Goal: Task Accomplishment & Management: Manage account settings

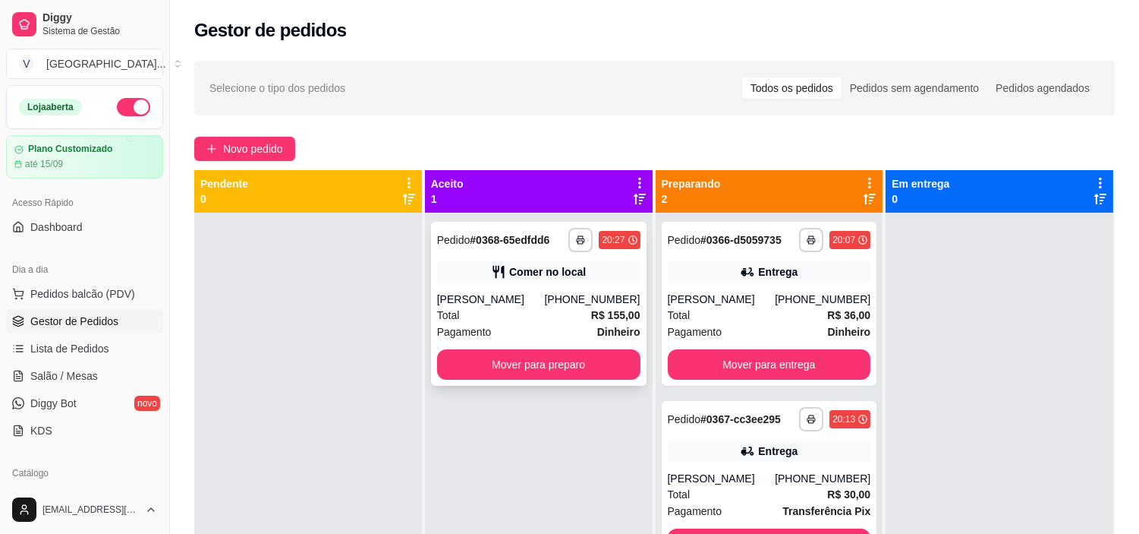
click at [570, 292] on div "[PHONE_NUMBER]" at bounding box center [592, 299] width 96 height 15
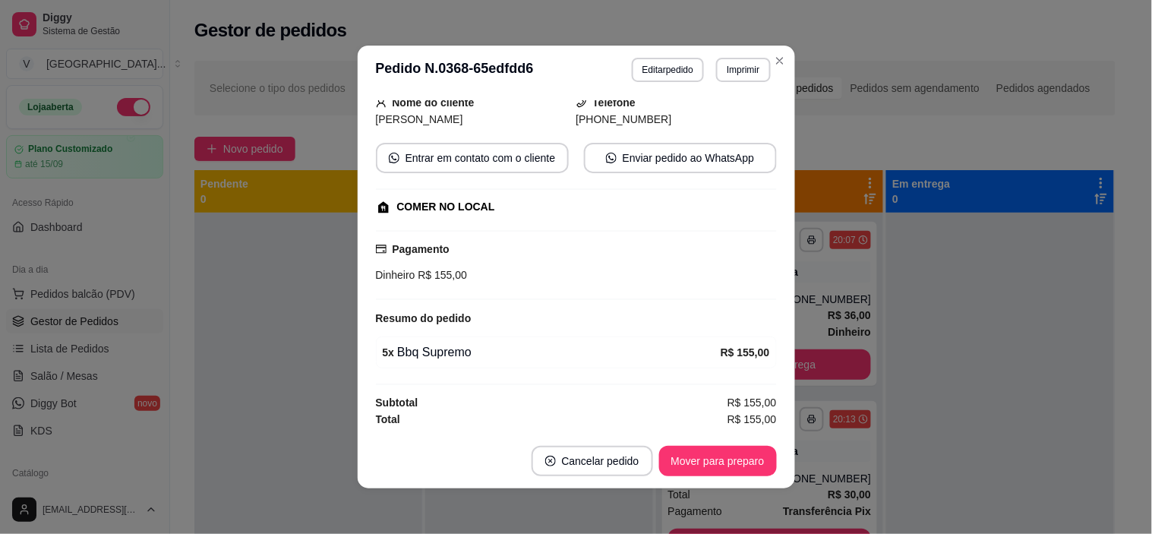
scroll to position [3, 0]
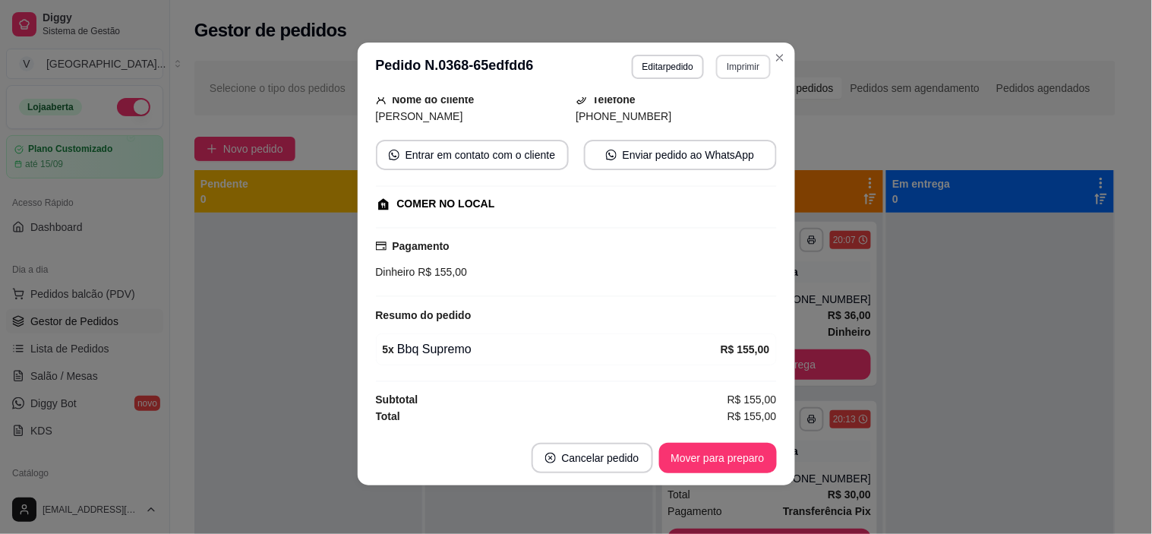
click at [731, 55] on button "Imprimir" at bounding box center [743, 67] width 54 height 24
click at [707, 125] on button "IMPRESSORA" at bounding box center [710, 121] width 110 height 24
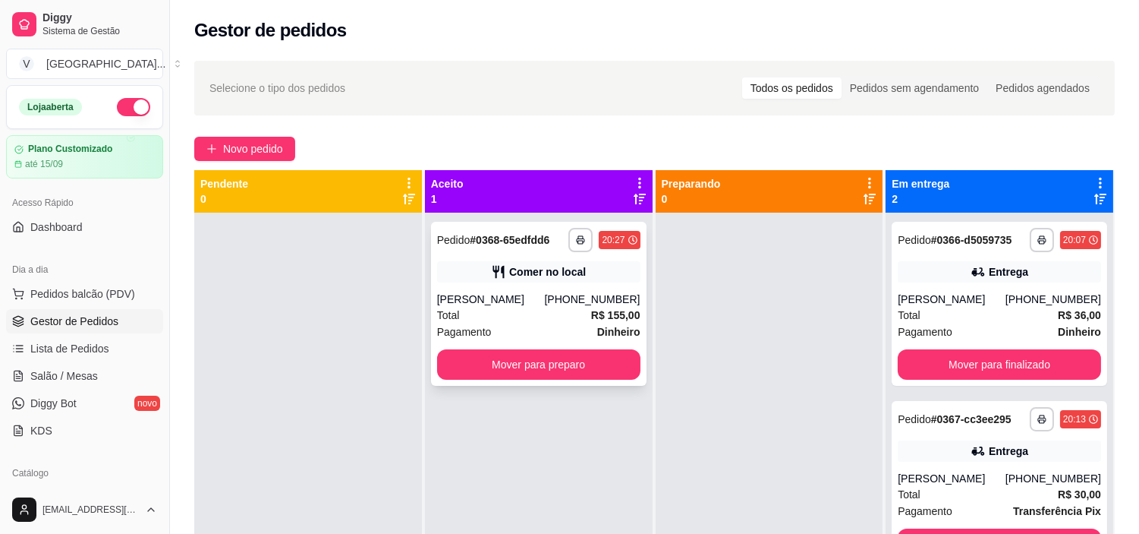
click at [459, 287] on div "**********" at bounding box center [539, 304] width 216 height 164
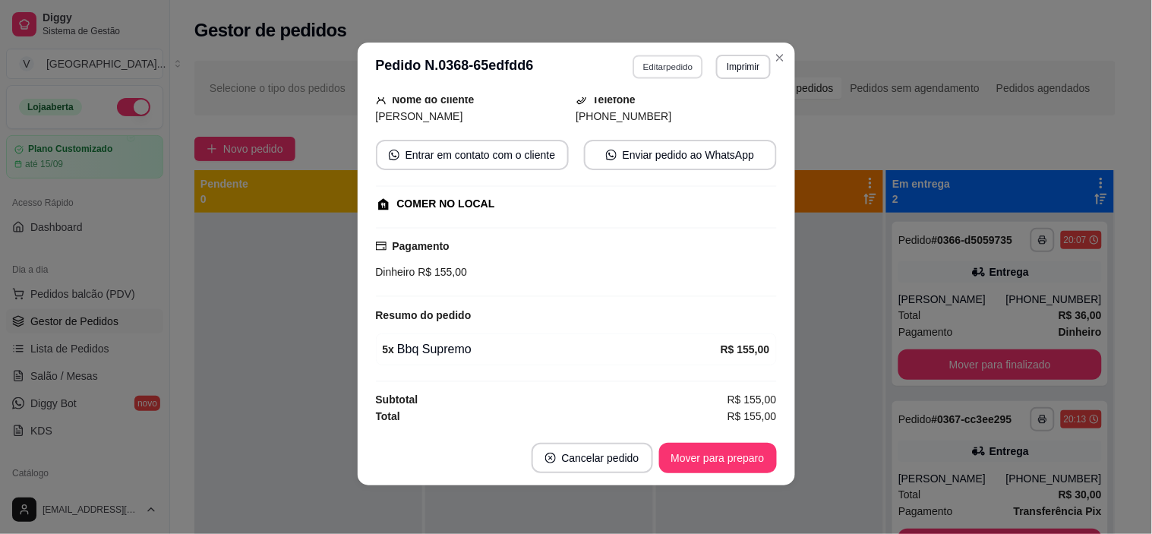
click at [657, 67] on button "Editar pedido" at bounding box center [667, 67] width 71 height 24
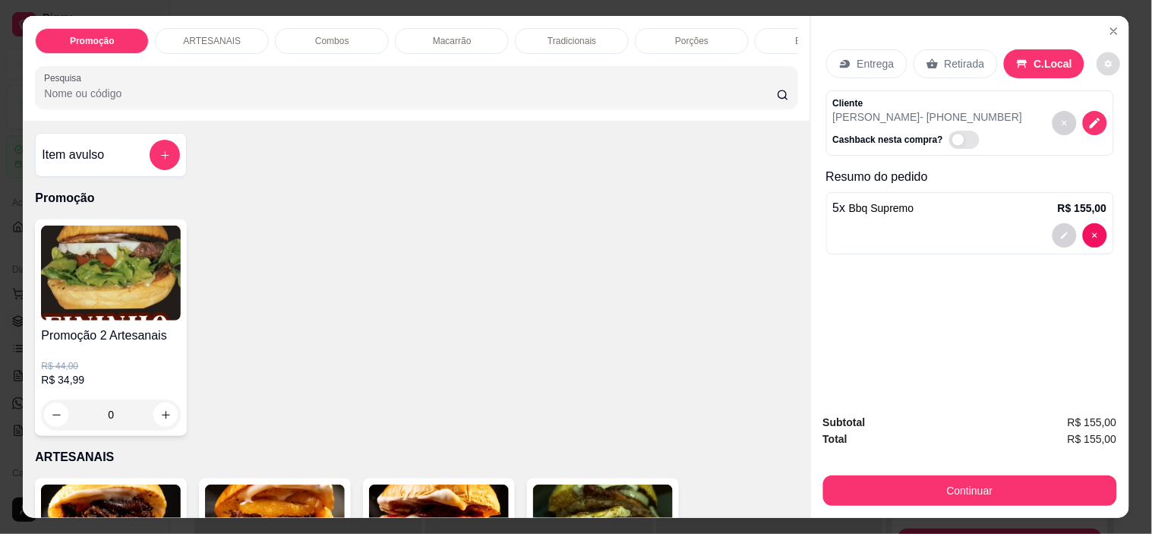
click at [1097, 62] on button "decrease-product-quantity" at bounding box center [1109, 64] width 24 height 24
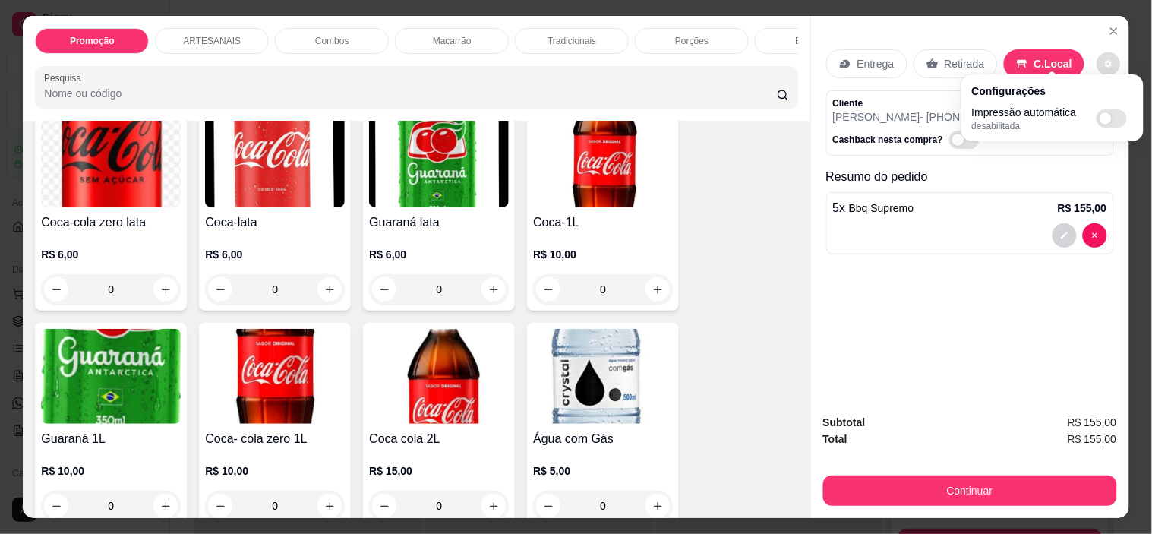
scroll to position [2108, 0]
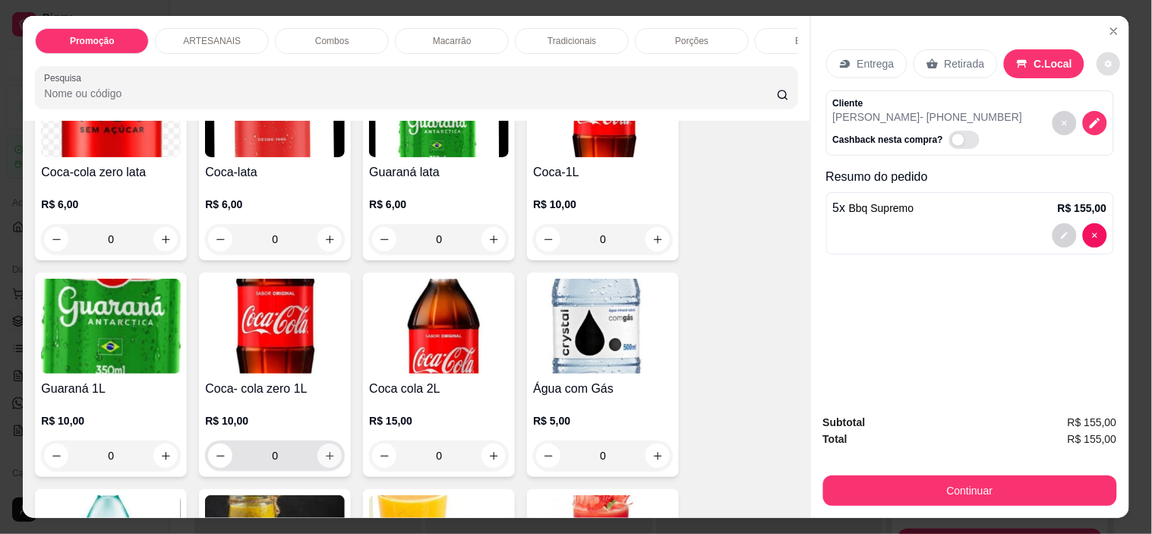
click at [324, 462] on icon "increase-product-quantity" at bounding box center [329, 455] width 11 height 11
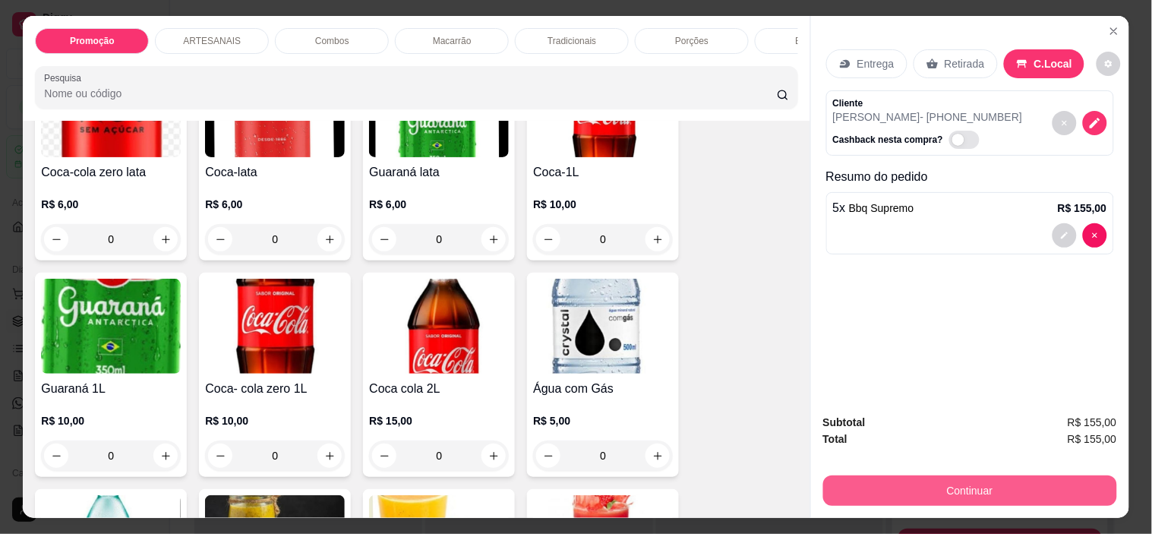
click at [1003, 475] on button "Continuar" at bounding box center [970, 490] width 294 height 30
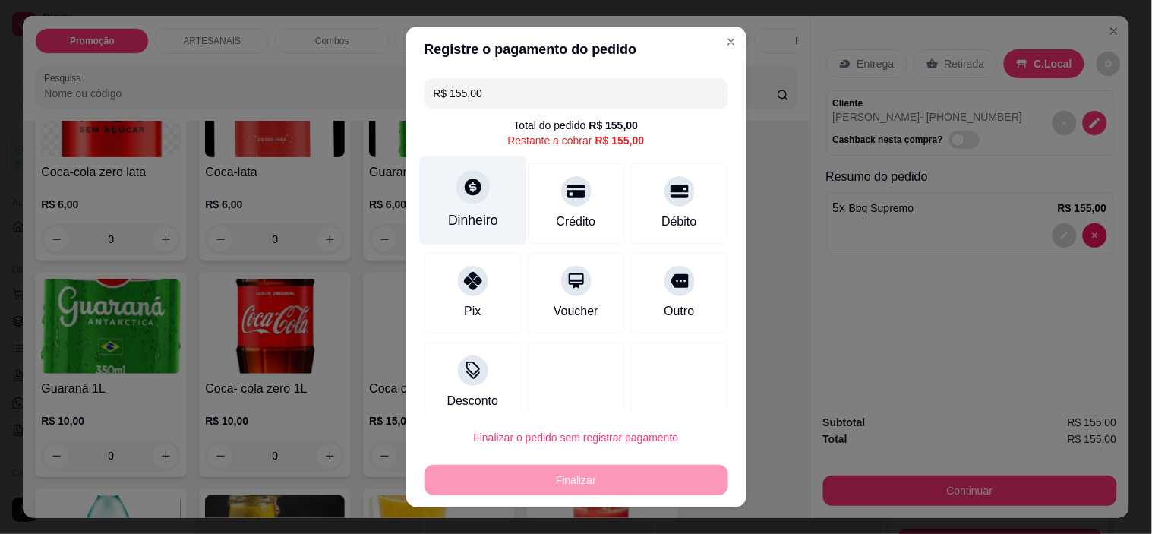
click at [458, 215] on div "Dinheiro" at bounding box center [473, 220] width 50 height 20
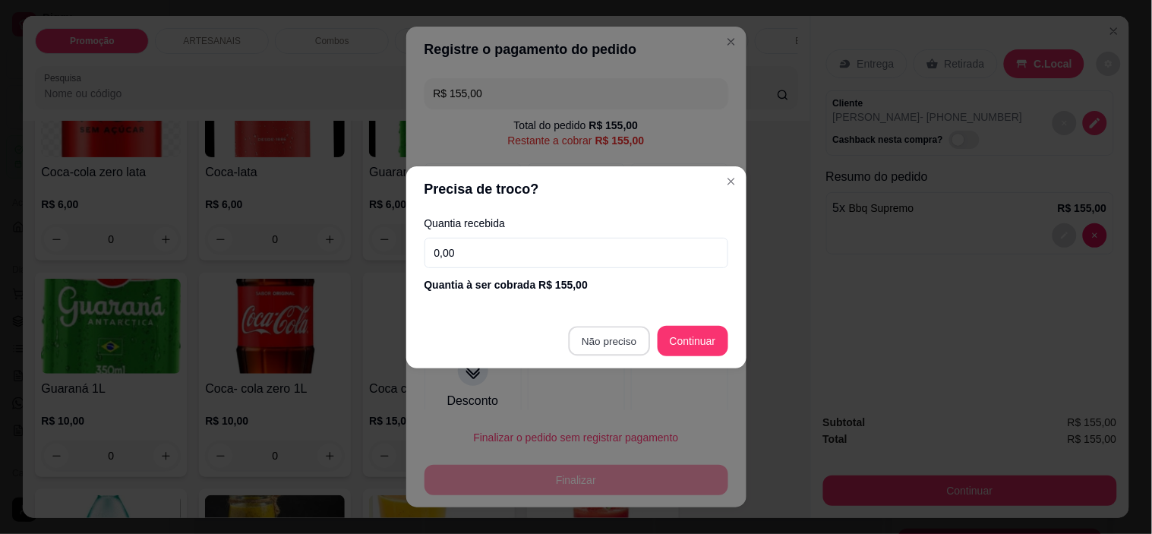
type input "R$ 0,00"
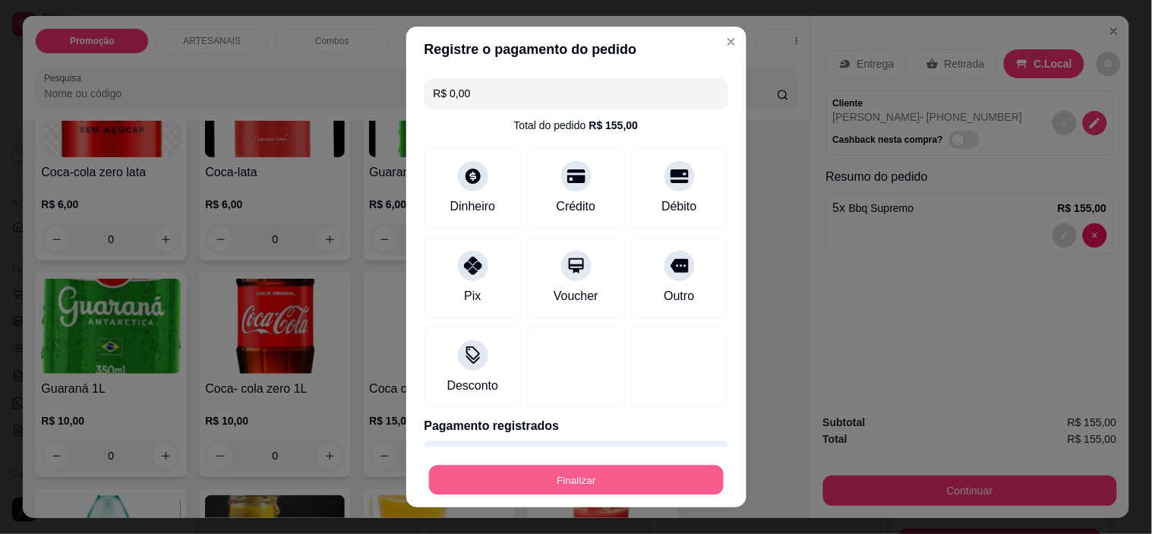
click at [658, 474] on button "Finalizar" at bounding box center [576, 480] width 295 height 30
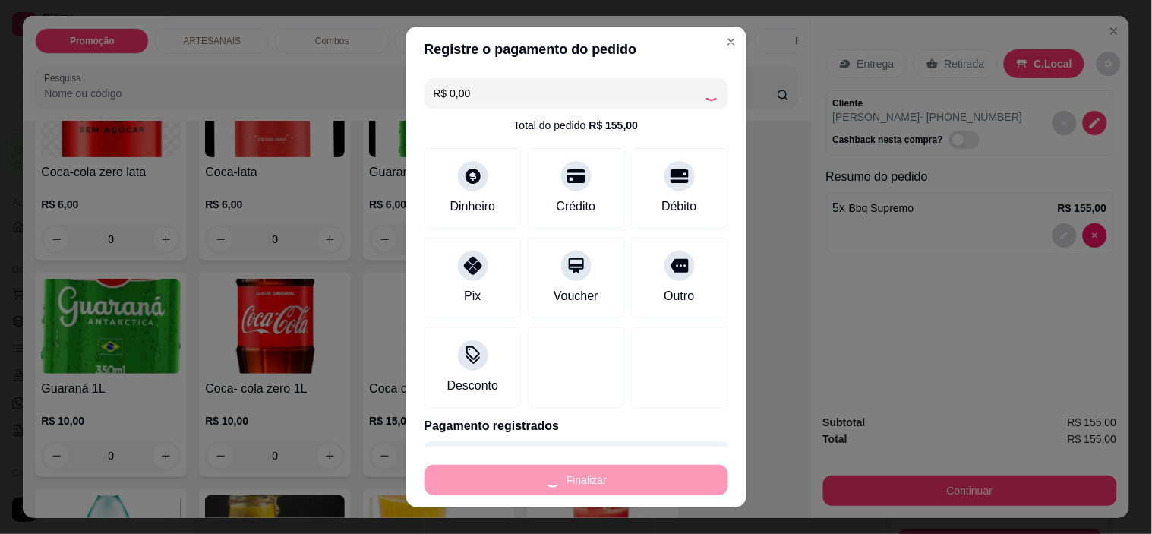
type input "0"
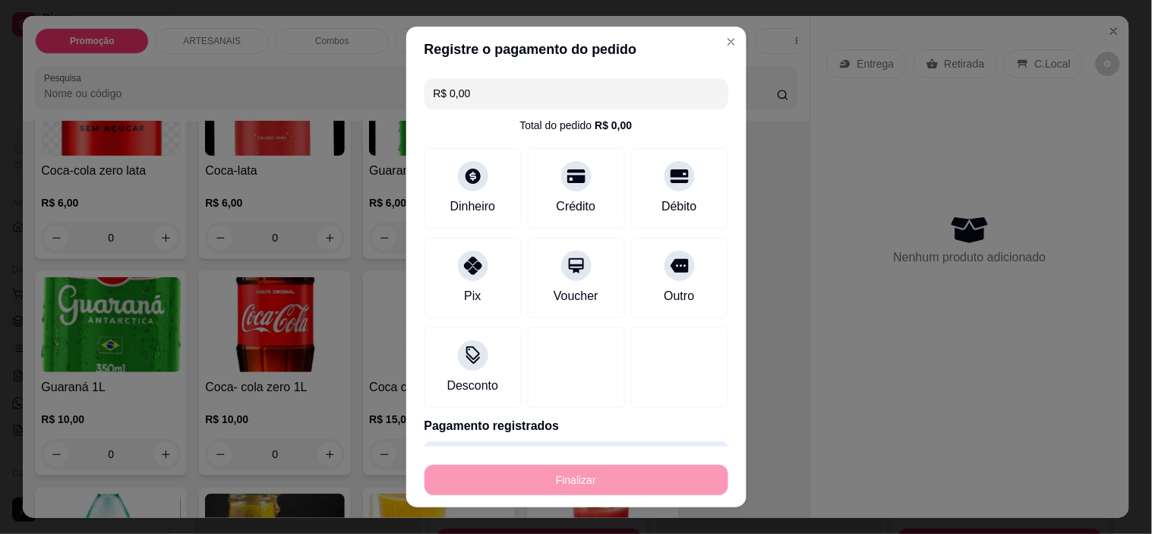
type input "-R$ 155,00"
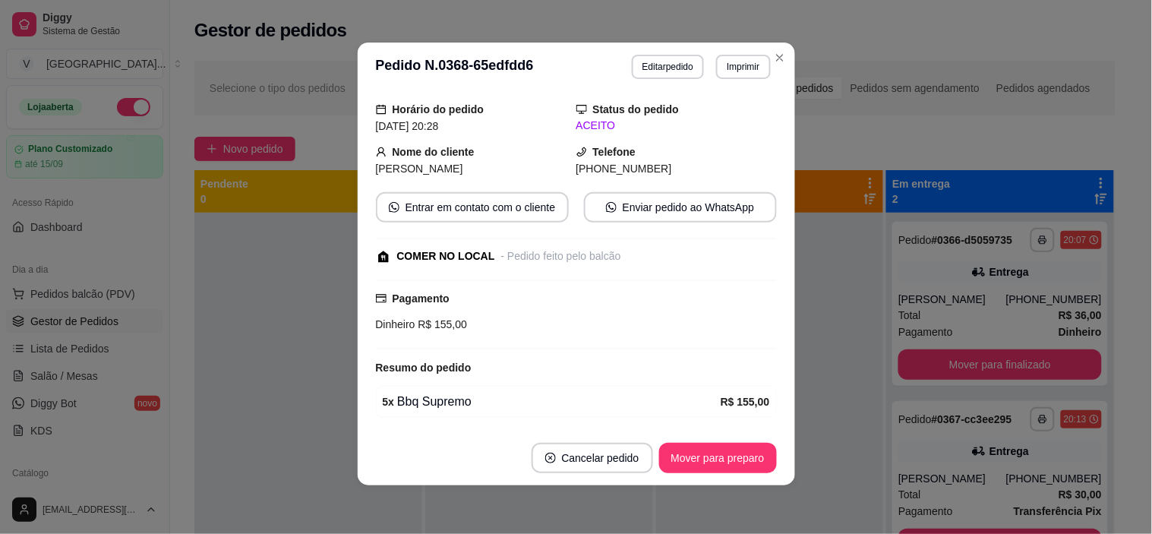
scroll to position [49, 0]
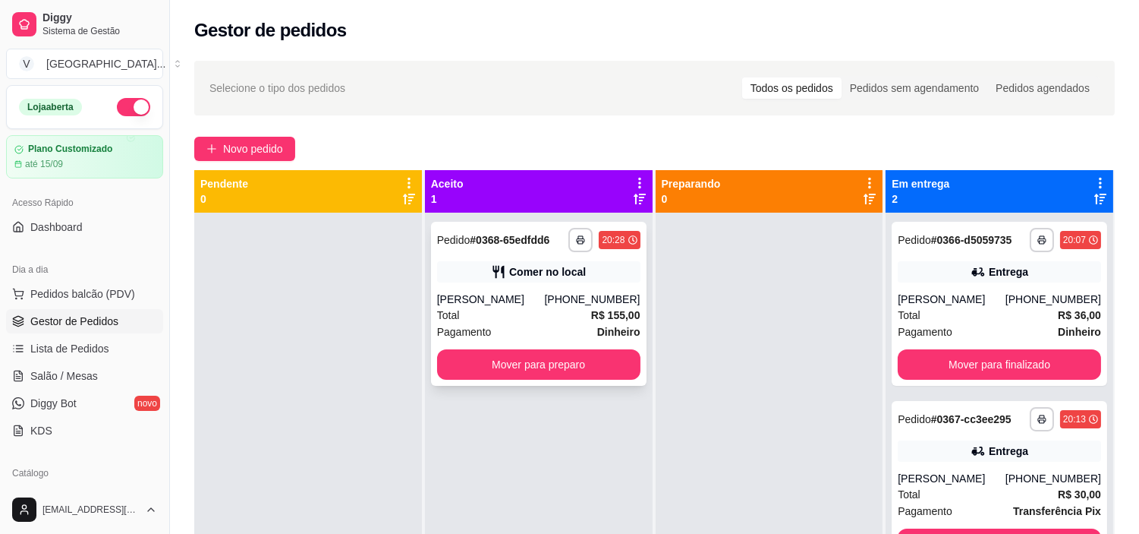
click at [579, 281] on div "Comer no local" at bounding box center [538, 271] width 203 height 21
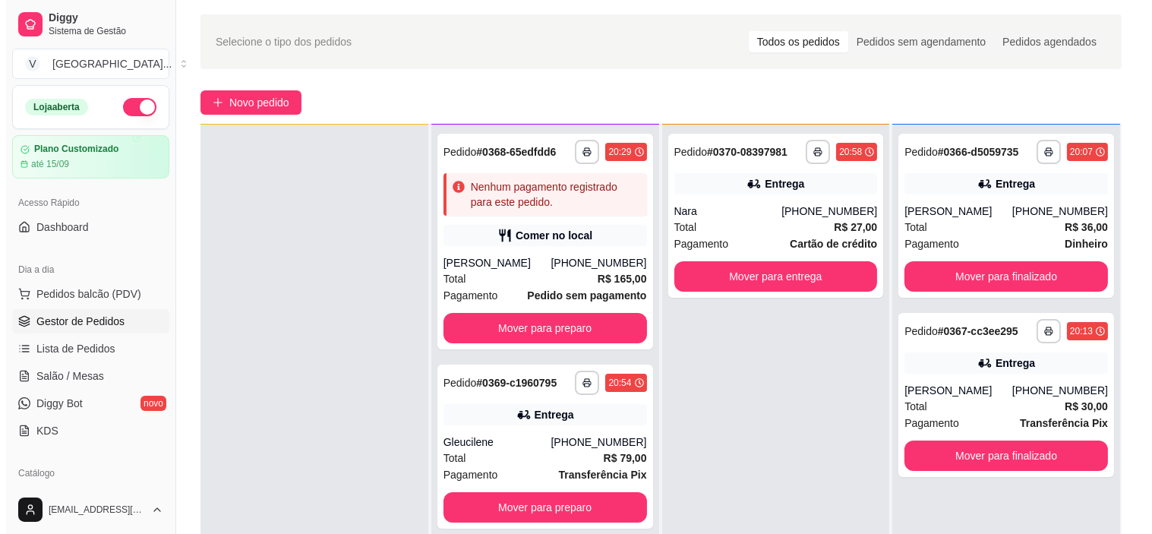
scroll to position [84, 0]
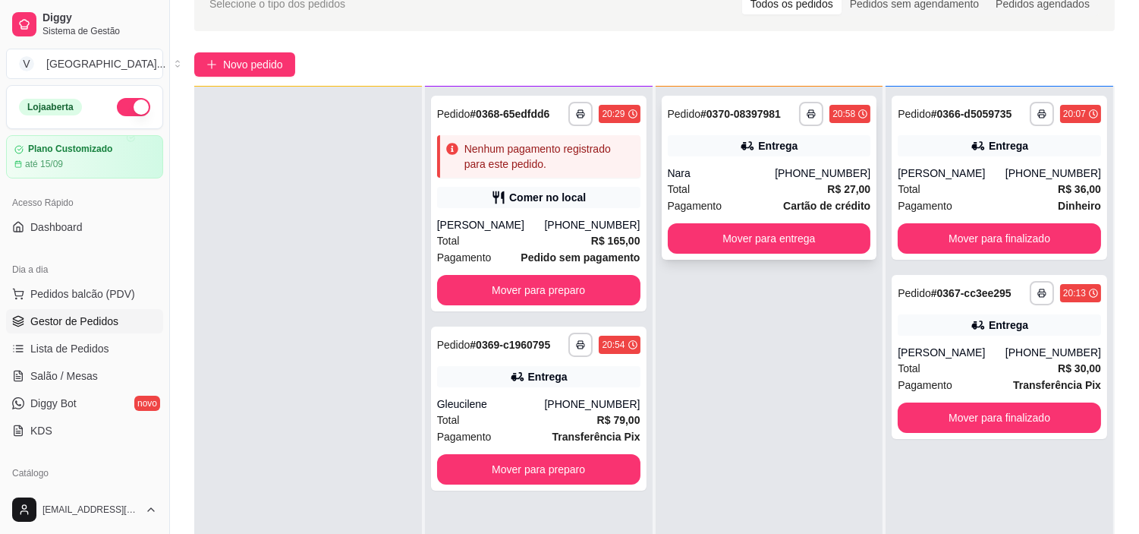
click at [772, 163] on div "**********" at bounding box center [770, 178] width 216 height 164
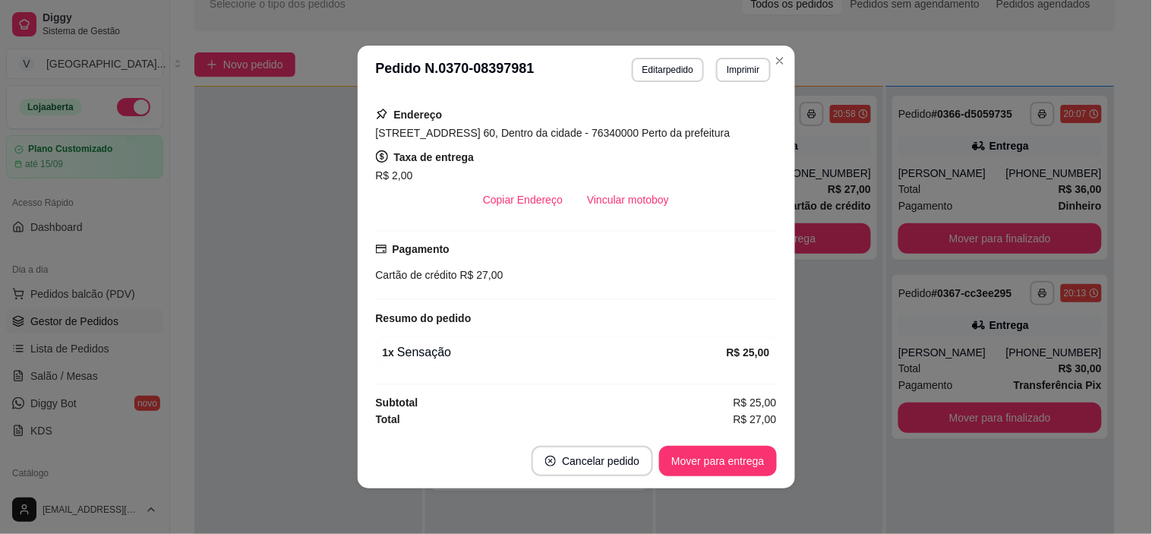
scroll to position [3, 0]
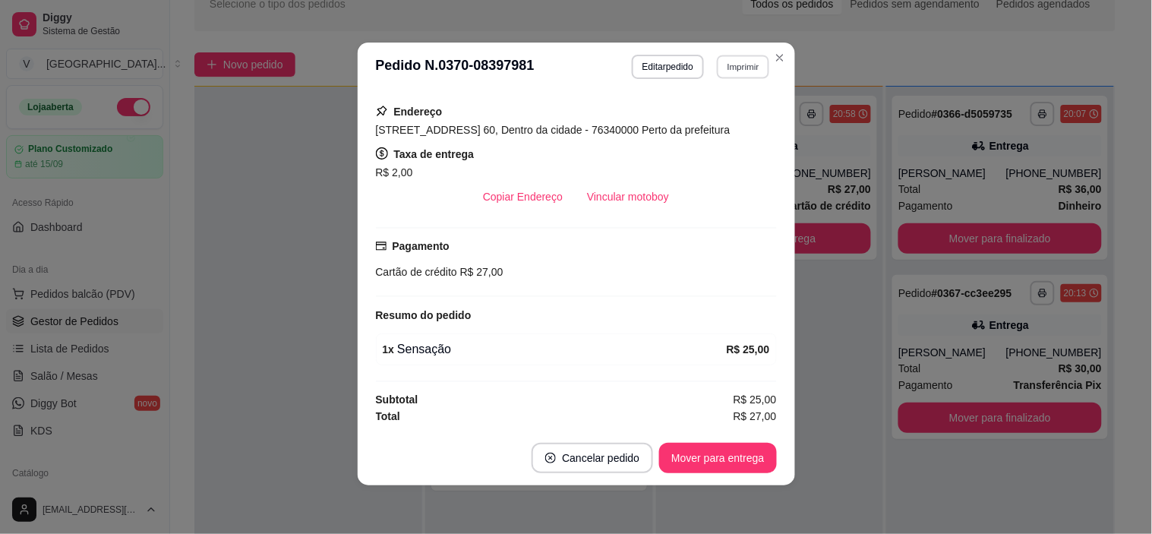
click at [760, 62] on button "Imprimir" at bounding box center [743, 67] width 52 height 24
click at [717, 117] on button "IMPRESSORA" at bounding box center [710, 121] width 106 height 24
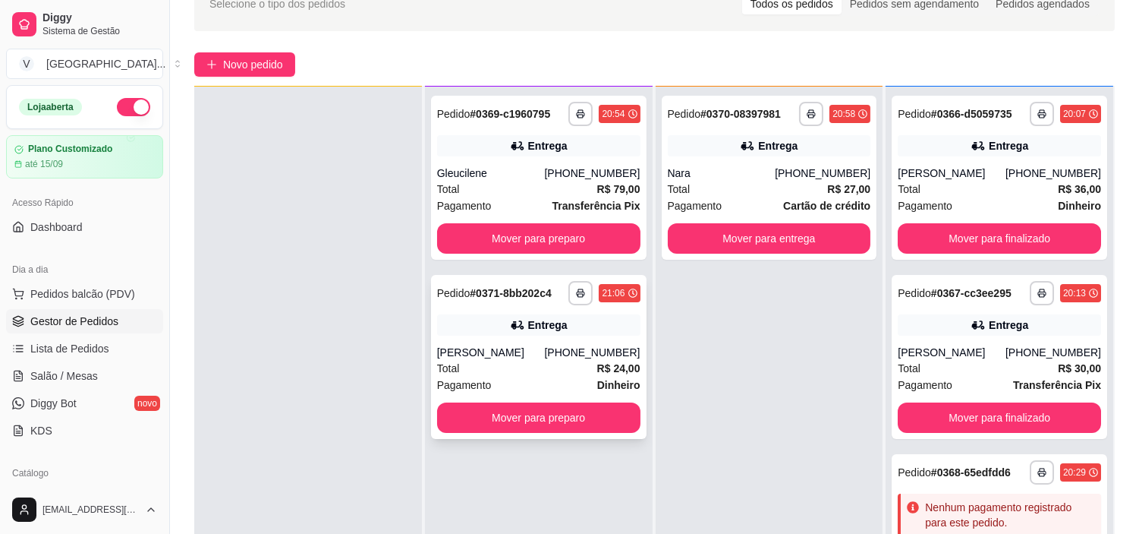
click at [503, 326] on div "Entrega" at bounding box center [538, 324] width 203 height 21
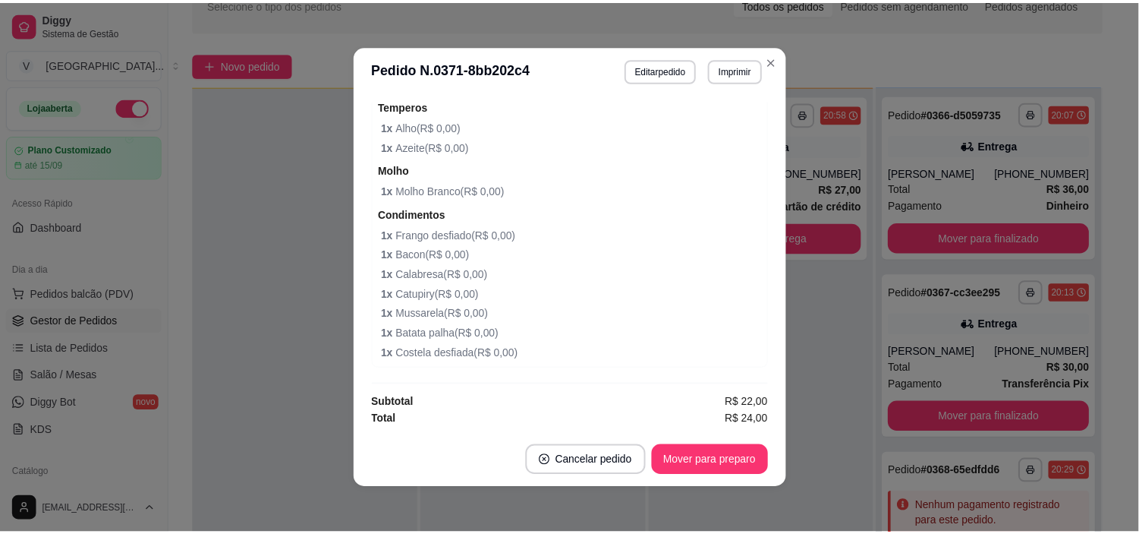
scroll to position [612, 0]
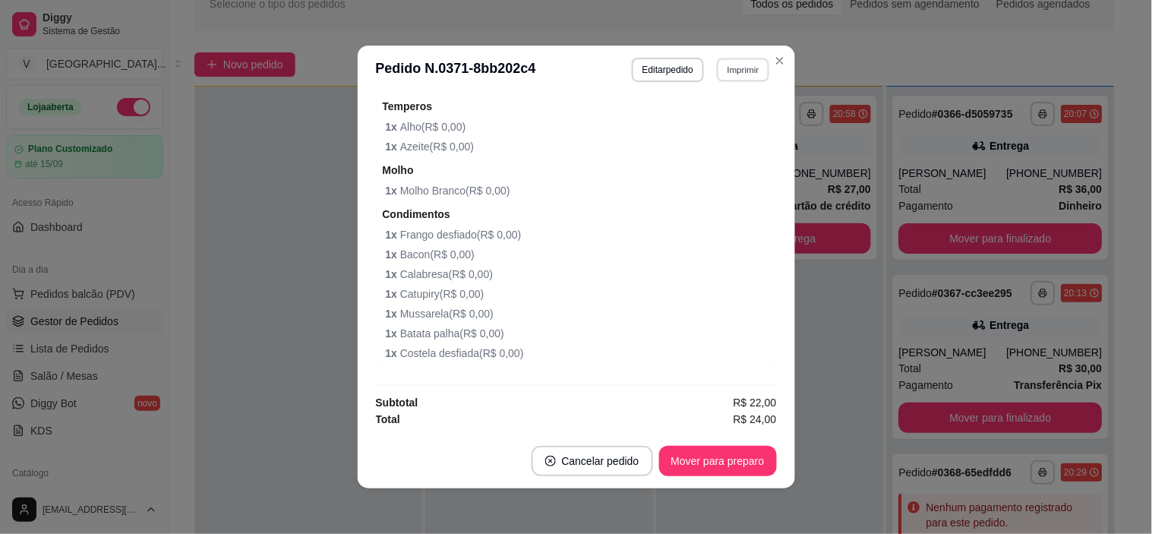
click at [746, 61] on button "Imprimir" at bounding box center [743, 70] width 52 height 24
click at [737, 130] on button "IMPRESSORA" at bounding box center [710, 124] width 110 height 24
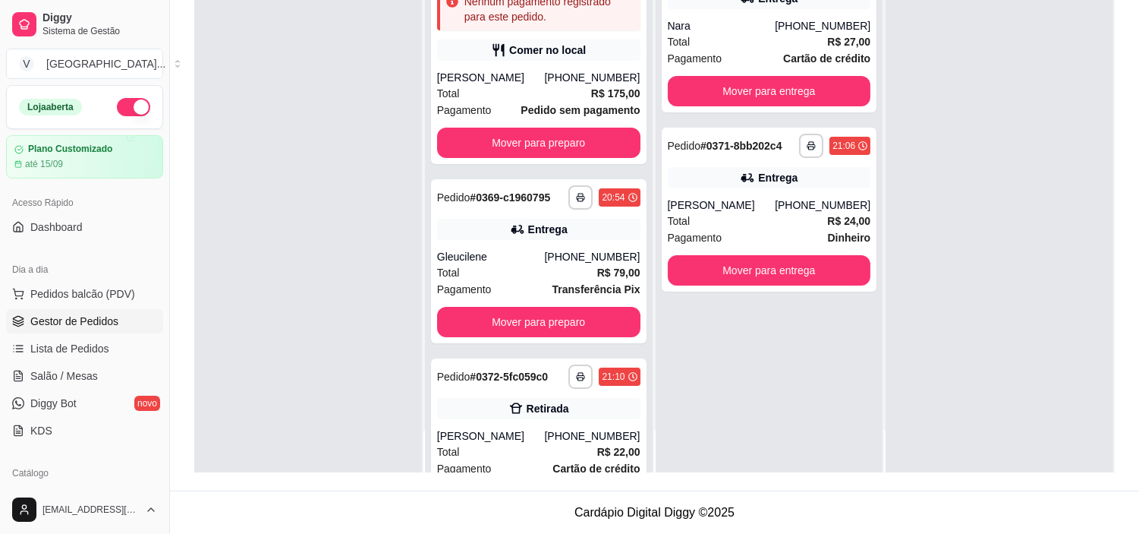
scroll to position [70, 0]
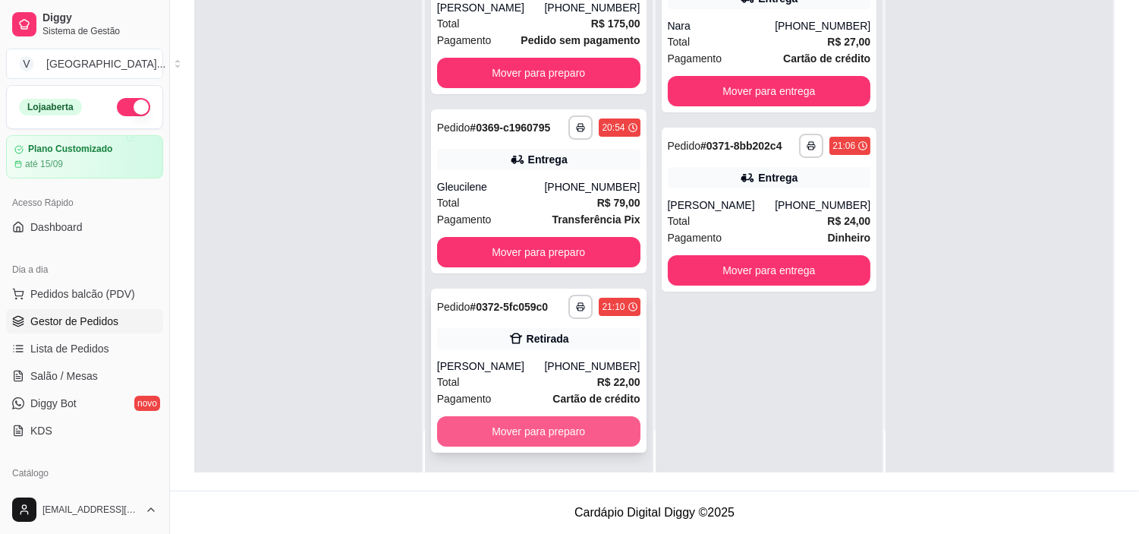
click at [573, 428] on button "Mover para preparo" at bounding box center [538, 431] width 203 height 30
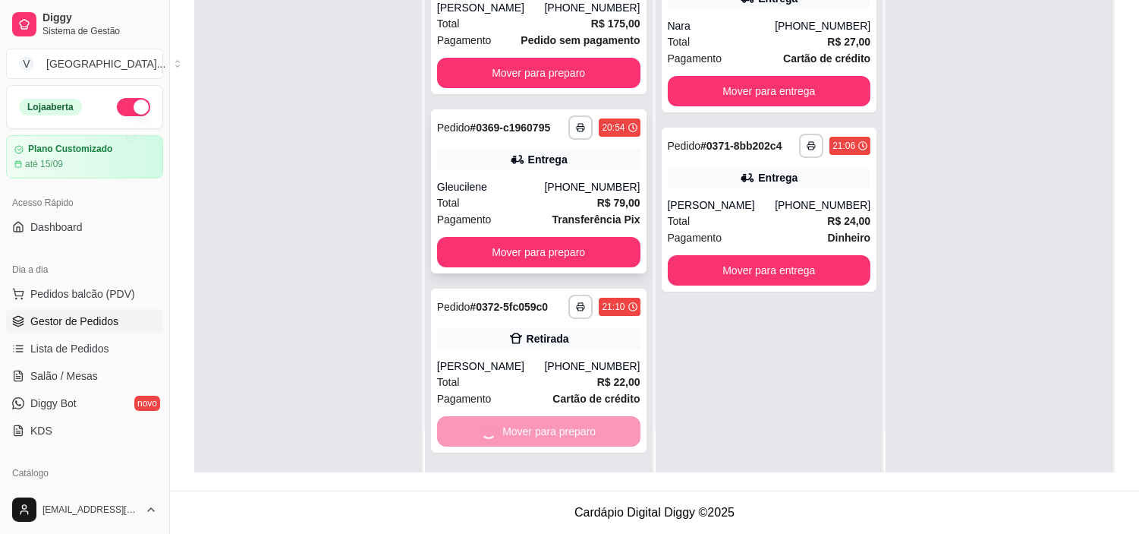
scroll to position [0, 0]
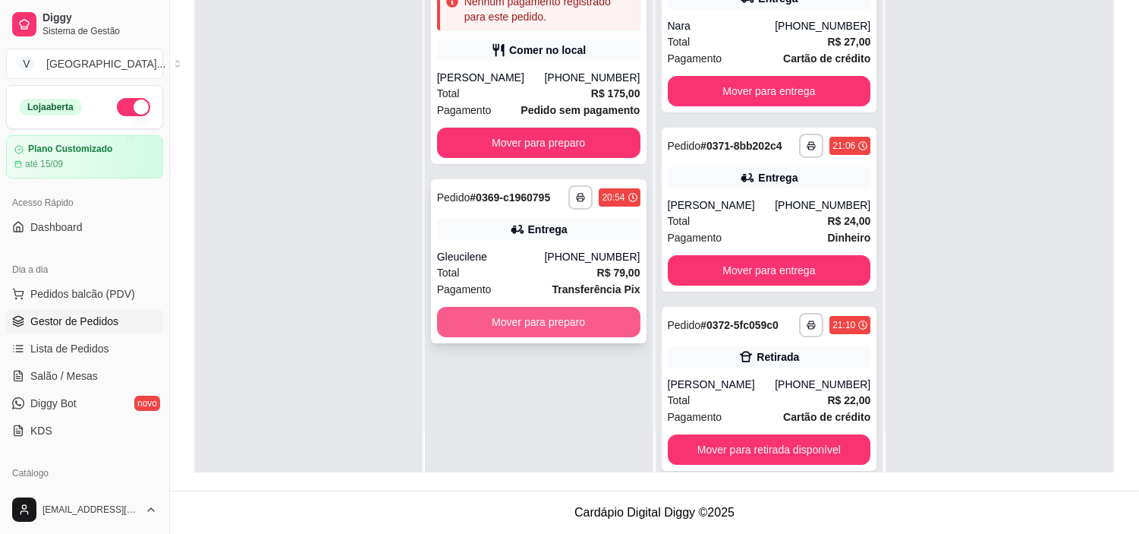
click at [575, 331] on button "Mover para preparo" at bounding box center [538, 322] width 203 height 30
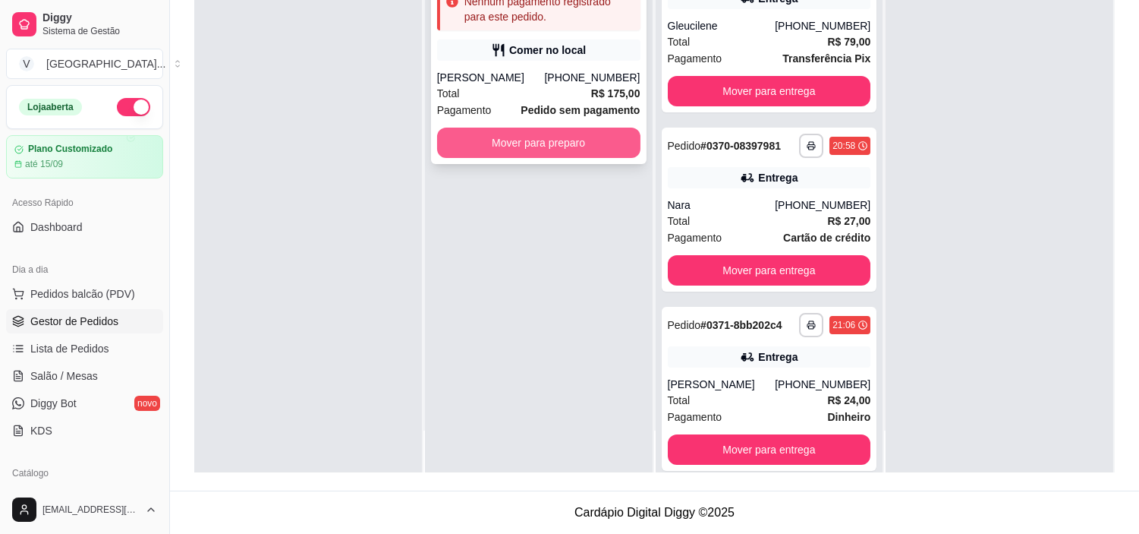
click at [569, 139] on button "Mover para preparo" at bounding box center [538, 143] width 203 height 30
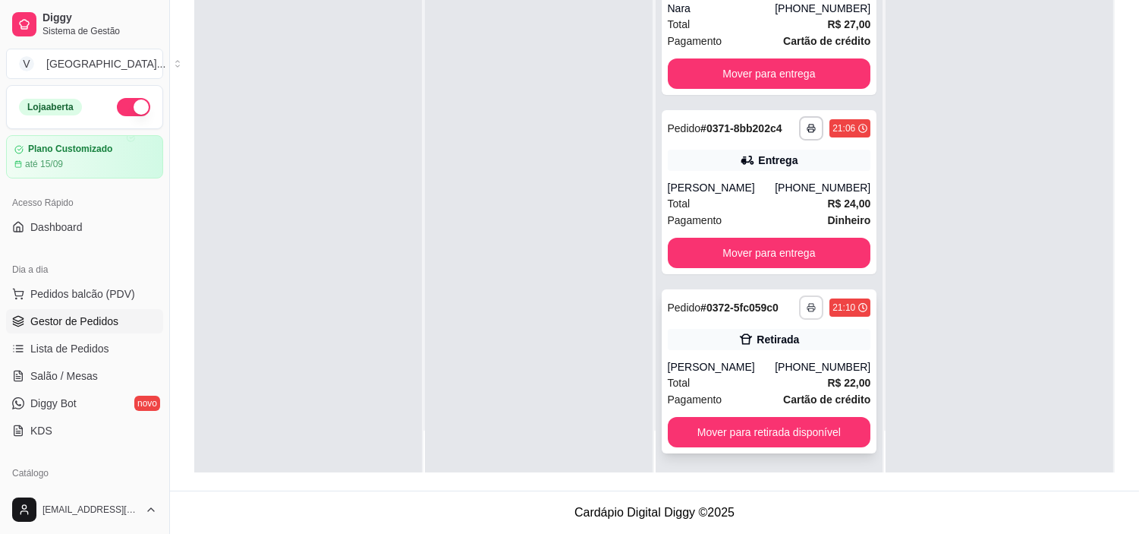
scroll to position [428, 0]
click at [799, 299] on button "button" at bounding box center [811, 307] width 24 height 24
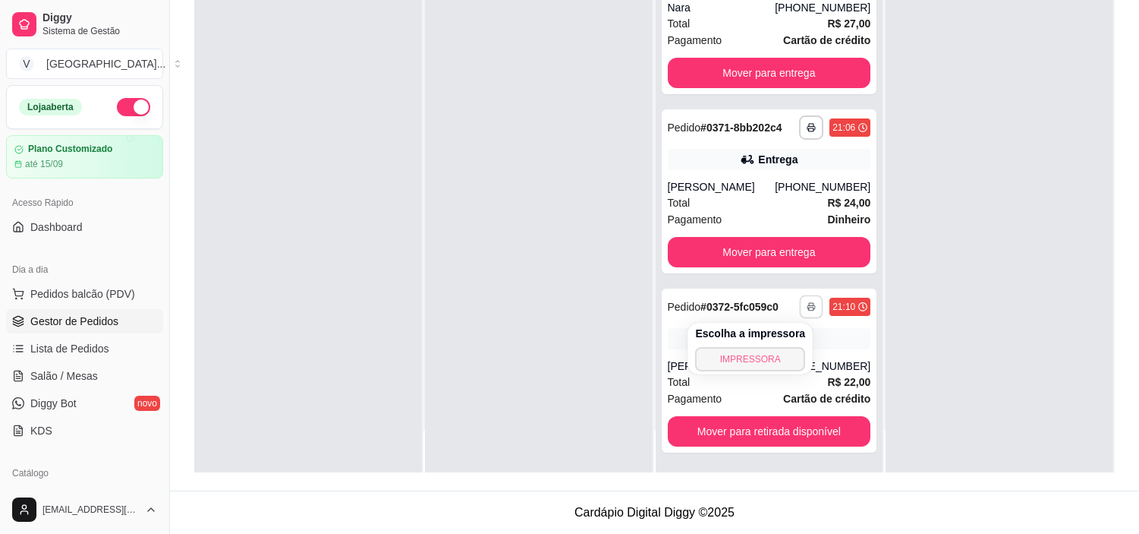
click at [759, 355] on button "IMPRESSORA" at bounding box center [750, 359] width 110 height 24
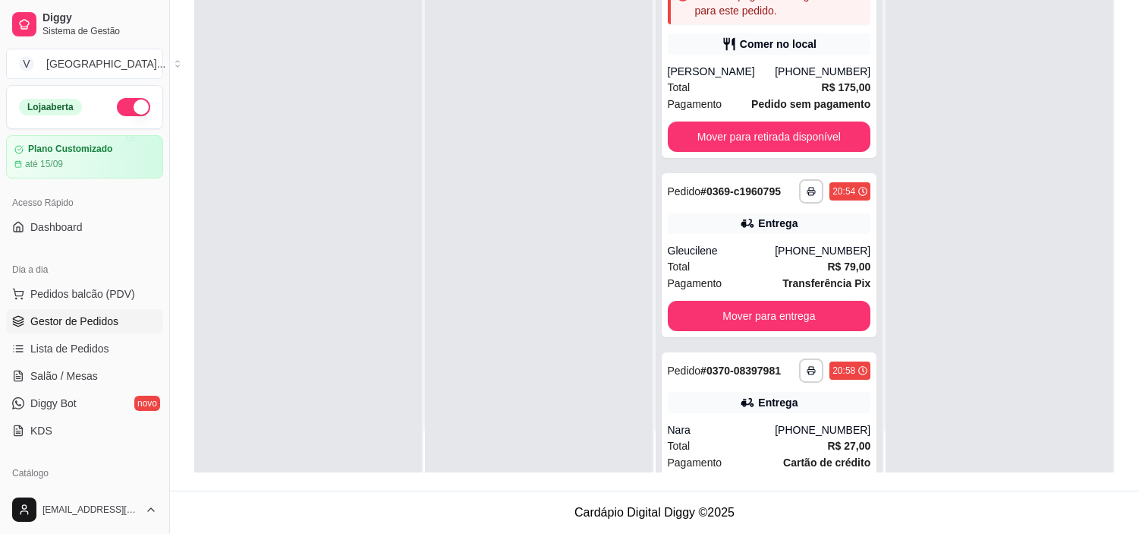
scroll to position [0, 0]
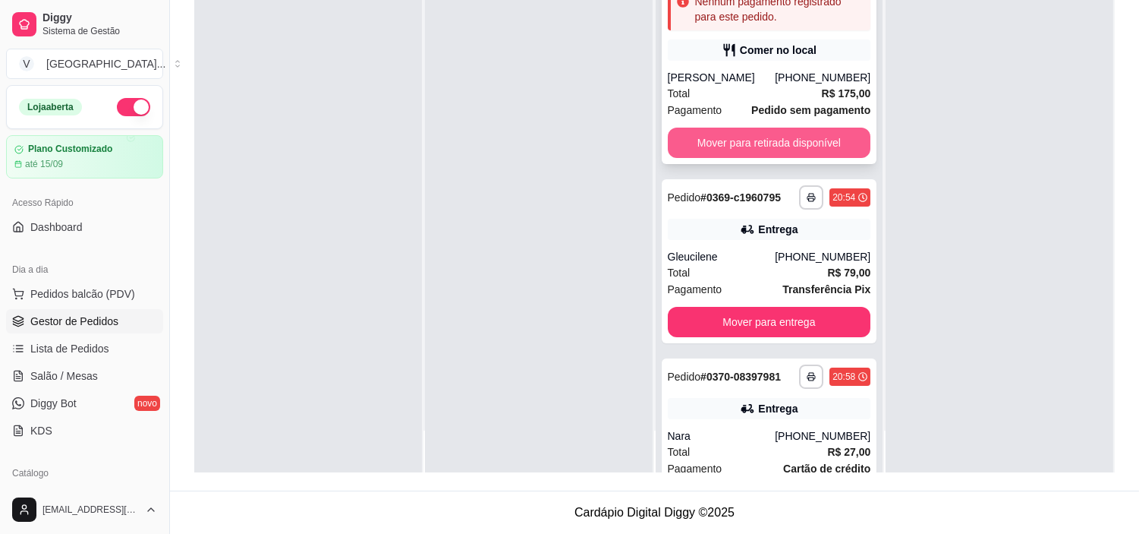
click at [824, 137] on button "Mover para retirada disponível" at bounding box center [769, 143] width 203 height 30
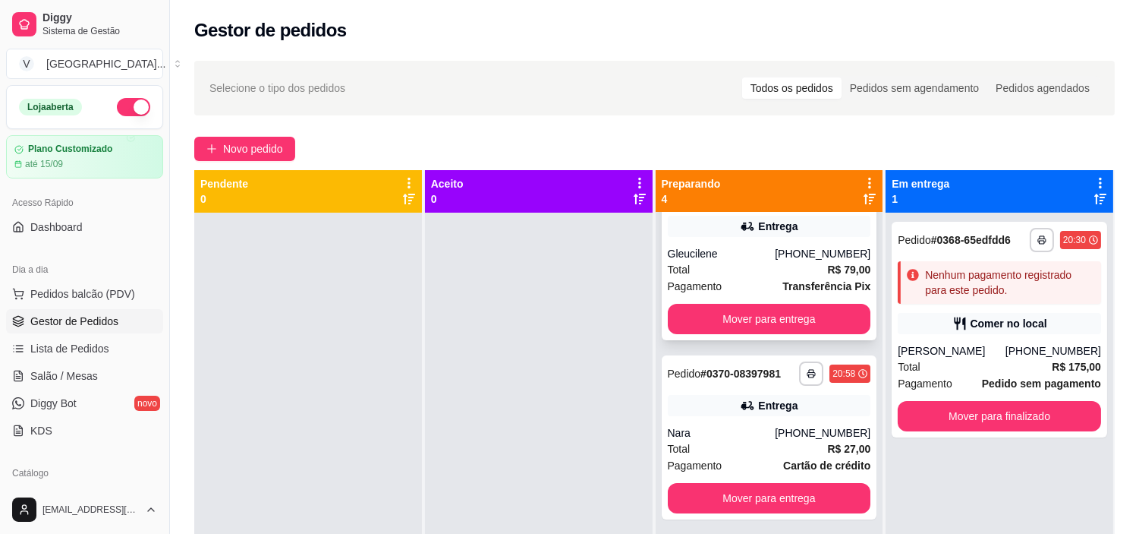
scroll to position [84, 0]
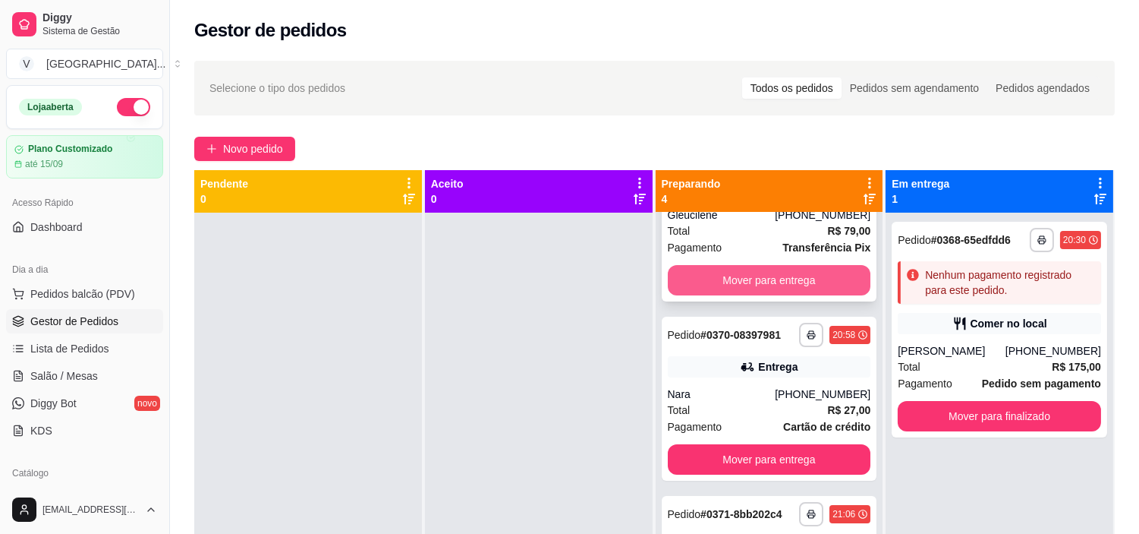
click at [788, 278] on button "Mover para entrega" at bounding box center [769, 280] width 203 height 30
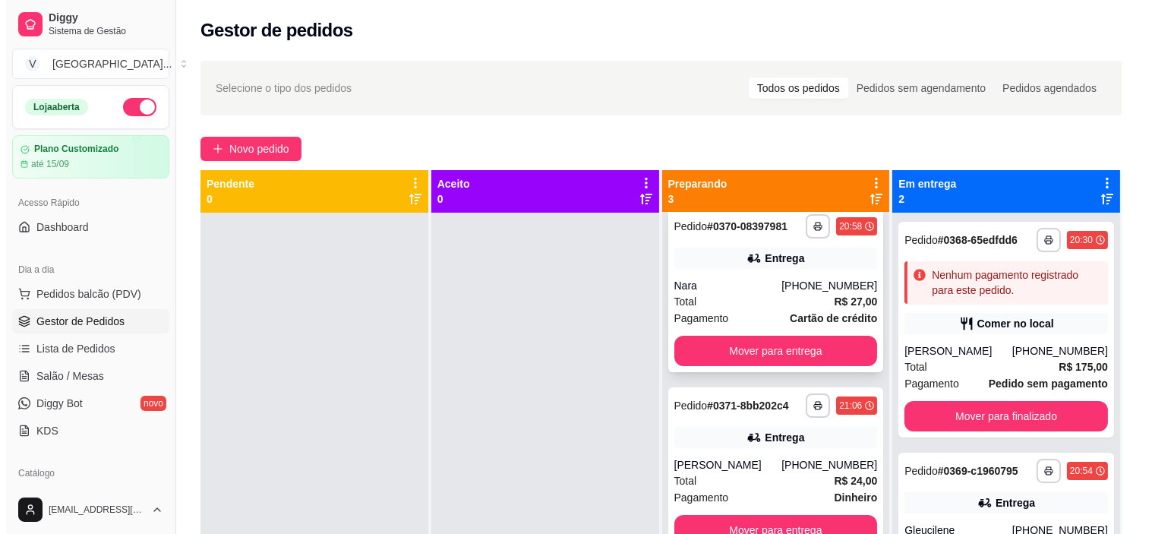
scroll to position [18, 0]
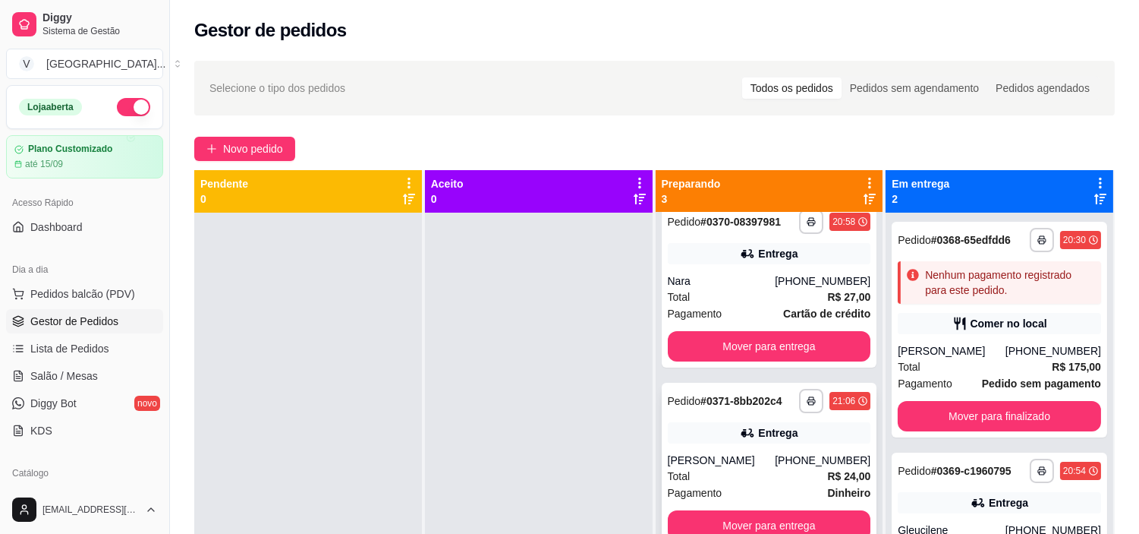
click at [793, 459] on div "[PHONE_NUMBER]" at bounding box center [823, 459] width 96 height 15
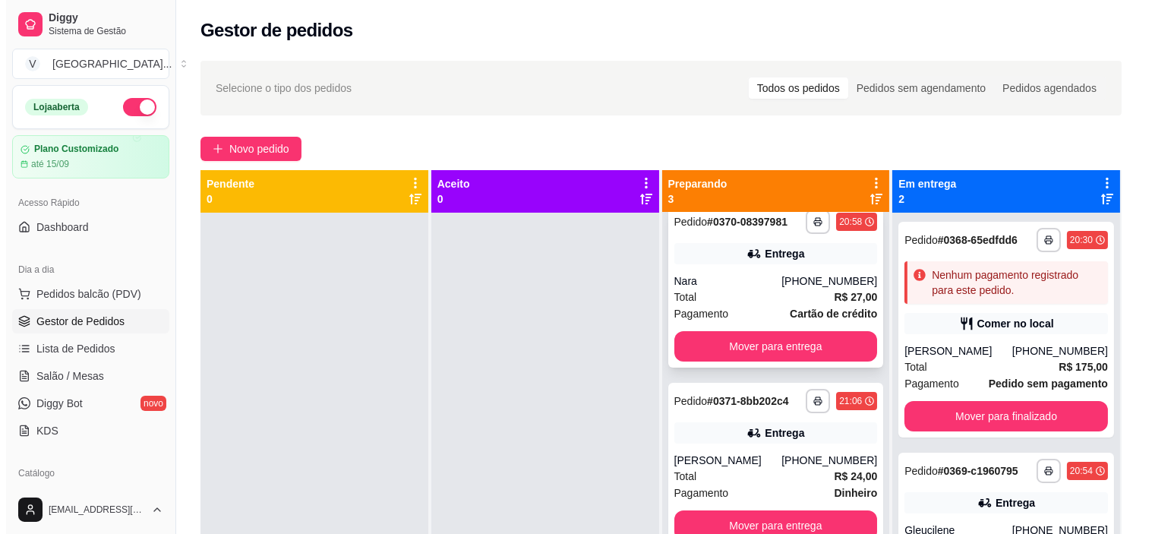
scroll to position [42, 0]
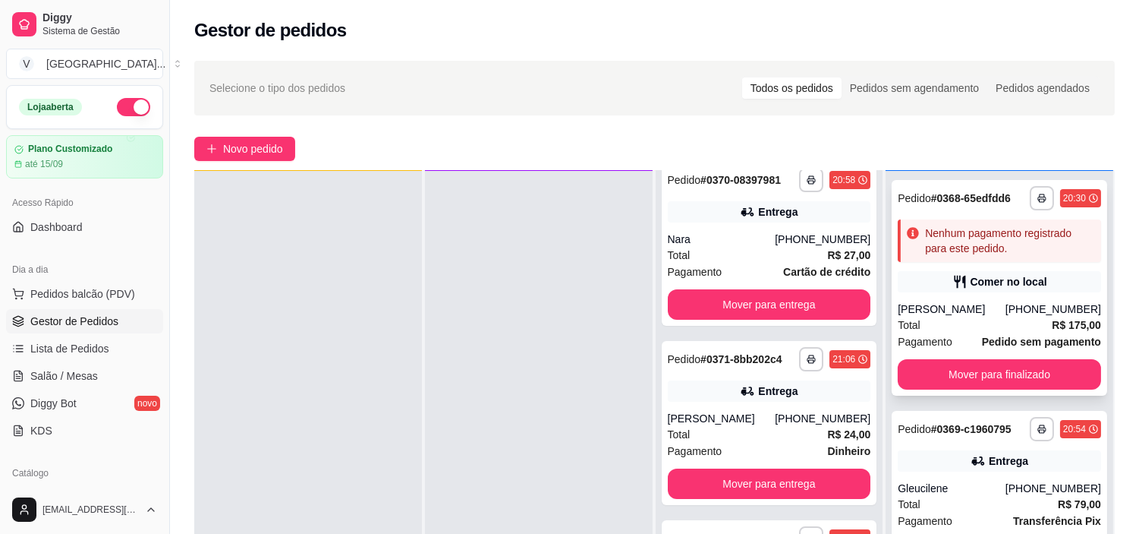
click at [993, 247] on div "Nenhum pagamento registrado para este pedido." at bounding box center [1010, 240] width 170 height 30
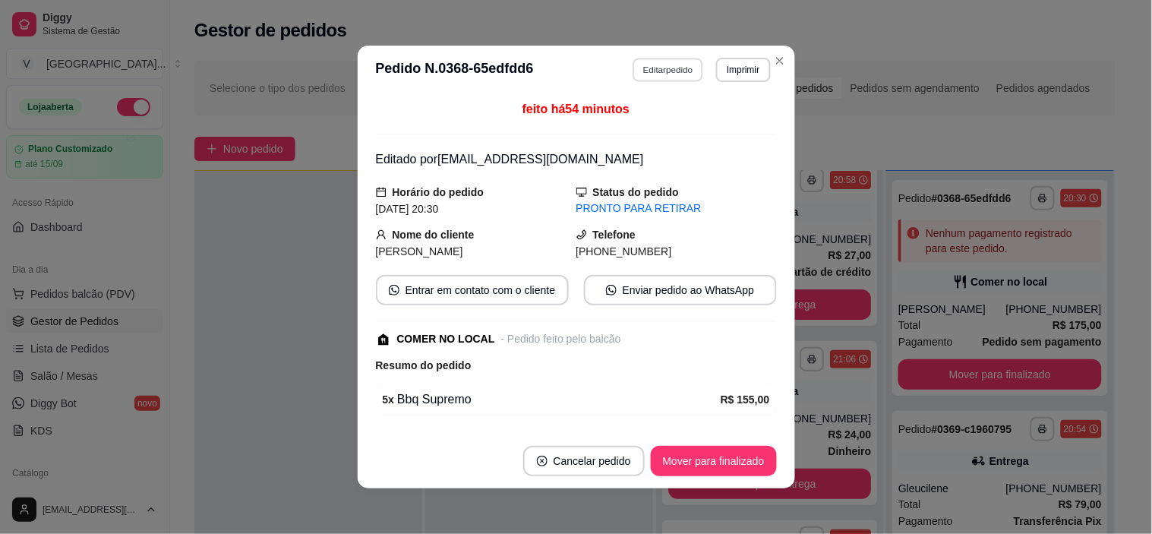
click at [670, 71] on button "Editar pedido" at bounding box center [667, 70] width 71 height 24
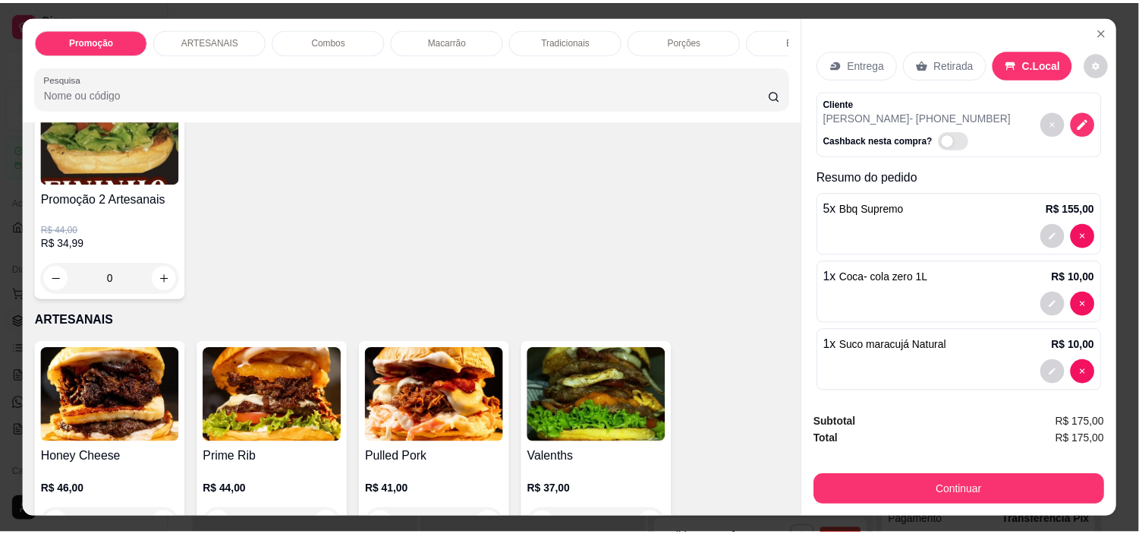
scroll to position [421, 0]
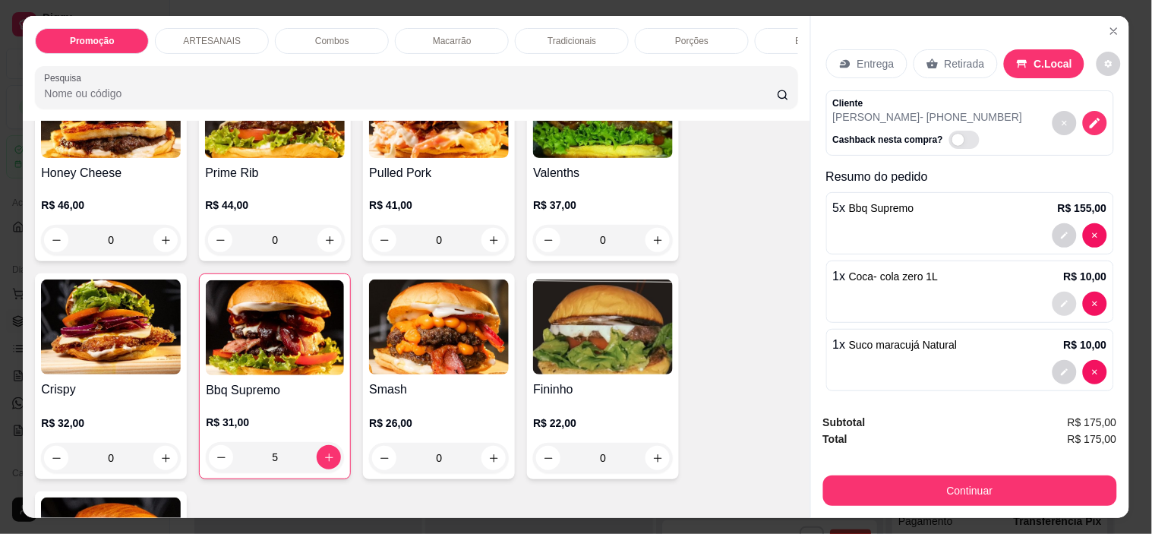
click at [1032, 298] on div at bounding box center [970, 304] width 274 height 24
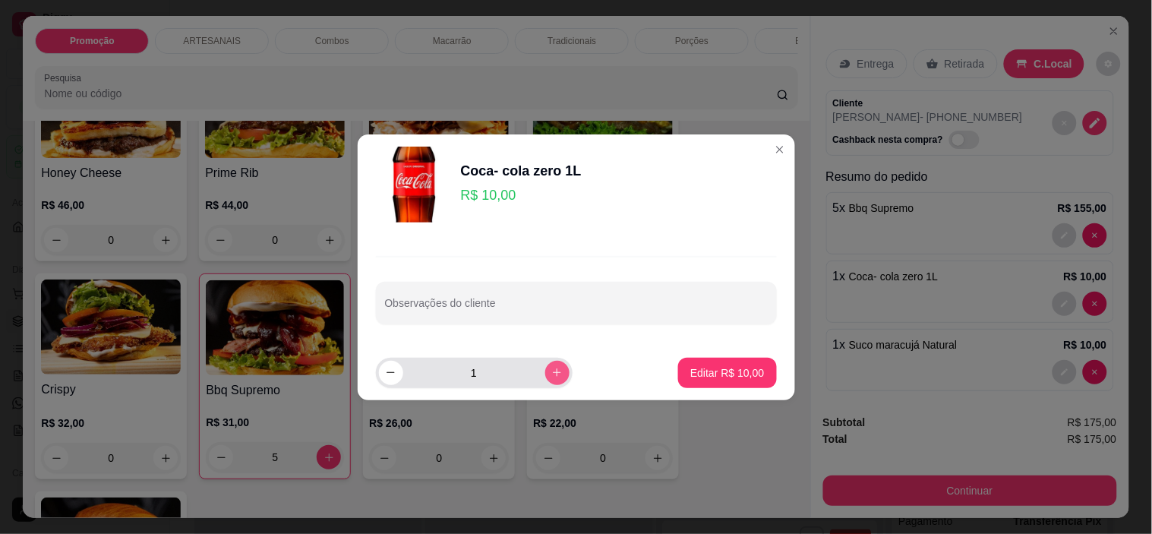
click at [545, 365] on button "increase-product-quantity" at bounding box center [557, 373] width 24 height 24
type input "2"
click at [723, 366] on p "Editar R$ 20,00" at bounding box center [727, 372] width 71 height 14
type input "2"
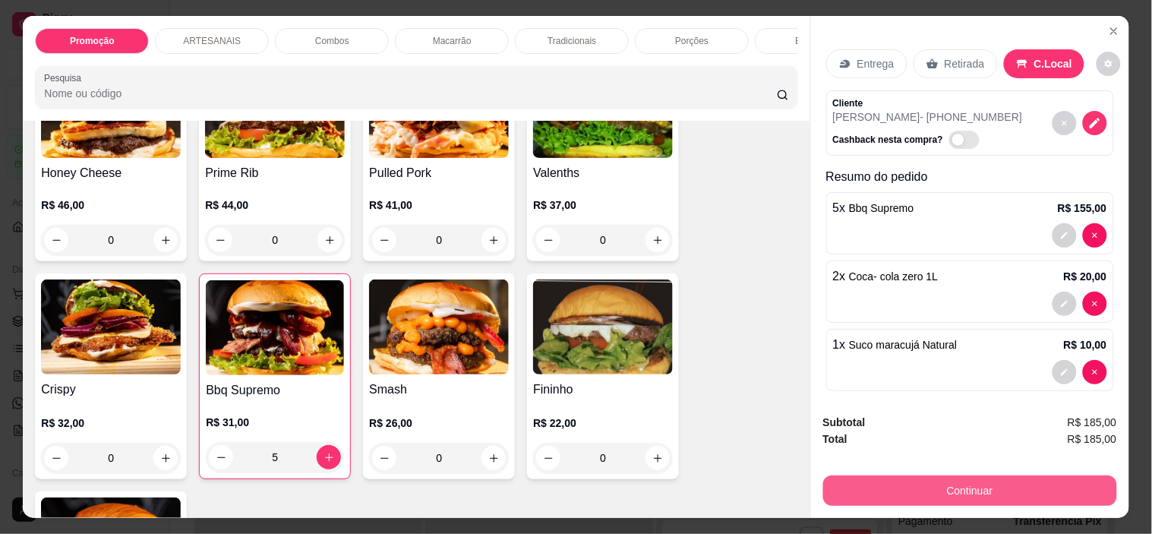
click at [1067, 482] on button "Continuar" at bounding box center [970, 490] width 294 height 30
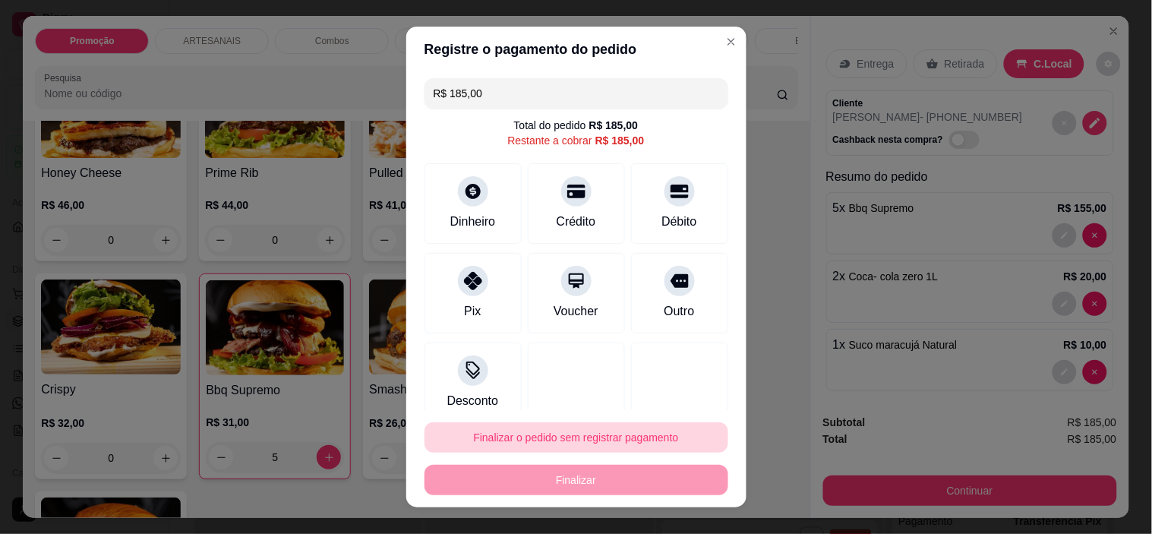
click at [525, 424] on button "Finalizar o pedido sem registrar pagamento" at bounding box center [576, 437] width 304 height 30
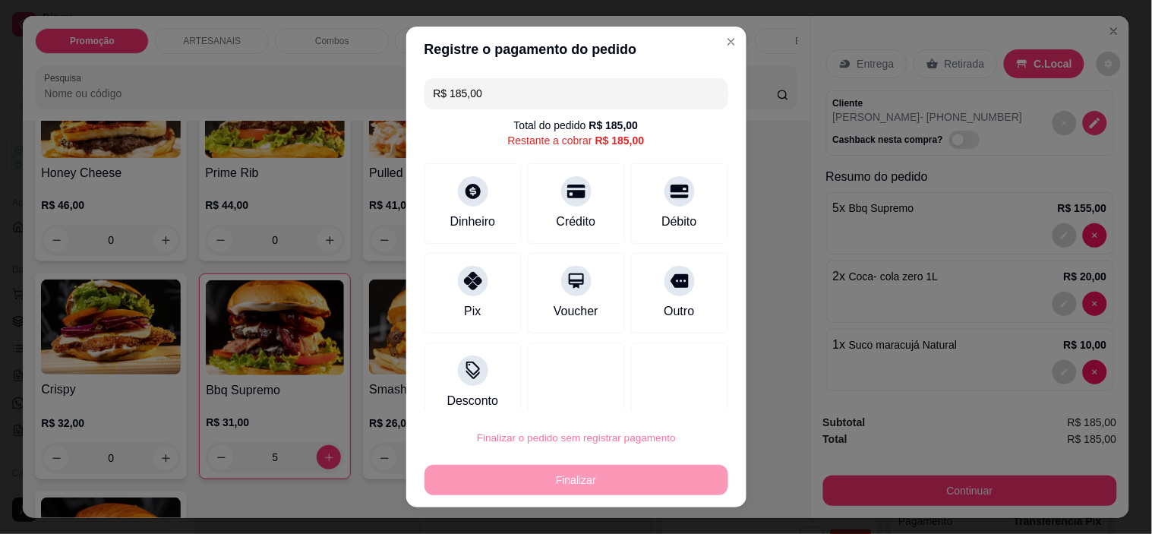
click at [673, 386] on button "Confirmar" at bounding box center [663, 395] width 56 height 24
type input "0"
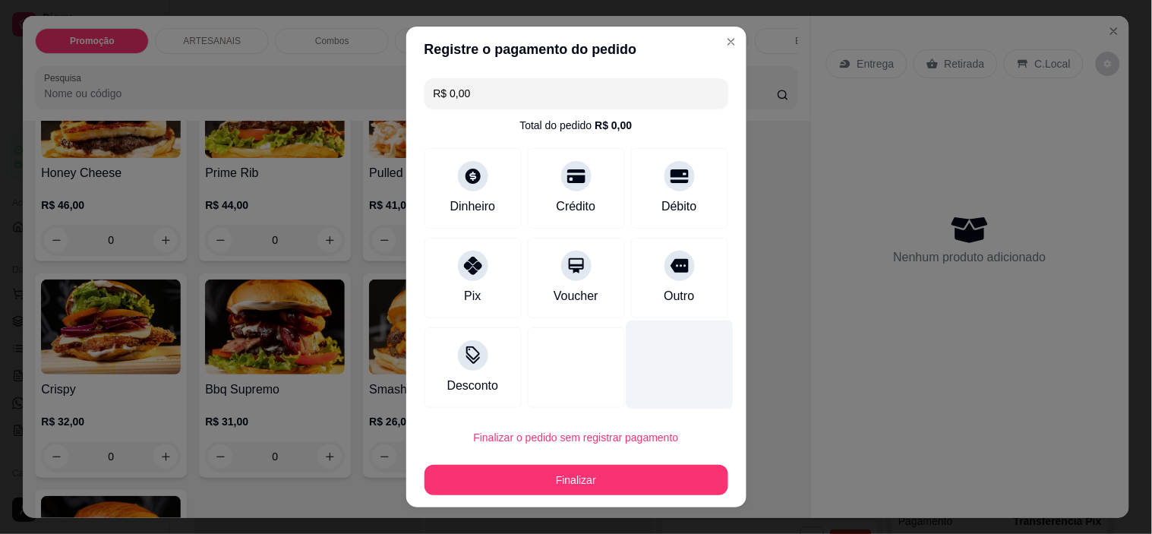
type input "R$ 0,00"
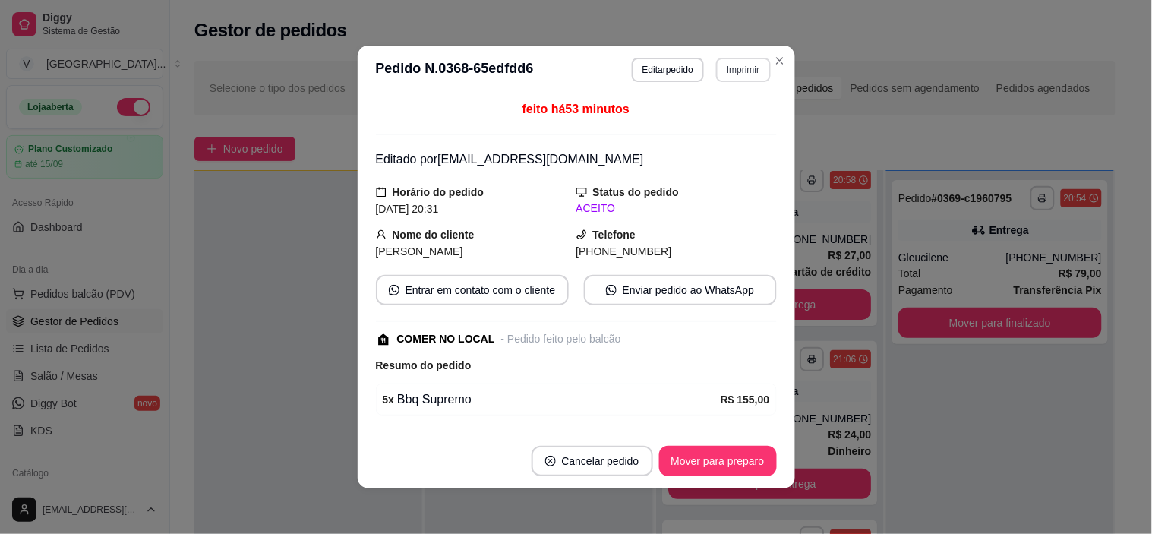
click at [727, 71] on button "Imprimir" at bounding box center [743, 70] width 54 height 24
click at [730, 126] on button "IMPRESSORA" at bounding box center [710, 124] width 106 height 24
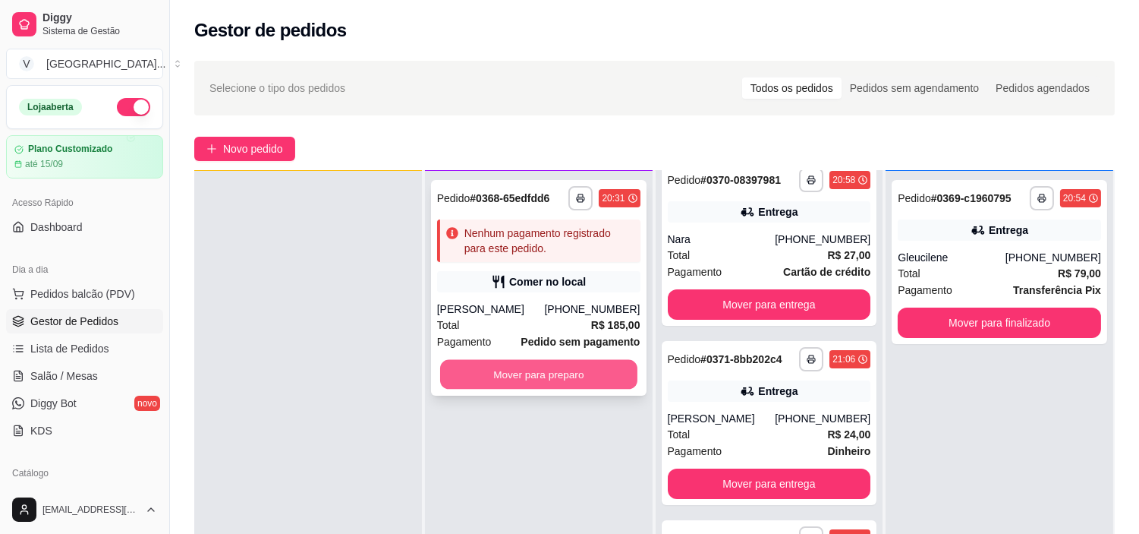
click at [582, 366] on button "Mover para preparo" at bounding box center [538, 375] width 197 height 30
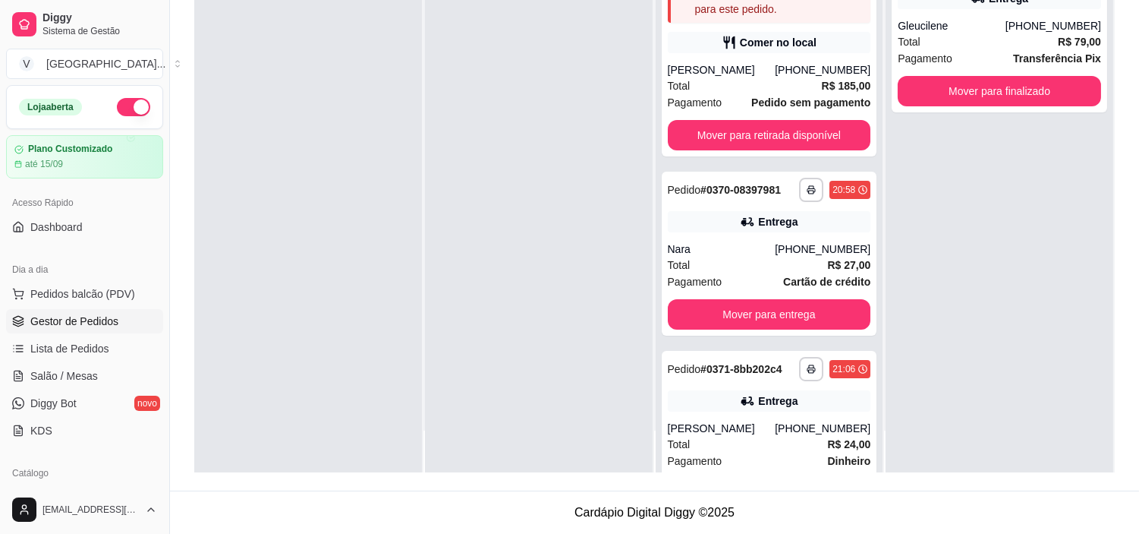
scroll to position [0, 0]
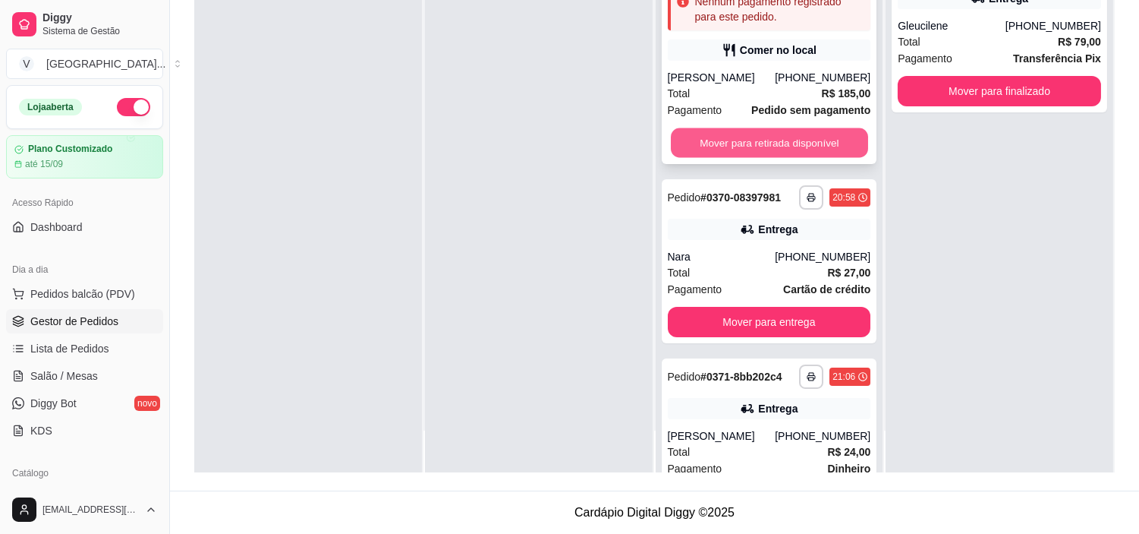
click at [760, 130] on button "Mover para retirada disponível" at bounding box center [769, 143] width 197 height 30
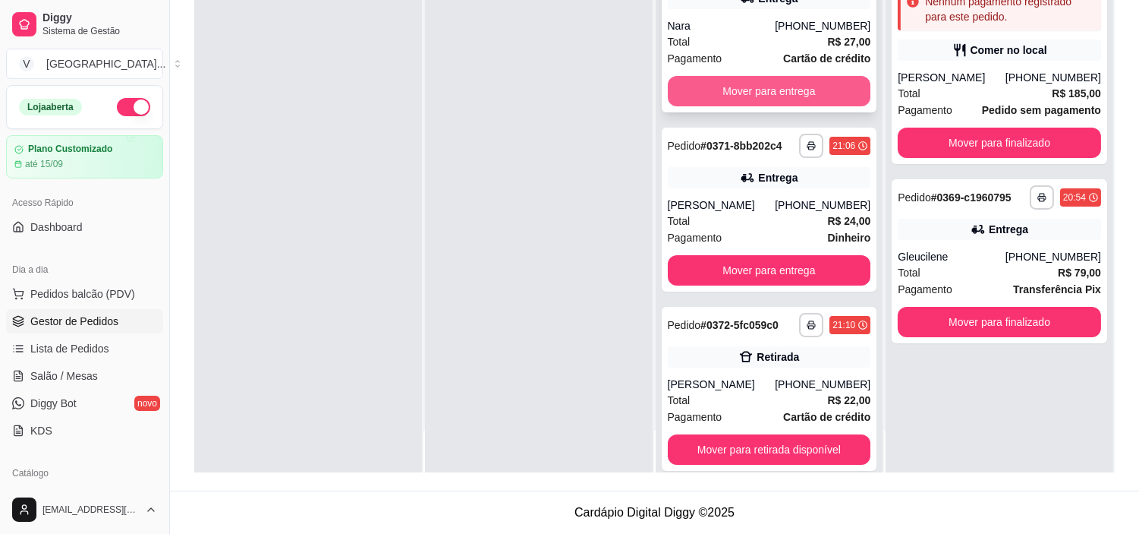
click at [779, 80] on button "Mover para entrega" at bounding box center [769, 91] width 203 height 30
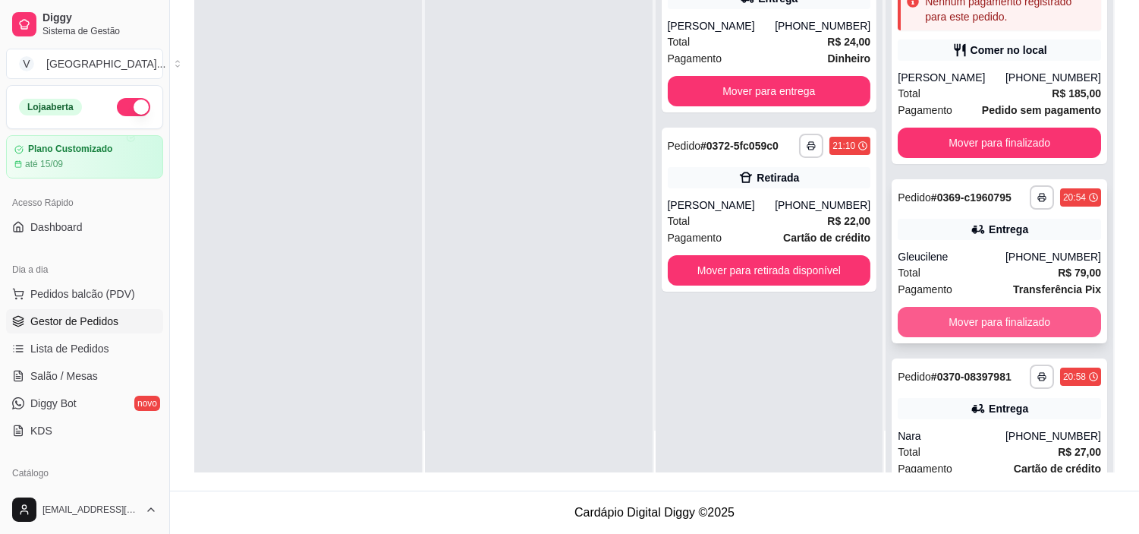
click at [1013, 320] on button "Mover para finalizado" at bounding box center [999, 322] width 203 height 30
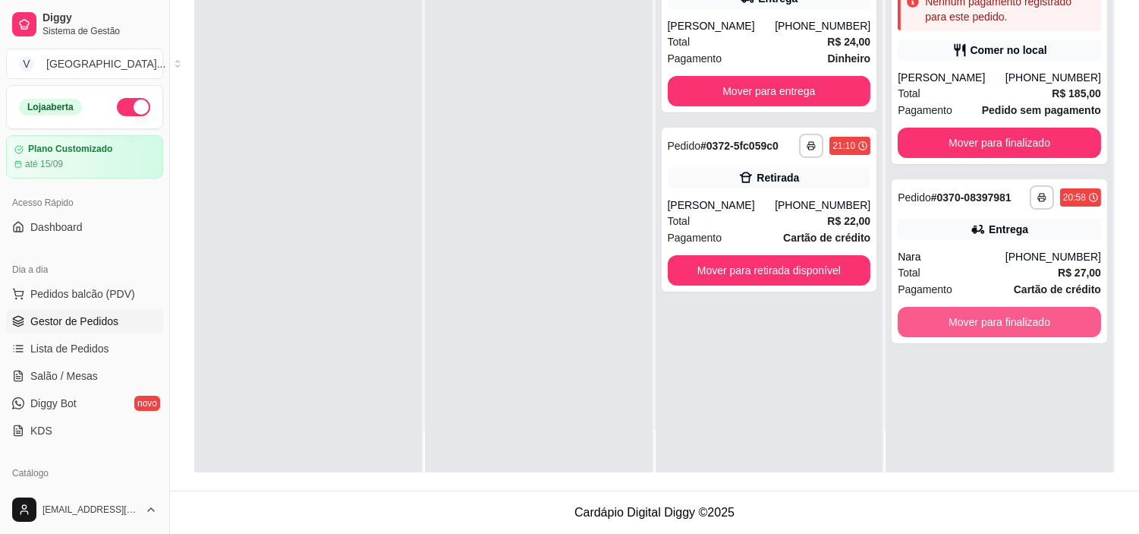
click at [1013, 320] on button "Mover para finalizado" at bounding box center [999, 322] width 203 height 30
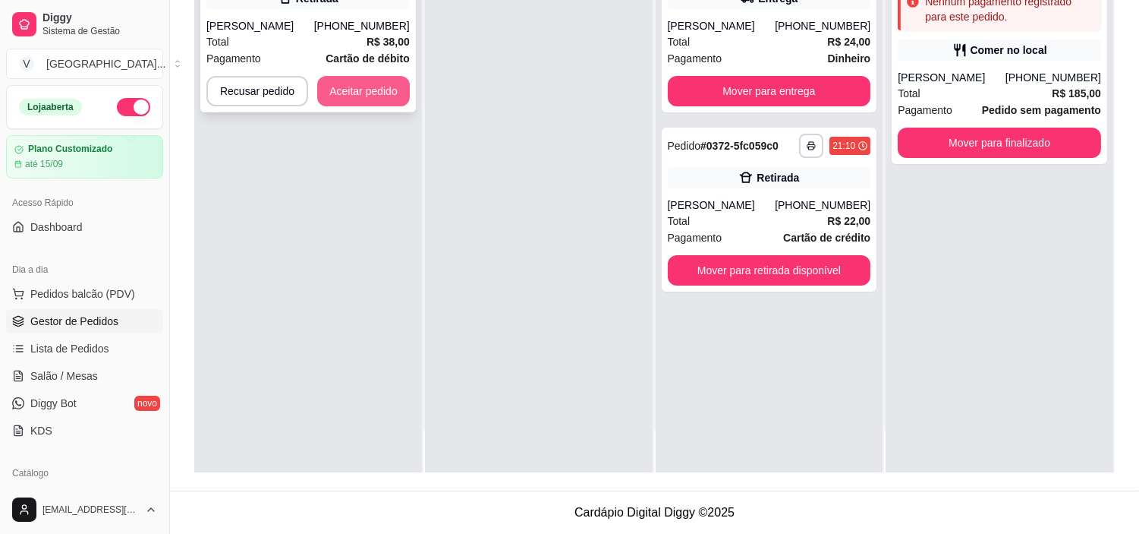
click at [396, 94] on button "Aceitar pedido" at bounding box center [363, 91] width 93 height 30
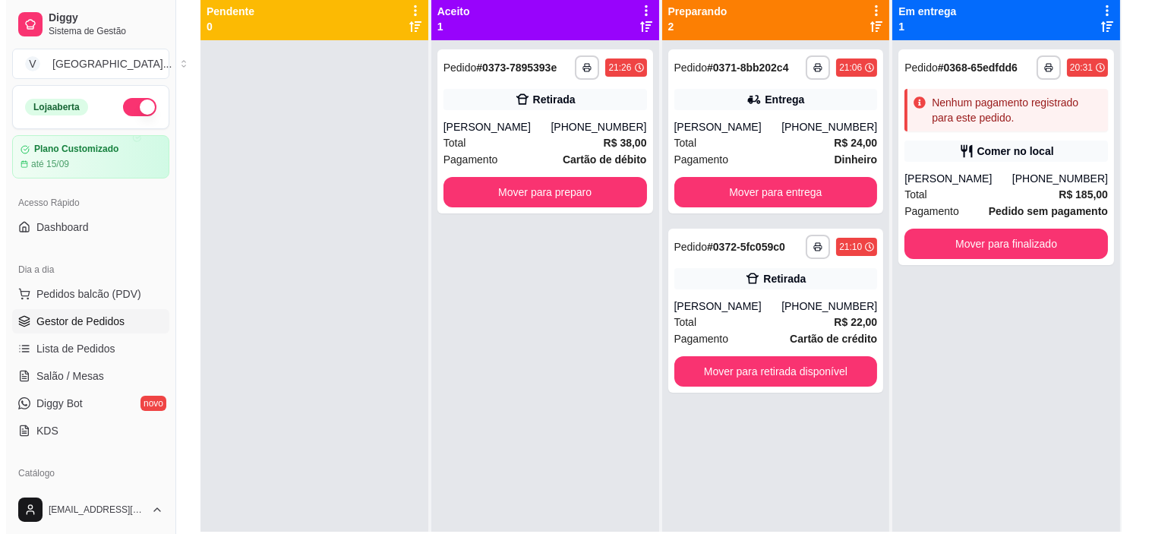
scroll to position [147, 0]
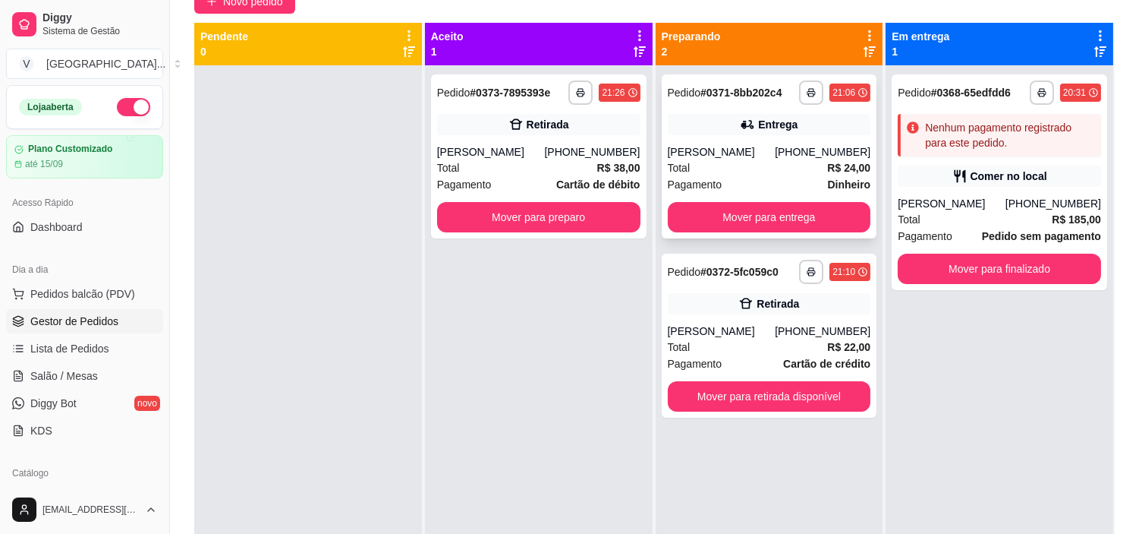
click at [765, 161] on div "Total R$ 24,00" at bounding box center [769, 167] width 203 height 17
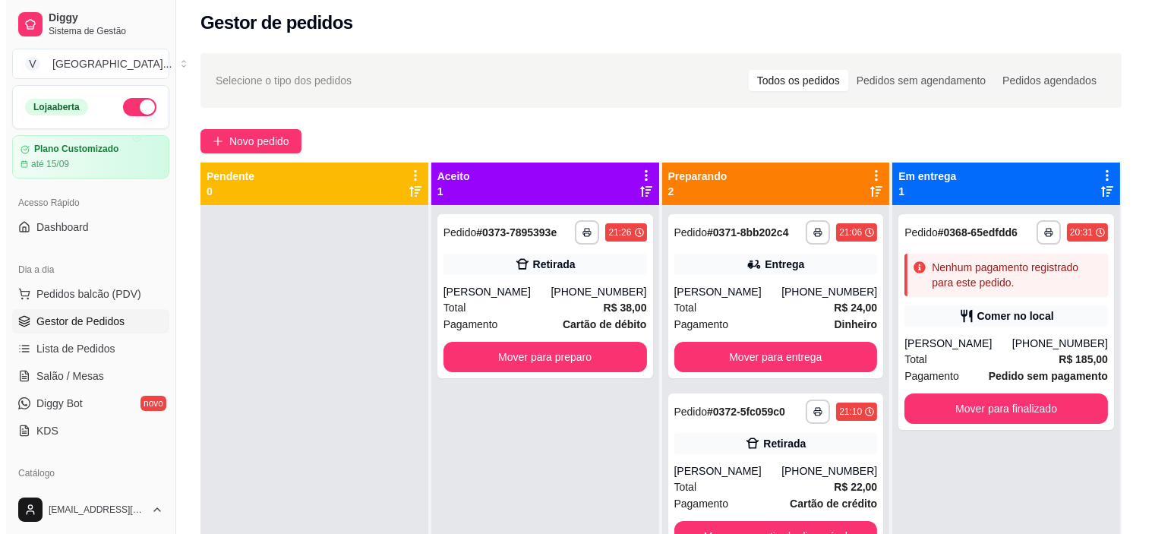
scroll to position [0, 0]
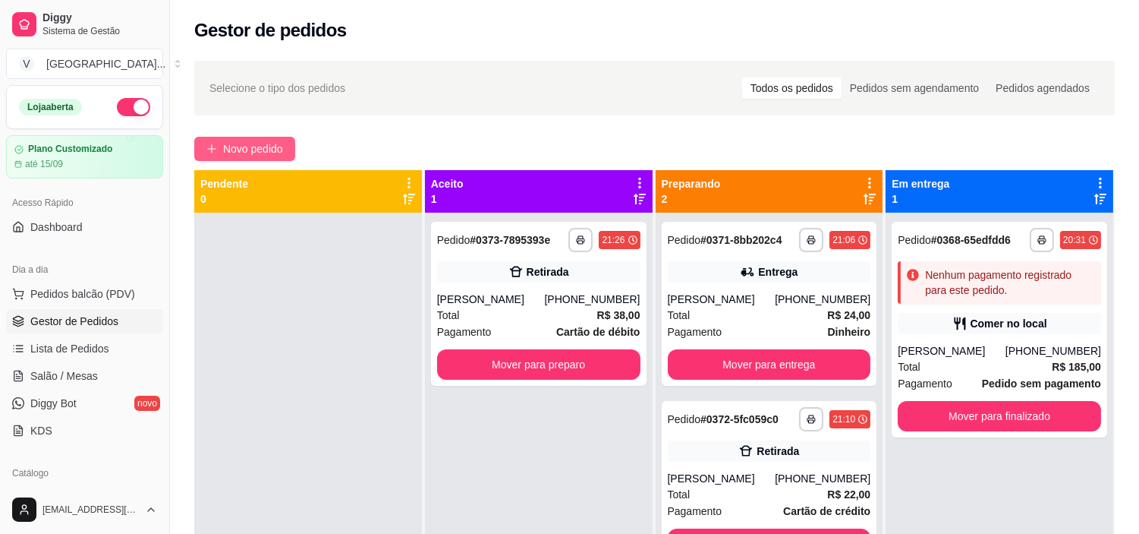
click at [263, 142] on span "Novo pedido" at bounding box center [253, 148] width 60 height 17
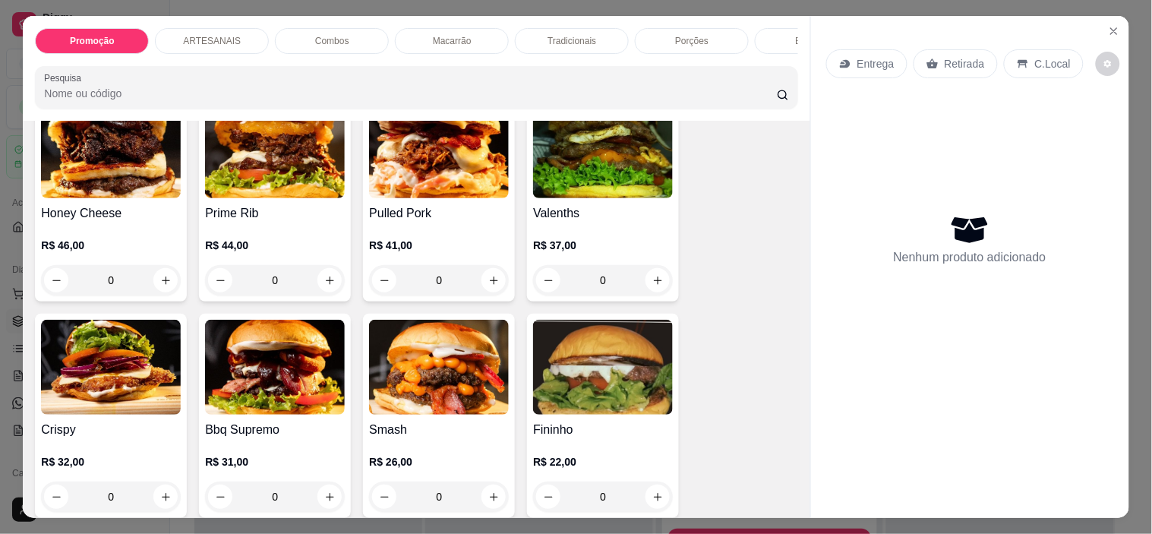
scroll to position [421, 0]
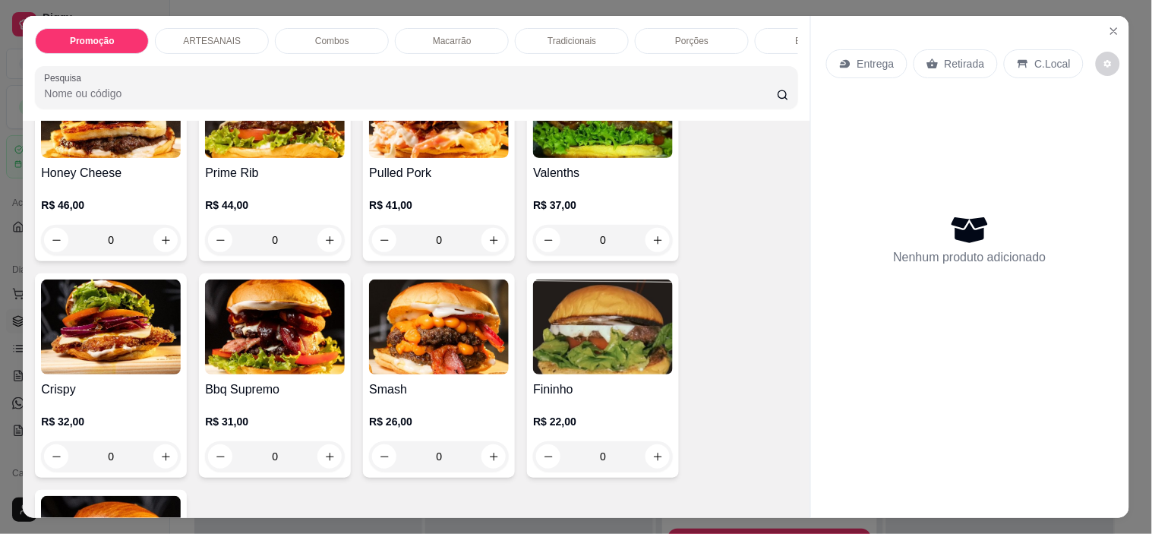
click at [325, 458] on div "0" at bounding box center [275, 456] width 140 height 30
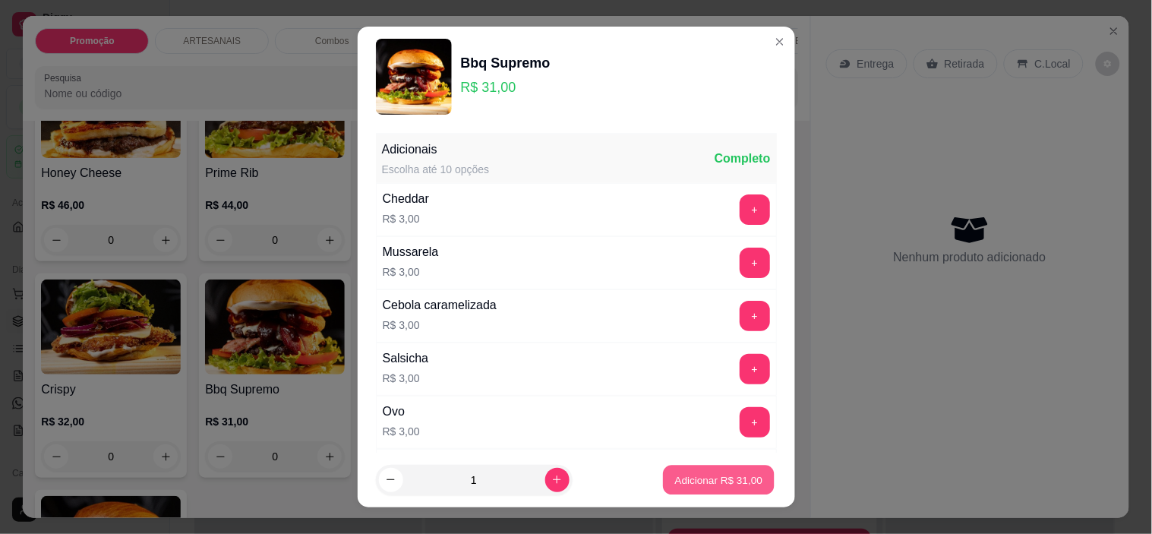
click at [671, 468] on button "Adicionar R$ 31,00" at bounding box center [719, 480] width 112 height 30
type input "1"
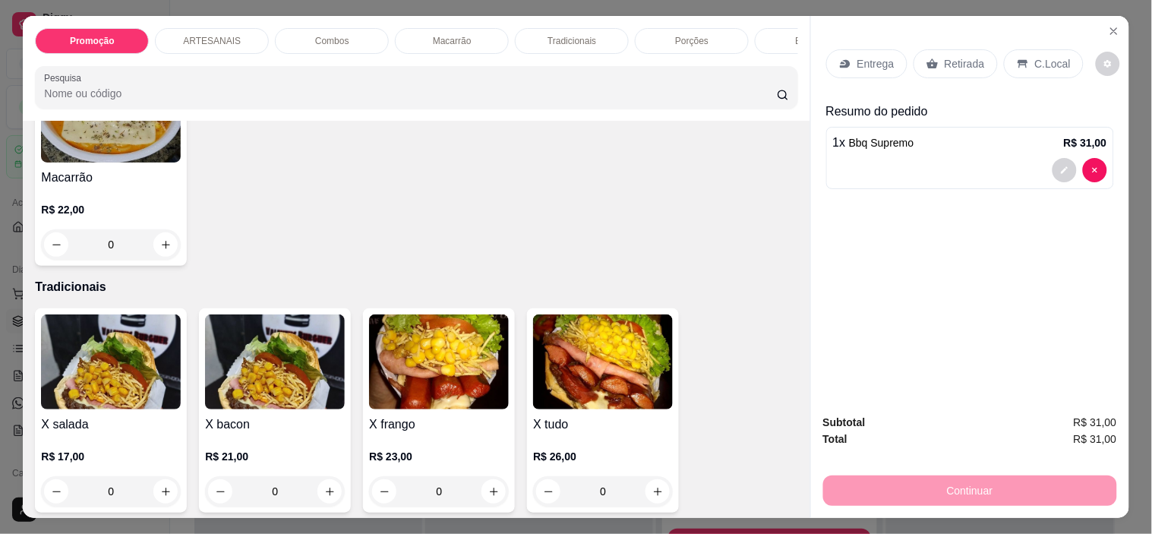
scroll to position [1518, 0]
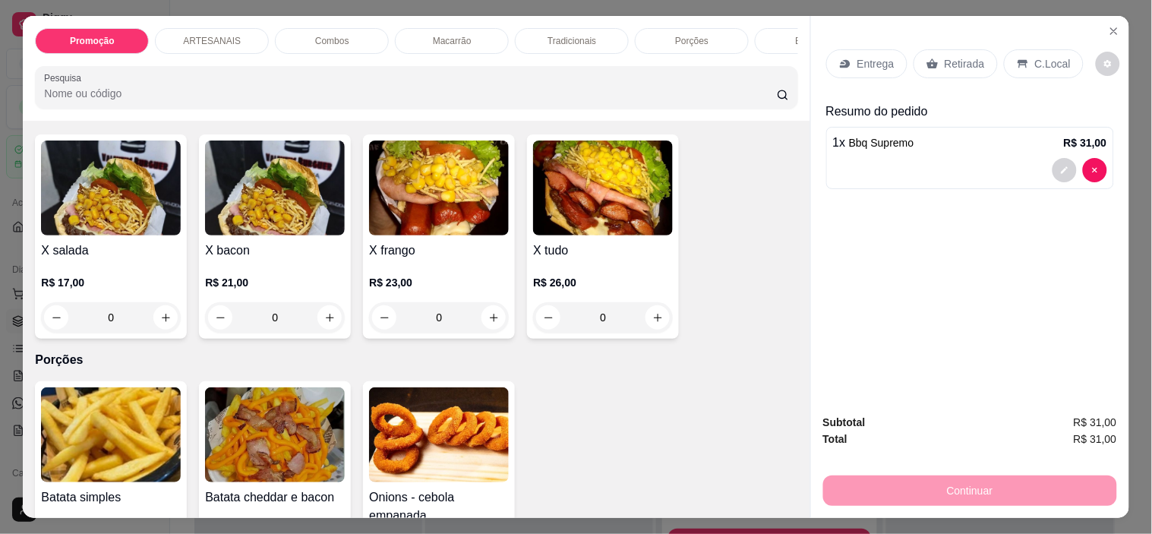
click at [654, 324] on div "0" at bounding box center [603, 317] width 140 height 30
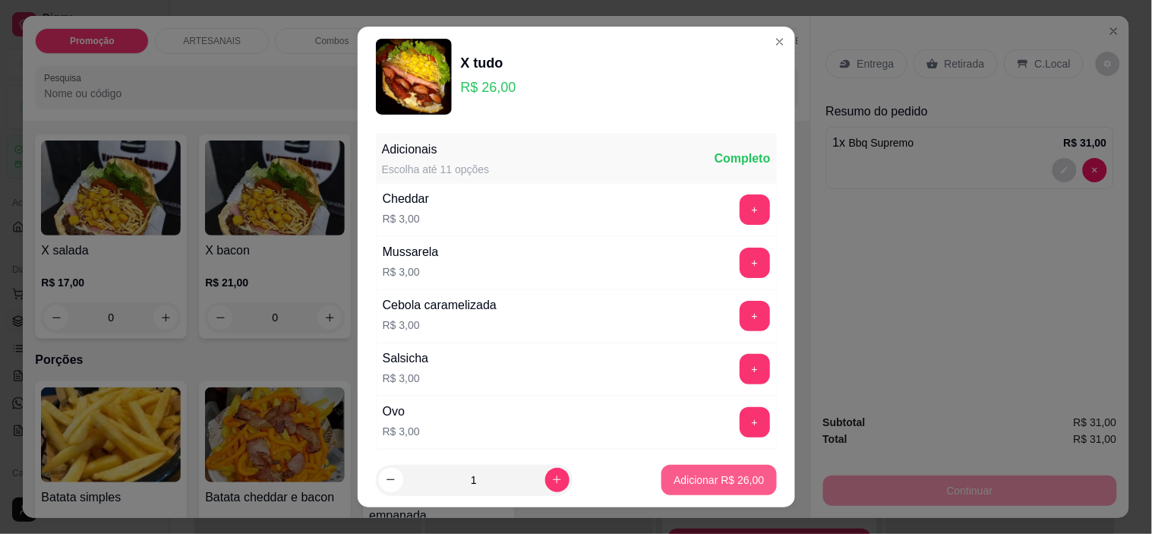
click at [733, 483] on p "Adicionar R$ 26,00" at bounding box center [718, 479] width 90 height 15
type input "1"
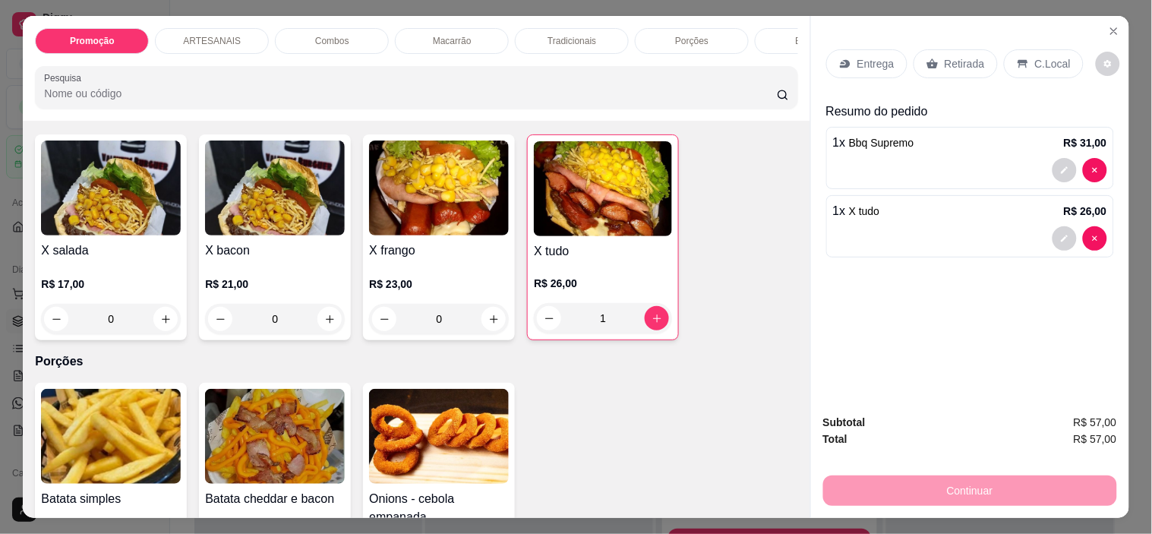
click at [969, 61] on p "Retirada" at bounding box center [964, 63] width 40 height 15
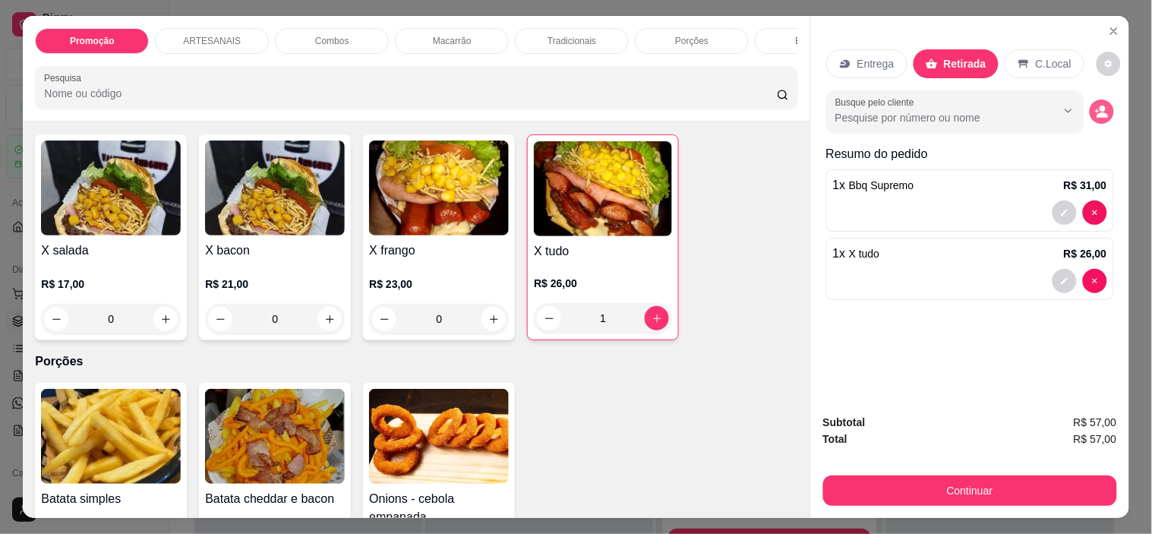
click at [1101, 107] on icon "decrease-product-quantity" at bounding box center [1102, 112] width 14 height 14
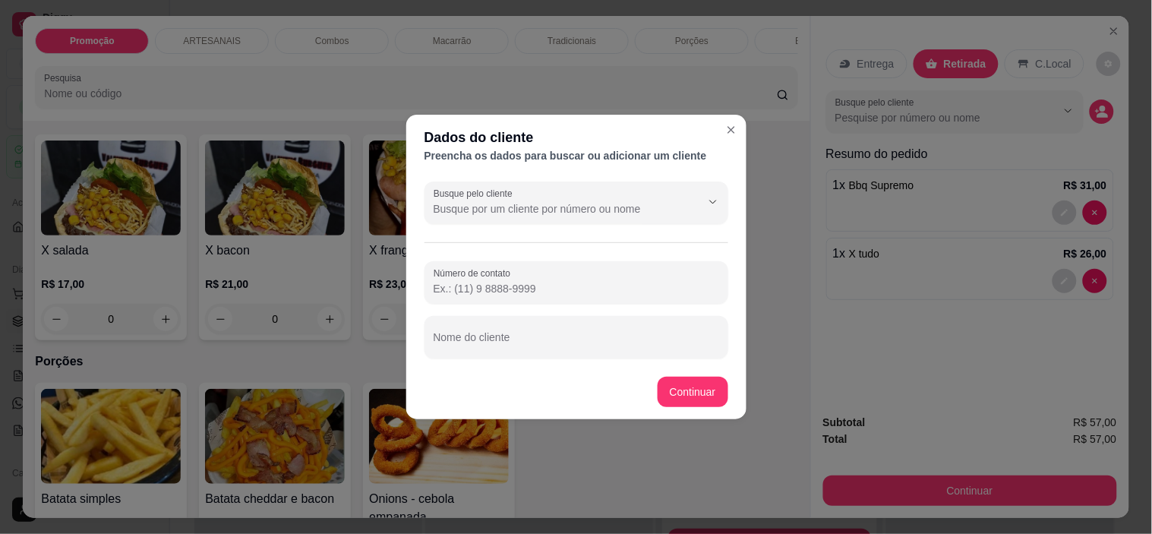
click at [610, 286] on input "Número de contato" at bounding box center [575, 288] width 285 height 15
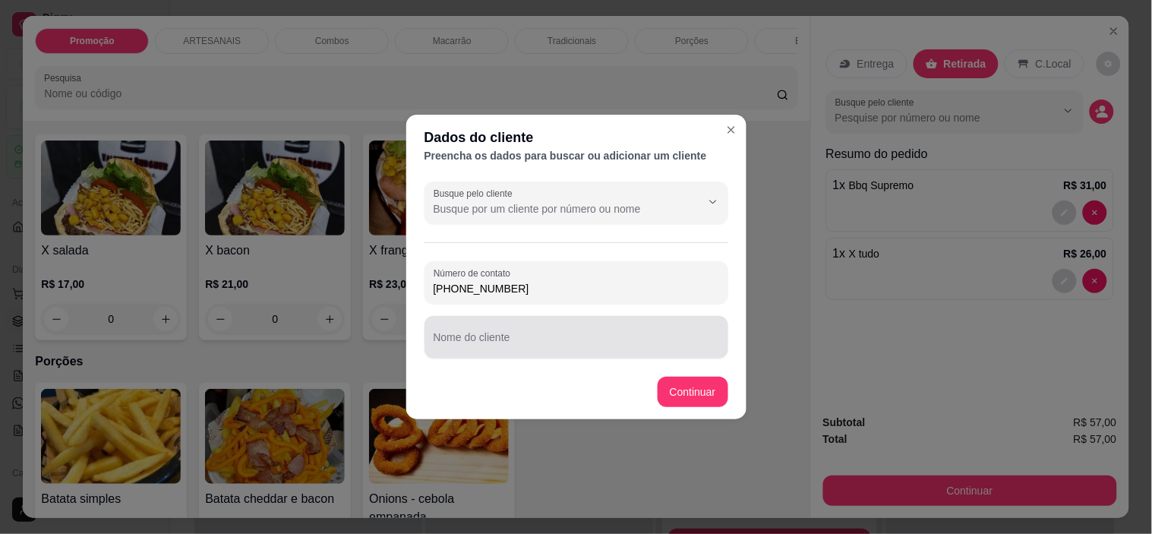
type input "[PHONE_NUMBER]"
click at [471, 326] on div at bounding box center [575, 337] width 285 height 30
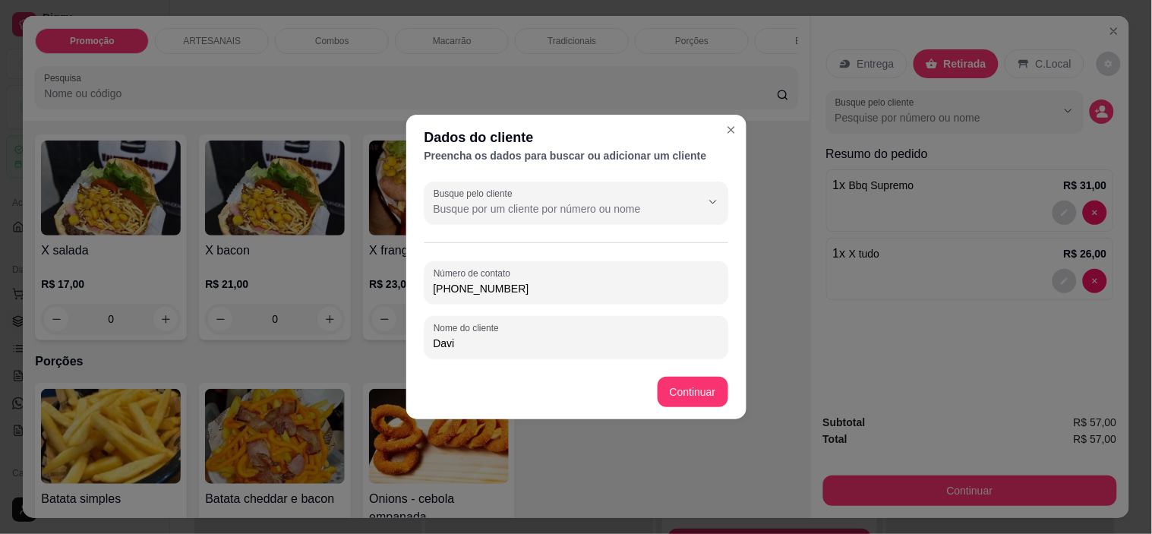
type input "Davi"
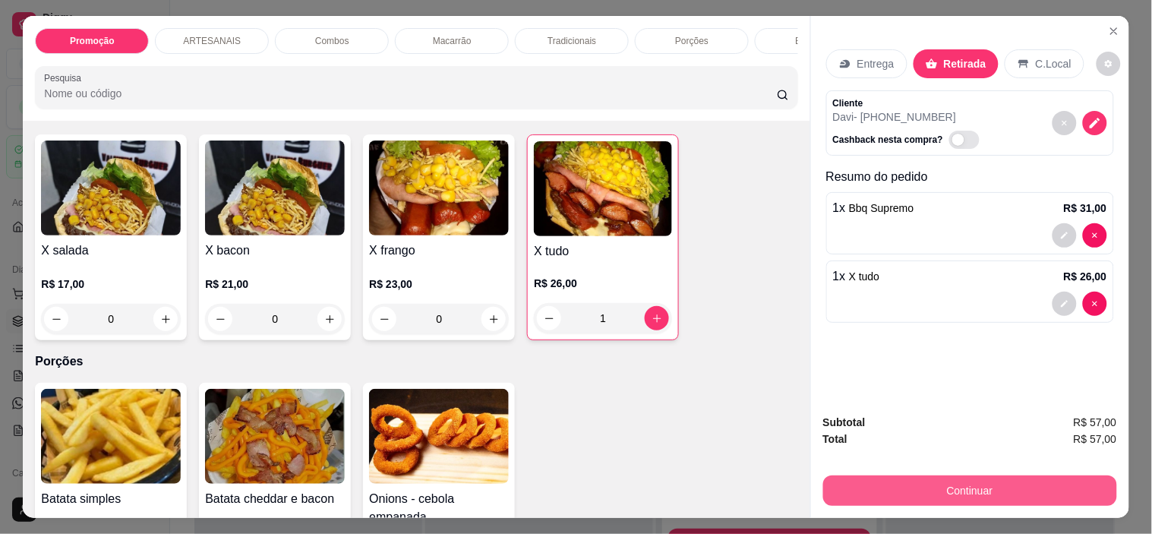
click at [1036, 493] on button "Continuar" at bounding box center [970, 490] width 294 height 30
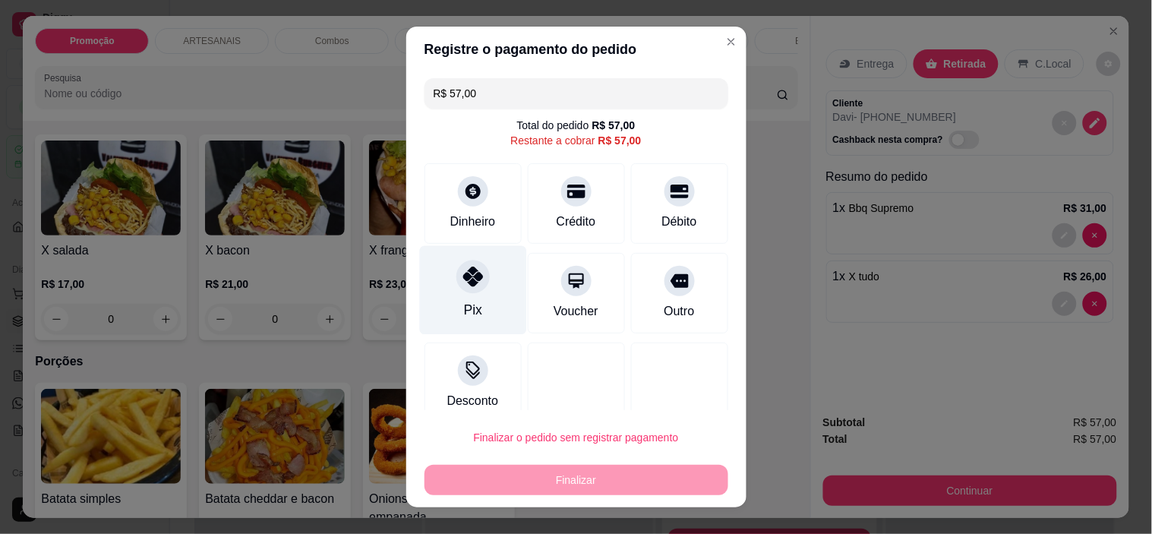
click at [471, 284] on icon at bounding box center [472, 276] width 20 height 20
type input "R$ 0,00"
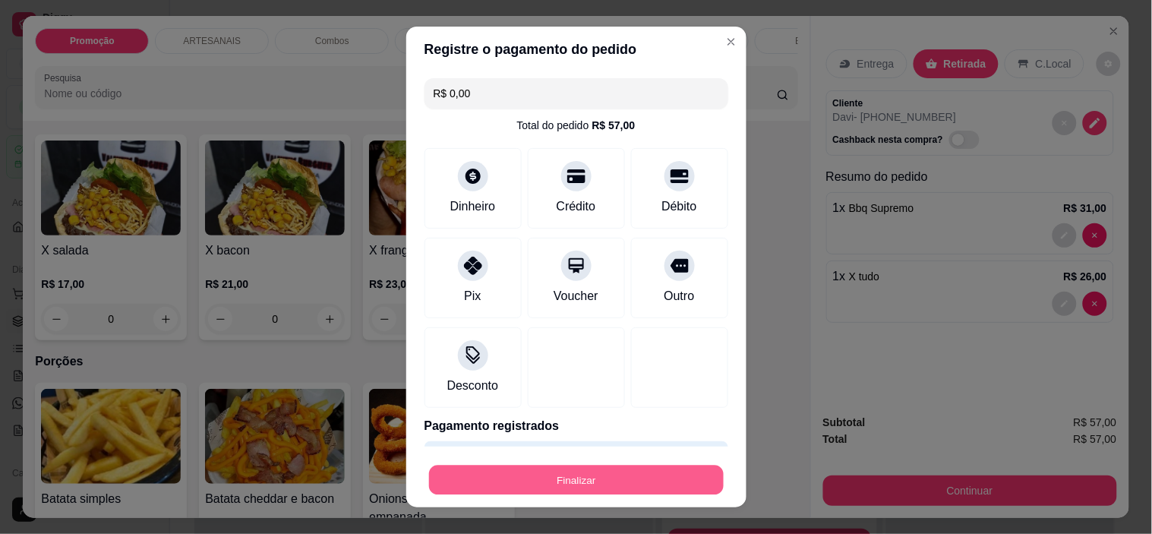
click at [580, 483] on button "Finalizar" at bounding box center [576, 480] width 295 height 30
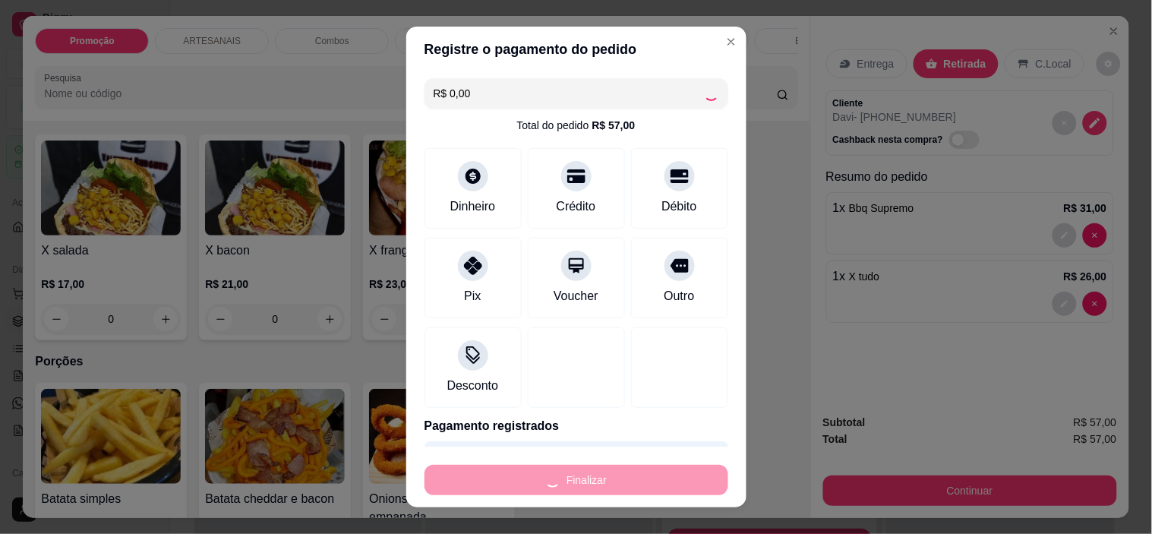
type input "0"
type input "-R$ 57,00"
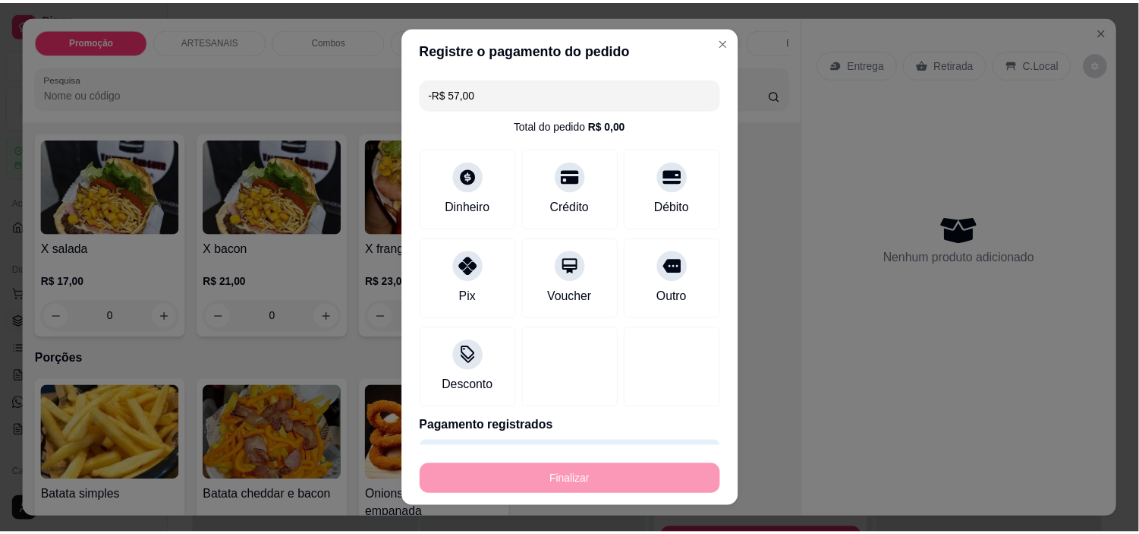
scroll to position [1516, 0]
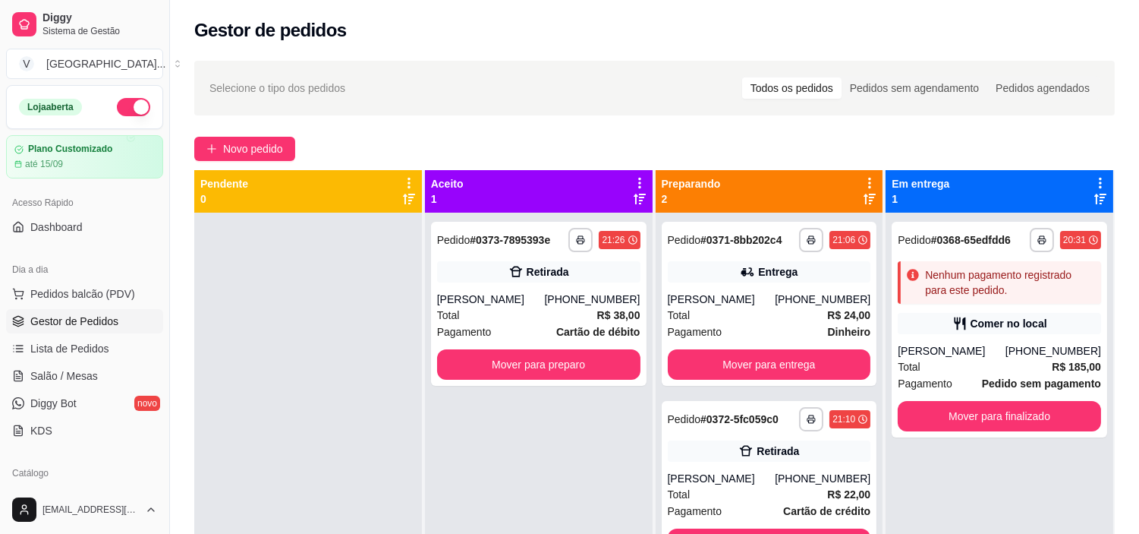
scroll to position [42, 0]
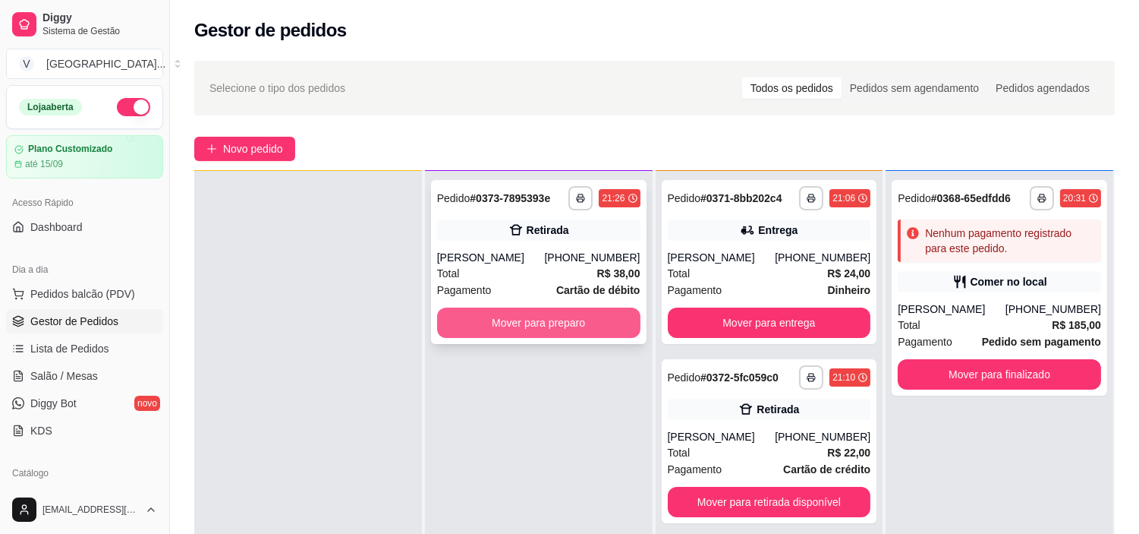
click at [558, 323] on button "Mover para preparo" at bounding box center [538, 322] width 203 height 30
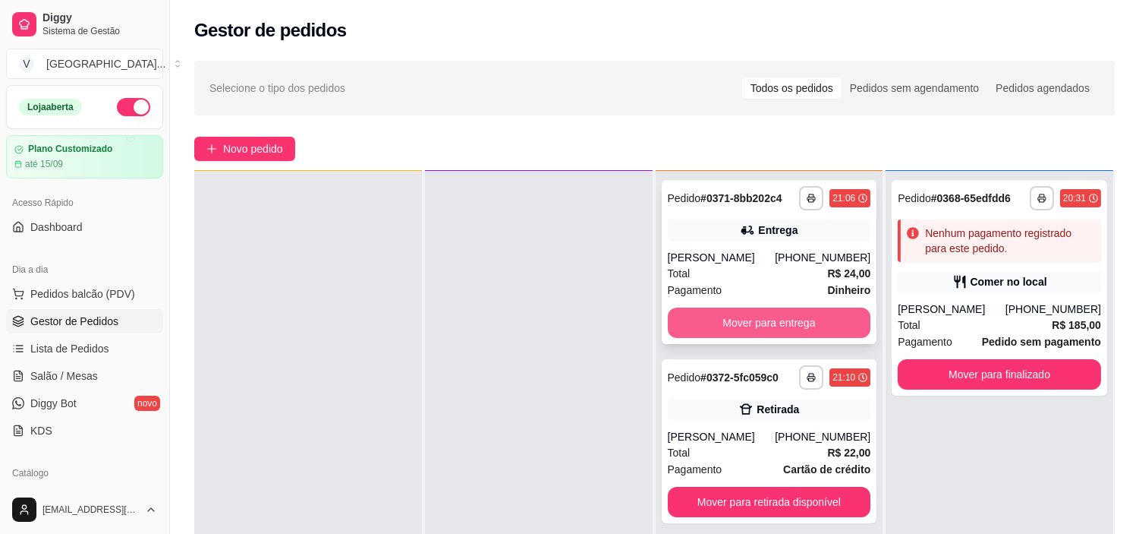
click at [762, 323] on button "Mover para entrega" at bounding box center [769, 322] width 203 height 30
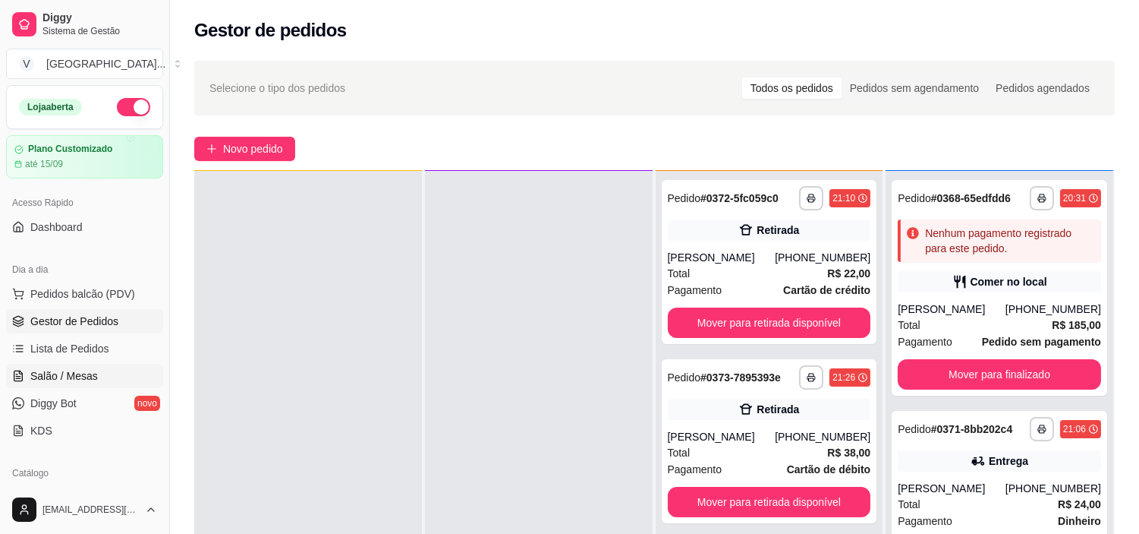
click at [61, 365] on link "Salão / Mesas" at bounding box center [84, 376] width 157 height 24
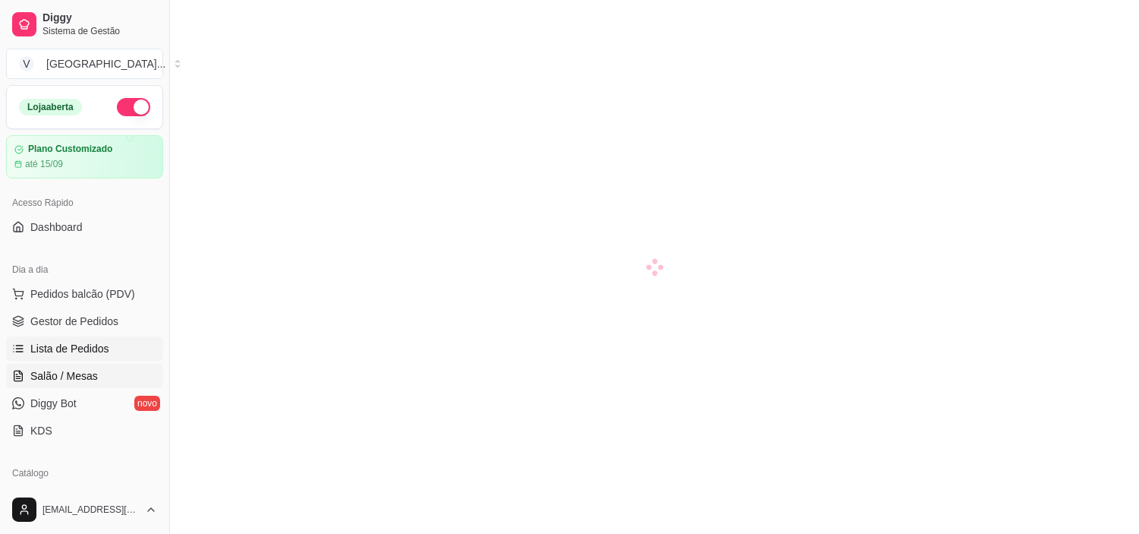
click at [69, 351] on span "Lista de Pedidos" at bounding box center [69, 348] width 79 height 15
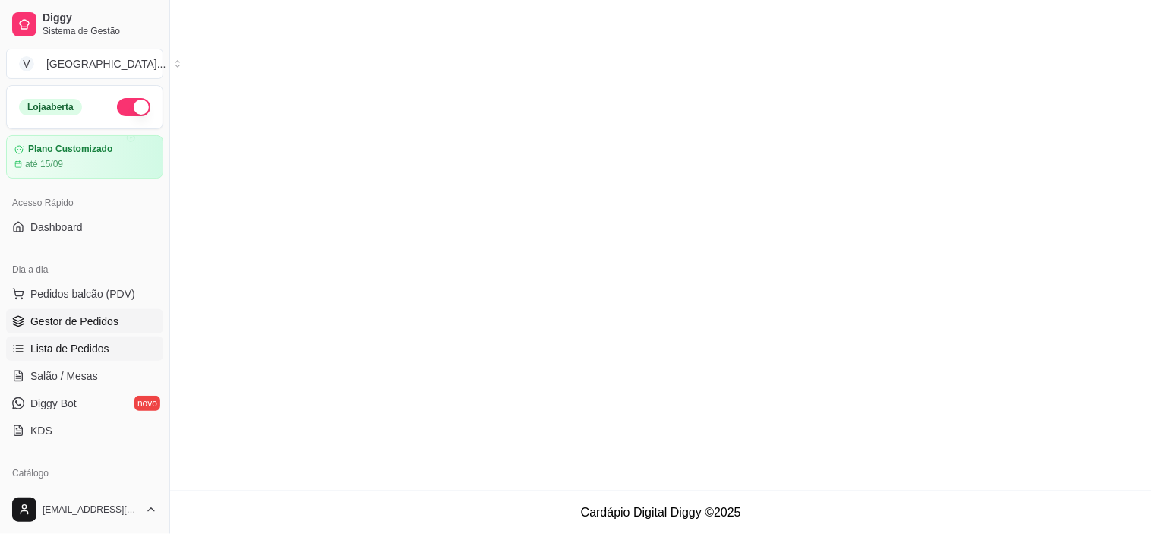
click at [78, 309] on link "Gestor de Pedidos" at bounding box center [84, 321] width 157 height 24
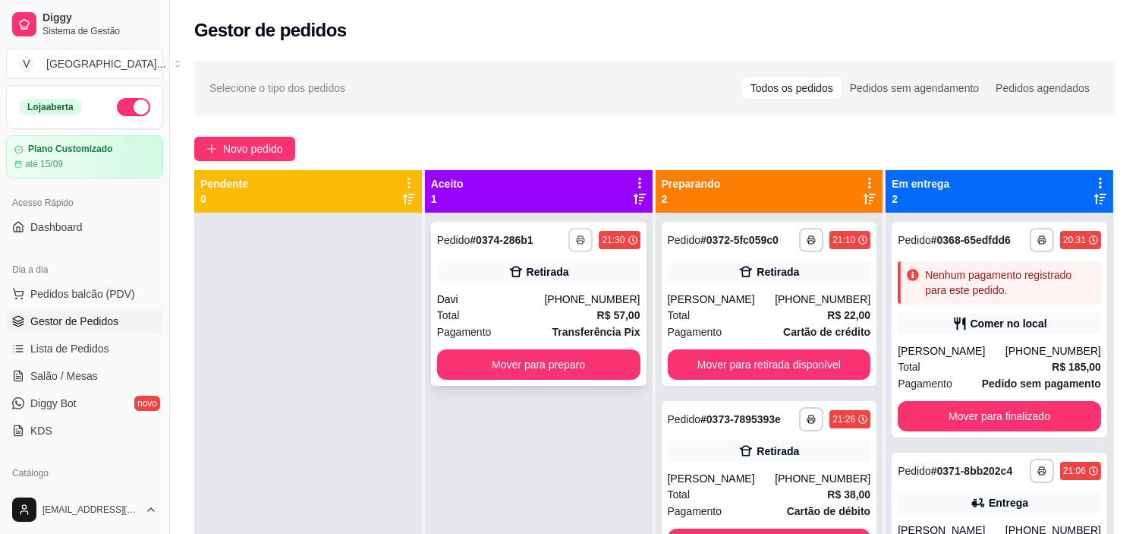
click at [576, 235] on icon "button" at bounding box center [580, 239] width 9 height 9
click at [555, 282] on button "IMPRESSORA" at bounding box center [536, 293] width 106 height 24
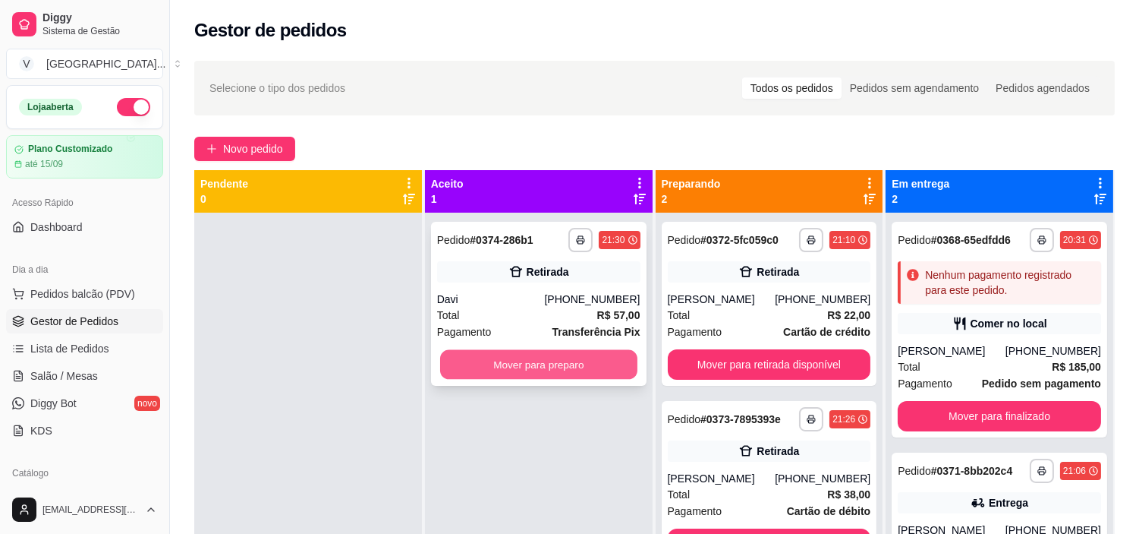
click at [586, 364] on button "Mover para preparo" at bounding box center [538, 365] width 197 height 30
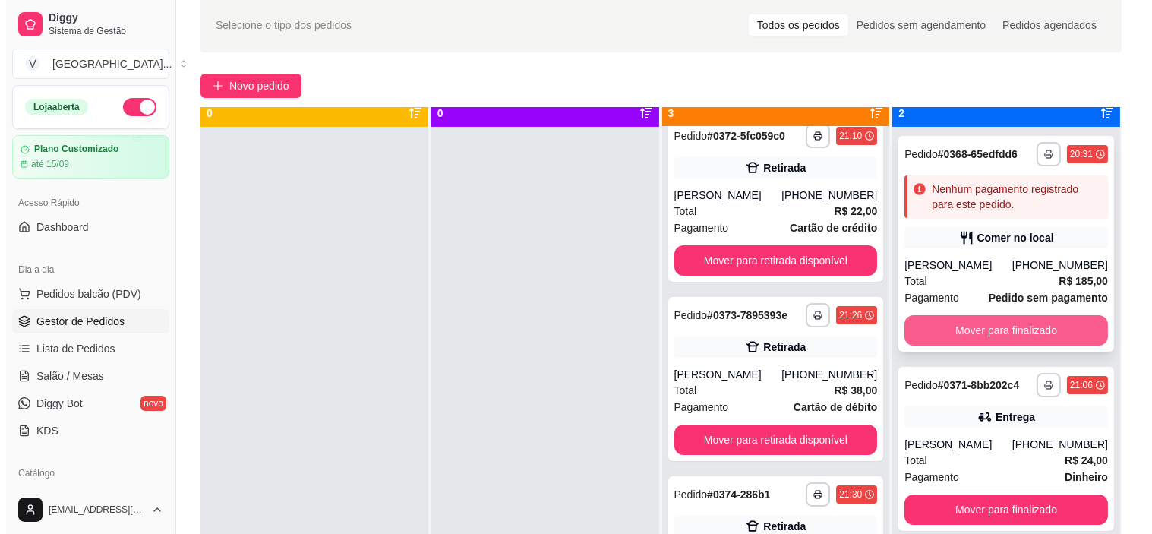
scroll to position [42, 0]
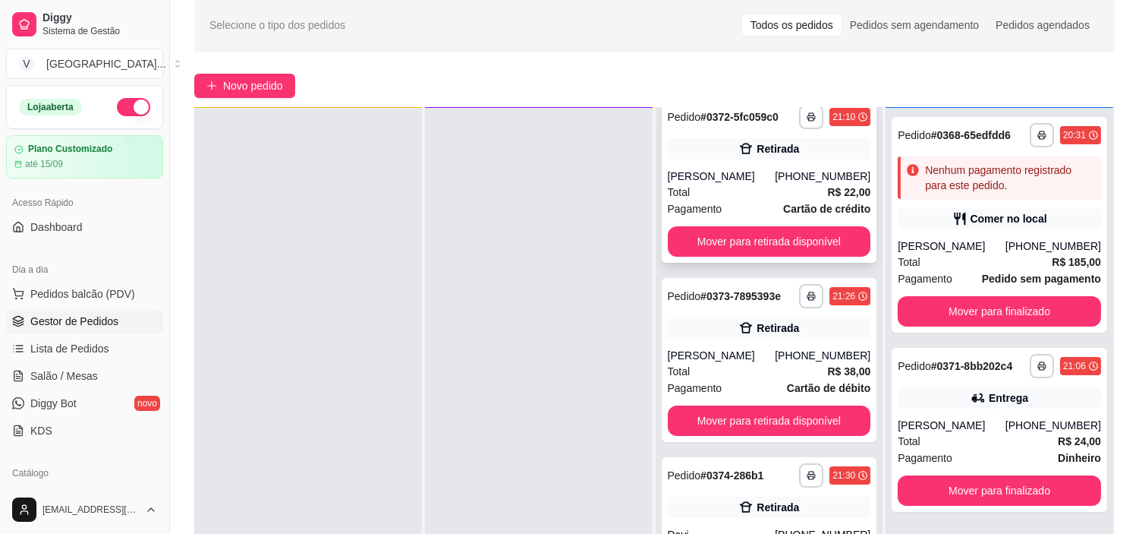
click at [810, 172] on div "[PHONE_NUMBER]" at bounding box center [823, 176] width 96 height 15
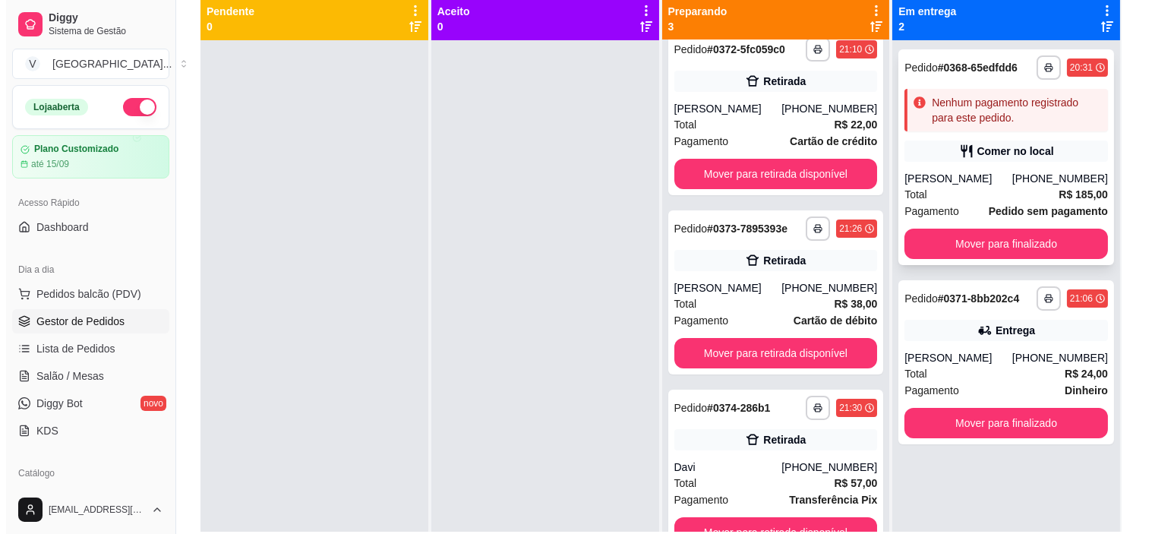
scroll to position [147, 0]
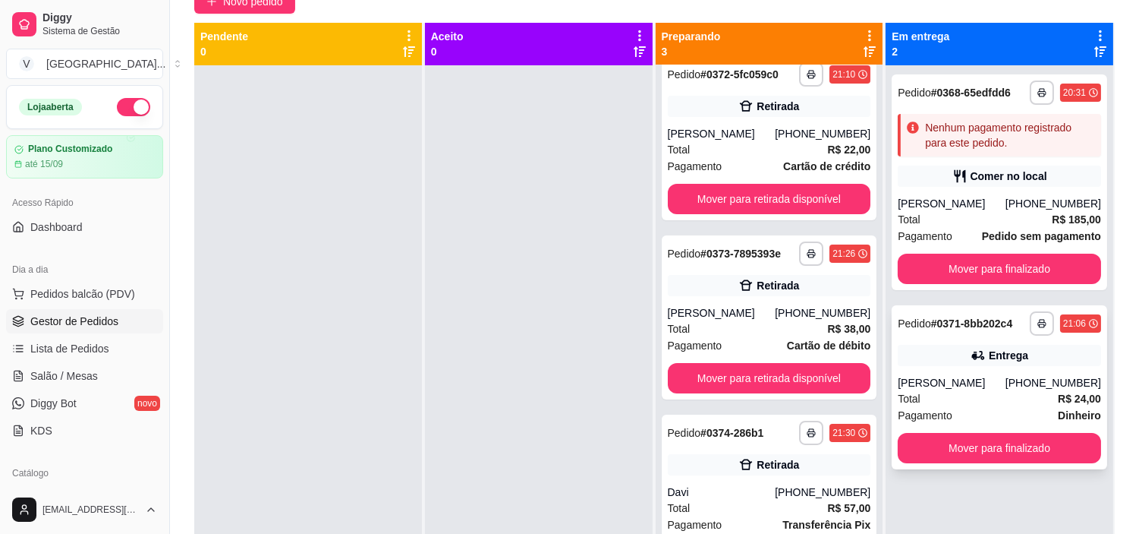
click at [980, 390] on div "Total R$ 24,00" at bounding box center [999, 398] width 203 height 17
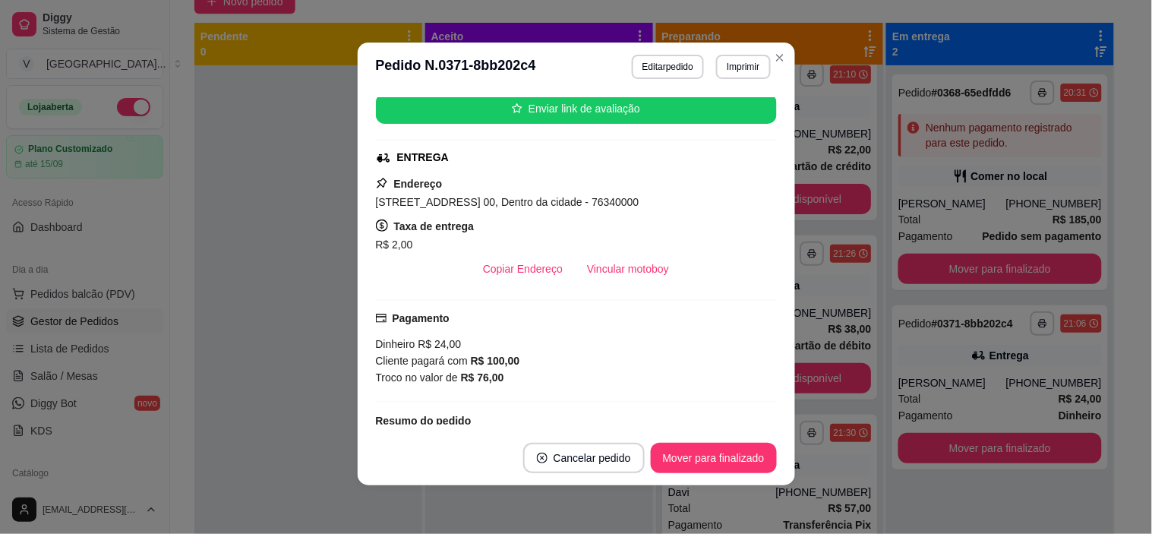
scroll to position [275, 0]
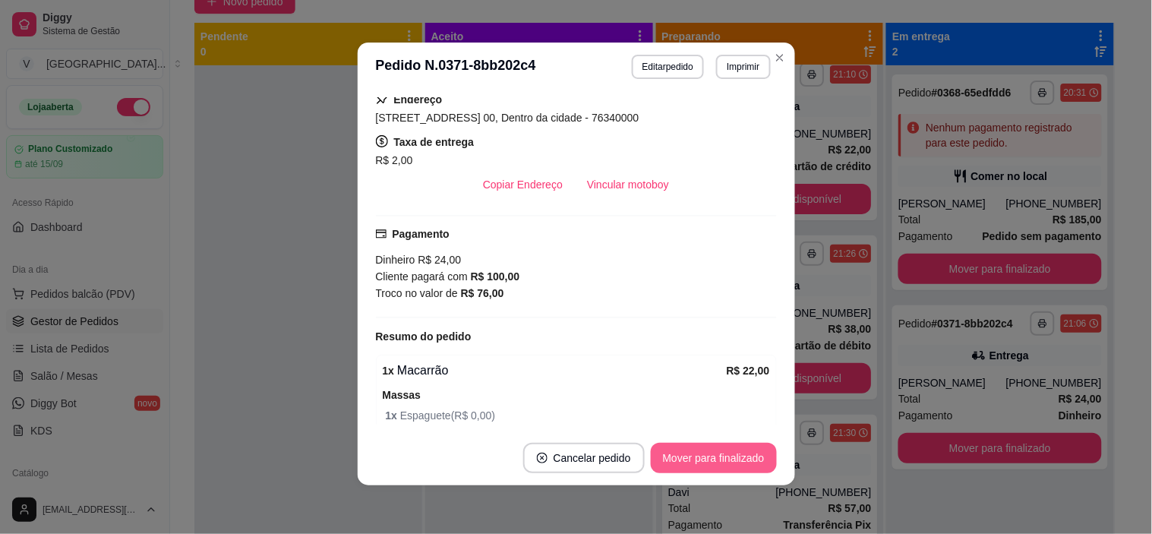
click at [744, 449] on button "Mover para finalizado" at bounding box center [714, 458] width 126 height 30
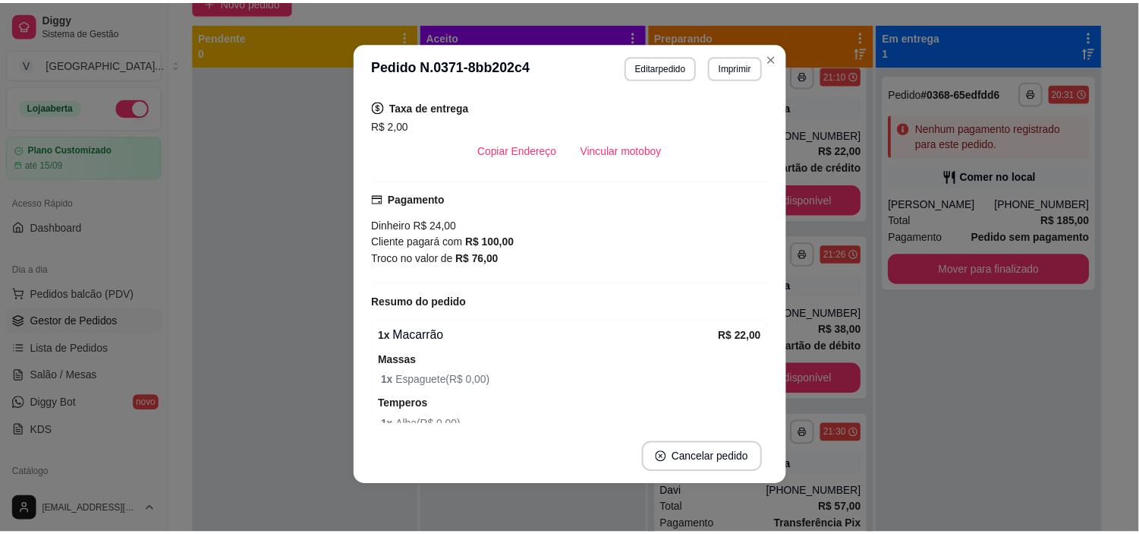
scroll to position [239, 0]
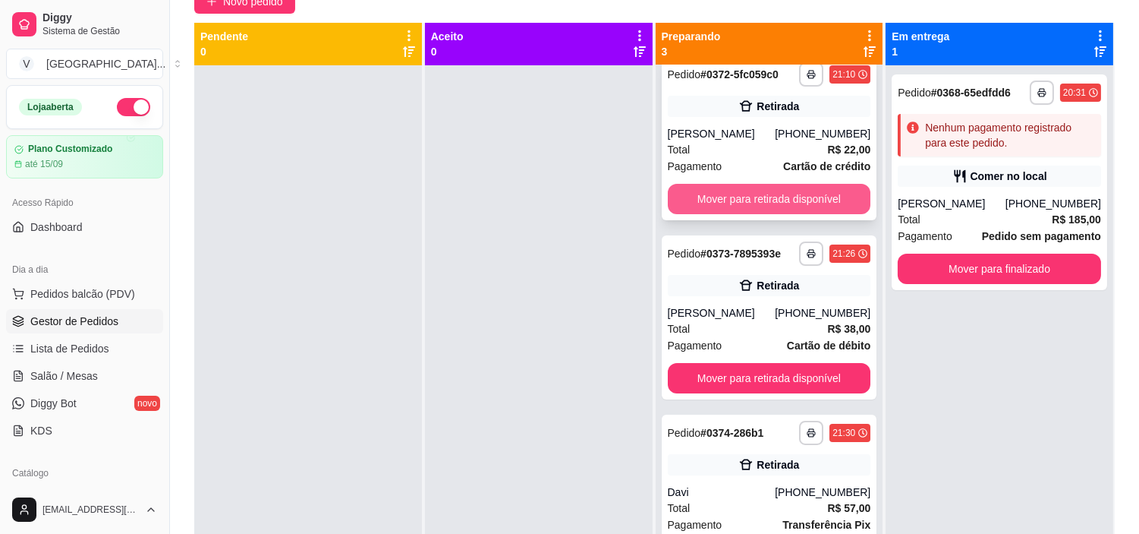
click at [845, 192] on button "Mover para retirada disponível" at bounding box center [769, 199] width 203 height 30
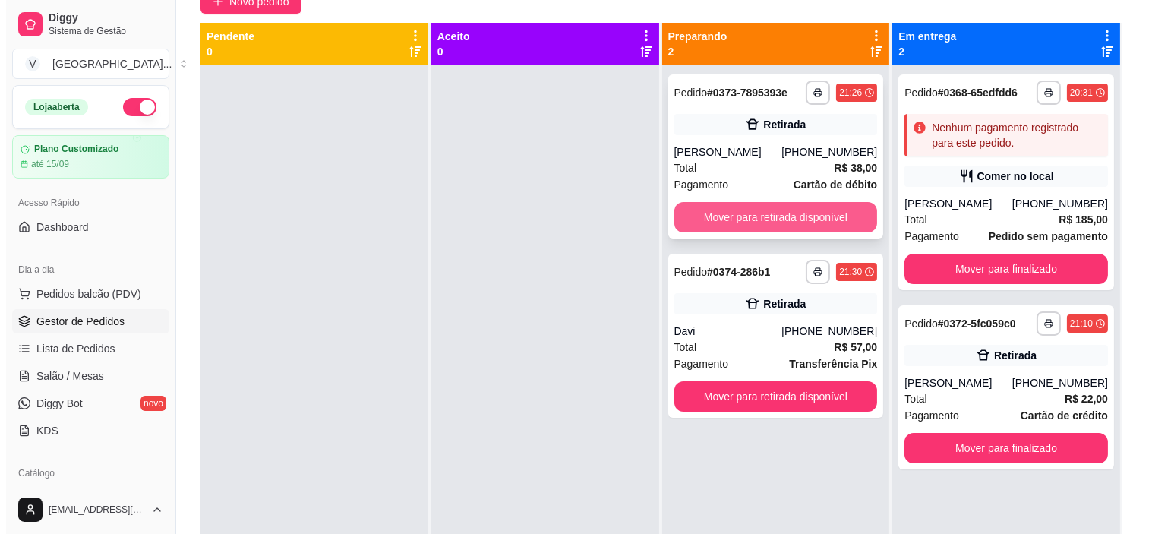
scroll to position [0, 0]
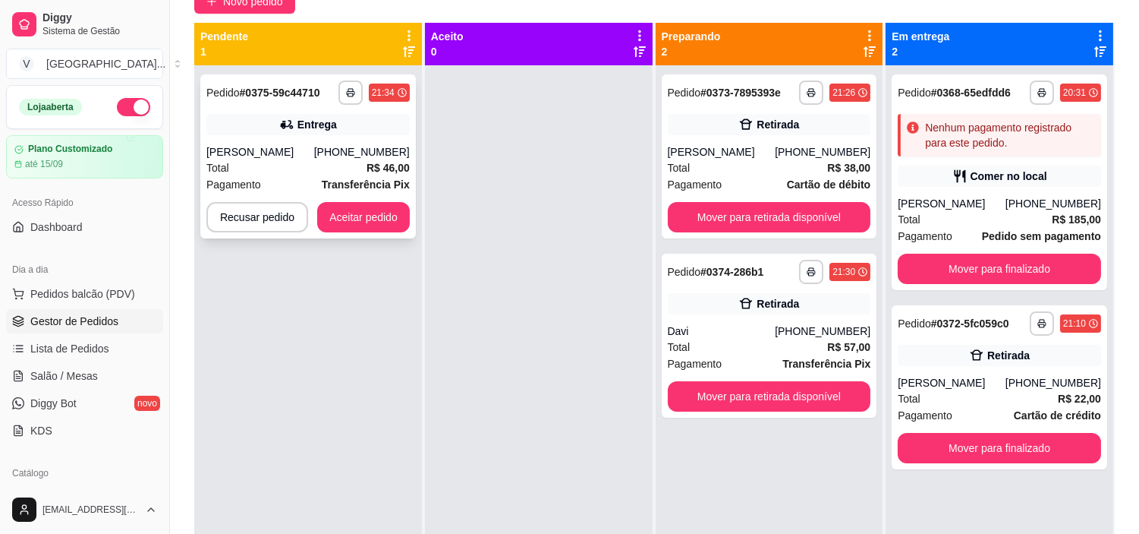
click at [370, 218] on button "Aceitar pedido" at bounding box center [363, 217] width 93 height 30
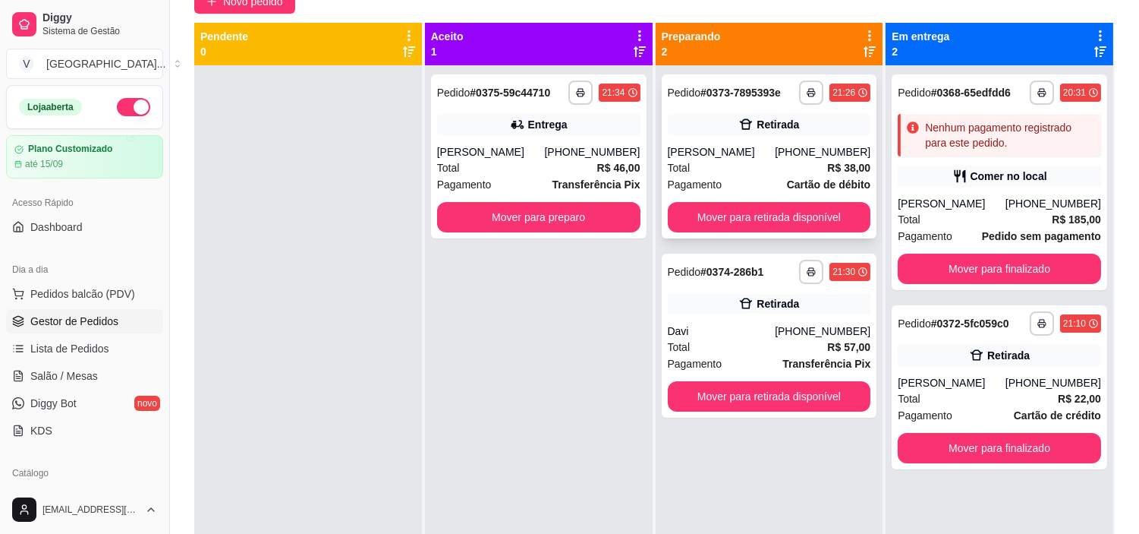
click at [773, 135] on div "**********" at bounding box center [770, 156] width 216 height 164
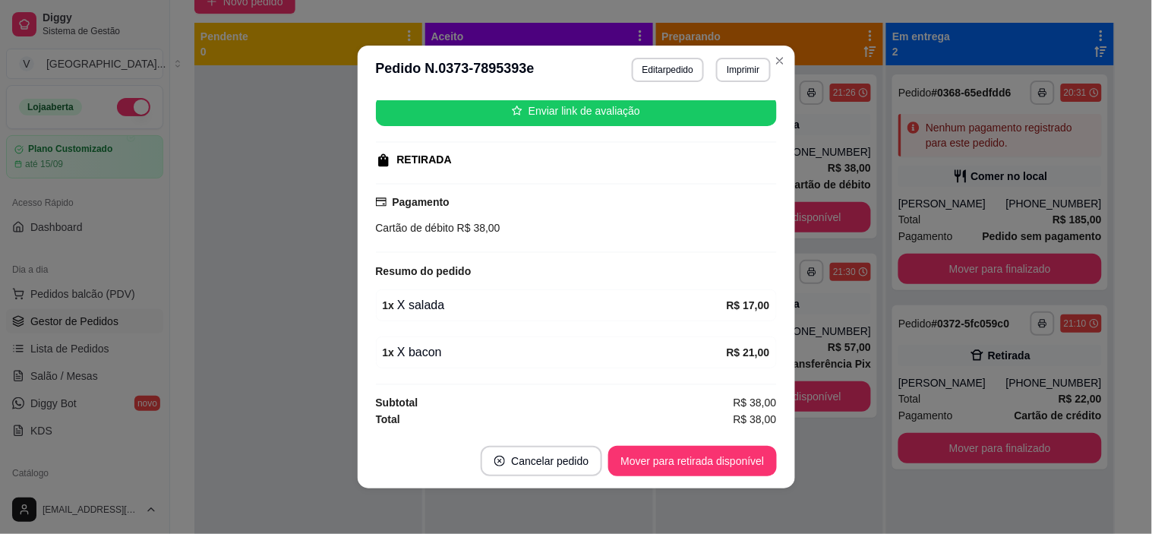
scroll to position [3, 0]
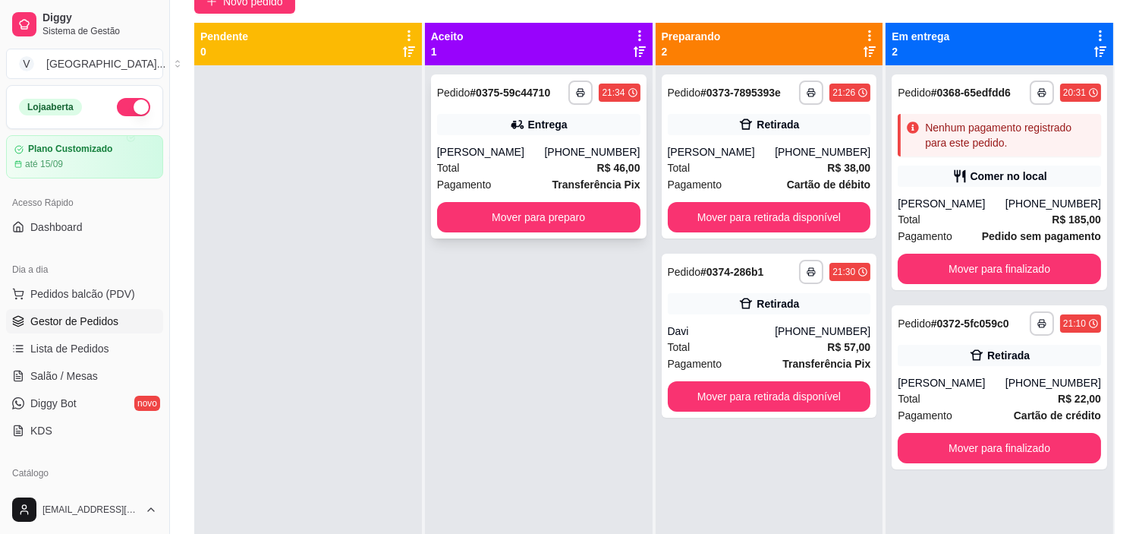
click at [496, 157] on div "[PERSON_NAME]" at bounding box center [491, 151] width 108 height 15
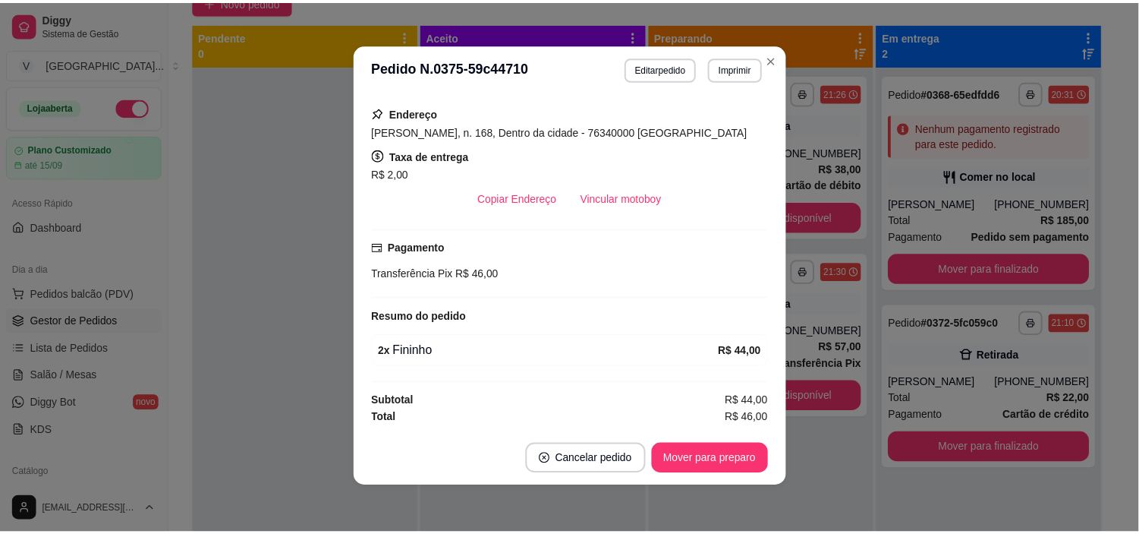
scroll to position [0, 0]
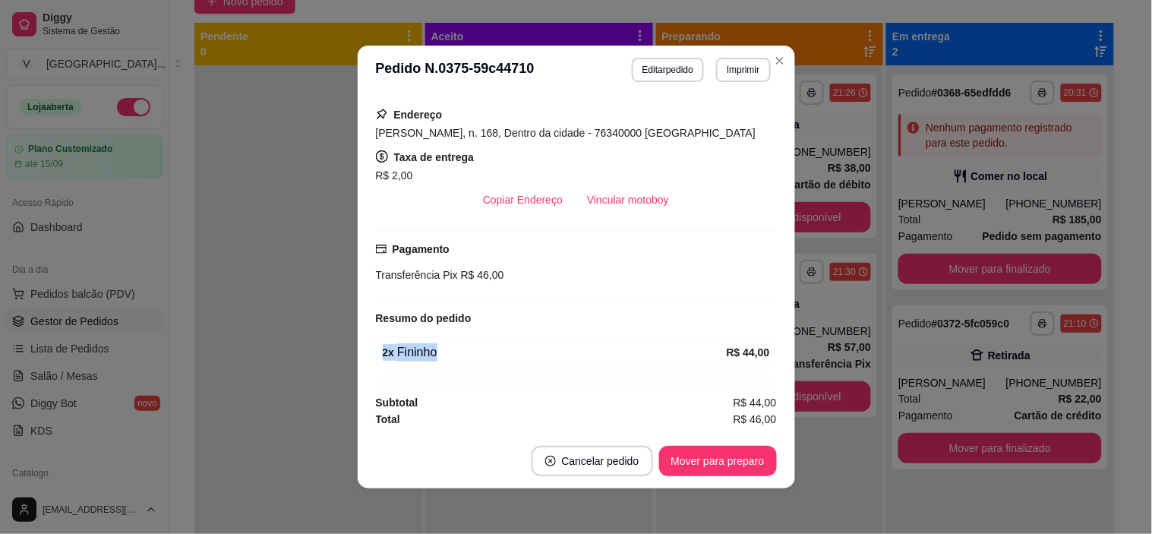
drag, startPoint x: 510, startPoint y: 367, endPoint x: 311, endPoint y: 332, distance: 202.1
click at [311, 332] on div "**********" at bounding box center [576, 267] width 1152 height 534
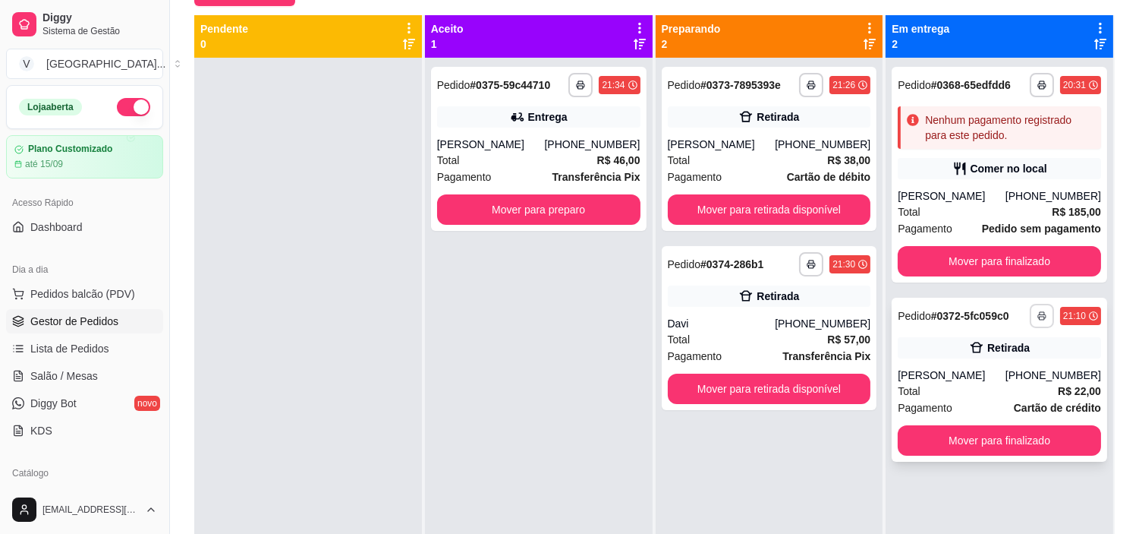
scroll to position [169, 0]
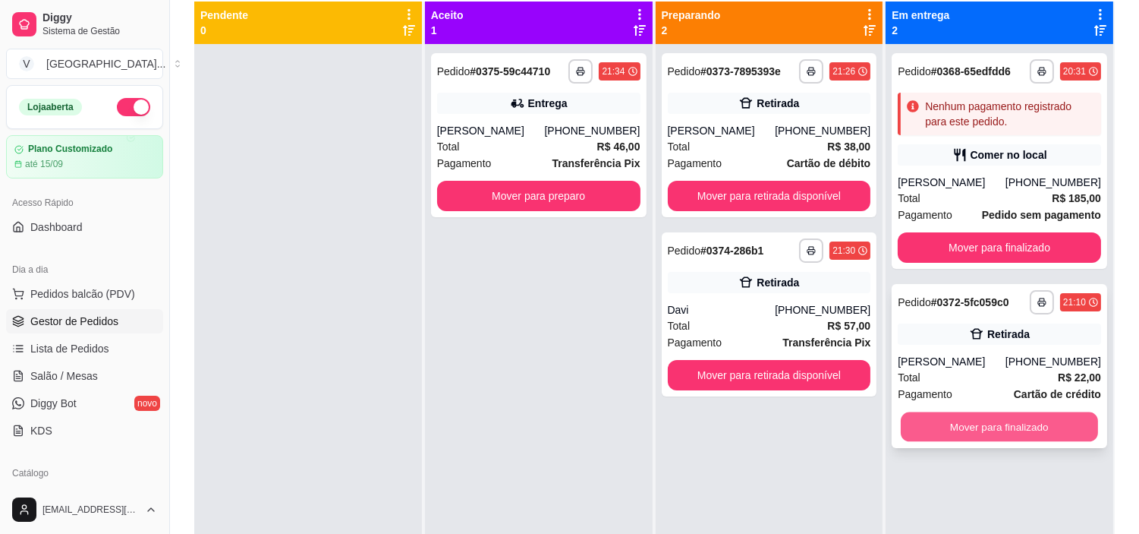
click at [998, 420] on button "Mover para finalizado" at bounding box center [999, 427] width 197 height 30
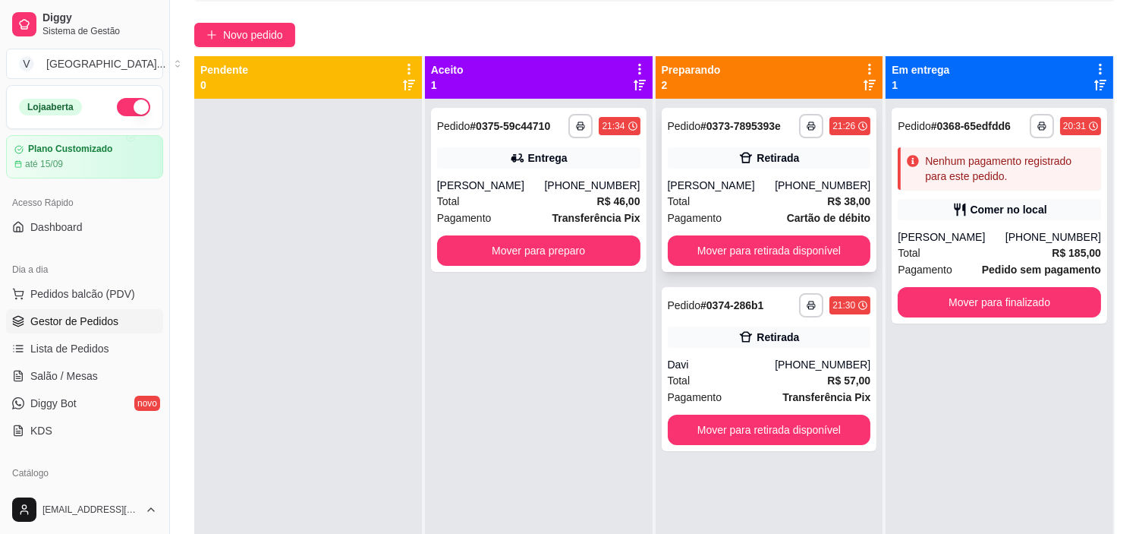
scroll to position [84, 0]
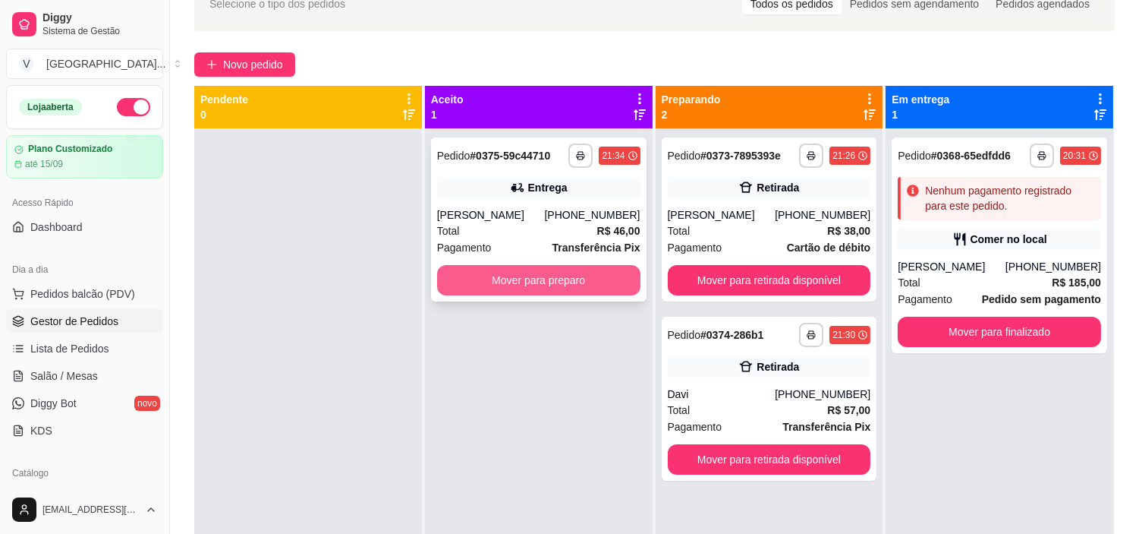
click at [542, 276] on button "Mover para preparo" at bounding box center [538, 280] width 203 height 30
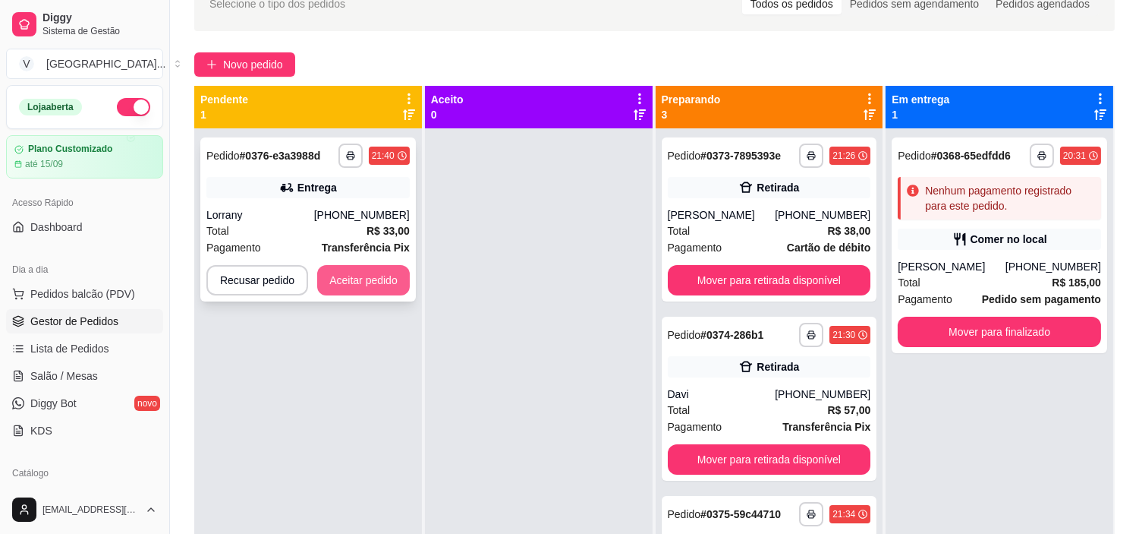
click at [336, 279] on button "Aceitar pedido" at bounding box center [363, 280] width 93 height 30
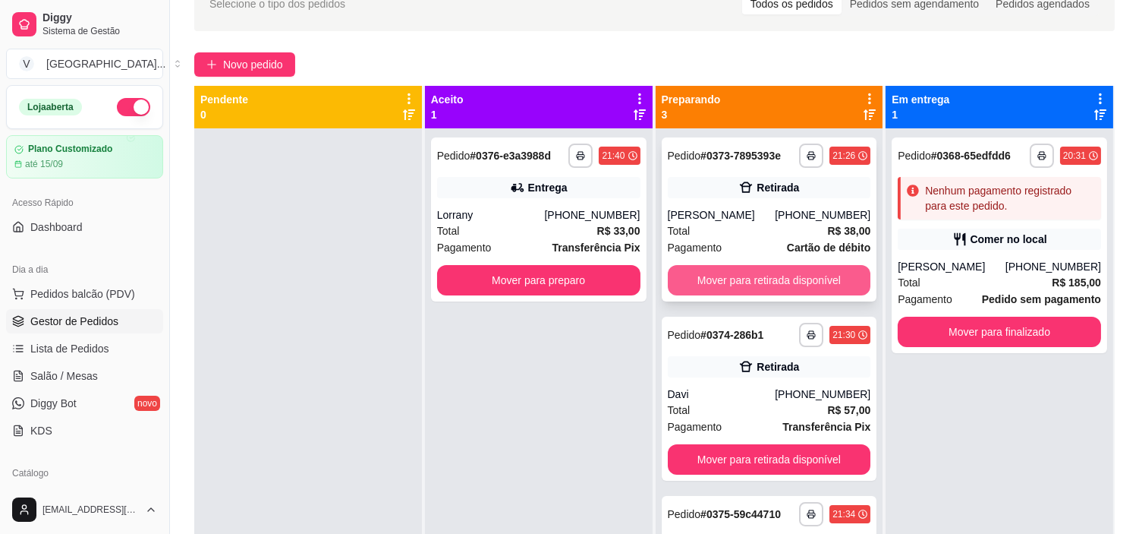
click at [745, 287] on button "Mover para retirada disponível" at bounding box center [769, 280] width 203 height 30
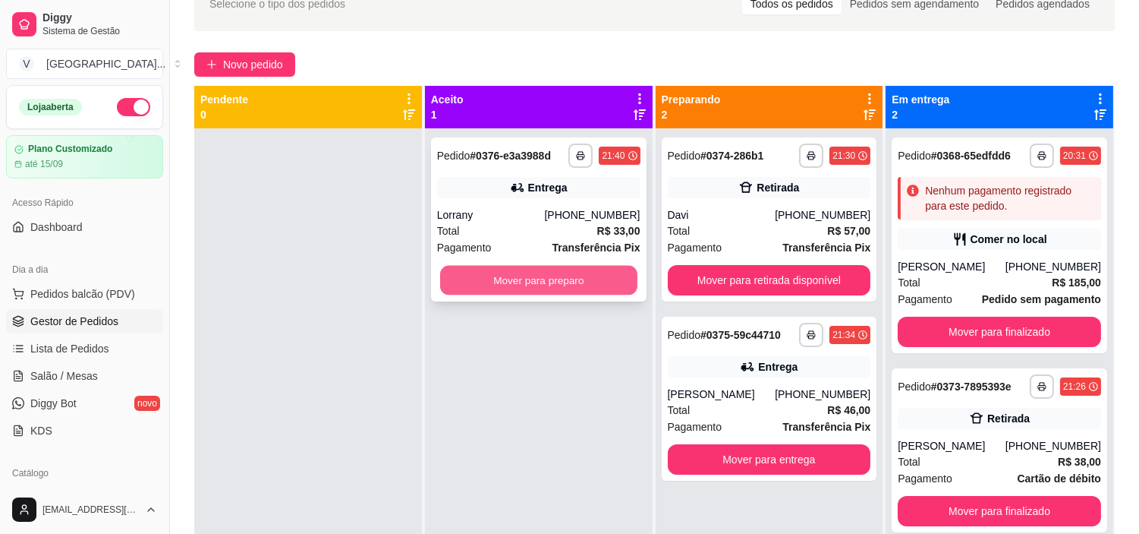
click at [590, 281] on button "Mover para preparo" at bounding box center [538, 281] width 197 height 30
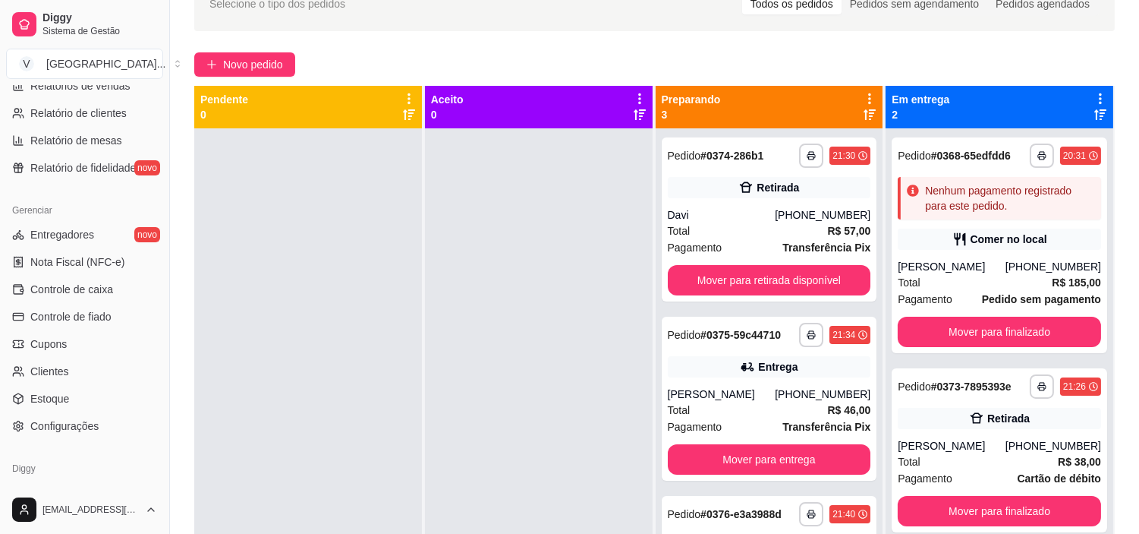
scroll to position [558, 0]
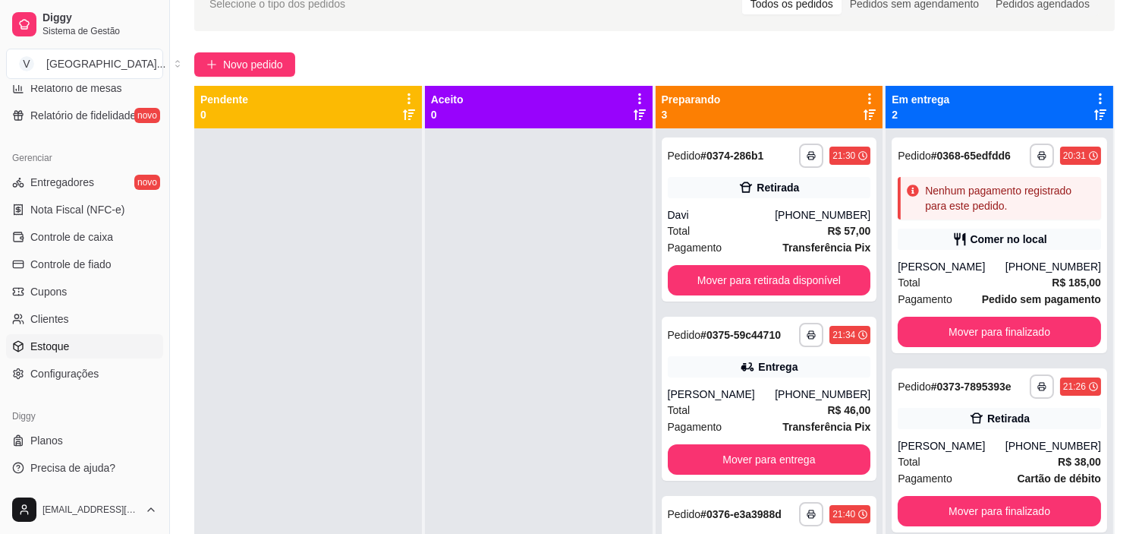
click at [65, 342] on span "Estoque" at bounding box center [49, 346] width 39 height 15
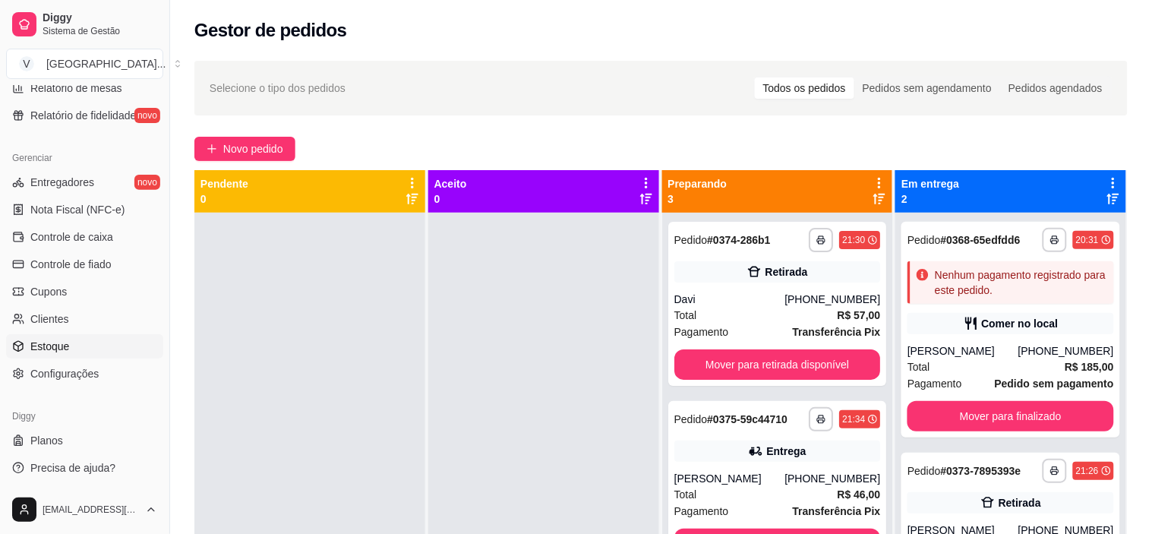
select select "QUANTITY_ORDER"
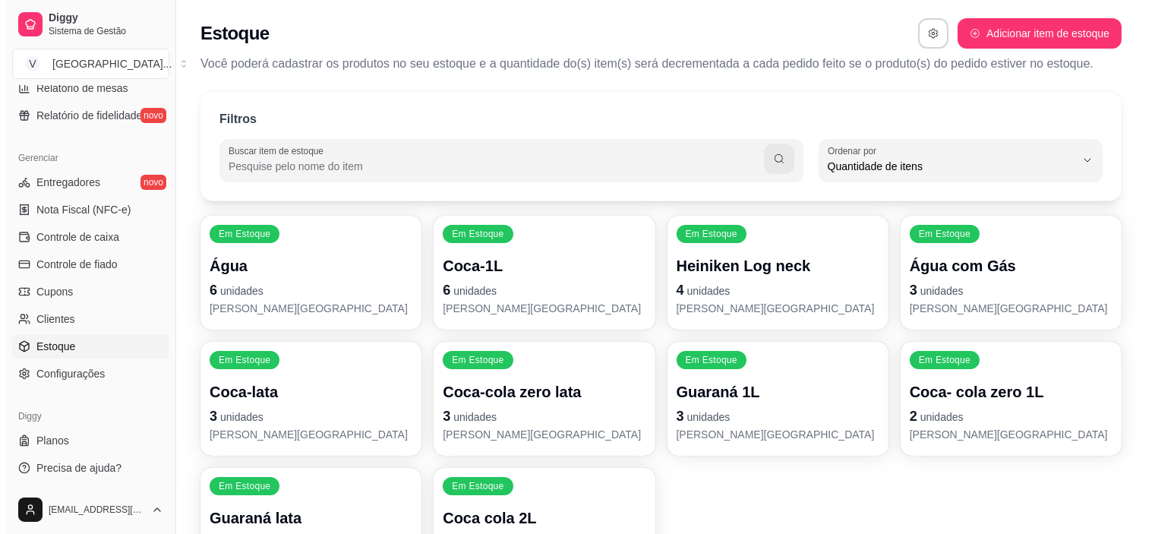
scroll to position [14, 0]
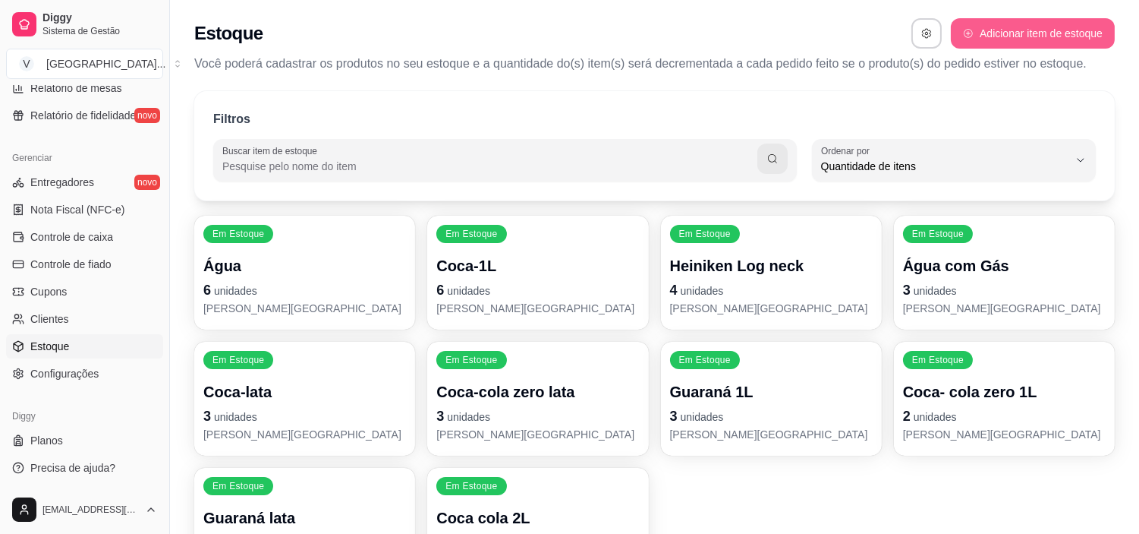
click at [1006, 36] on button "Adicionar item de estoque" at bounding box center [1033, 33] width 164 height 30
select select "UN"
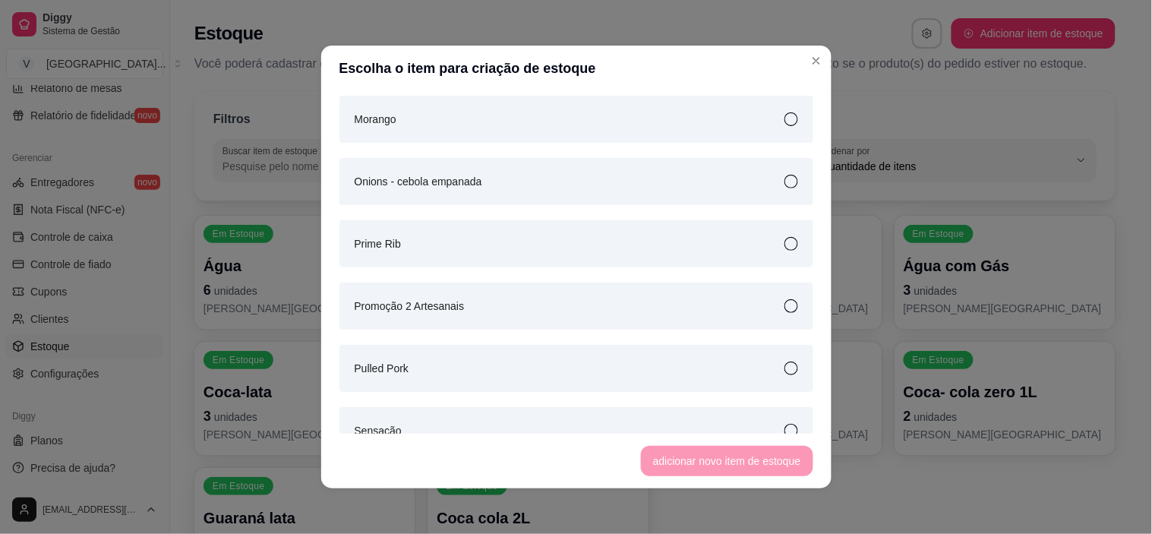
scroll to position [1603, 0]
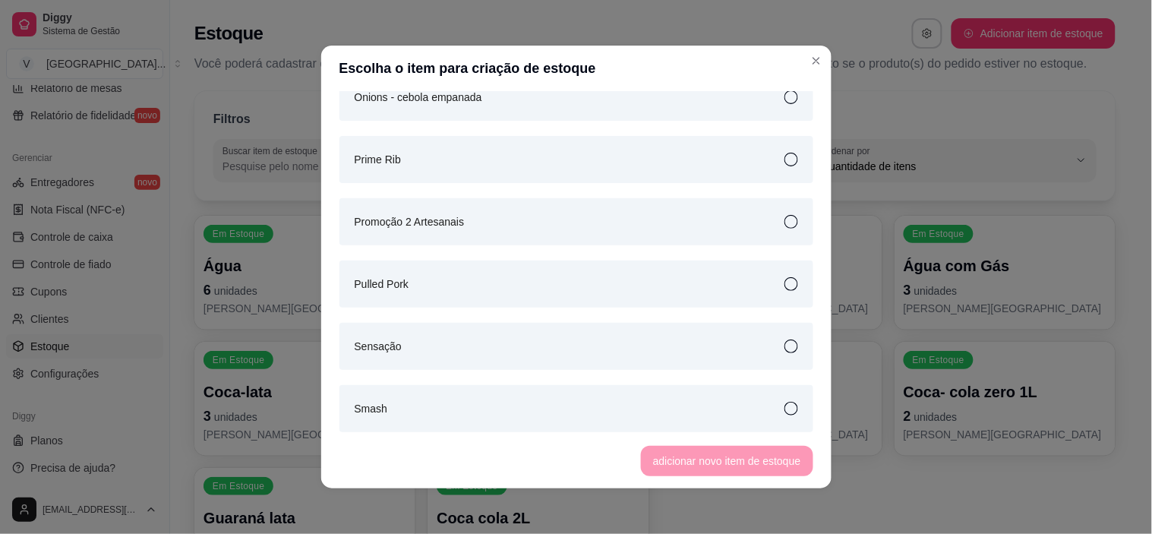
click at [621, 358] on div "Sensação" at bounding box center [576, 346] width 474 height 47
click at [768, 463] on button "adicionar novo item de estoque" at bounding box center [726, 461] width 167 height 30
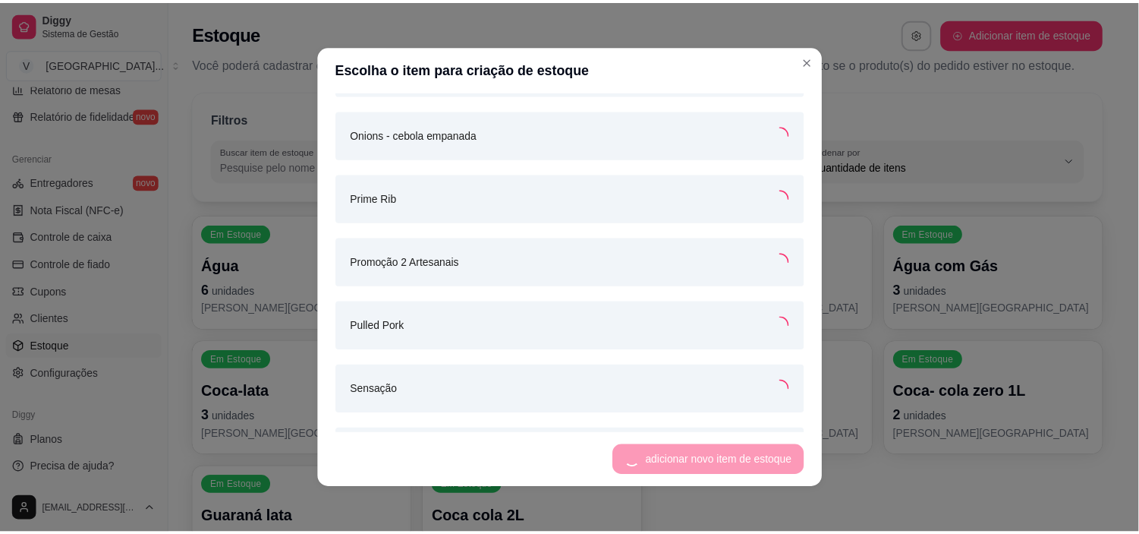
scroll to position [1640, 0]
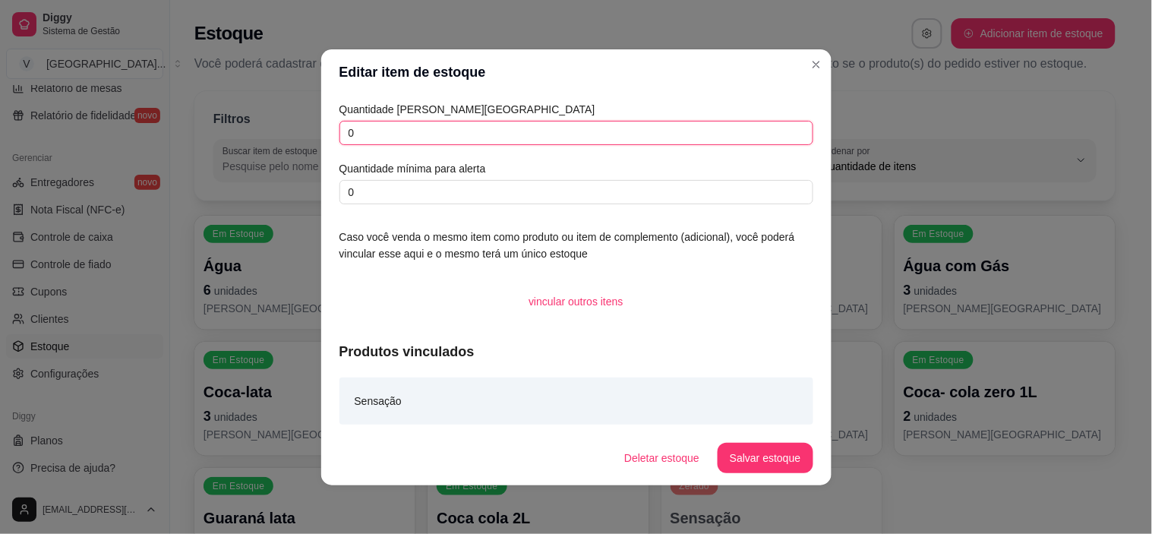
click at [515, 125] on input "0" at bounding box center [576, 133] width 474 height 24
type input "0"
type input "1"
click at [793, 449] on button "Salvar estoque" at bounding box center [764, 458] width 95 height 30
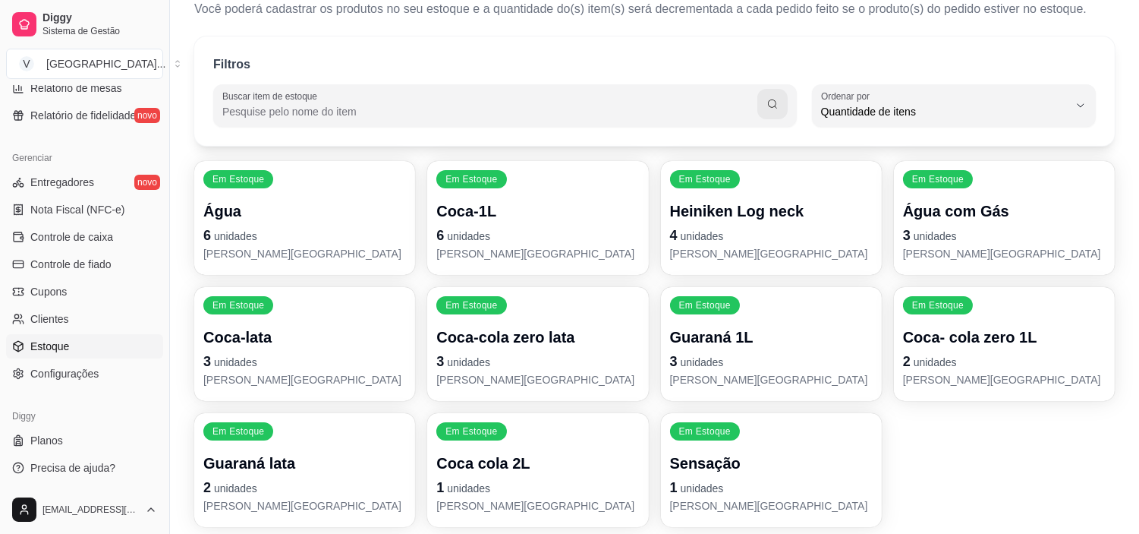
scroll to position [84, 0]
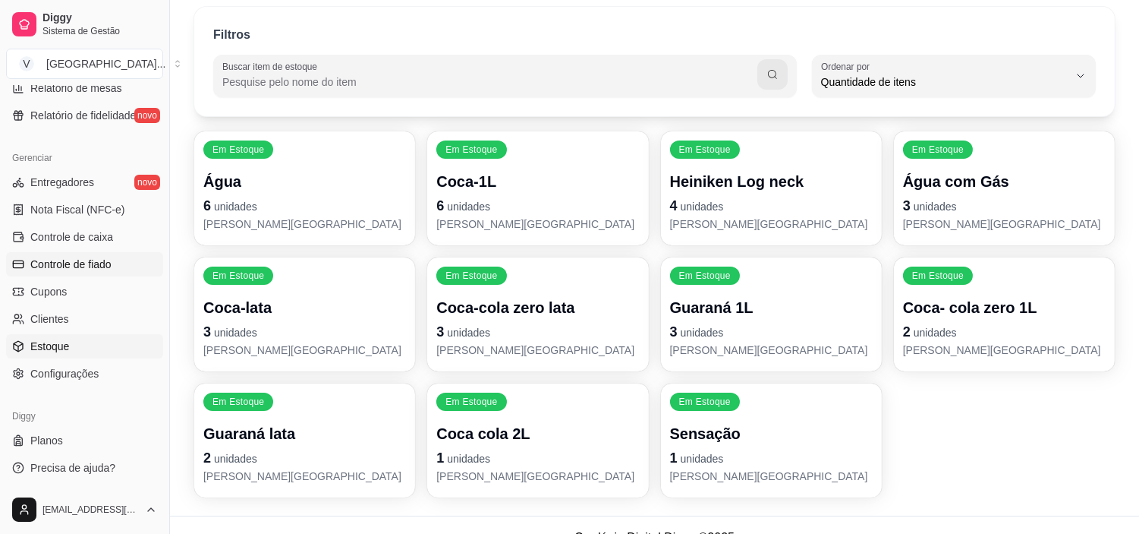
click at [34, 263] on span "Controle de fiado" at bounding box center [70, 264] width 81 height 15
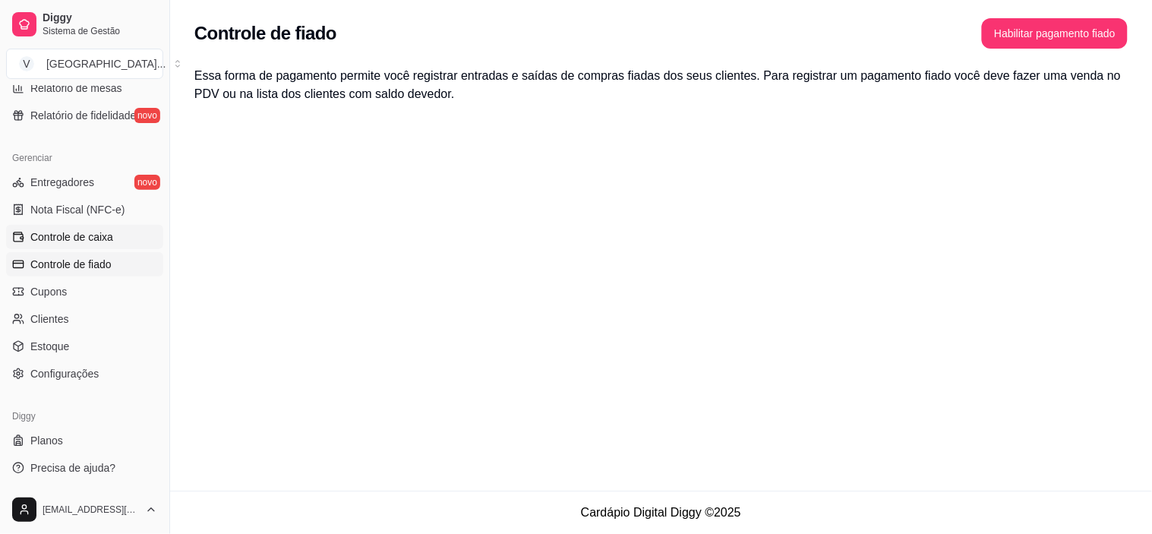
click at [109, 226] on link "Controle de caixa" at bounding box center [84, 237] width 157 height 24
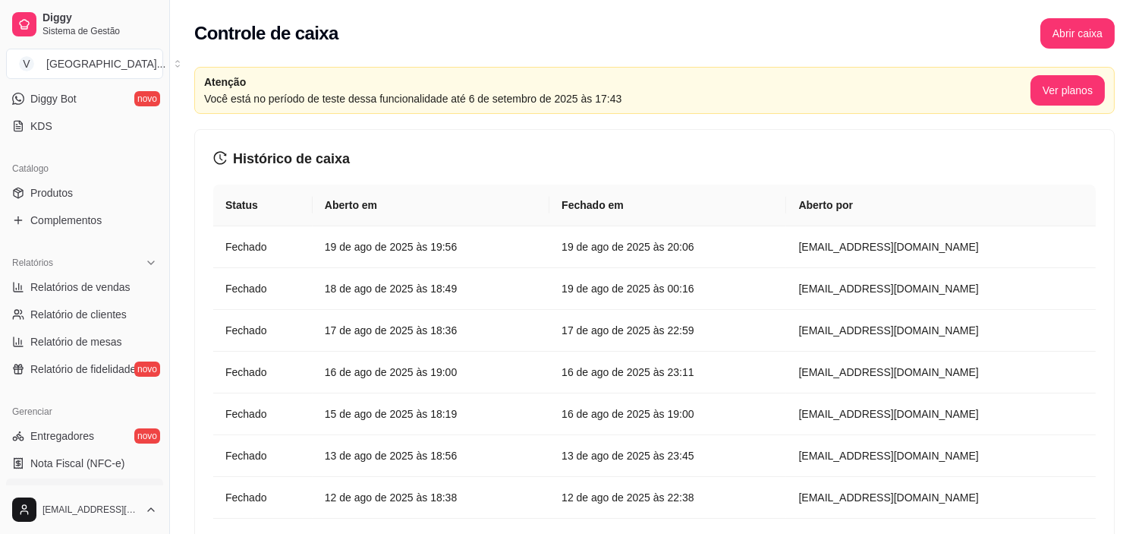
scroll to position [221, 0]
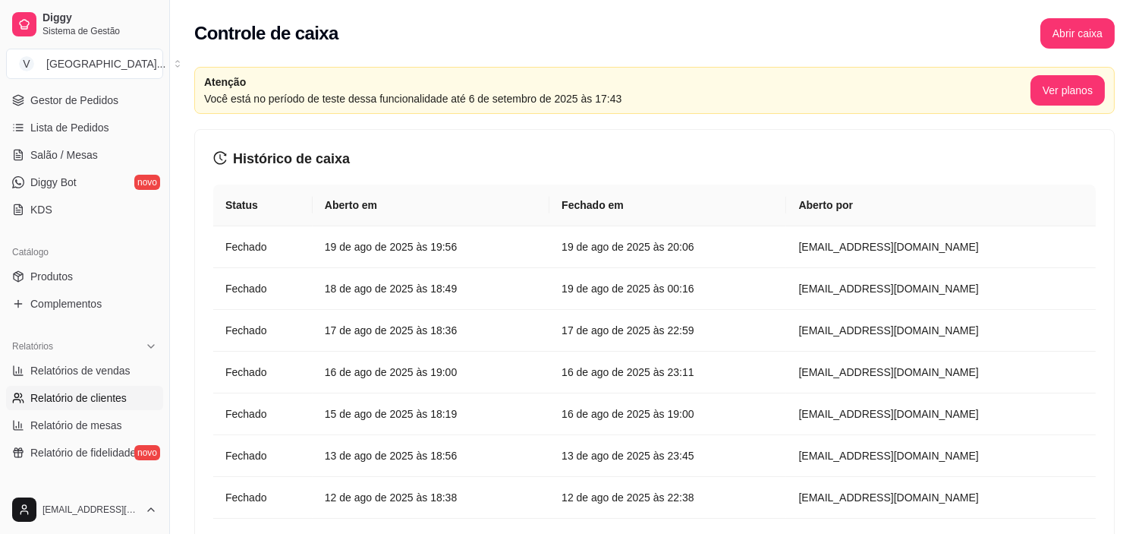
click at [58, 395] on span "Relatório de clientes" at bounding box center [78, 397] width 96 height 15
select select "30"
select select "HIGHEST_TOTAL_SPENT_WITH_ORDERS"
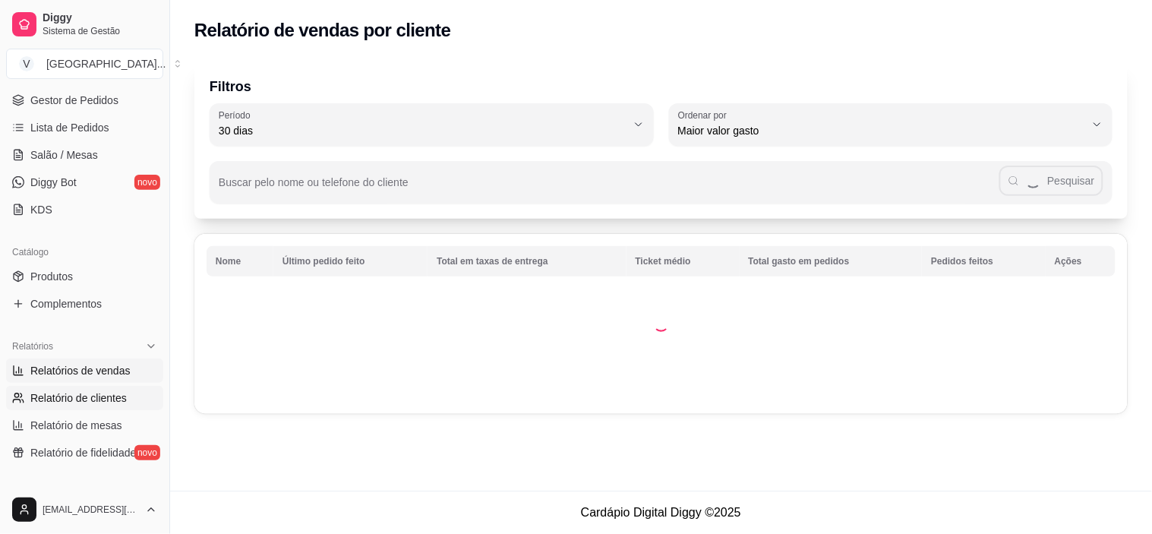
click at [71, 372] on span "Relatórios de vendas" at bounding box center [80, 370] width 100 height 15
select select "ALL"
select select "0"
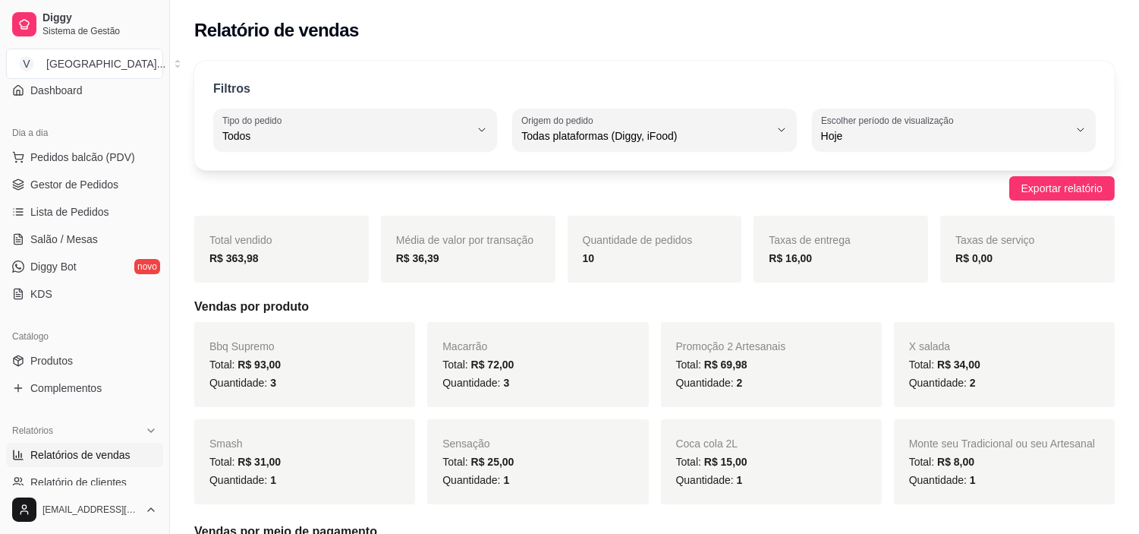
scroll to position [52, 0]
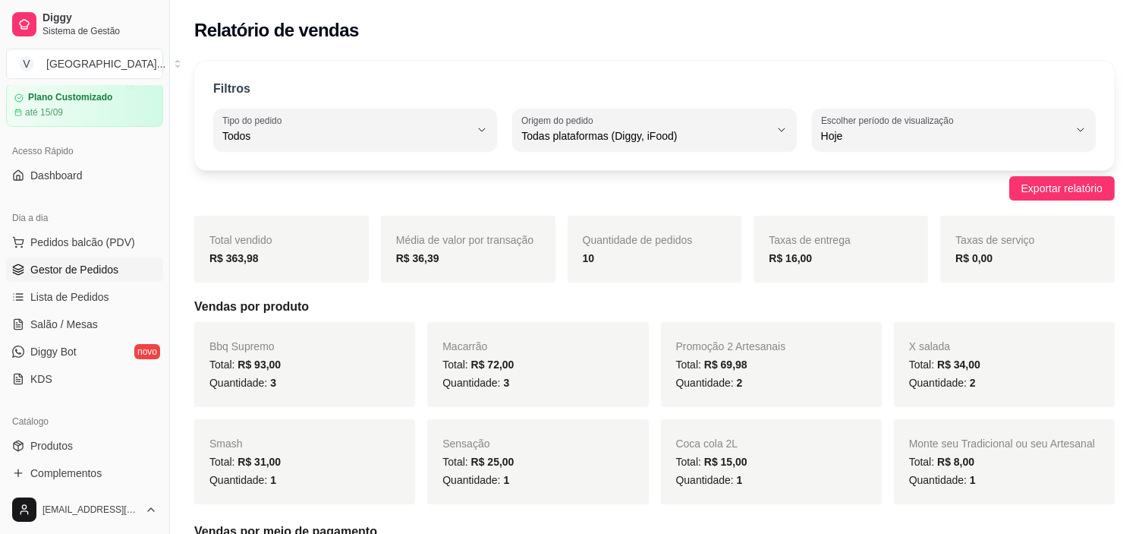
click at [71, 273] on span "Gestor de Pedidos" at bounding box center [74, 269] width 88 height 15
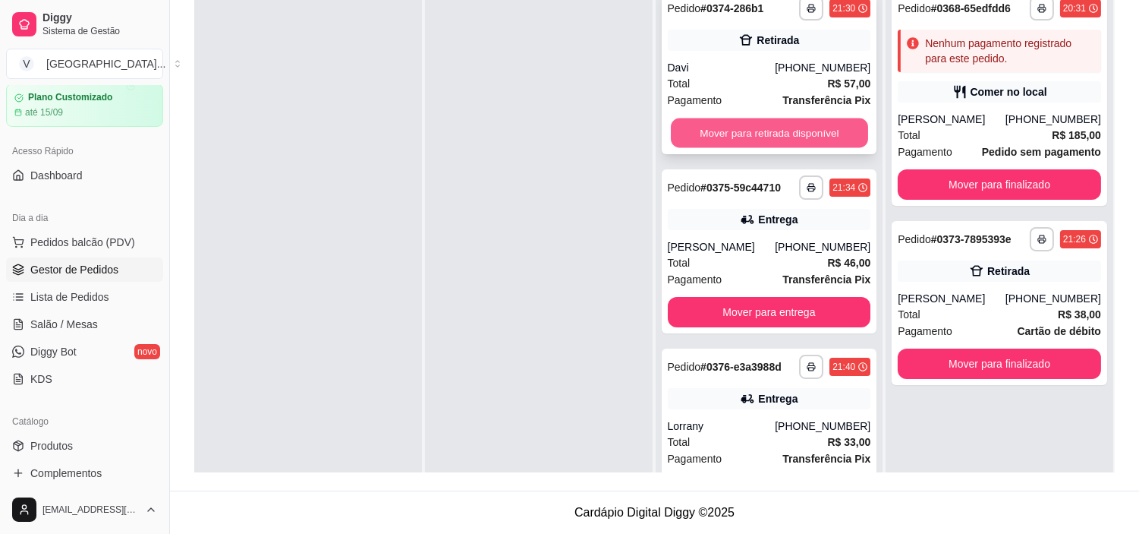
click at [780, 138] on button "Mover para retirada disponível" at bounding box center [769, 133] width 197 height 30
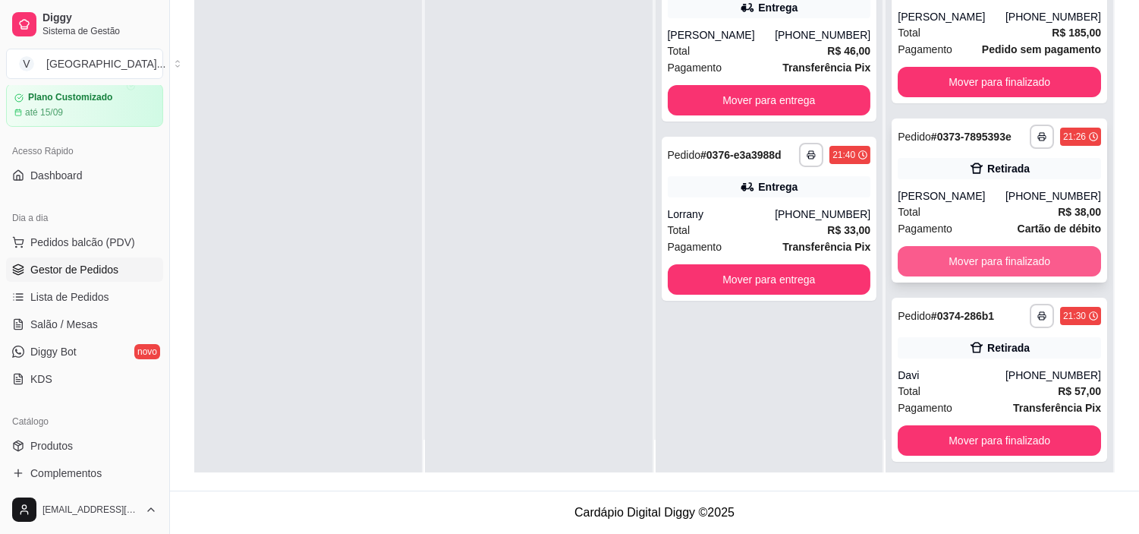
scroll to position [42, 0]
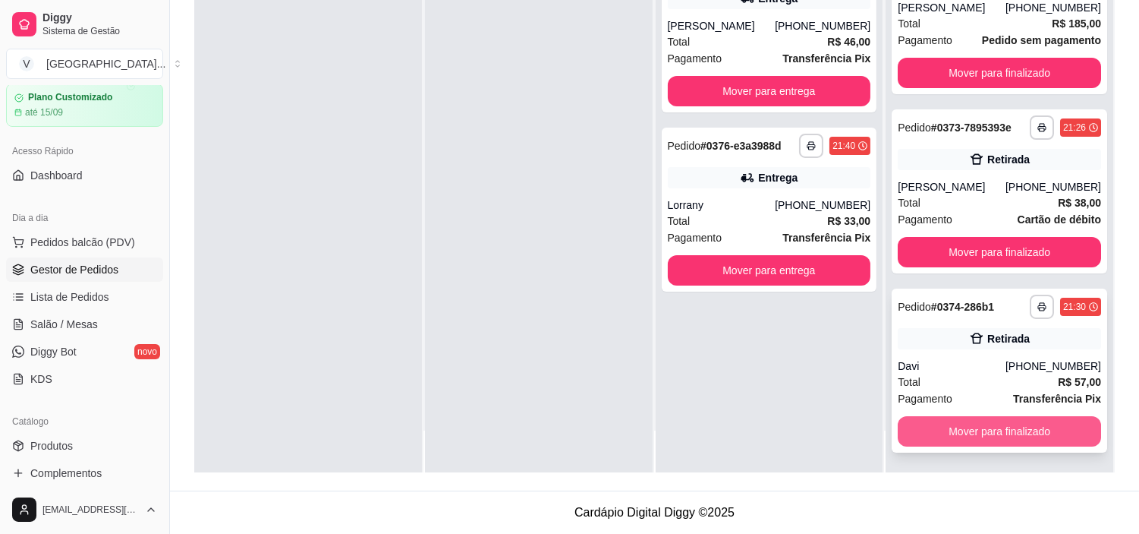
click at [1022, 421] on button "Mover para finalizado" at bounding box center [999, 431] width 203 height 30
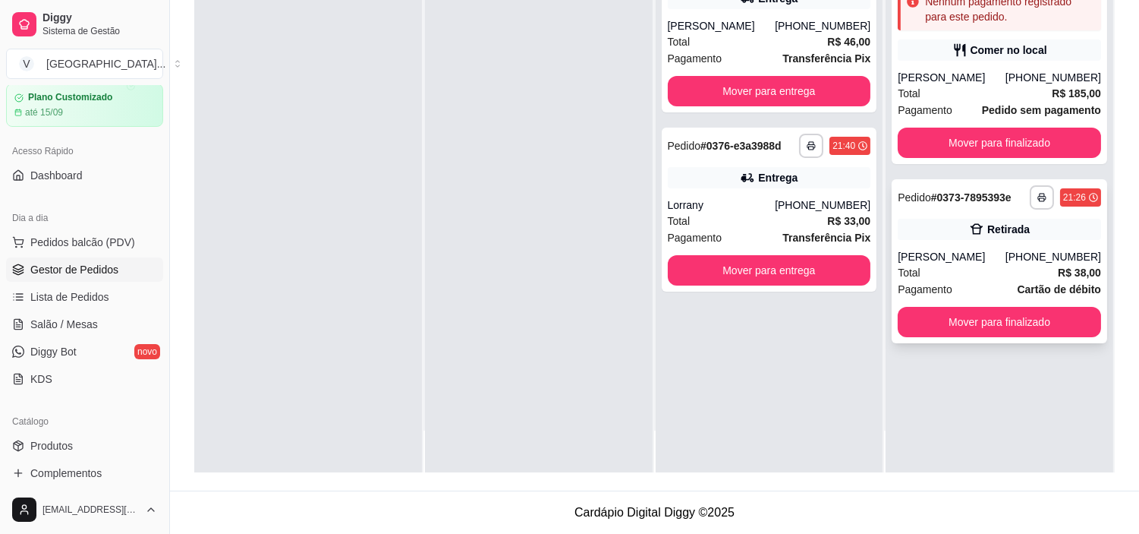
scroll to position [0, 0]
click at [1035, 327] on button "Mover para finalizado" at bounding box center [999, 322] width 203 height 30
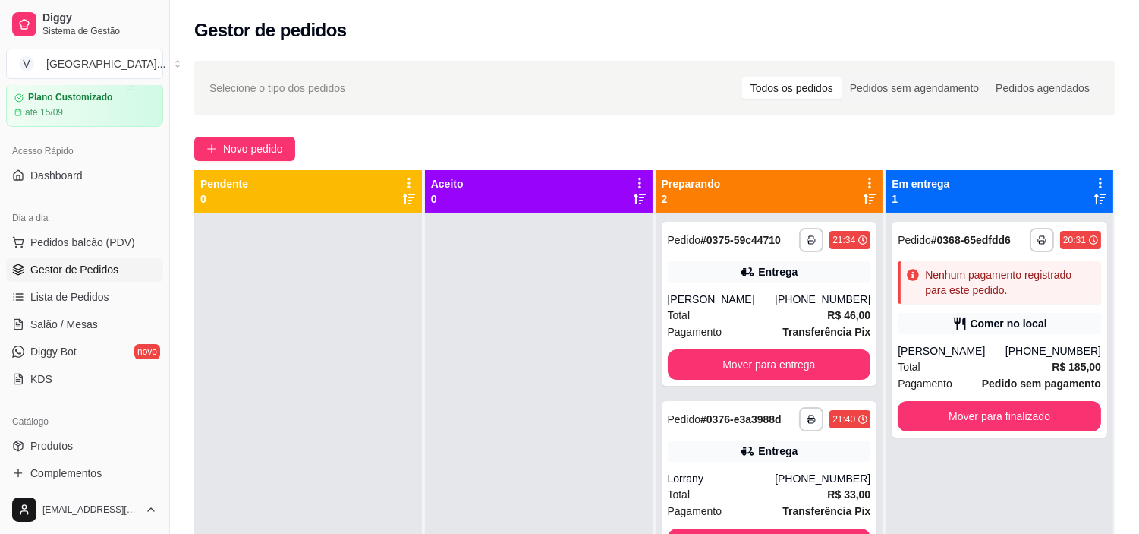
click at [232, 133] on div "**********" at bounding box center [654, 387] width 969 height 670
click at [232, 144] on span "Novo pedido" at bounding box center [253, 148] width 60 height 17
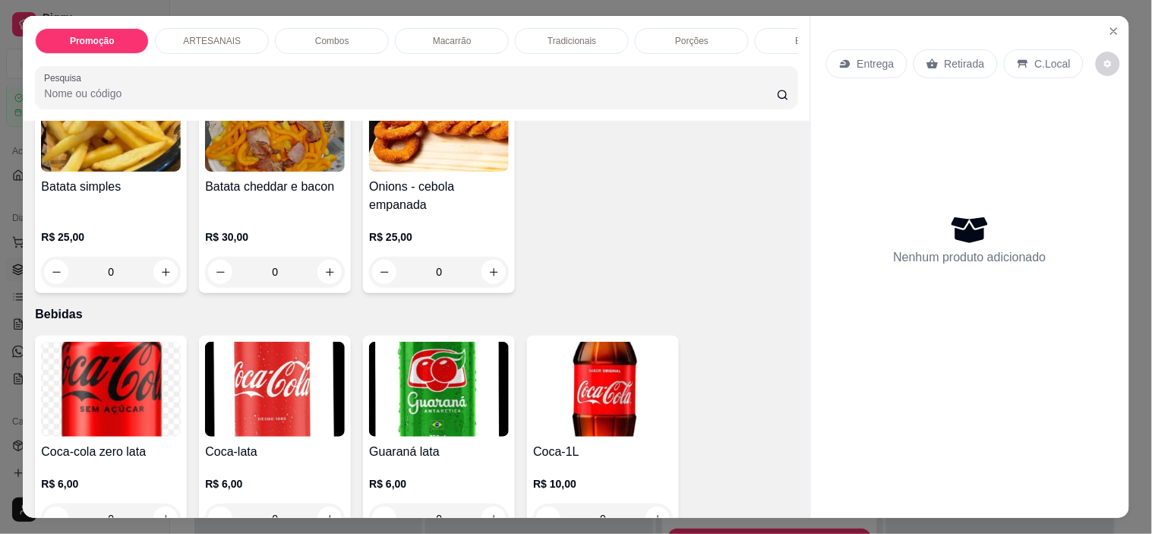
scroll to position [1855, 0]
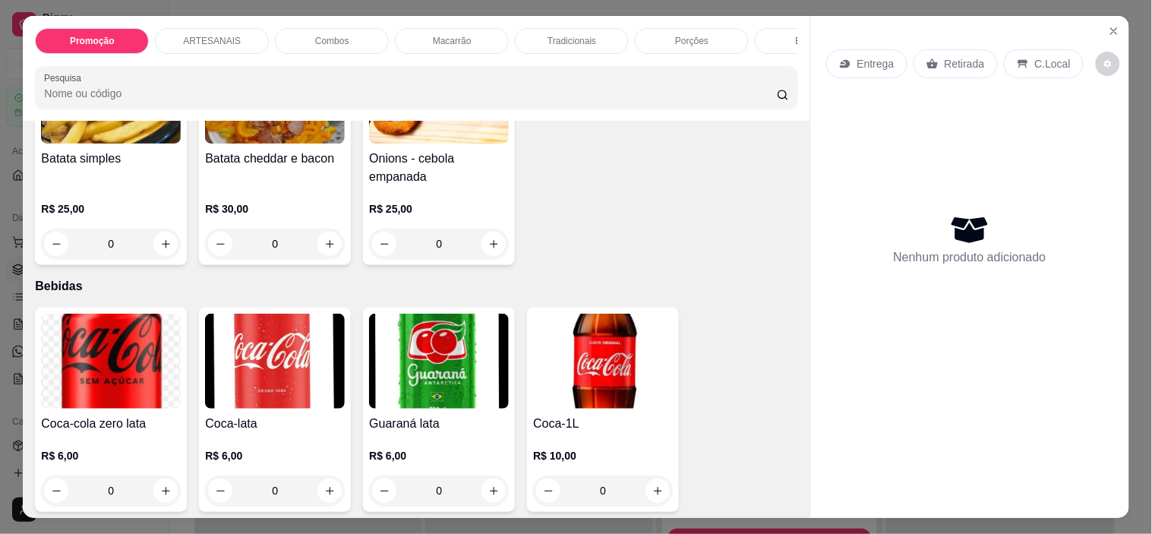
click at [323, 254] on div "0" at bounding box center [275, 244] width 140 height 30
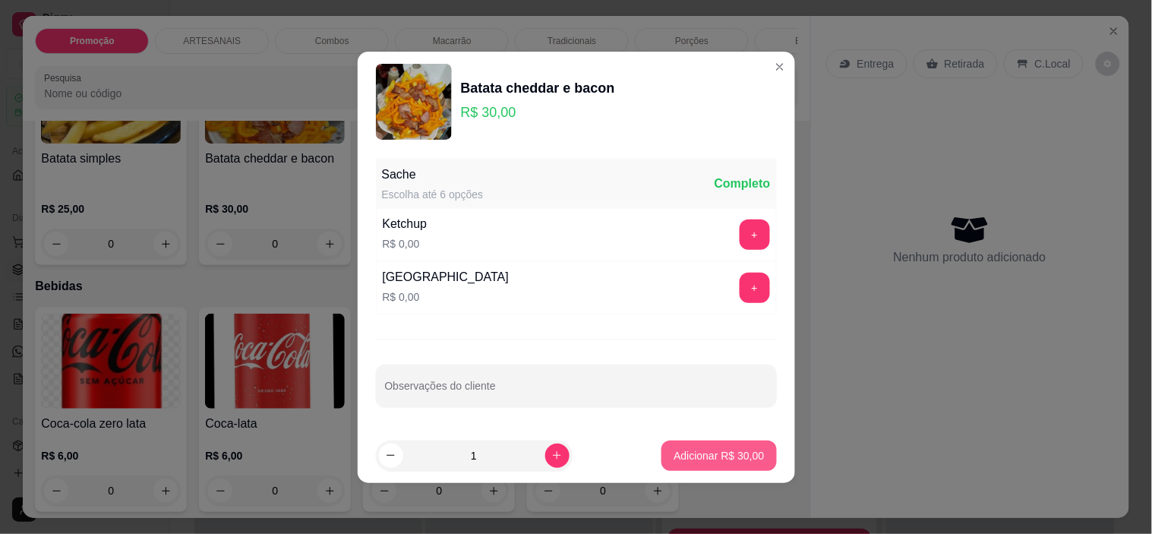
click at [714, 459] on p "Adicionar R$ 30,00" at bounding box center [718, 455] width 90 height 15
type input "1"
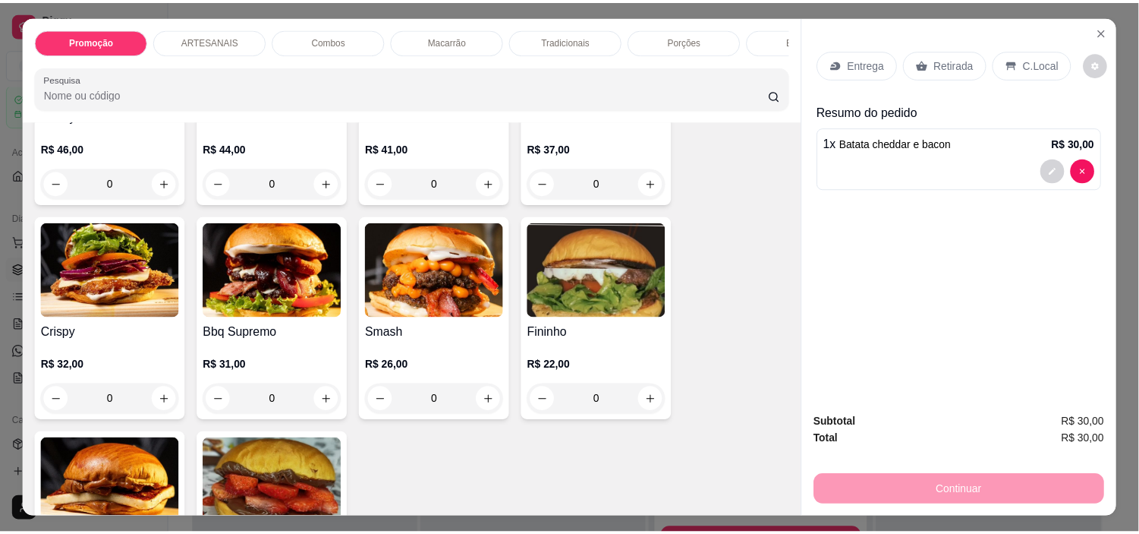
scroll to position [506, 0]
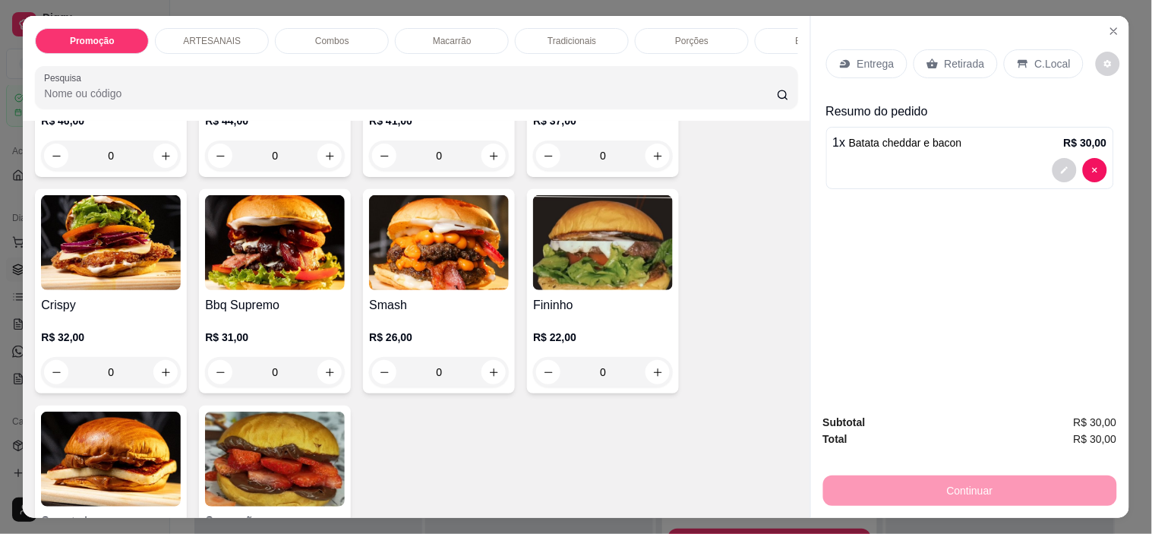
click at [160, 370] on div "0" at bounding box center [111, 372] width 140 height 30
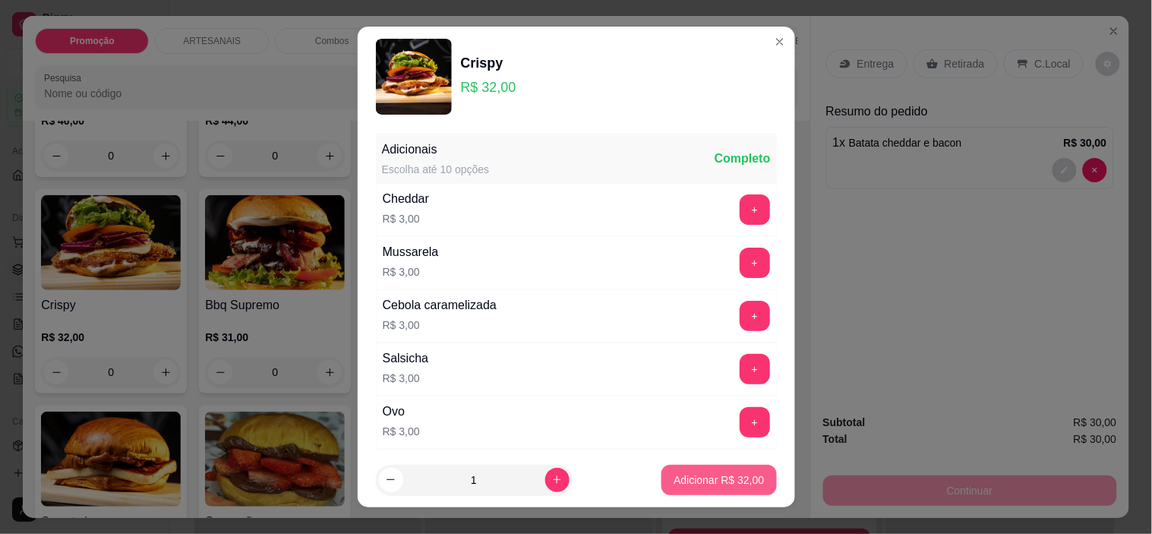
click at [694, 484] on p "Adicionar R$ 32,00" at bounding box center [718, 479] width 90 height 15
type input "1"
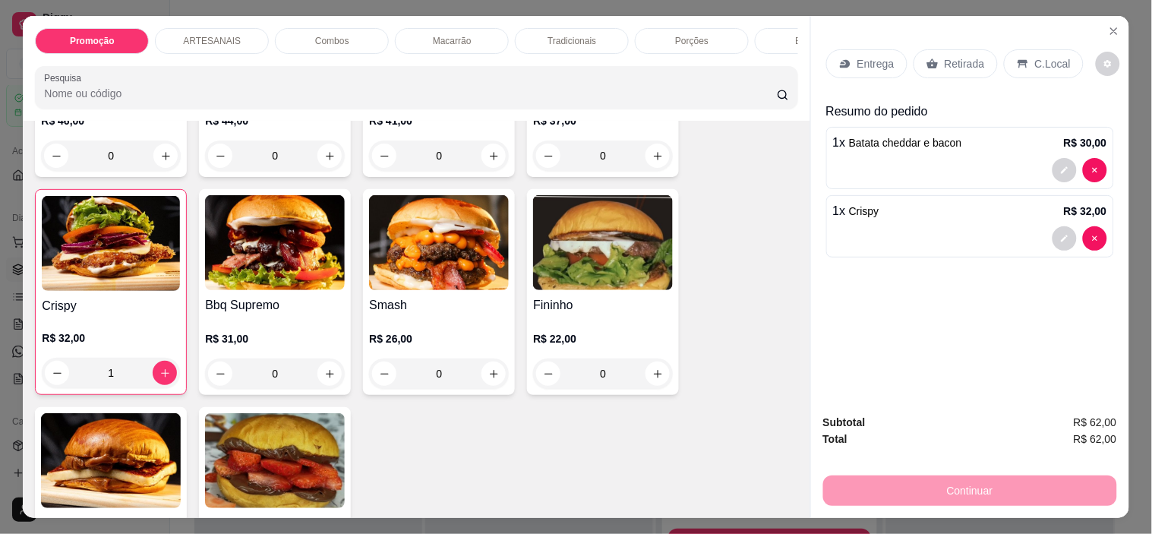
click at [951, 56] on p "Retirada" at bounding box center [964, 63] width 40 height 15
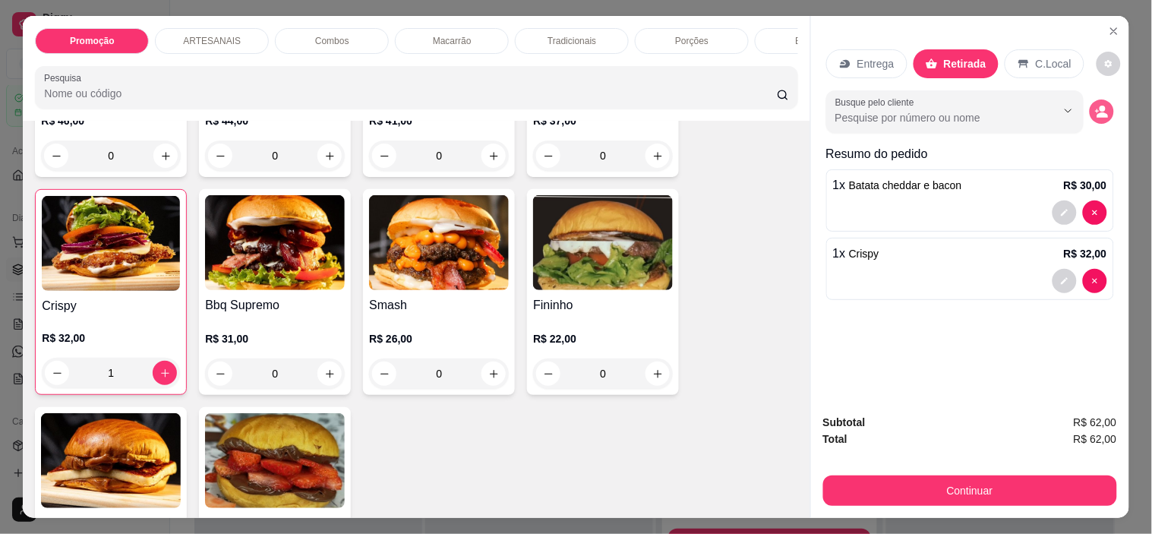
click at [1089, 103] on button "decrease-product-quantity" at bounding box center [1101, 111] width 24 height 24
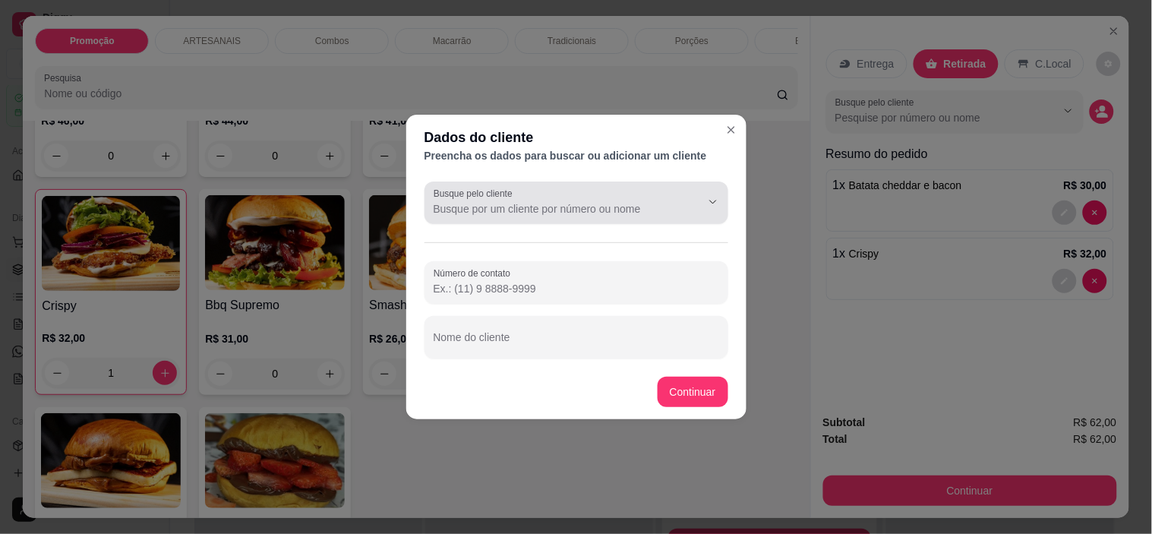
click at [617, 208] on input "Busque pelo cliente" at bounding box center [554, 208] width 243 height 15
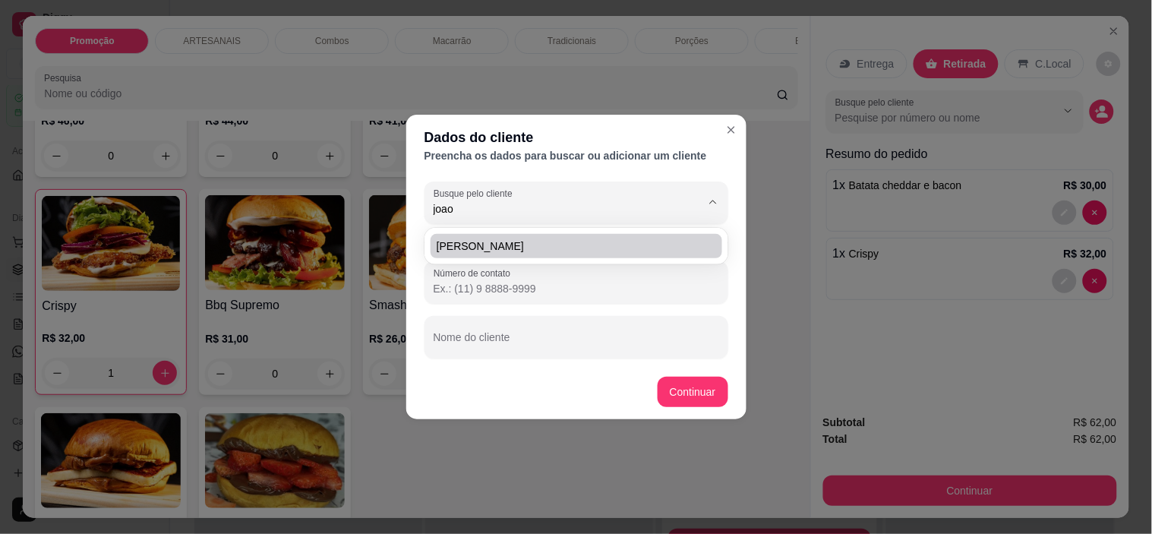
click at [602, 245] on span "[PERSON_NAME]" at bounding box center [569, 245] width 264 height 15
type input "[PERSON_NAME]"
type input "[PHONE_NUMBER]"
type input "[PERSON_NAME]"
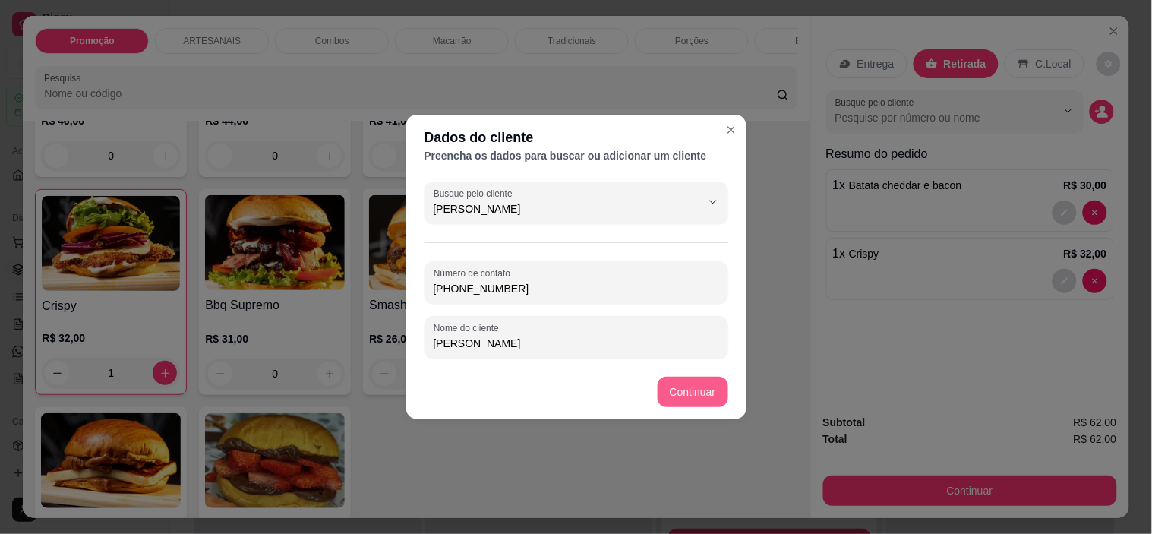
type input "[PERSON_NAME]"
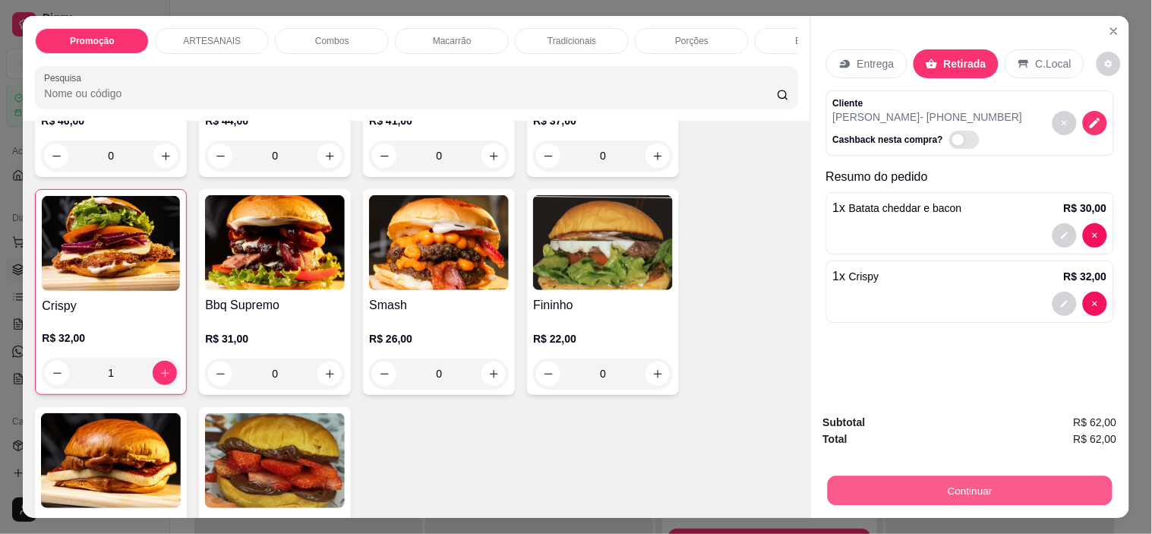
click at [1007, 479] on button "Continuar" at bounding box center [969, 491] width 285 height 30
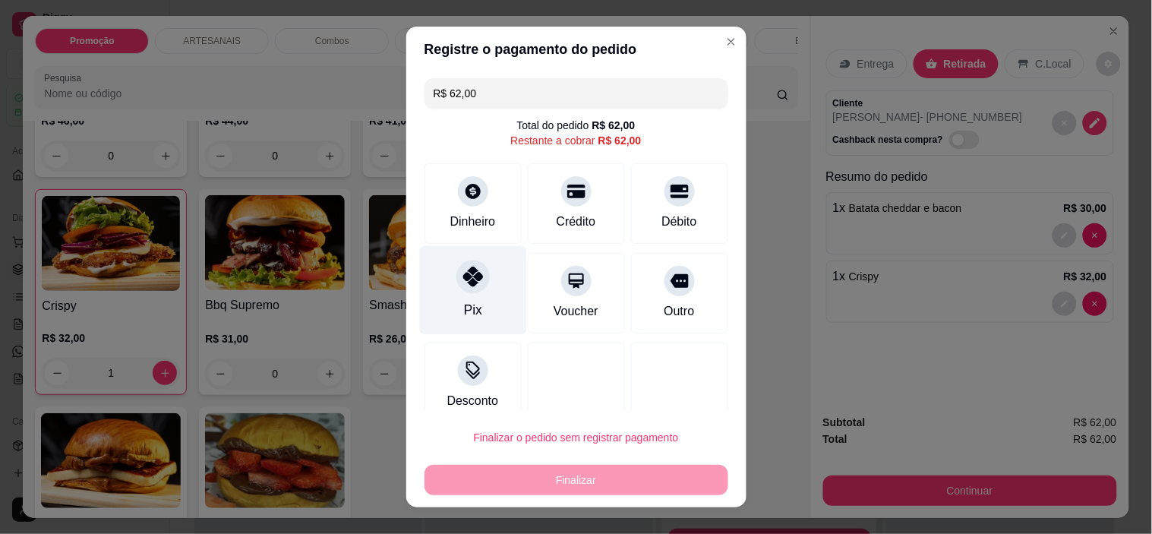
click at [478, 289] on div "Pix" at bounding box center [472, 290] width 107 height 89
type input "R$ 0,00"
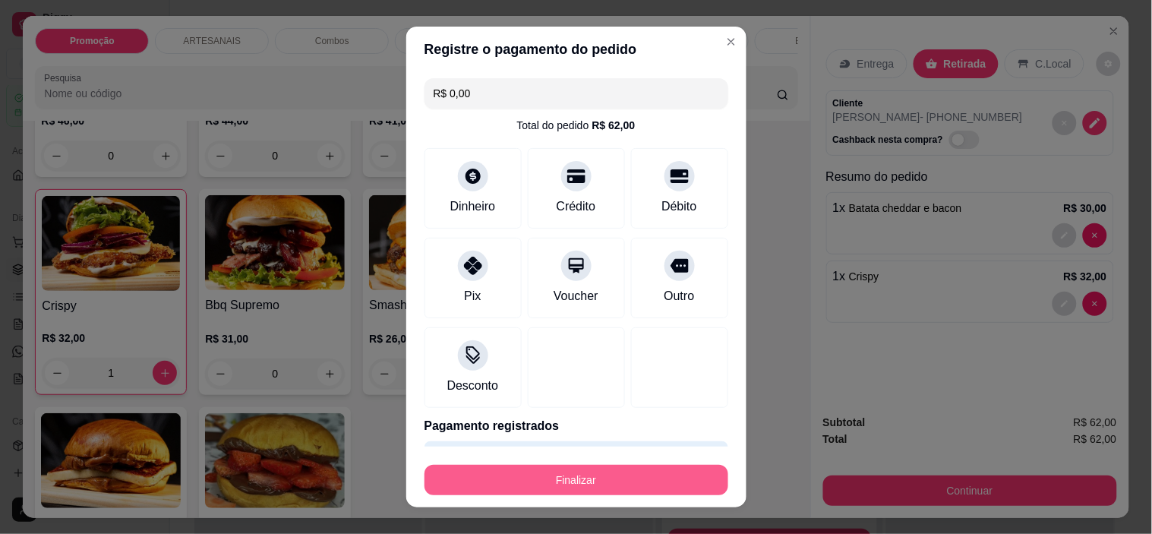
click at [560, 477] on button "Finalizar" at bounding box center [576, 480] width 304 height 30
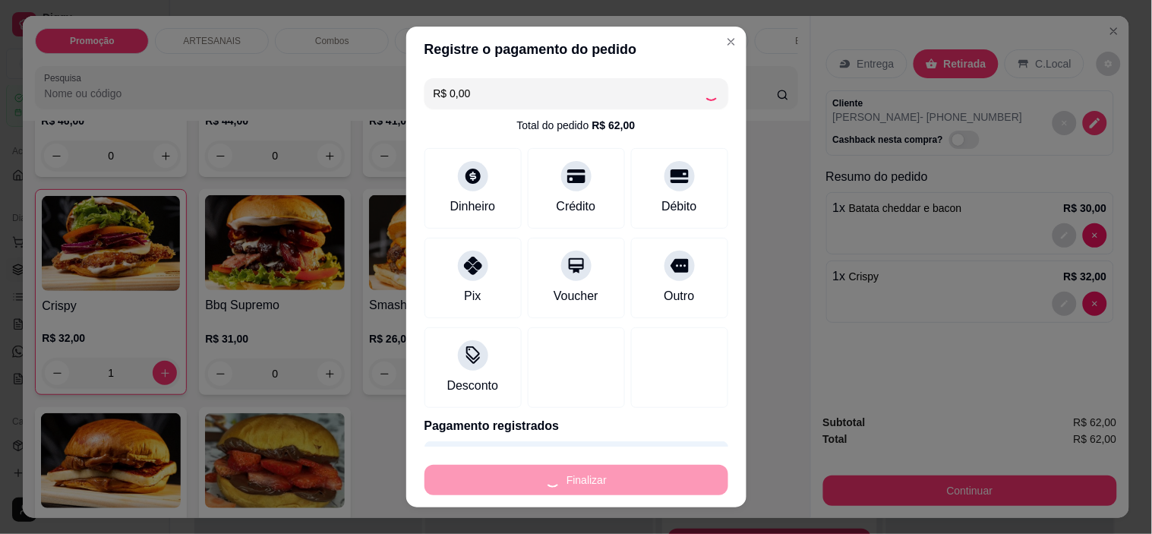
type input "0"
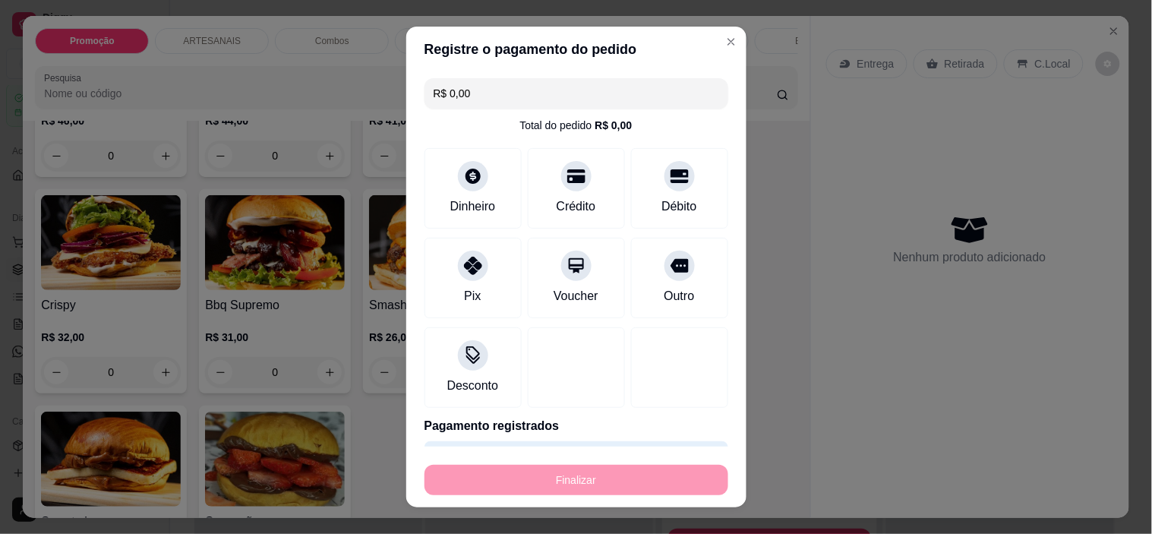
type input "-R$ 62,00"
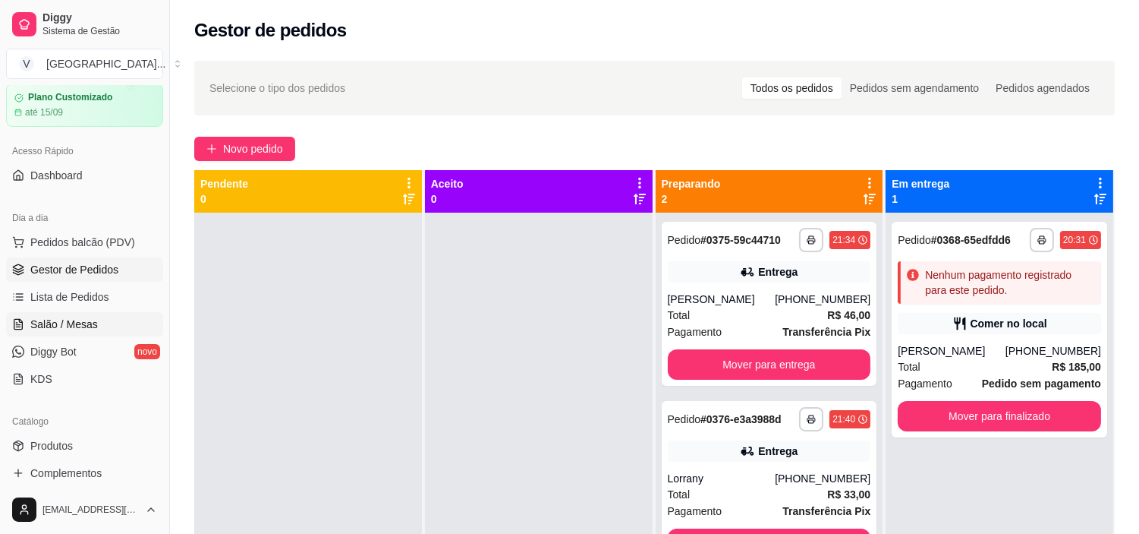
click at [62, 323] on span "Salão / Mesas" at bounding box center [64, 324] width 68 height 15
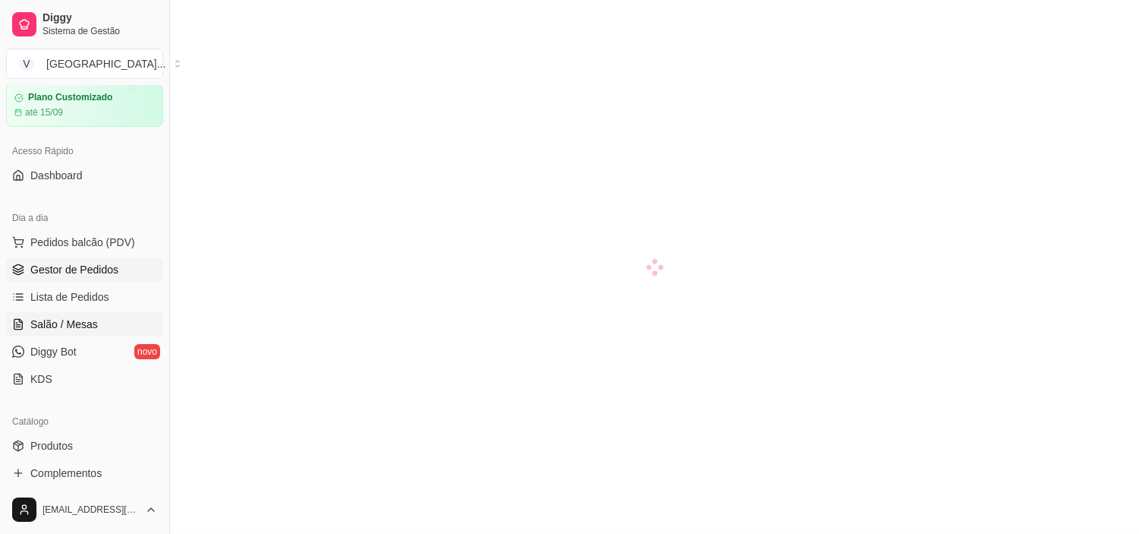
click at [87, 260] on link "Gestor de Pedidos" at bounding box center [84, 269] width 157 height 24
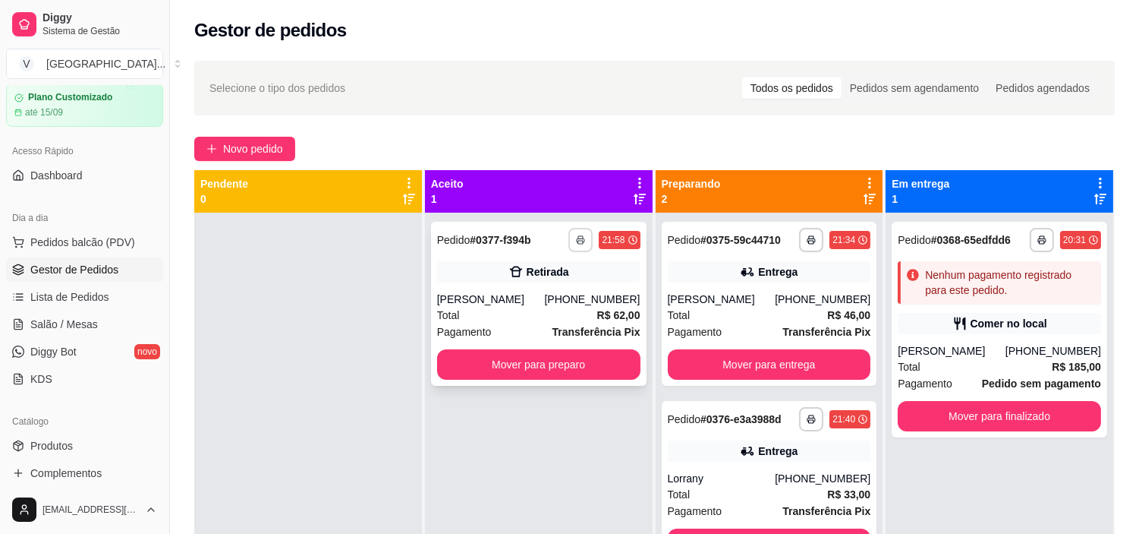
click at [571, 237] on button "button" at bounding box center [581, 240] width 24 height 24
click at [565, 286] on button "IMPRESSORA" at bounding box center [536, 293] width 106 height 24
click at [558, 361] on button "Mover para preparo" at bounding box center [538, 364] width 203 height 30
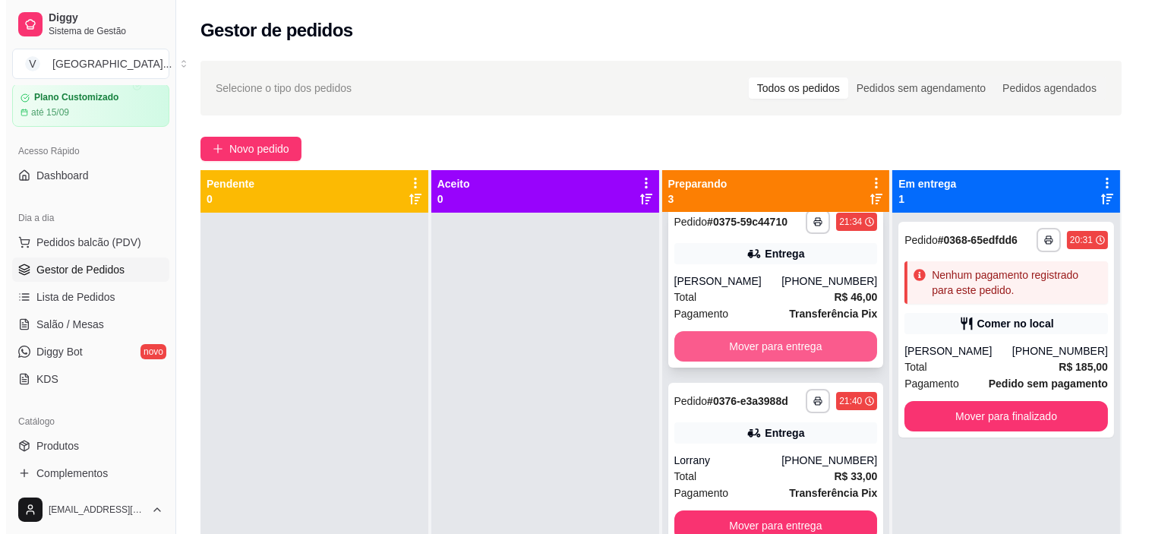
scroll to position [42, 0]
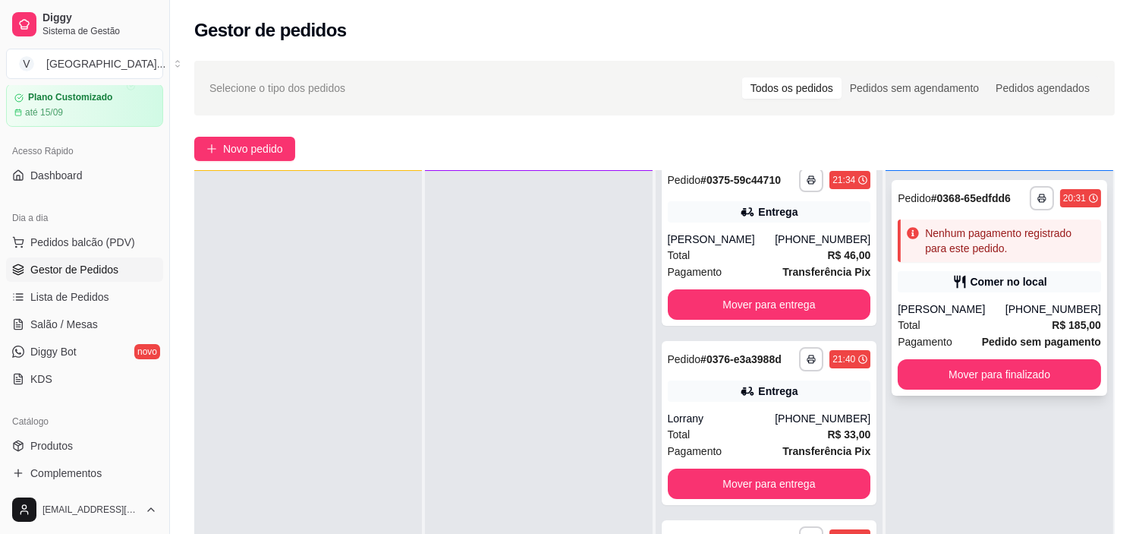
click at [1023, 345] on strong "Pedido sem pagamento" at bounding box center [1041, 342] width 119 height 12
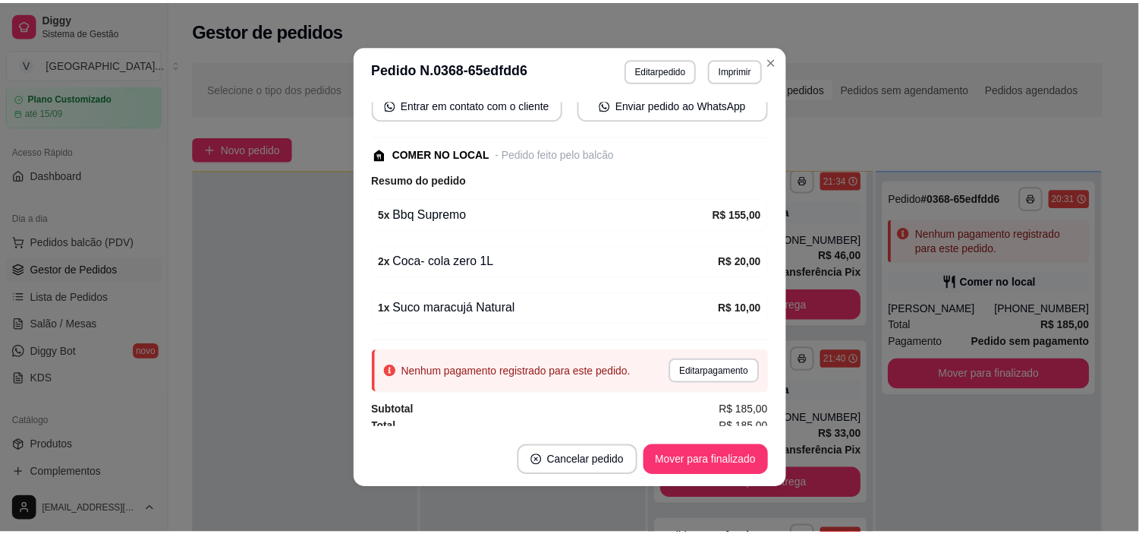
scroll to position [194, 0]
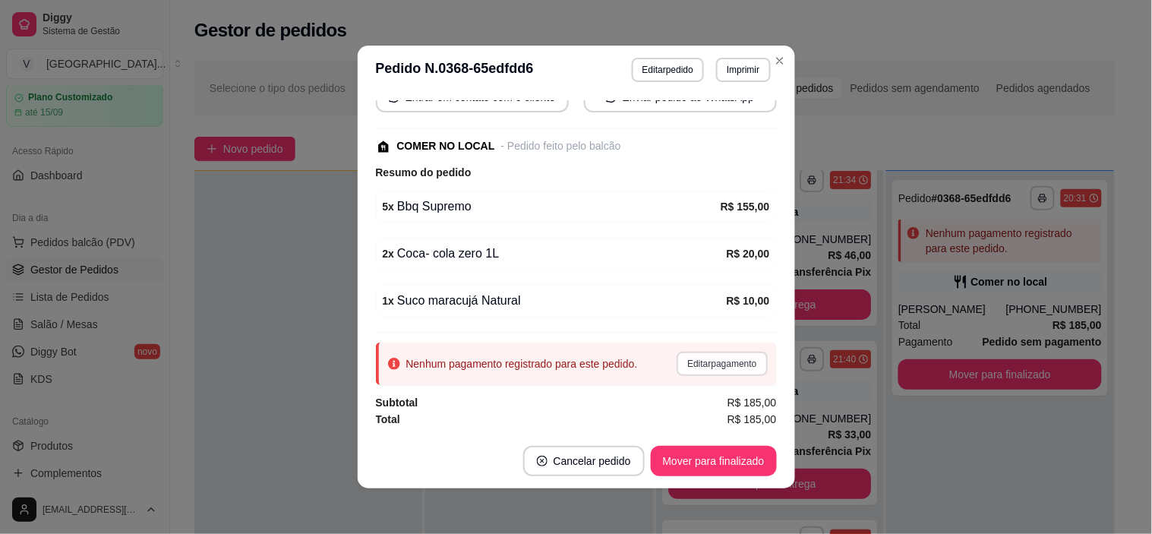
click at [738, 361] on button "Editar pagamento" at bounding box center [721, 363] width 90 height 24
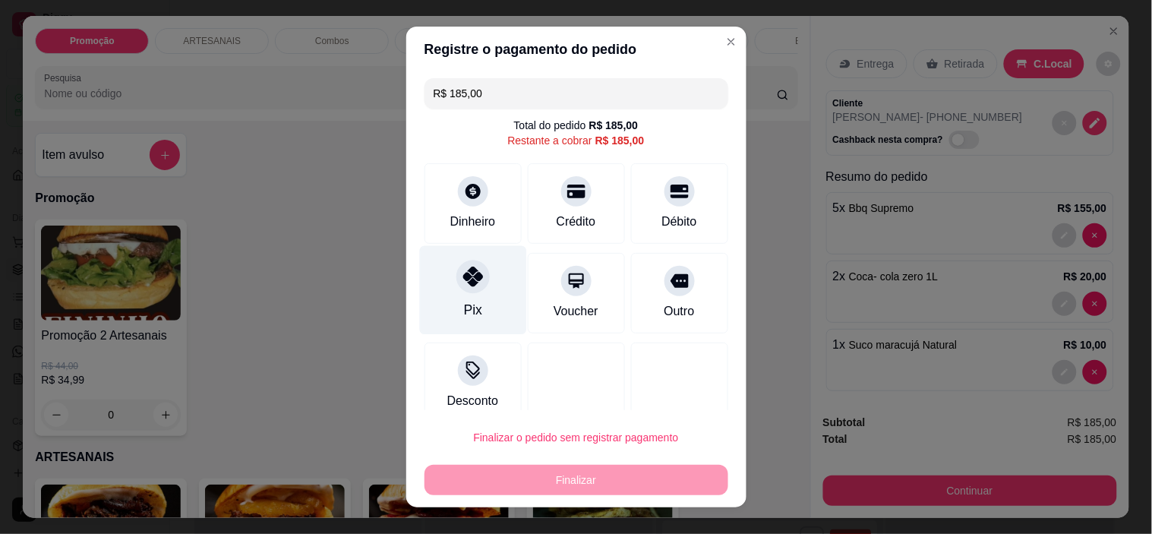
click at [474, 298] on div "Pix" at bounding box center [472, 290] width 107 height 89
type input "R$ 0,00"
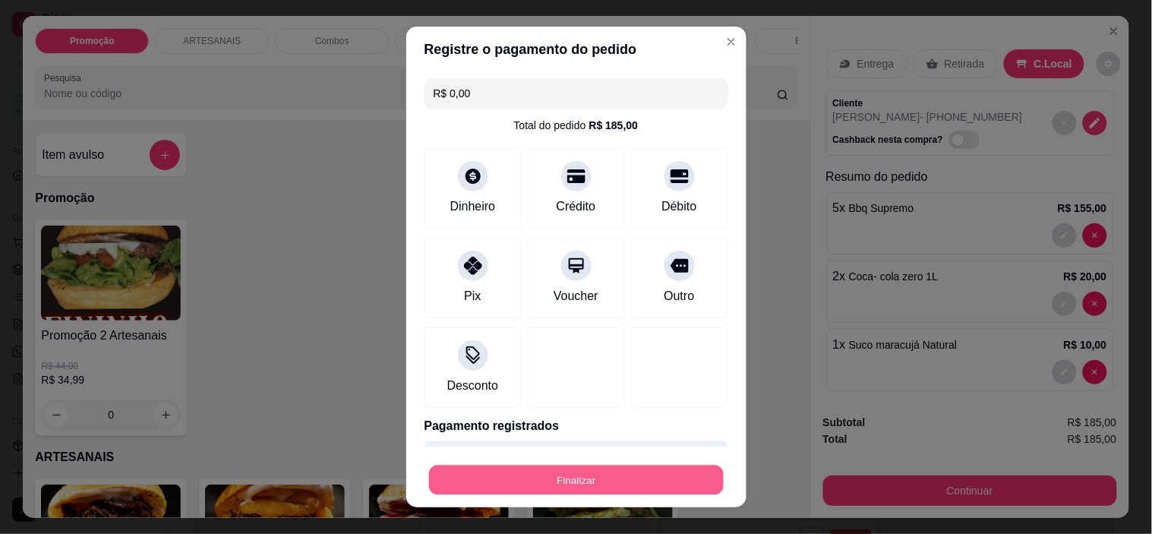
click at [602, 477] on button "Finalizar" at bounding box center [576, 480] width 295 height 30
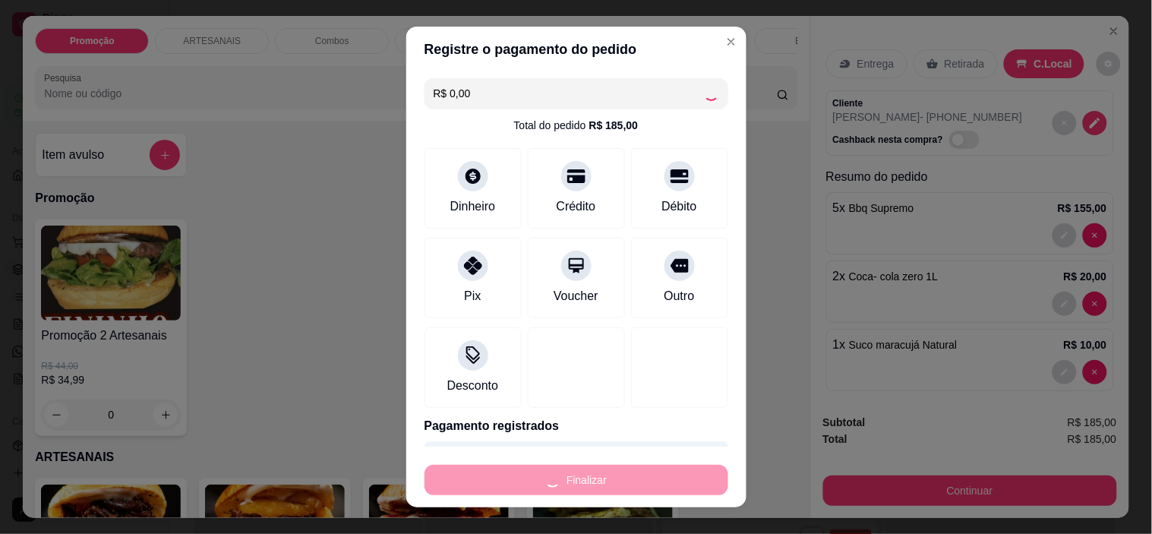
type input "0"
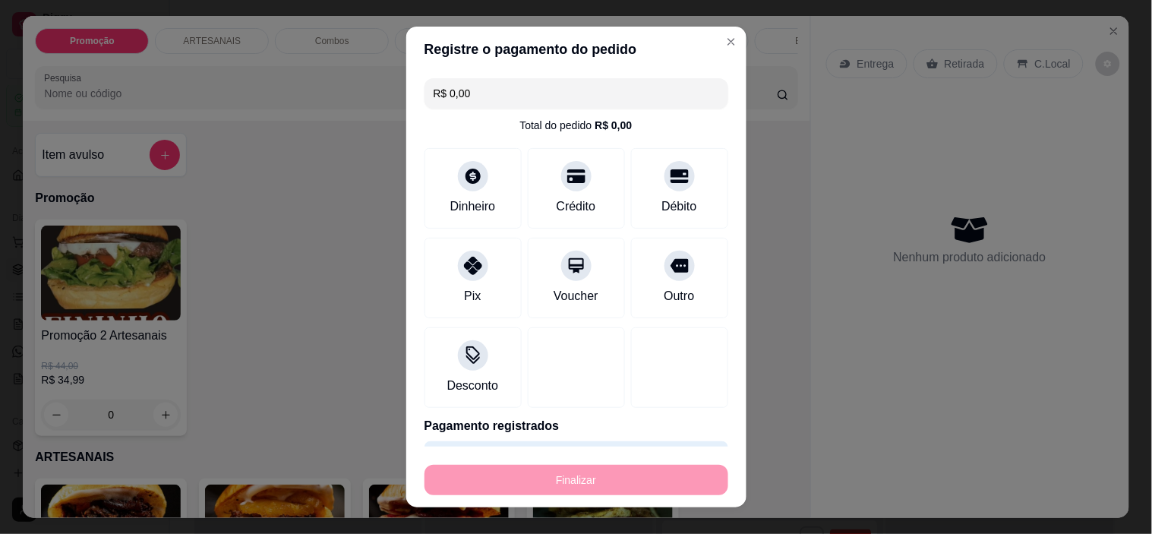
type input "-R$ 185,00"
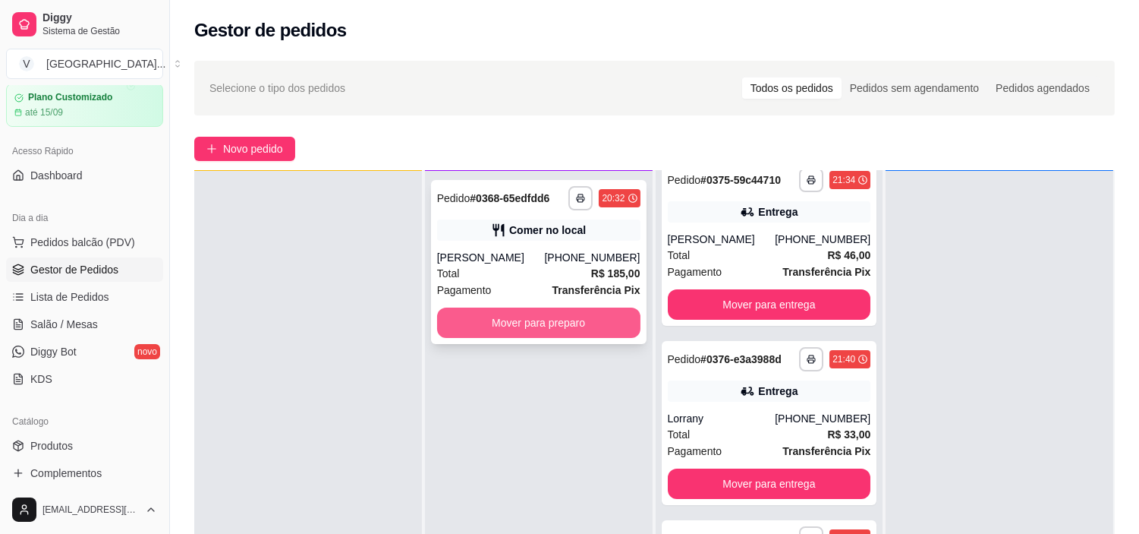
click at [601, 311] on button "Mover para preparo" at bounding box center [538, 322] width 203 height 30
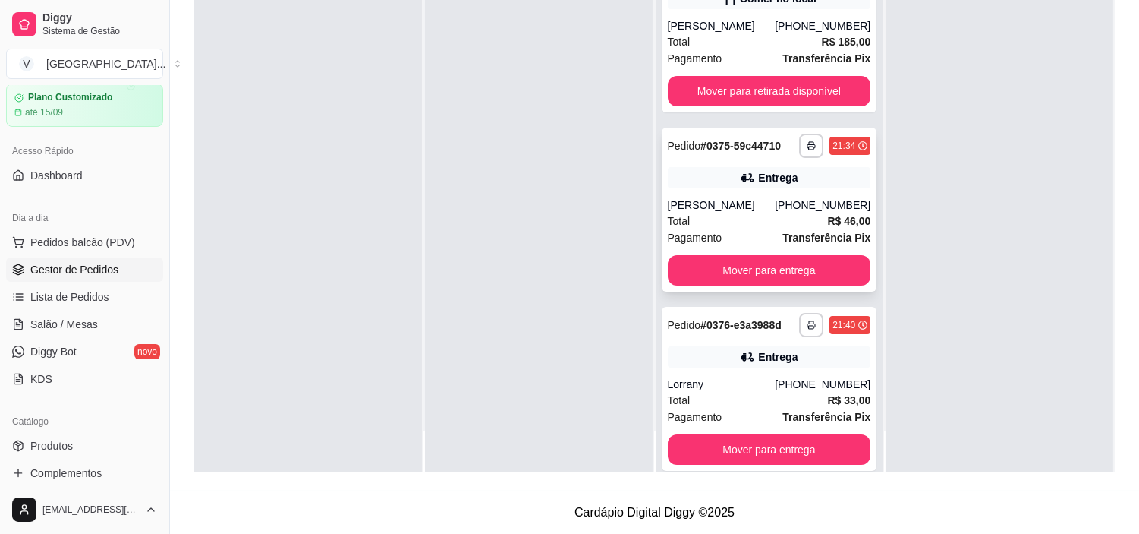
scroll to position [0, 0]
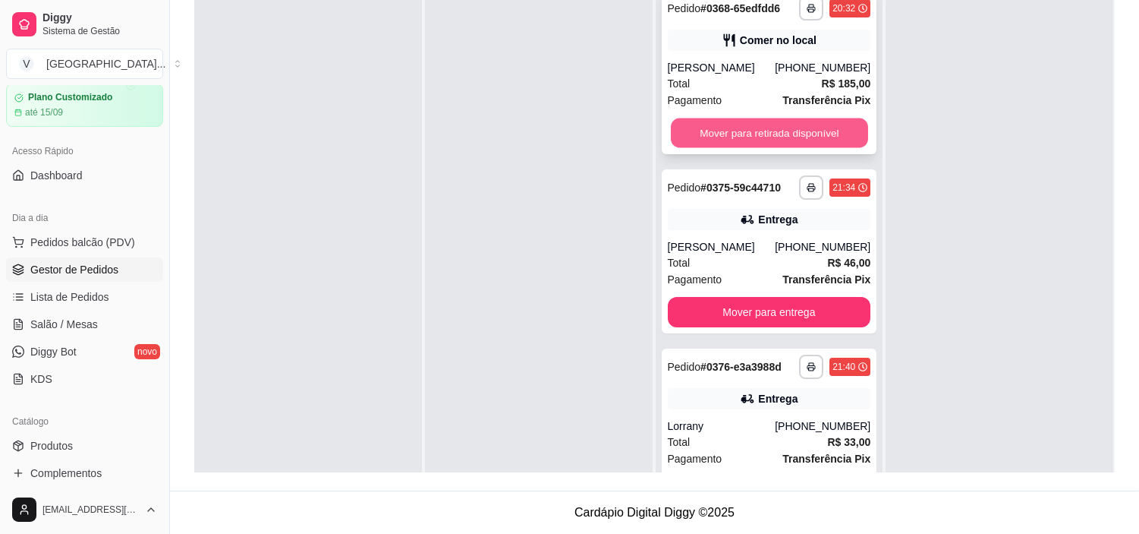
click at [752, 142] on button "Mover para retirada disponível" at bounding box center [769, 133] width 197 height 30
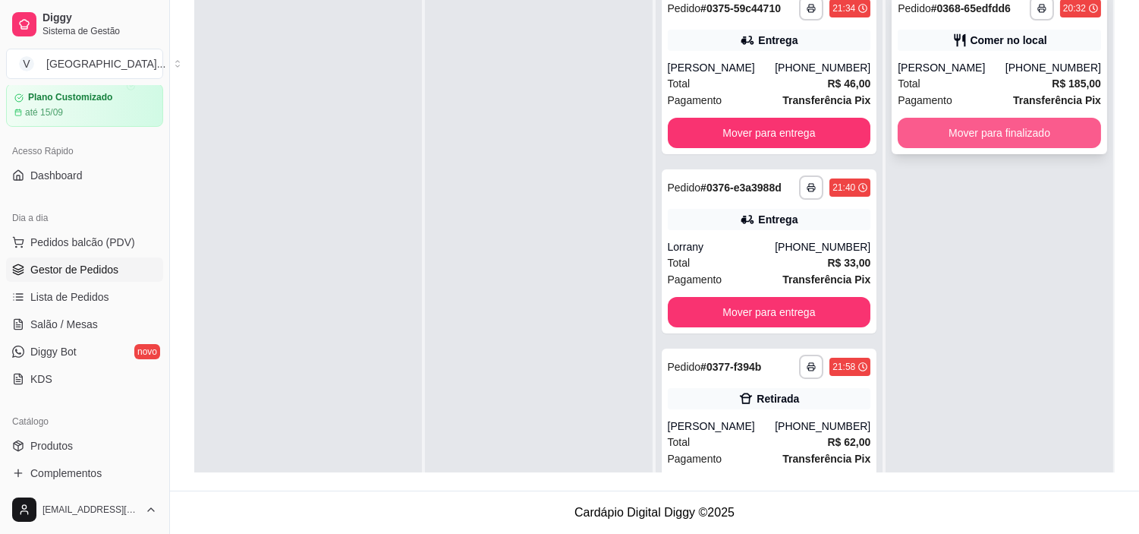
click at [1032, 135] on button "Mover para finalizado" at bounding box center [999, 133] width 203 height 30
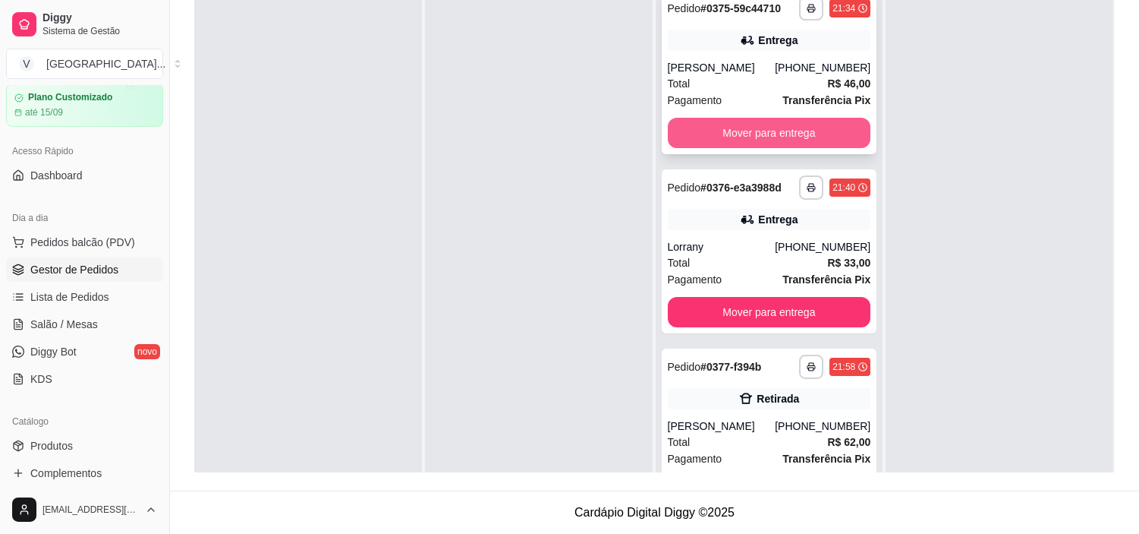
click at [805, 122] on button "Mover para entrega" at bounding box center [769, 133] width 203 height 30
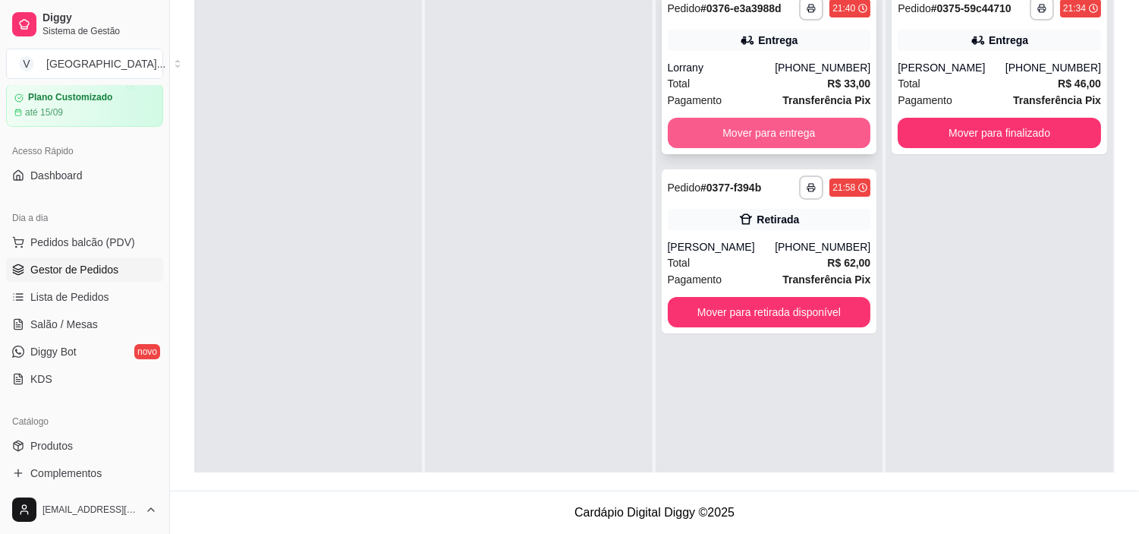
click at [808, 137] on button "Mover para entrega" at bounding box center [769, 133] width 203 height 30
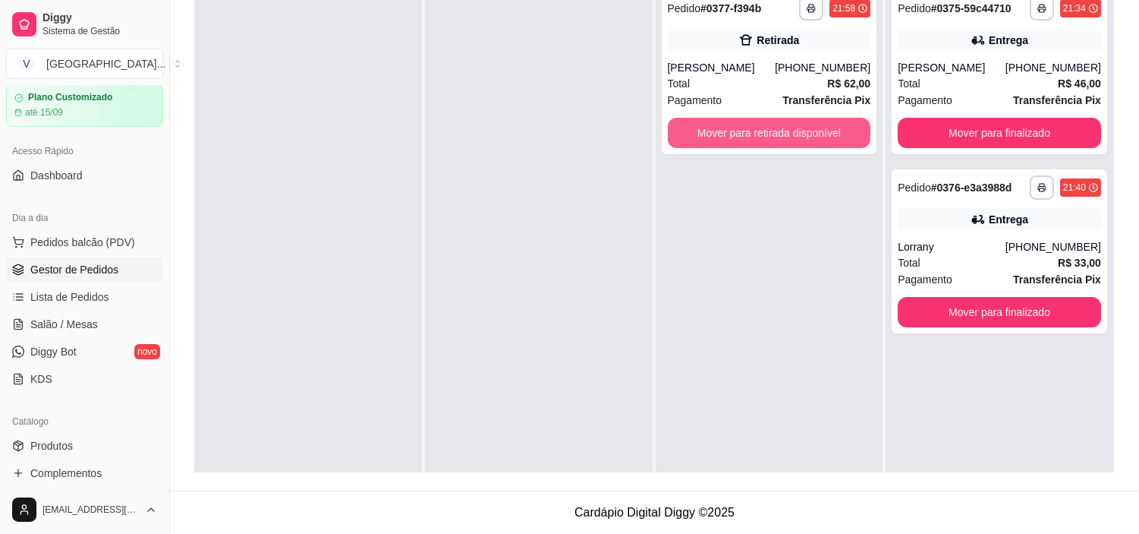
click at [808, 137] on button "Mover para retirada disponível" at bounding box center [769, 133] width 203 height 30
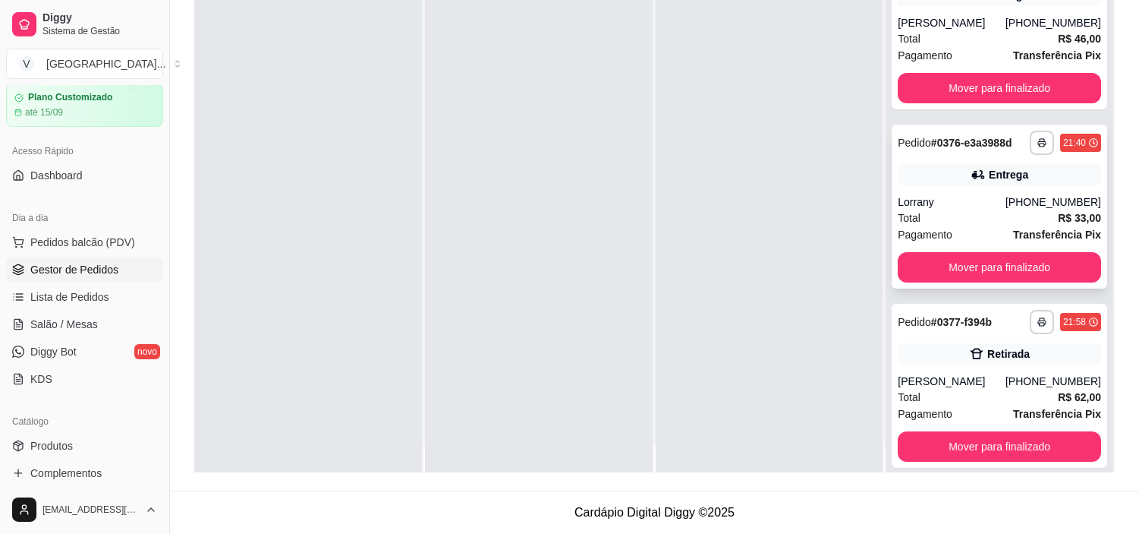
scroll to position [42, 0]
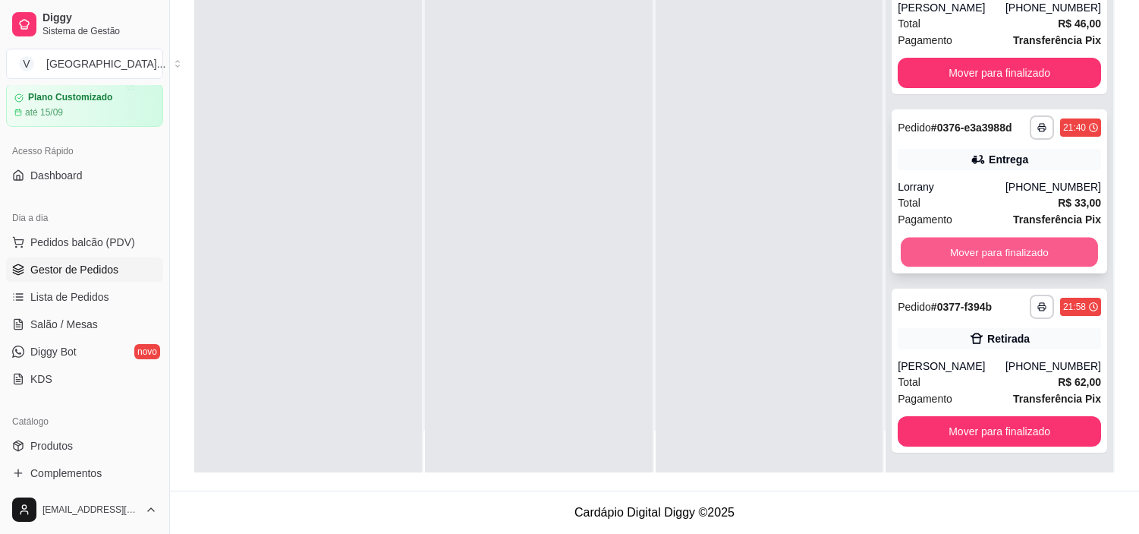
click at [962, 245] on button "Mover para finalizado" at bounding box center [999, 253] width 197 height 30
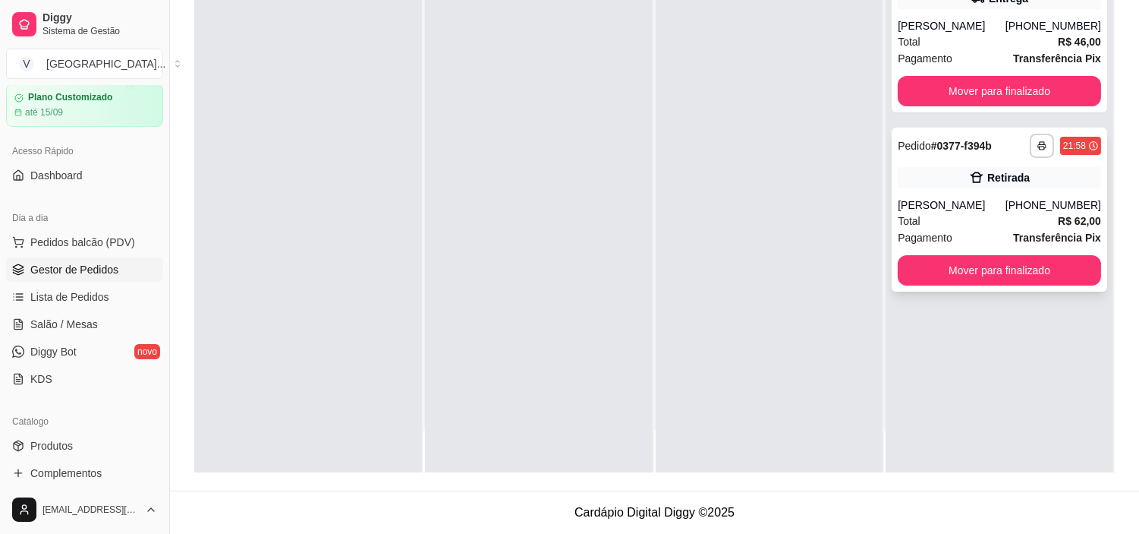
scroll to position [0, 0]
click at [961, 76] on button "Mover para finalizado" at bounding box center [999, 91] width 203 height 30
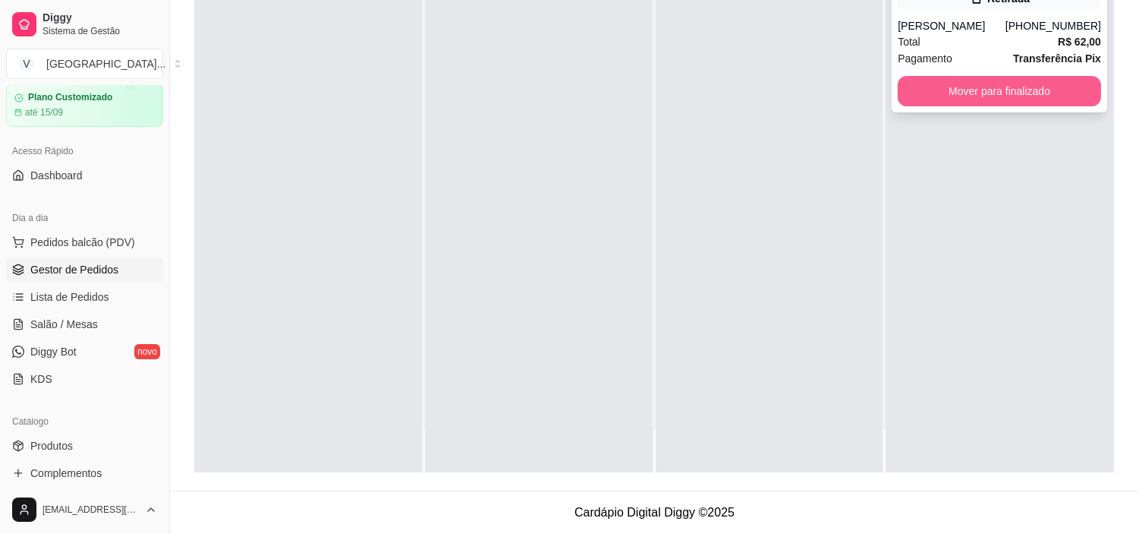
click at [1069, 81] on button "Mover para finalizado" at bounding box center [999, 91] width 203 height 30
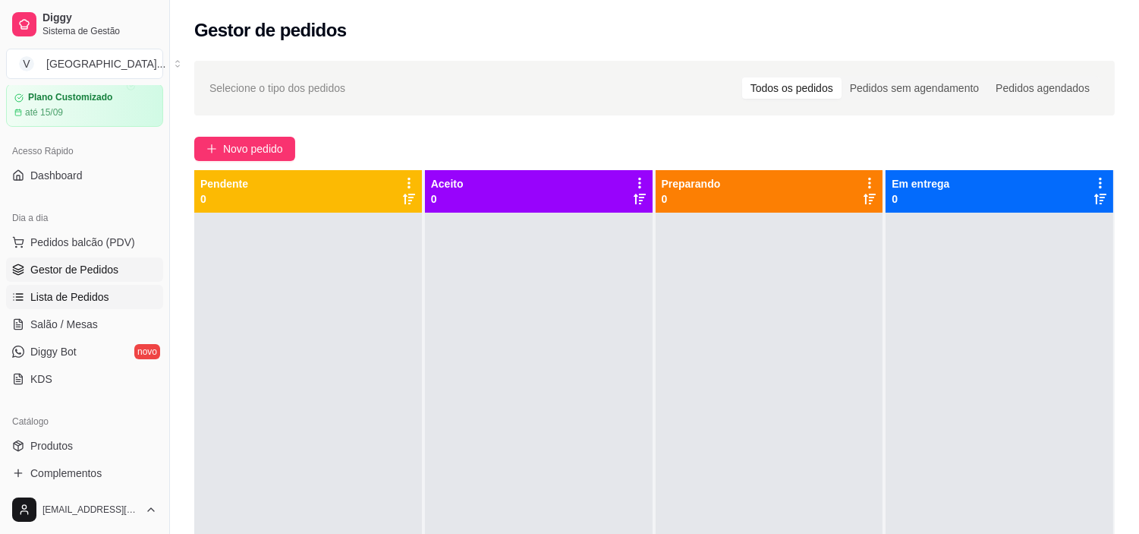
click at [70, 299] on span "Lista de Pedidos" at bounding box center [69, 296] width 79 height 15
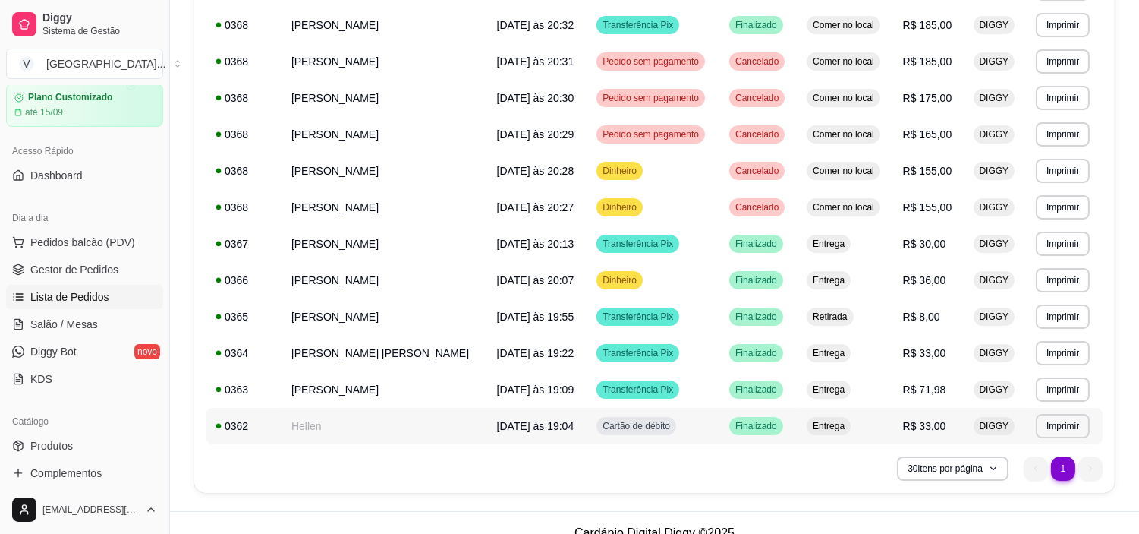
scroll to position [559, 0]
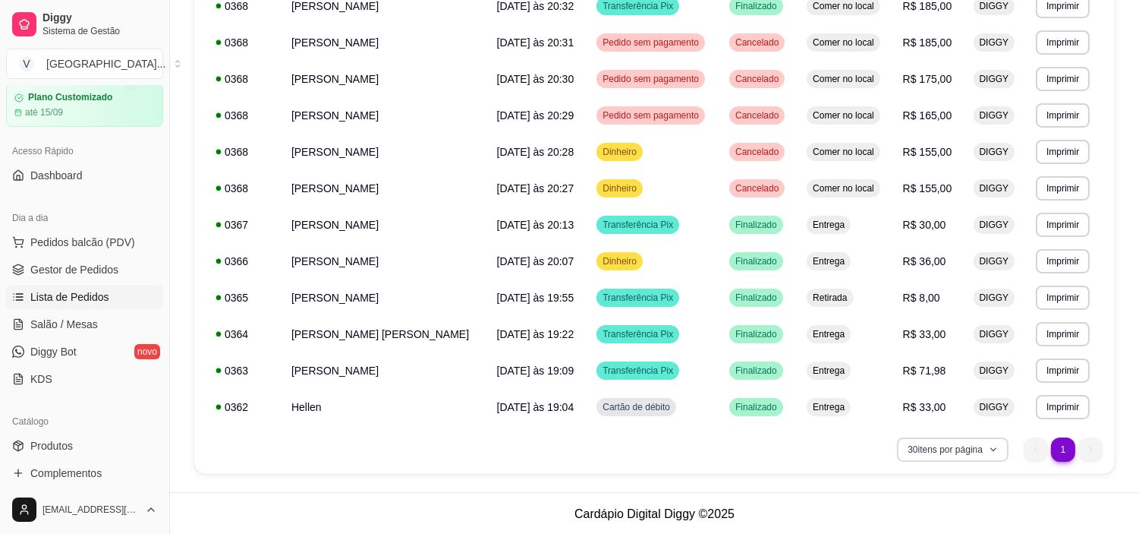
click at [1000, 446] on button "30 itens por página" at bounding box center [953, 449] width 112 height 24
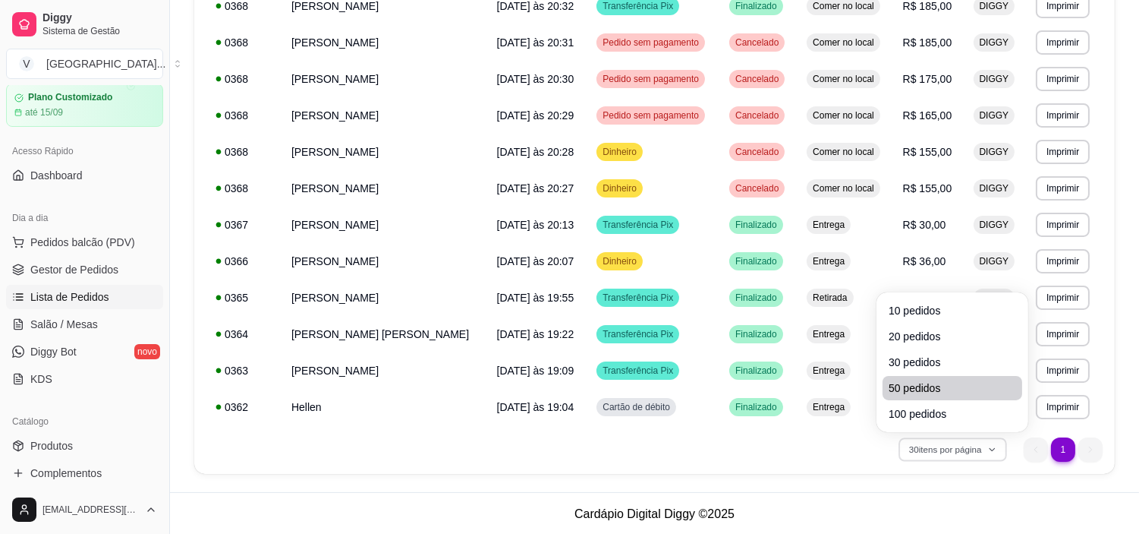
click at [982, 396] on li "50 pedidos" at bounding box center [953, 388] width 140 height 24
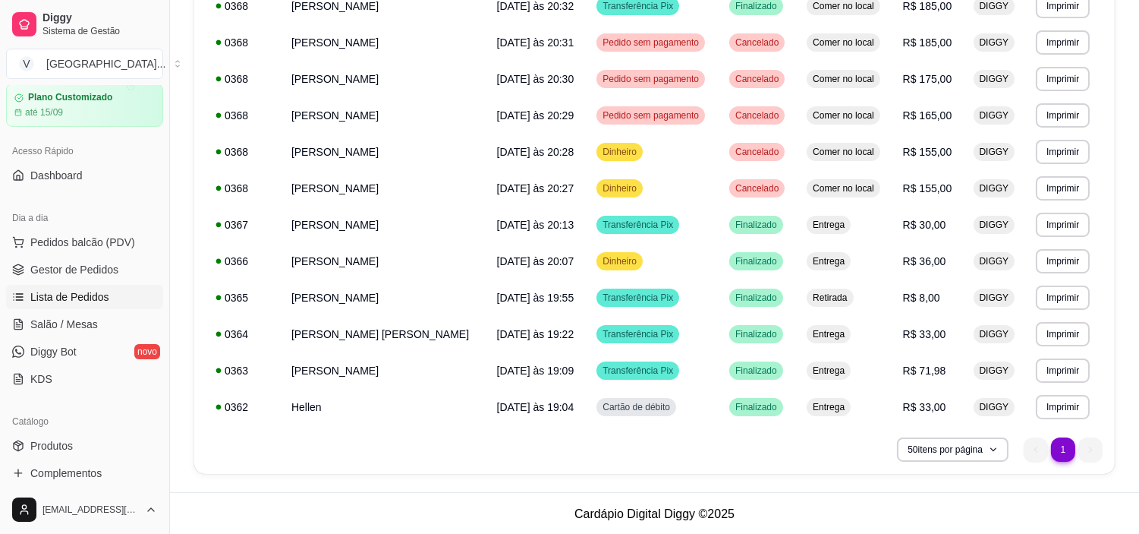
click at [1094, 441] on ul "1 1" at bounding box center [1063, 449] width 79 height 24
click at [1059, 445] on li "1" at bounding box center [1063, 449] width 24 height 24
click at [987, 441] on button "50 itens por página" at bounding box center [953, 449] width 108 height 24
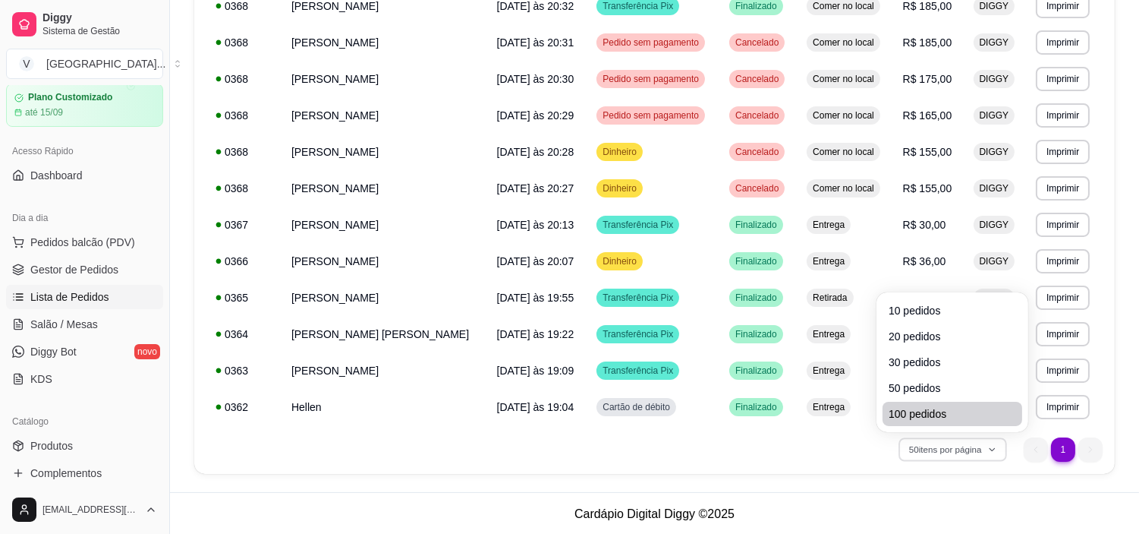
click at [926, 413] on span "100 pedidos" at bounding box center [953, 413] width 128 height 15
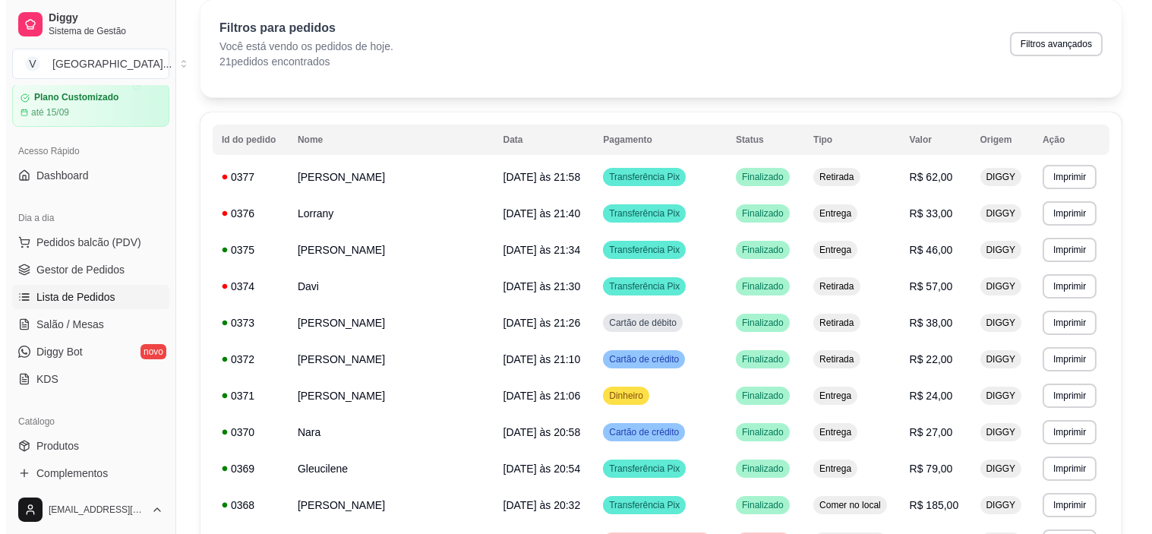
scroll to position [0, 0]
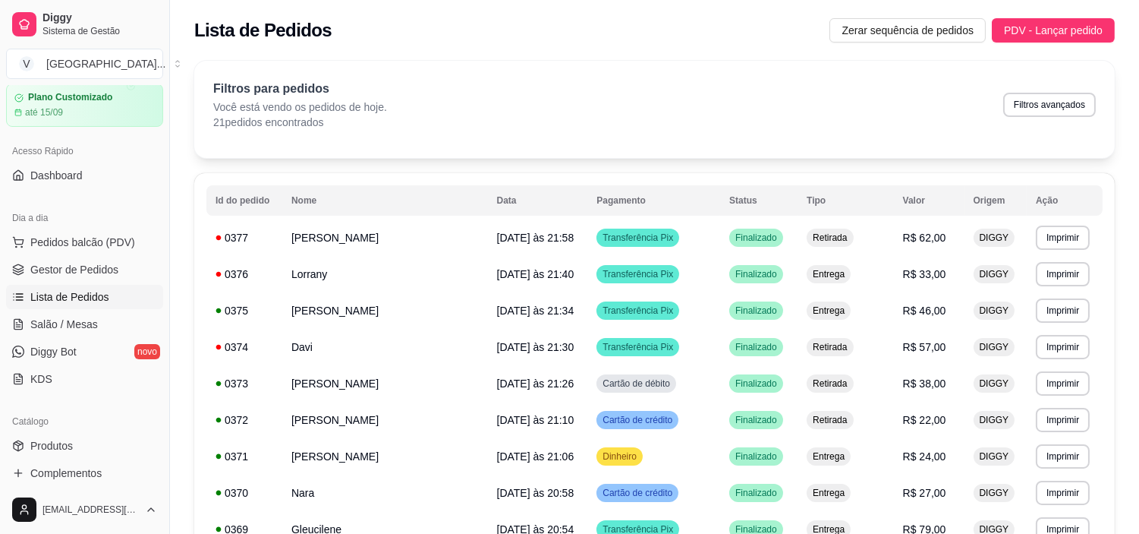
drag, startPoint x: 323, startPoint y: 123, endPoint x: 793, endPoint y: 119, distance: 469.2
click at [651, 126] on div "Filtros para pedidos Você está vendo os pedidos de hoje. 21 pedidos encontrados…" at bounding box center [654, 105] width 883 height 50
click at [825, 118] on div "Filtros para pedidos Você está vendo os pedidos de hoje. 21 pedidos encontrados…" at bounding box center [654, 105] width 883 height 50
click at [1035, 103] on button "Filtros avançados" at bounding box center [1050, 105] width 93 height 24
select select "0"
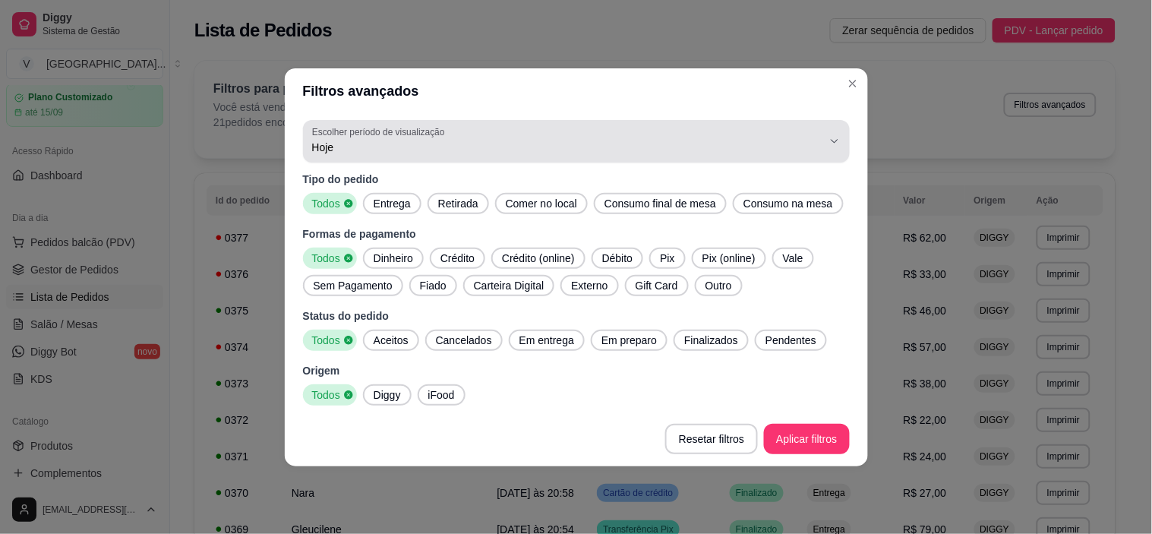
click at [831, 144] on icon "button" at bounding box center [834, 141] width 12 height 12
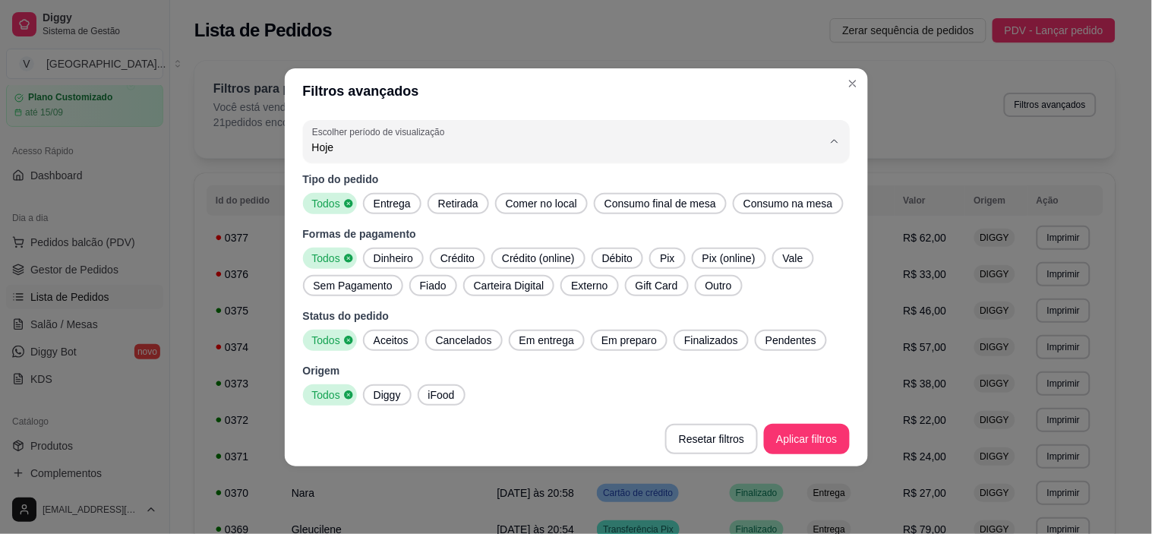
click at [362, 332] on span "Customizado" at bounding box center [569, 331] width 487 height 14
type input "-1"
select select "-1"
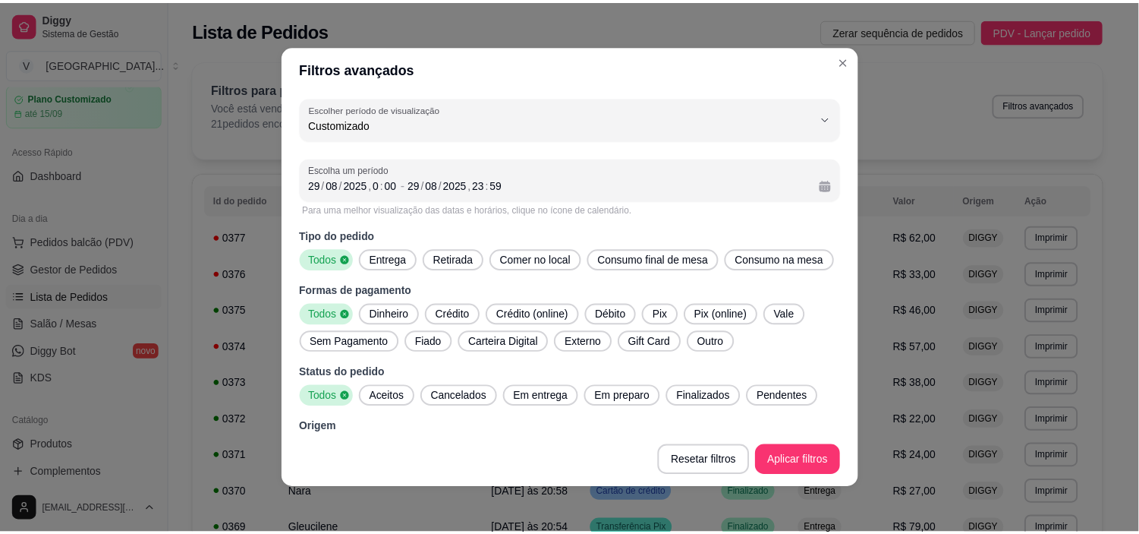
scroll to position [14, 0]
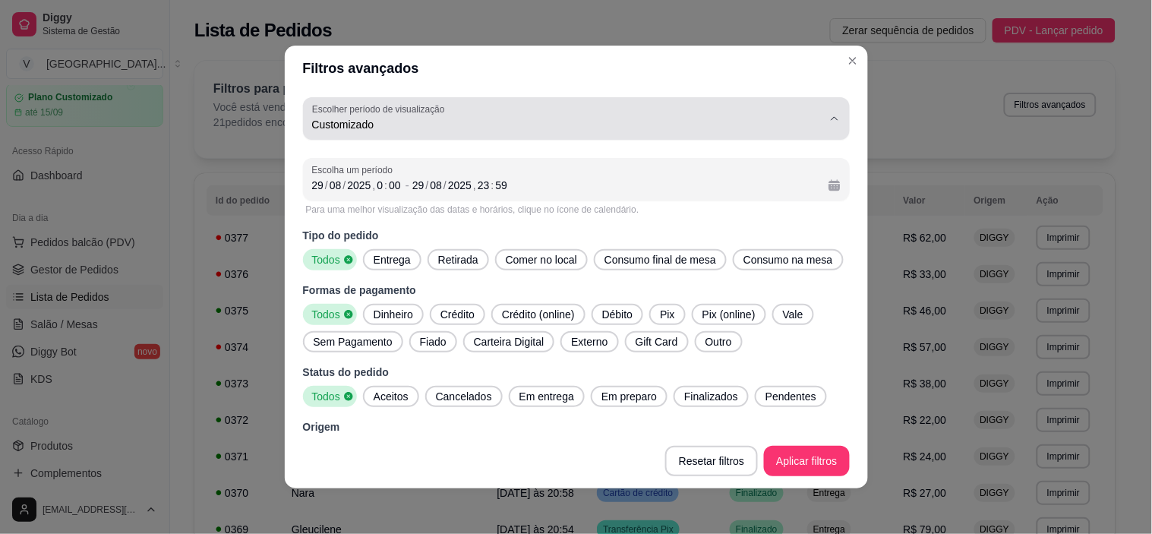
click at [814, 109] on button "Escolher período de visualização Customizado" at bounding box center [576, 118] width 547 height 43
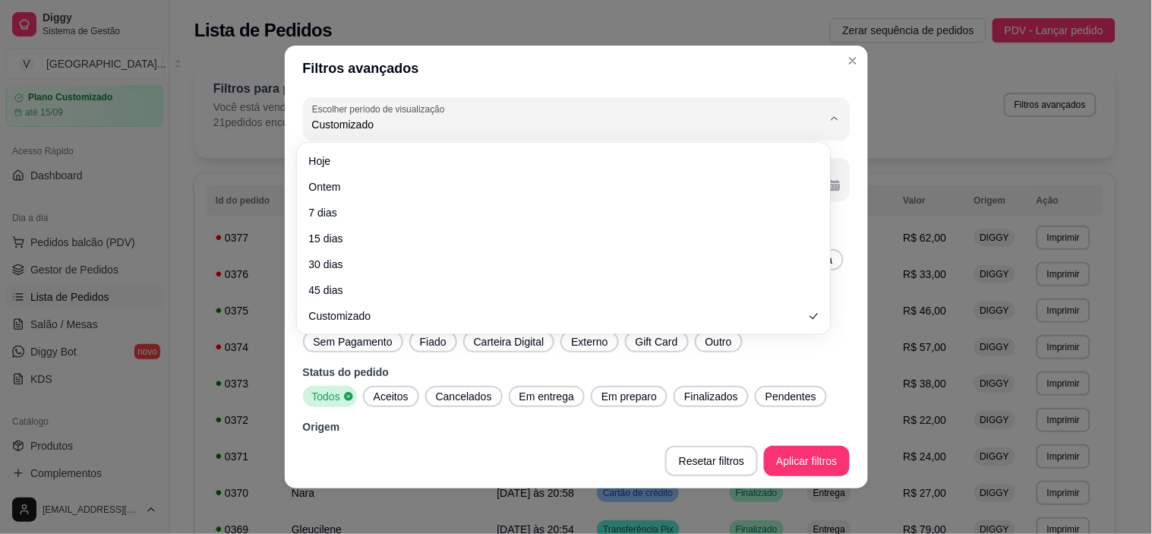
click at [808, 112] on button "Escolher período de visualização Customizado" at bounding box center [576, 118] width 547 height 43
click at [811, 137] on button "Escolher período de visualização Customizado" at bounding box center [576, 118] width 547 height 43
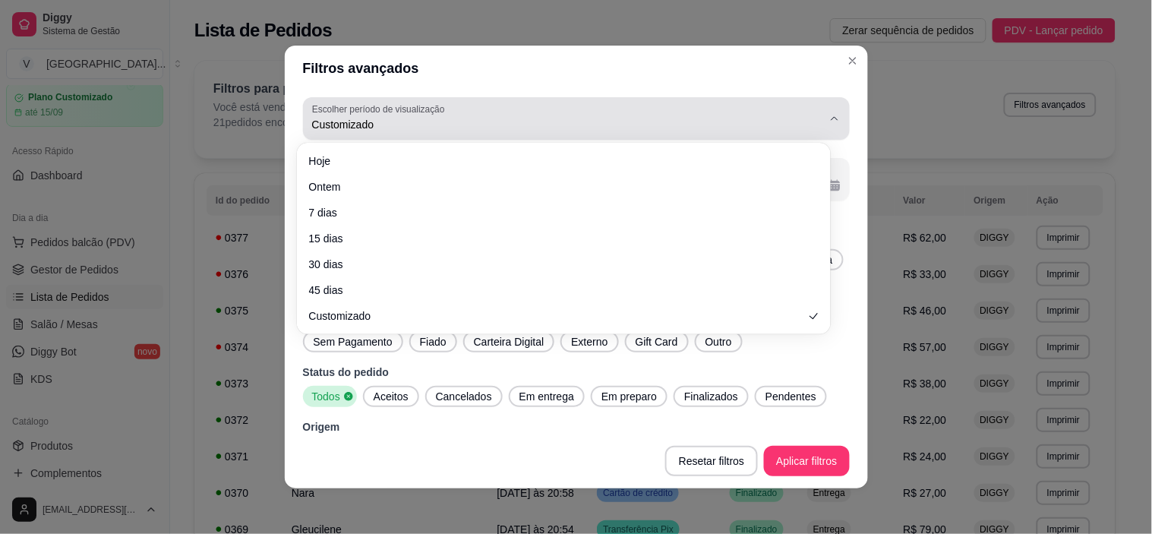
click at [828, 120] on icon "button" at bounding box center [834, 118] width 12 height 12
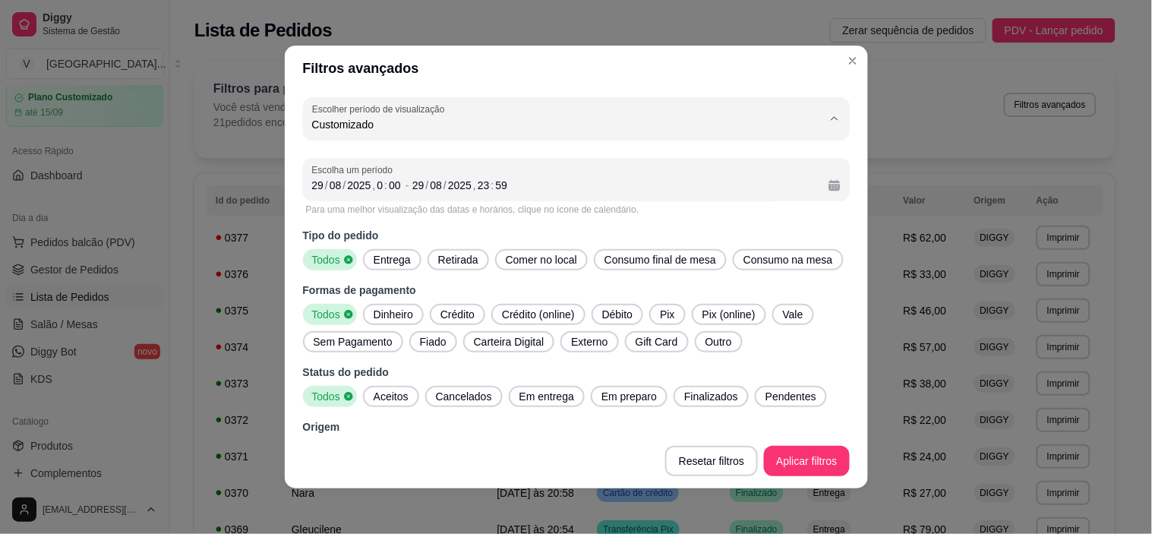
click at [345, 292] on span "45 dias" at bounding box center [556, 284] width 474 height 14
type input "45"
select select "45"
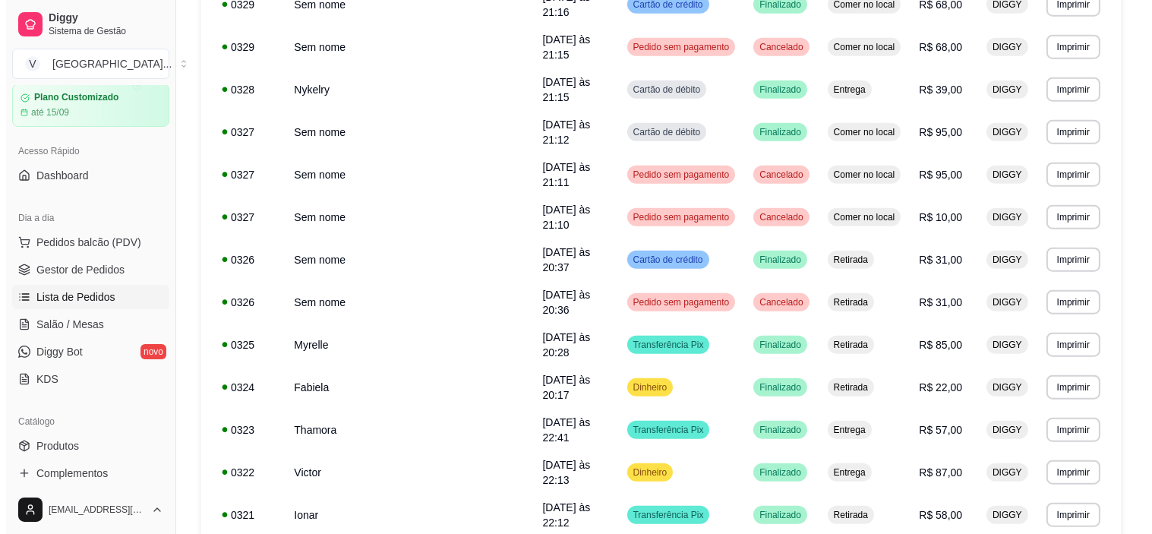
scroll to position [2847, 0]
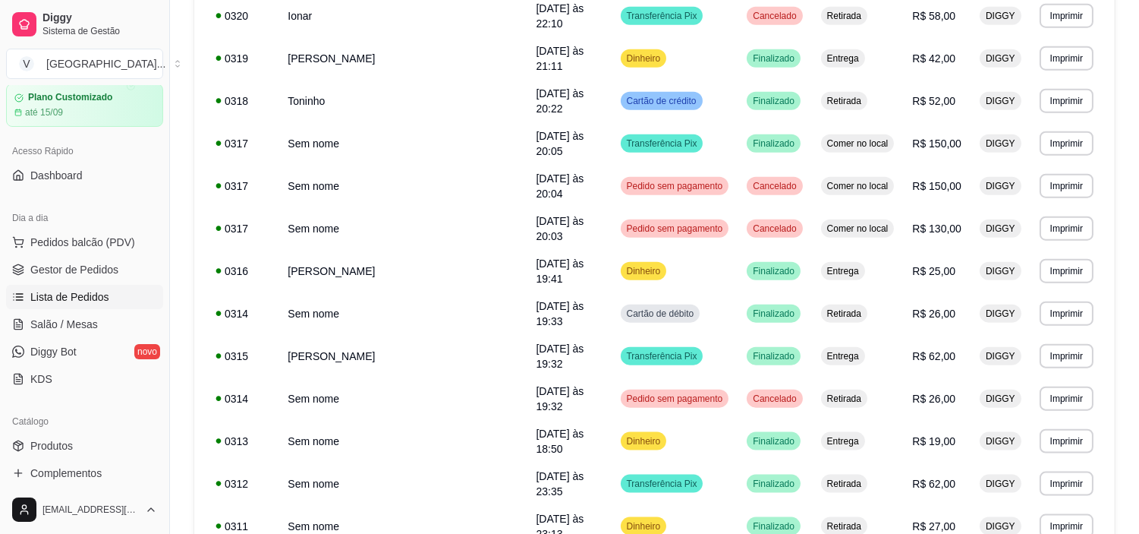
scroll to position [3437, 0]
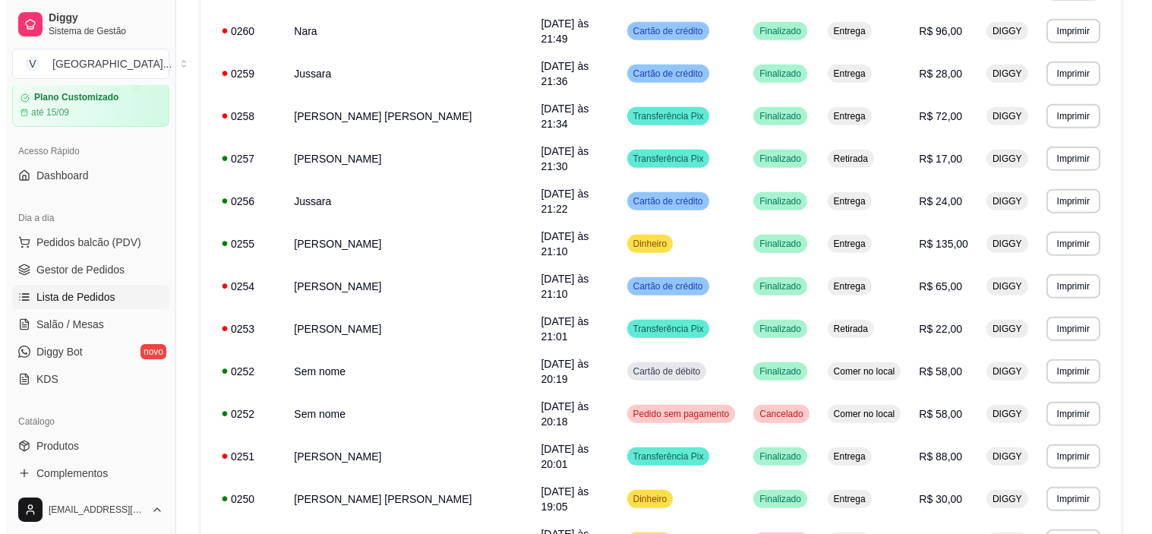
scroll to position [2931, 0]
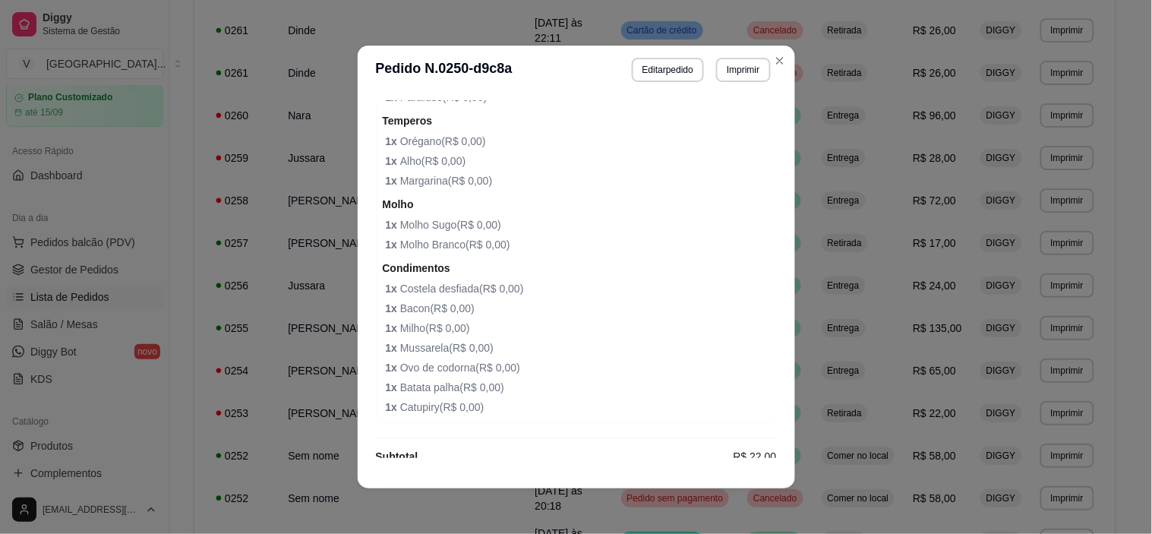
scroll to position [575, 0]
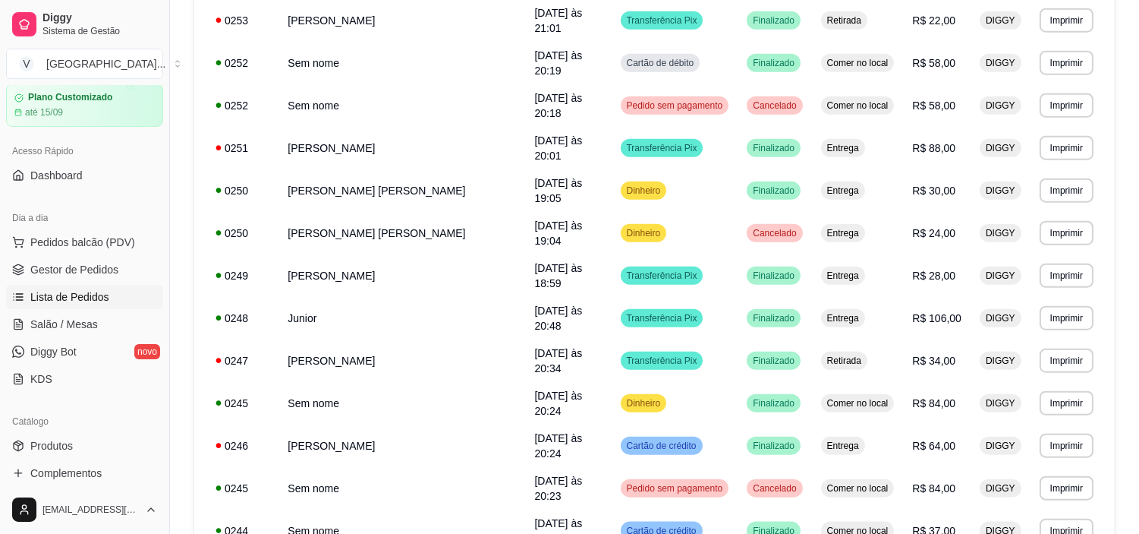
scroll to position [3437, 0]
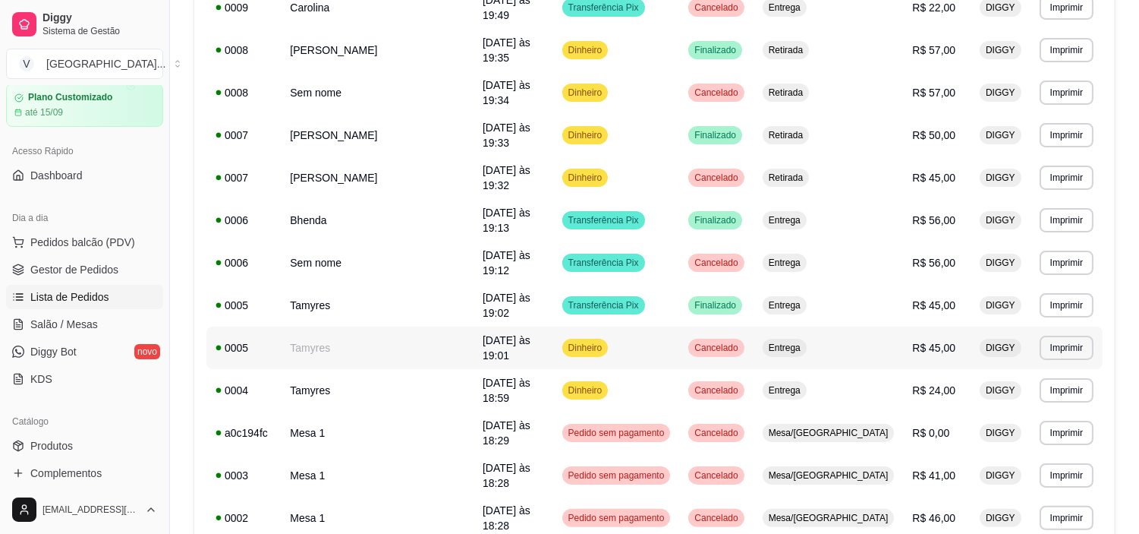
scroll to position [815, 0]
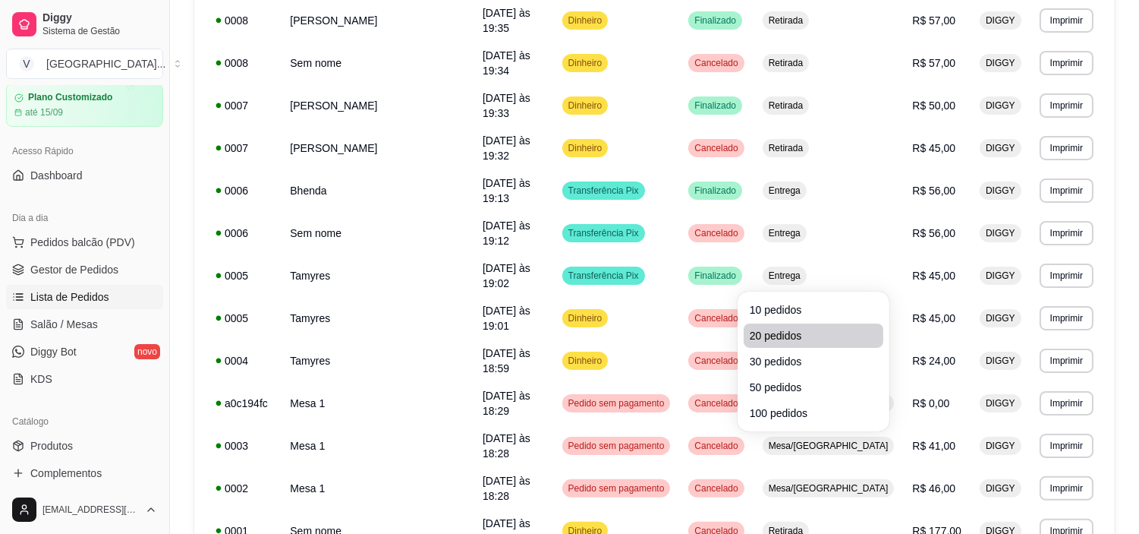
click at [774, 333] on span "20 pedidos" at bounding box center [814, 335] width 128 height 15
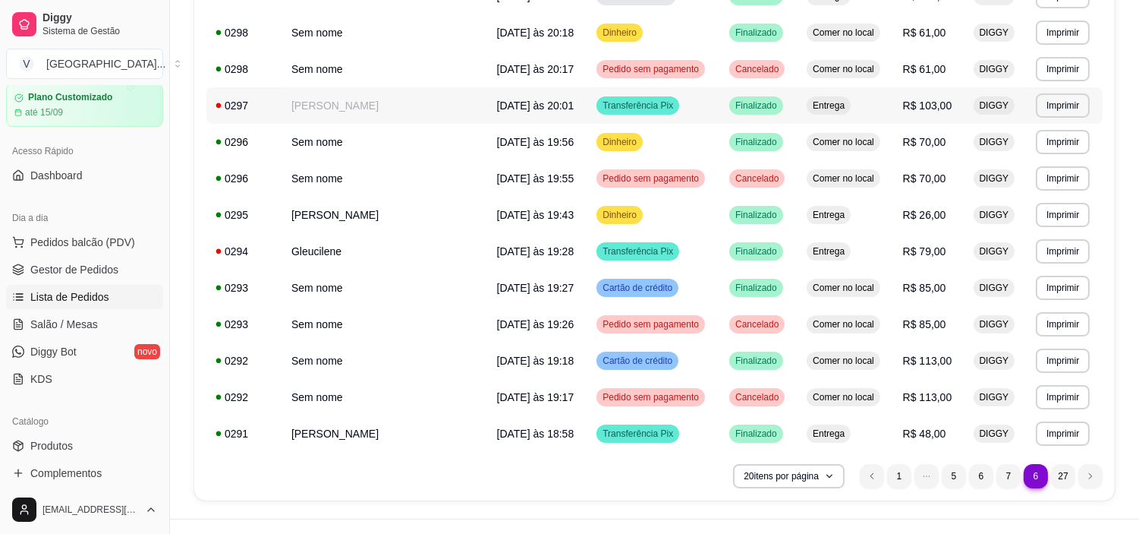
scroll to position [524, 0]
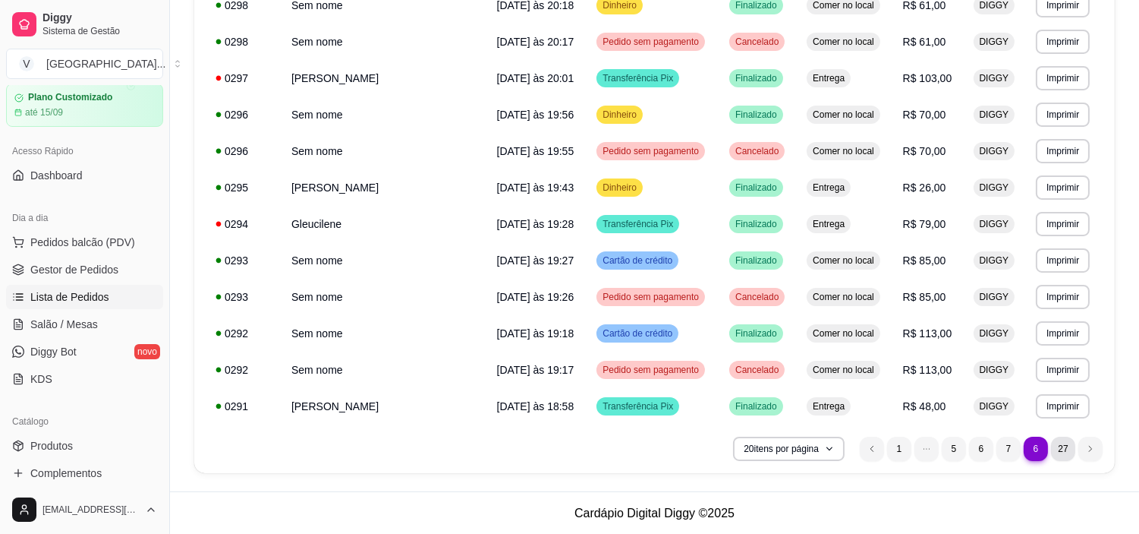
click at [1066, 441] on li "27" at bounding box center [1063, 449] width 24 height 24
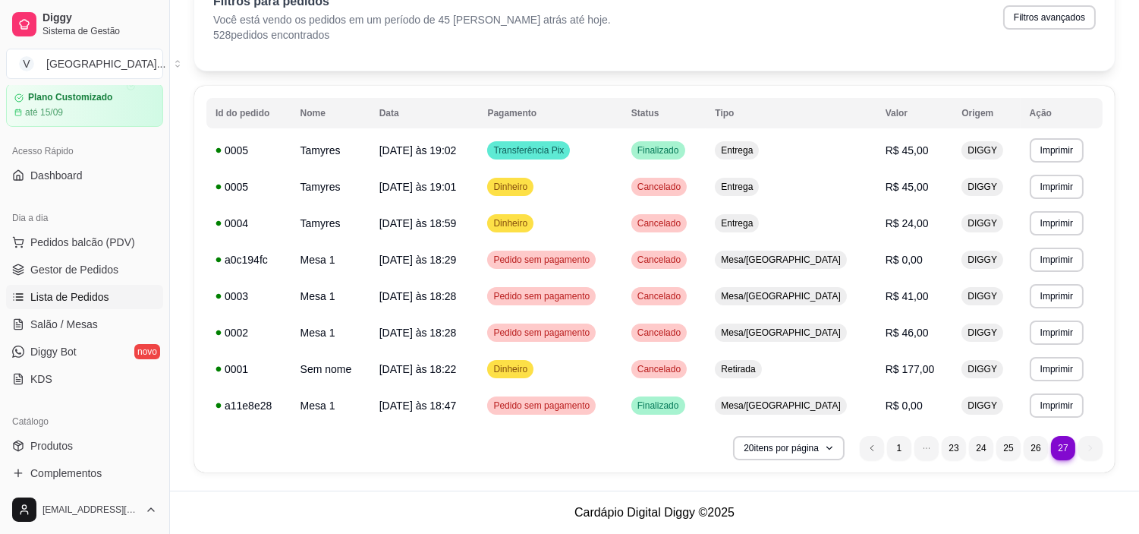
scroll to position [87, 0]
click at [1092, 450] on ul "27 1 23 24 25 26 27" at bounding box center [981, 449] width 243 height 24
click at [782, 453] on button "20 itens por página" at bounding box center [789, 449] width 108 height 24
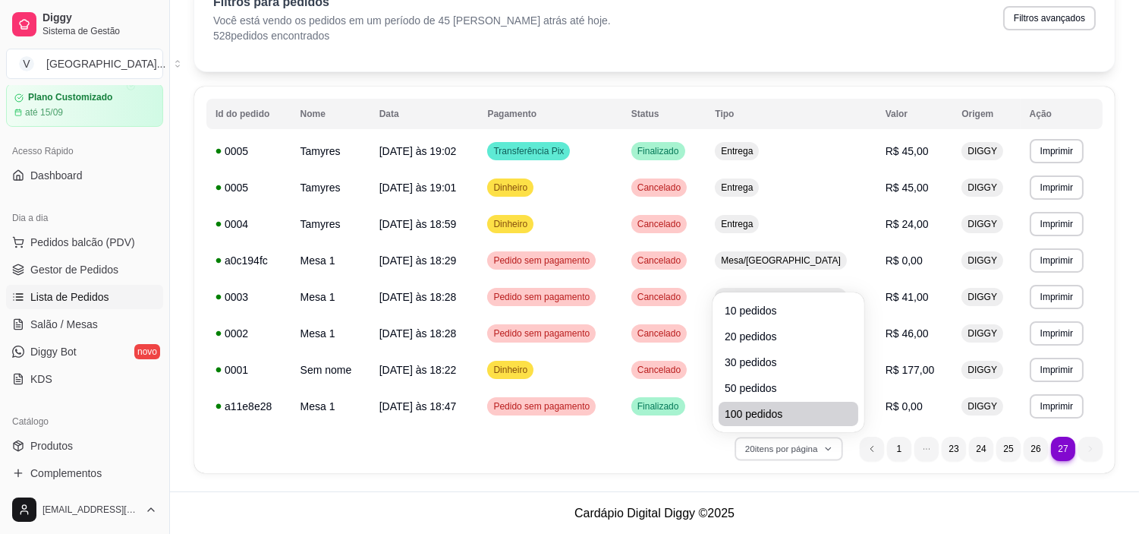
click at [753, 408] on span "100 pedidos" at bounding box center [789, 413] width 128 height 15
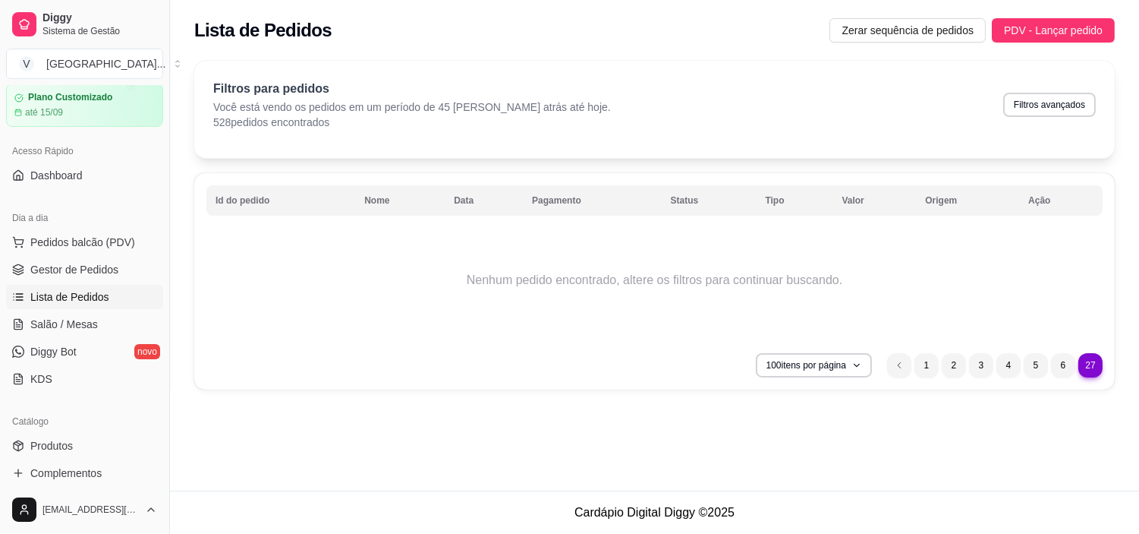
scroll to position [0, 0]
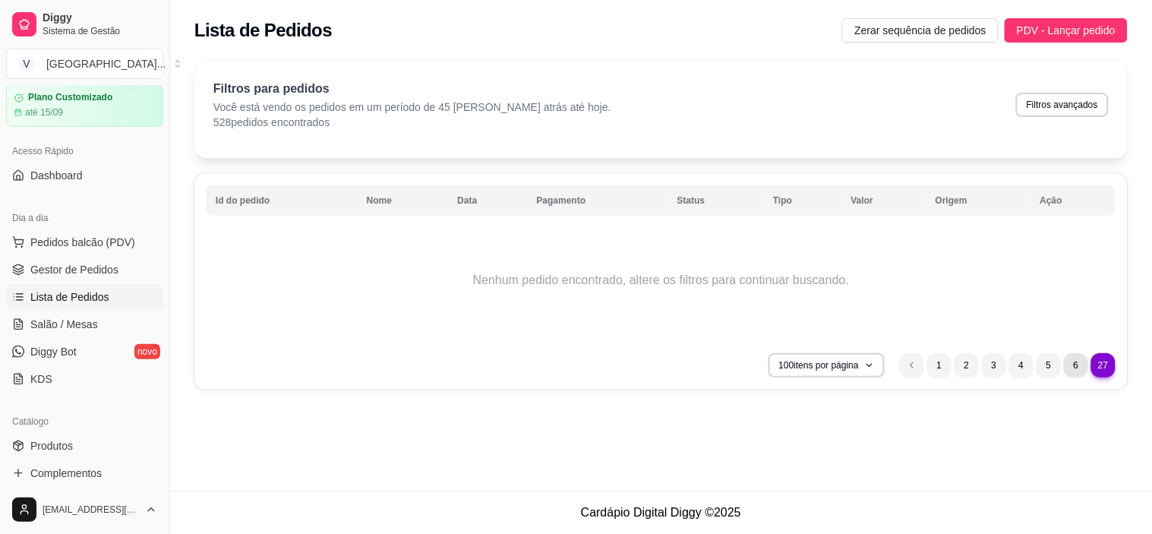
click at [1073, 364] on li "6" at bounding box center [1076, 365] width 24 height 24
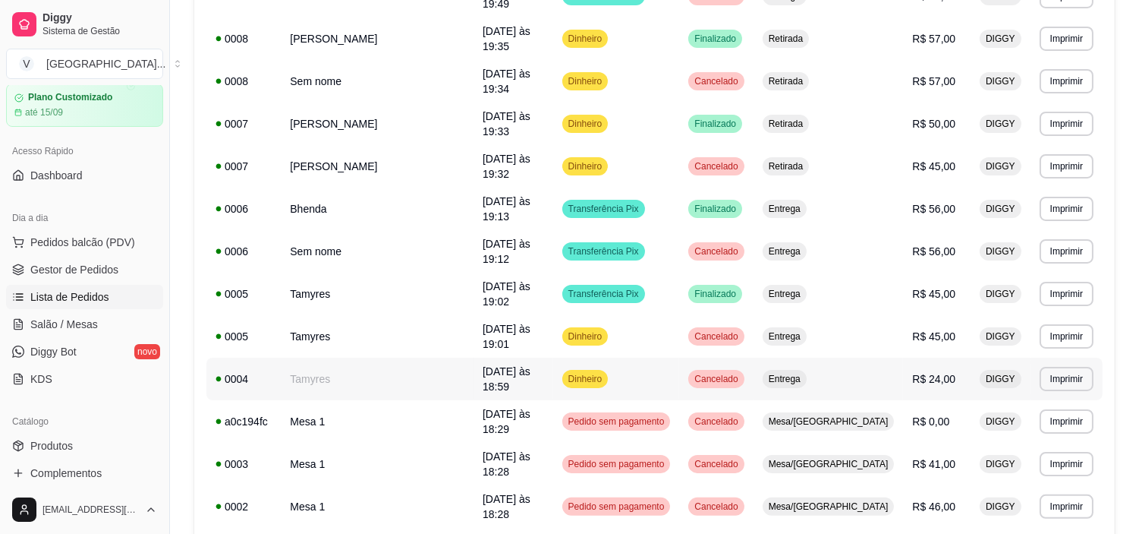
scroll to position [815, 0]
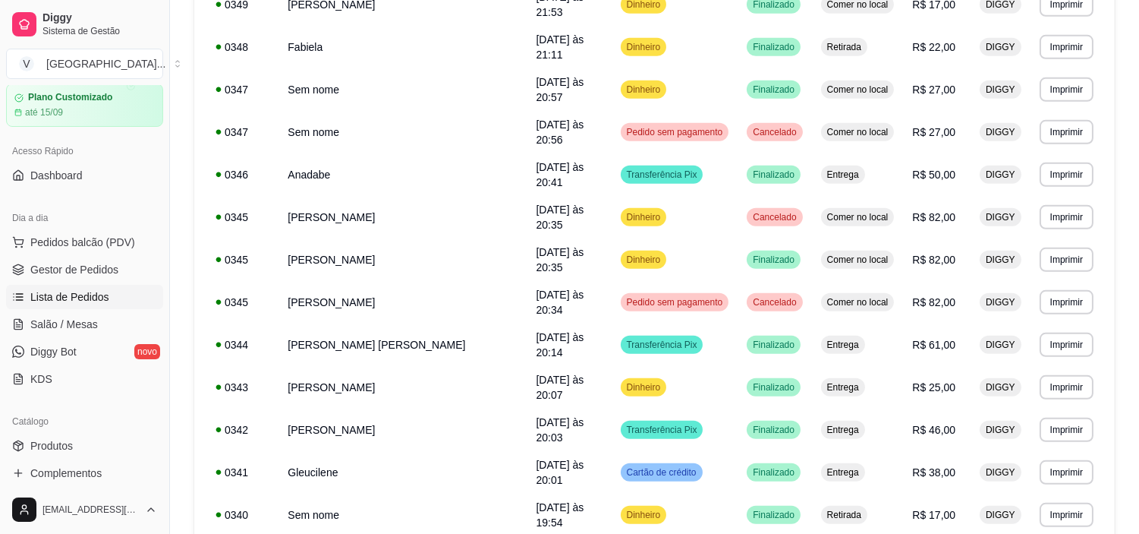
scroll to position [0, 0]
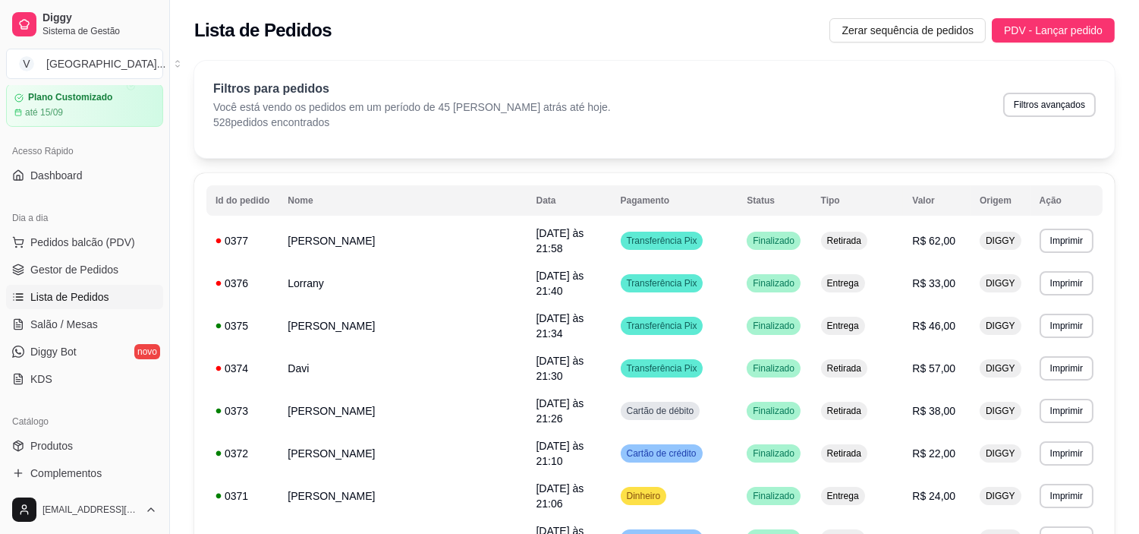
click at [1053, 92] on div "Filtros para pedidos Você está vendo os pedidos em um período de 45 [PERSON_NAM…" at bounding box center [654, 105] width 883 height 50
click at [1081, 112] on button "Filtros avançados" at bounding box center [1050, 105] width 93 height 24
select select "45"
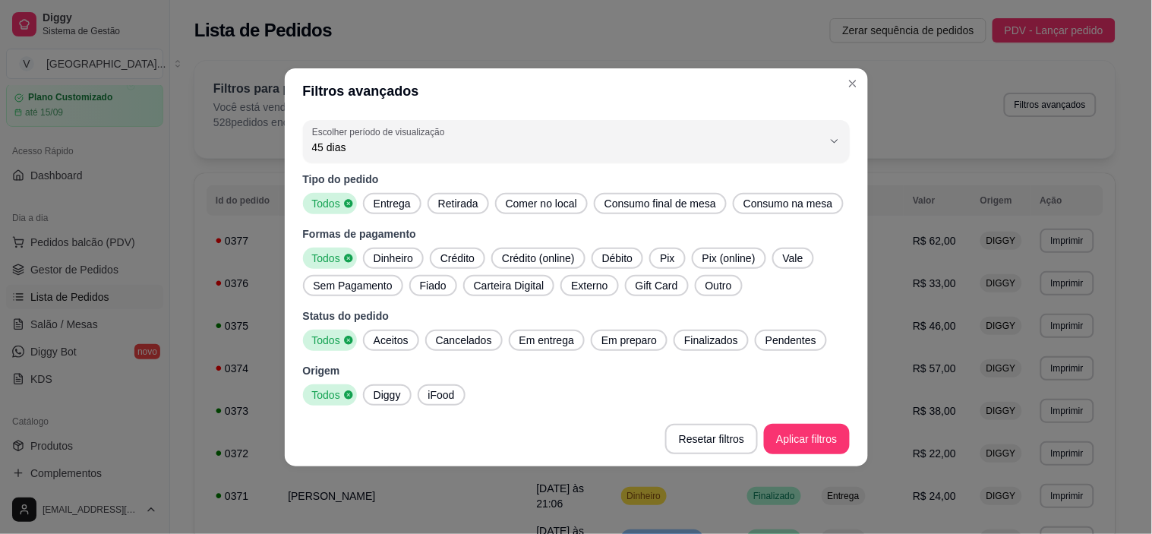
click at [405, 200] on span "Entrega" at bounding box center [391, 203] width 49 height 15
click at [396, 258] on span "Dinheiro" at bounding box center [393, 258] width 52 height 15
click at [711, 342] on span "Finalizados" at bounding box center [711, 340] width 66 height 15
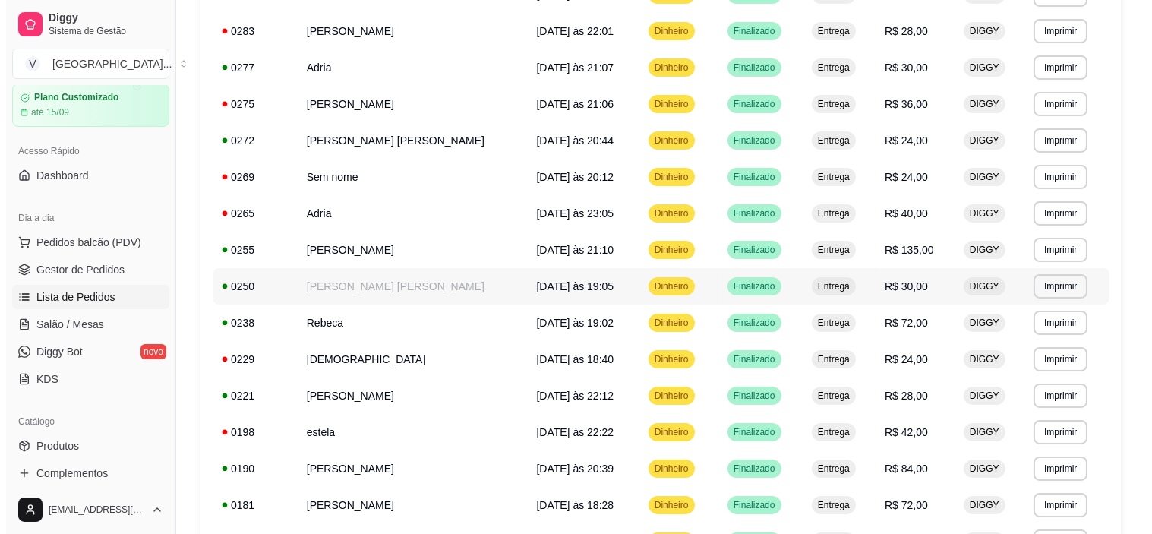
scroll to position [674, 0]
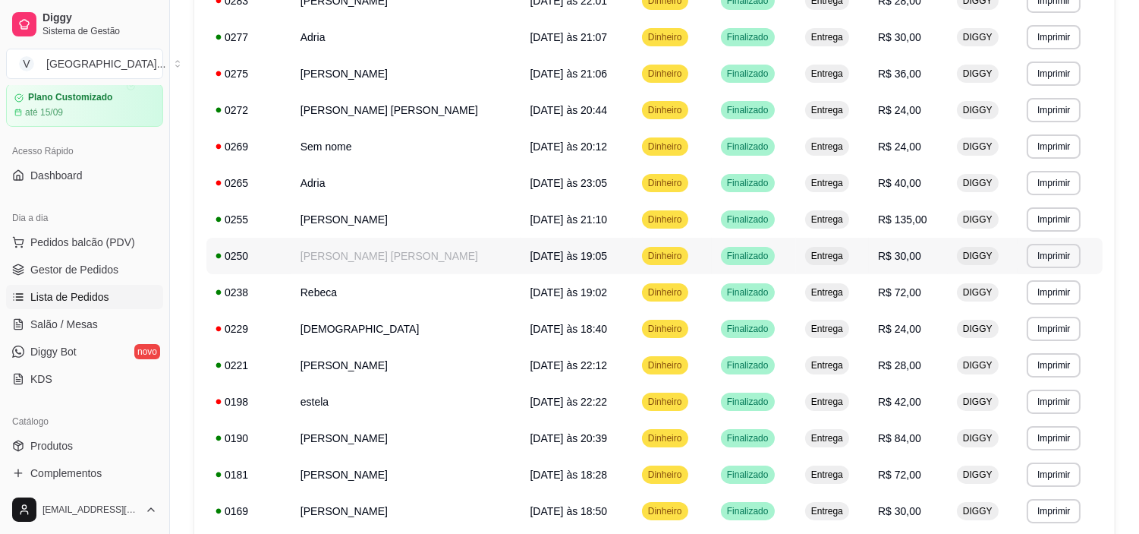
click at [413, 266] on td "[PERSON_NAME] [PERSON_NAME]" at bounding box center [407, 256] width 230 height 36
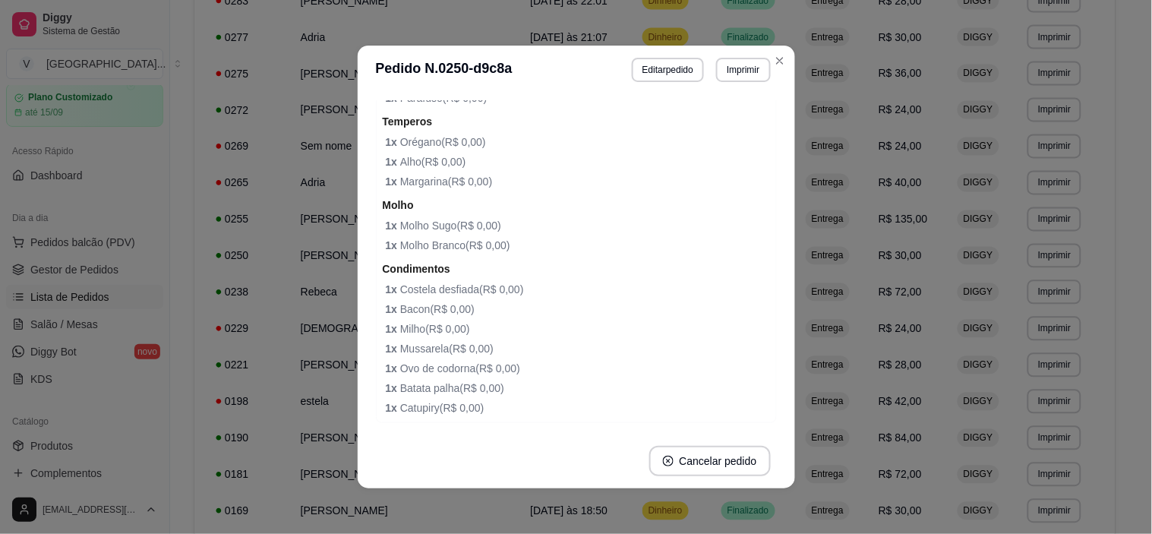
scroll to position [506, 0]
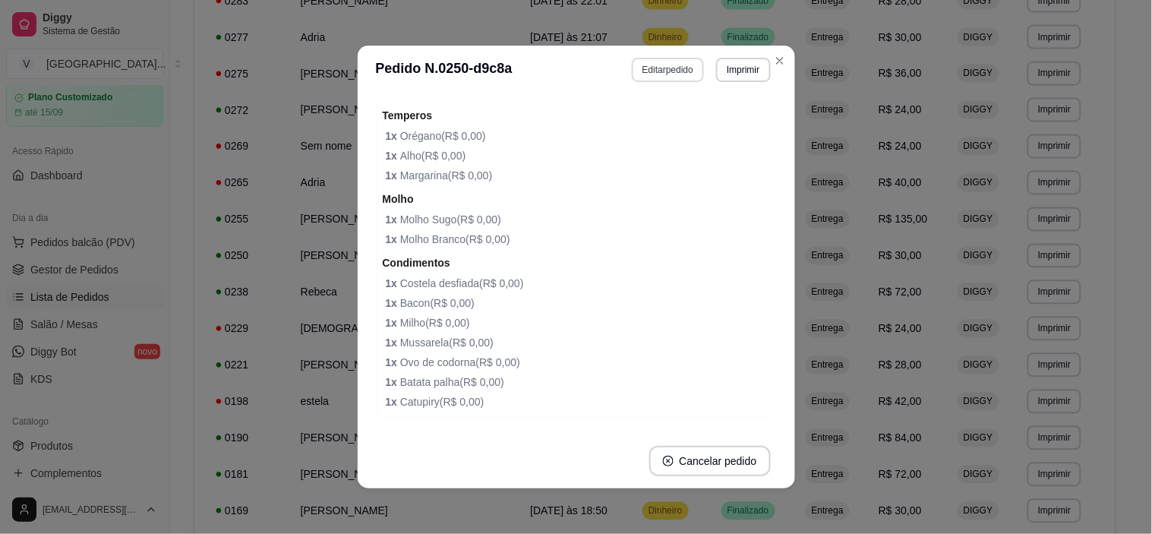
click at [676, 70] on button "Editar pedido" at bounding box center [668, 70] width 72 height 24
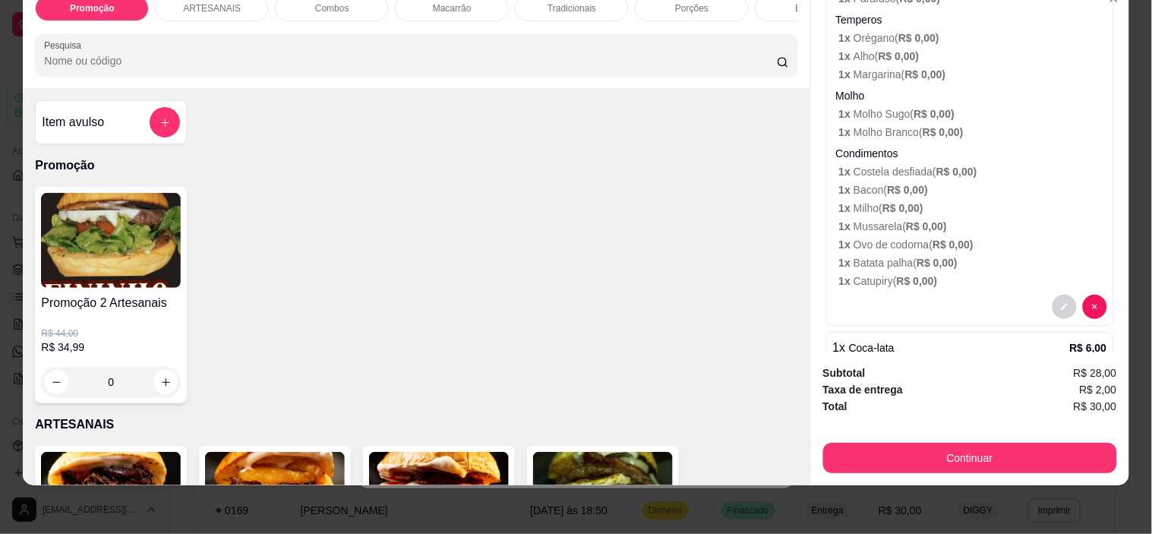
scroll to position [314, 0]
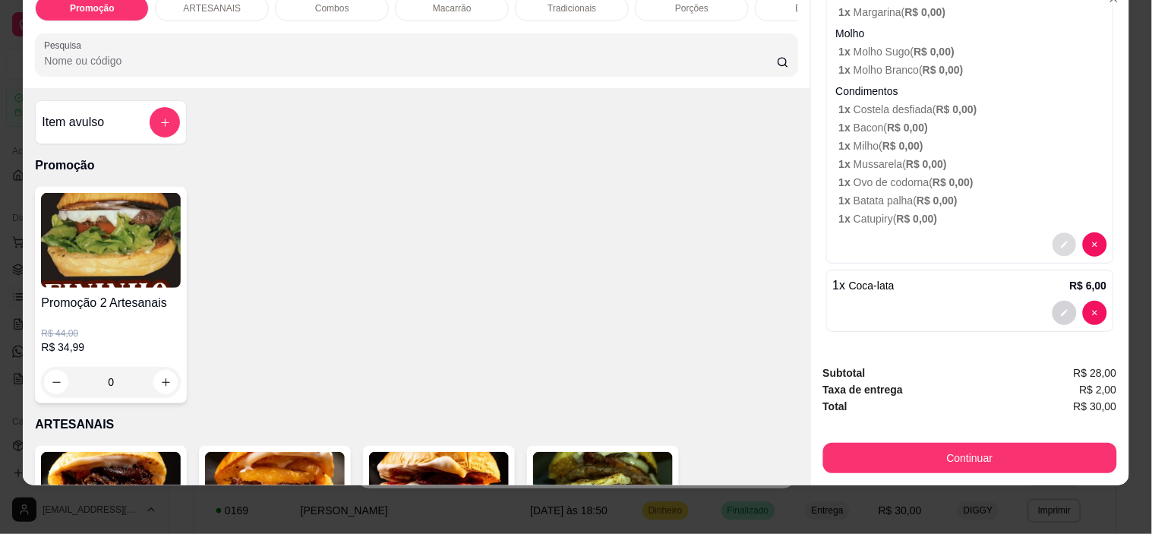
click at [1052, 233] on button "decrease-product-quantity" at bounding box center [1064, 245] width 24 height 24
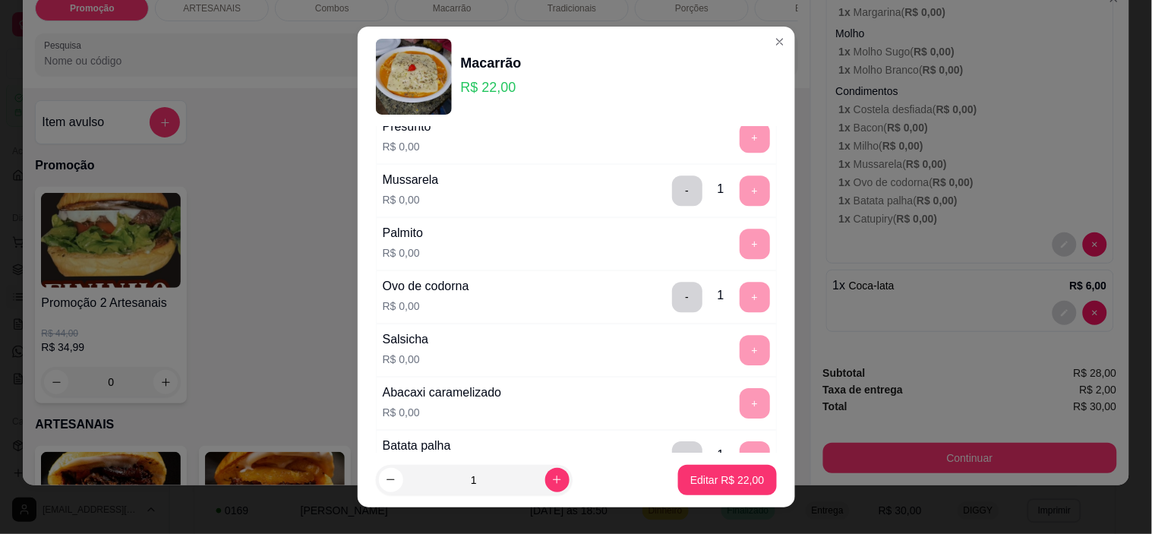
scroll to position [1096, 0]
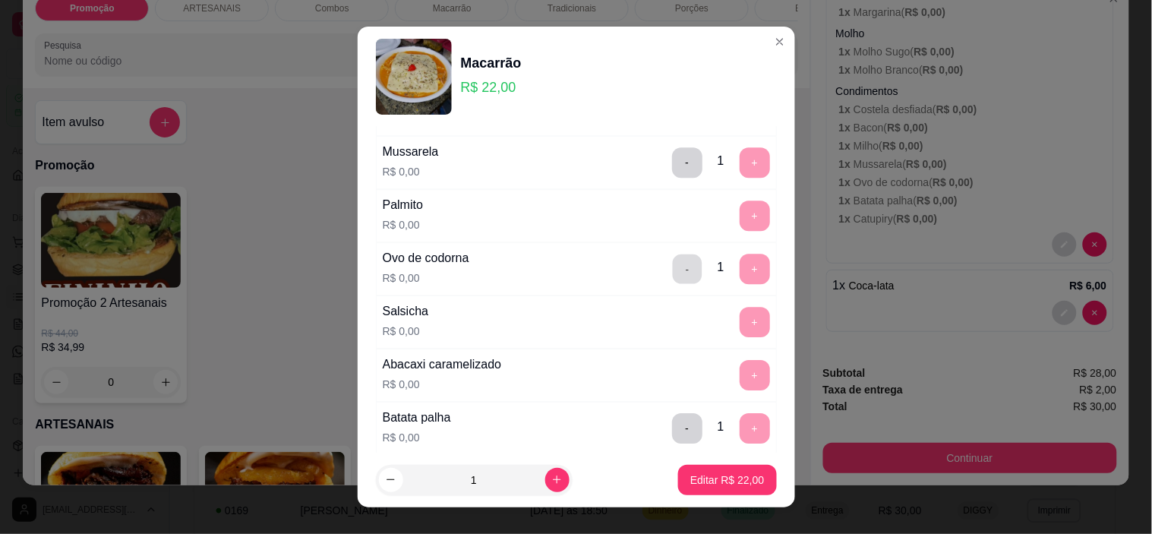
click at [672, 267] on button "-" at bounding box center [687, 269] width 30 height 30
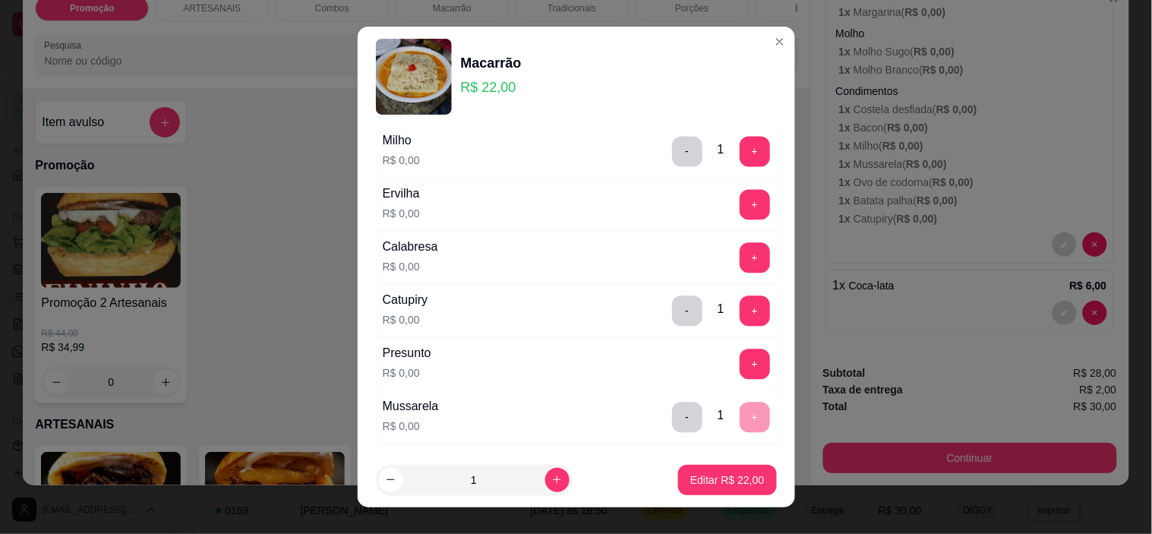
scroll to position [843, 0]
click at [739, 360] on button "+" at bounding box center [754, 362] width 30 height 30
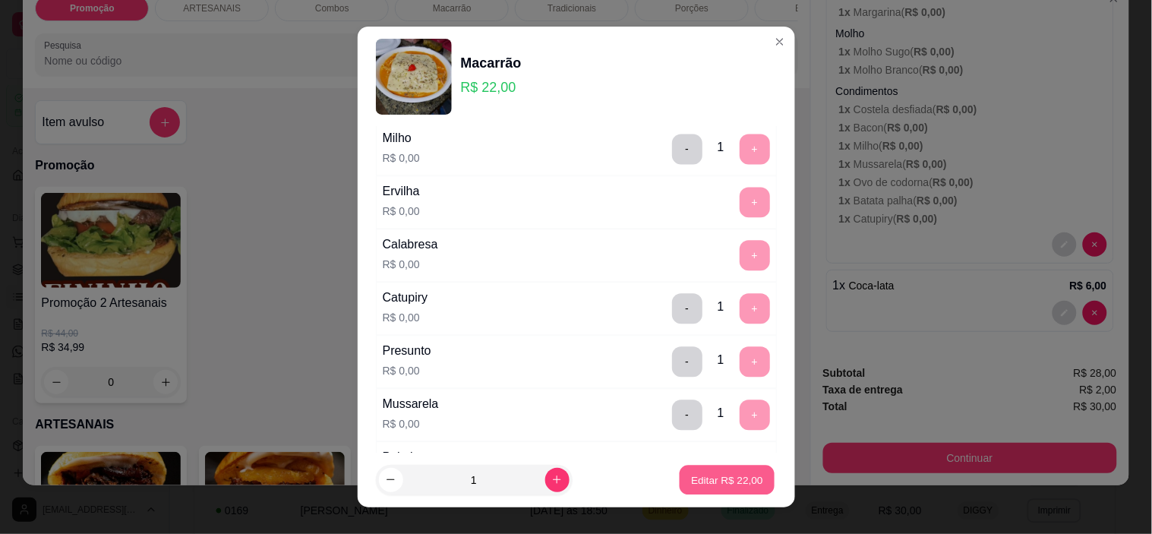
click at [726, 490] on button "Editar R$ 22,00" at bounding box center [726, 480] width 95 height 30
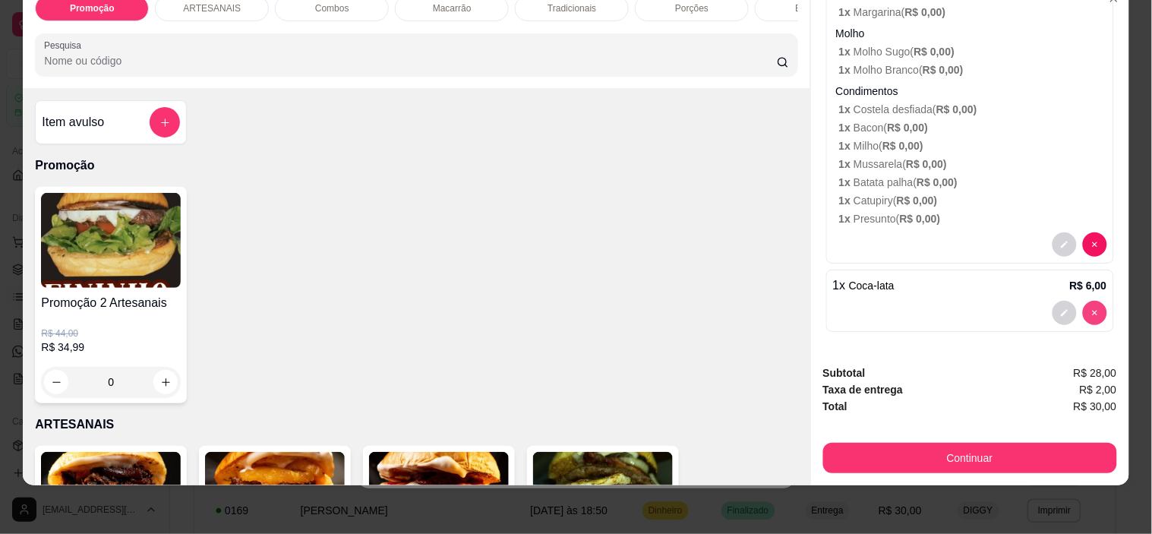
type input "0"
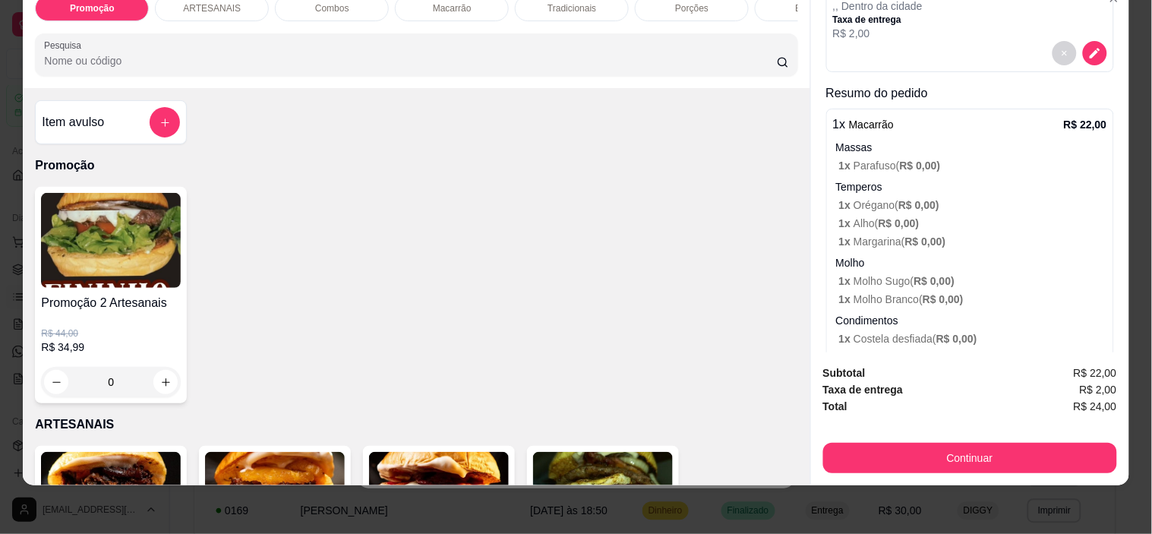
scroll to position [0, 0]
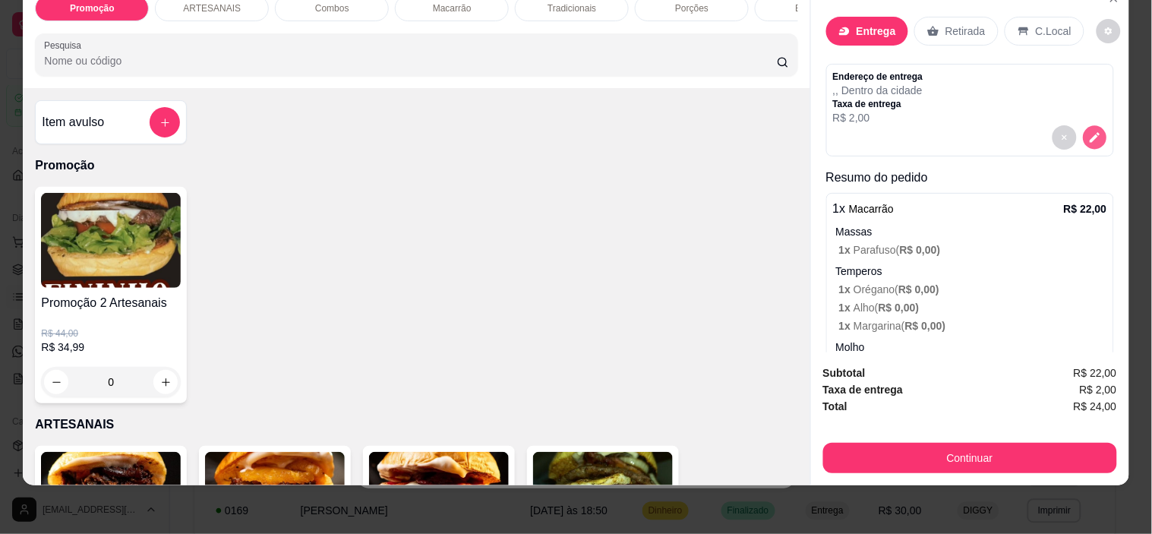
click at [1083, 126] on button "decrease-product-quantity" at bounding box center [1095, 138] width 24 height 24
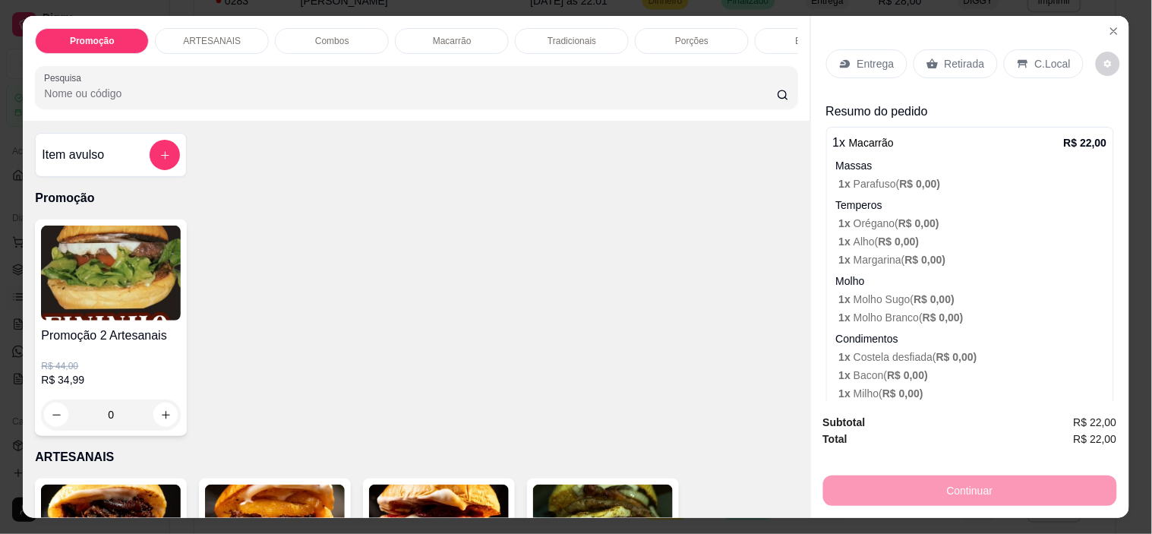
click at [866, 56] on p "Entrega" at bounding box center [875, 63] width 37 height 15
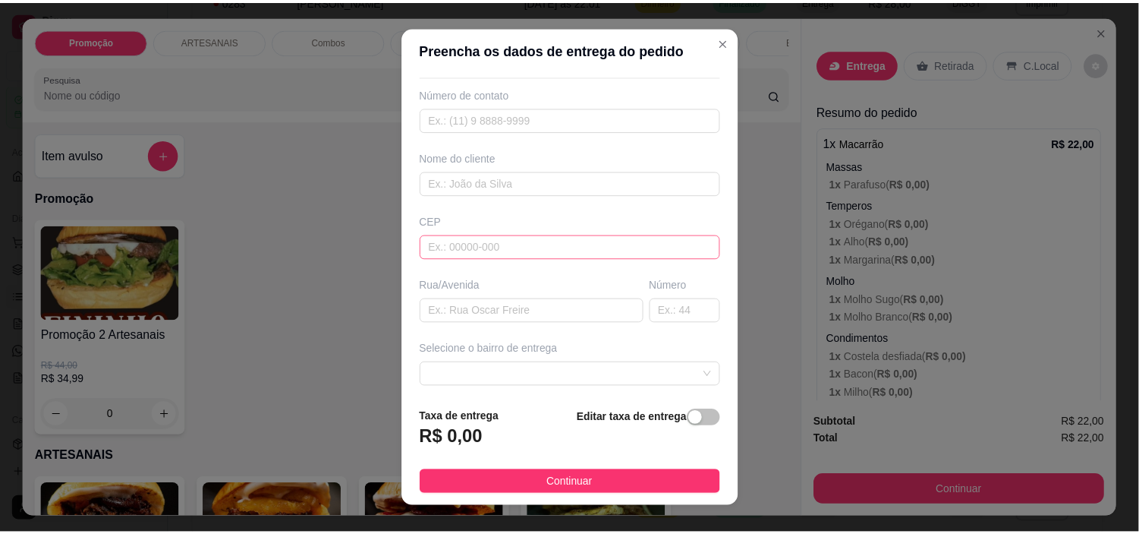
scroll to position [84, 0]
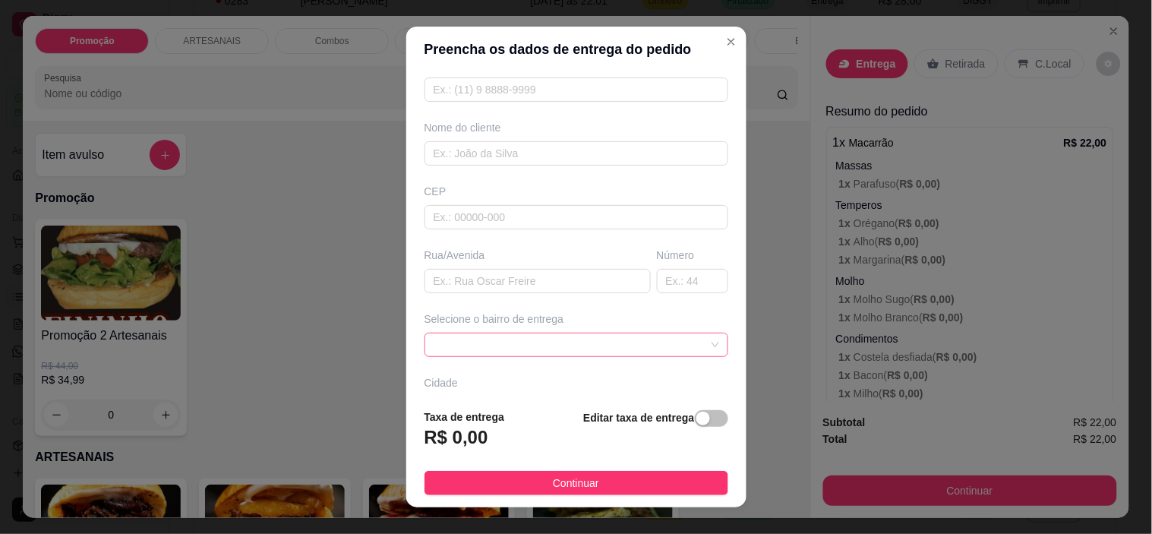
click at [578, 338] on span at bounding box center [575, 344] width 285 height 23
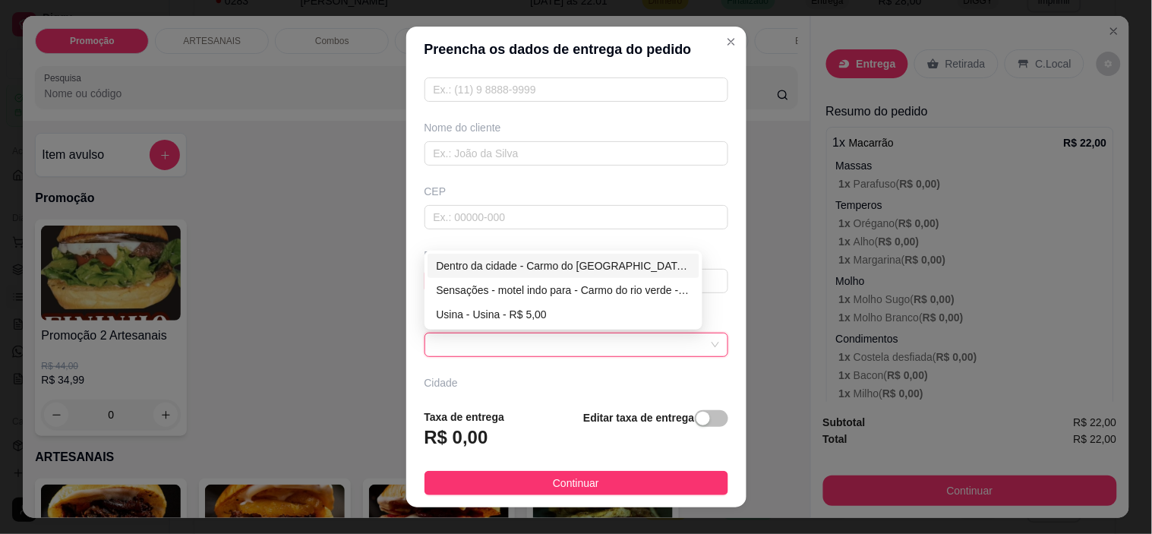
click at [575, 271] on div "Dentro da cidade - Carmo do [GEOGRAPHIC_DATA] - R$ 2,00" at bounding box center [564, 265] width 254 height 17
type input "Carmo do [GEOGRAPHIC_DATA]"
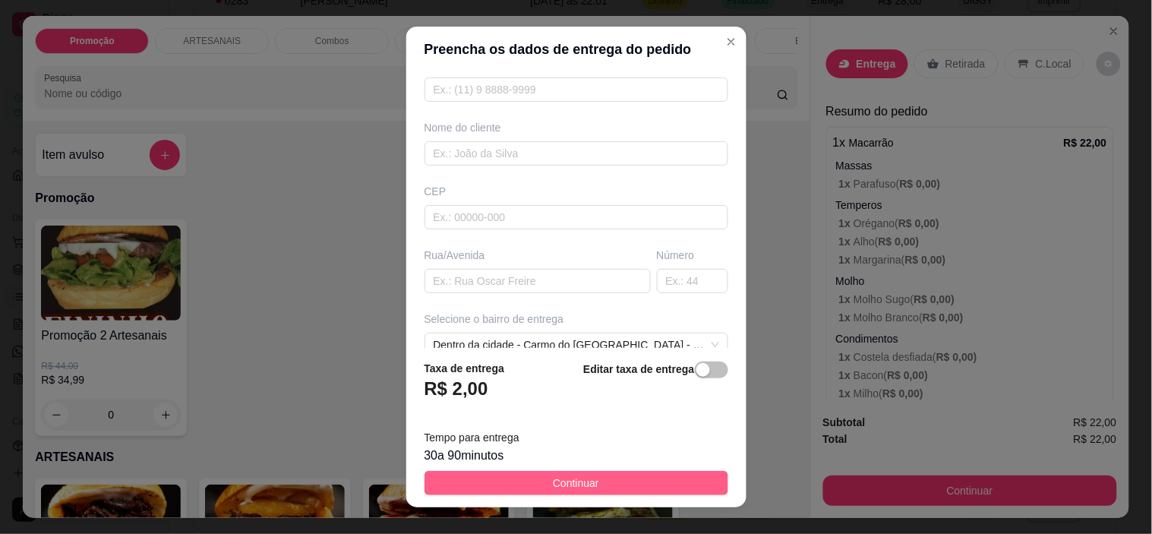
click at [604, 490] on button "Continuar" at bounding box center [576, 483] width 304 height 24
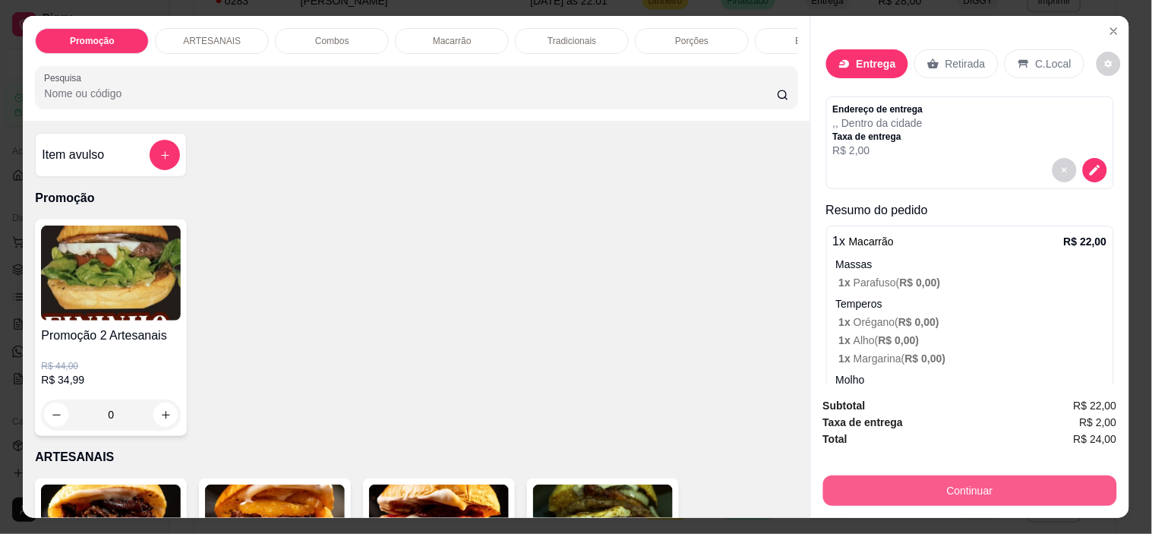
click at [887, 477] on button "Continuar" at bounding box center [970, 490] width 294 height 30
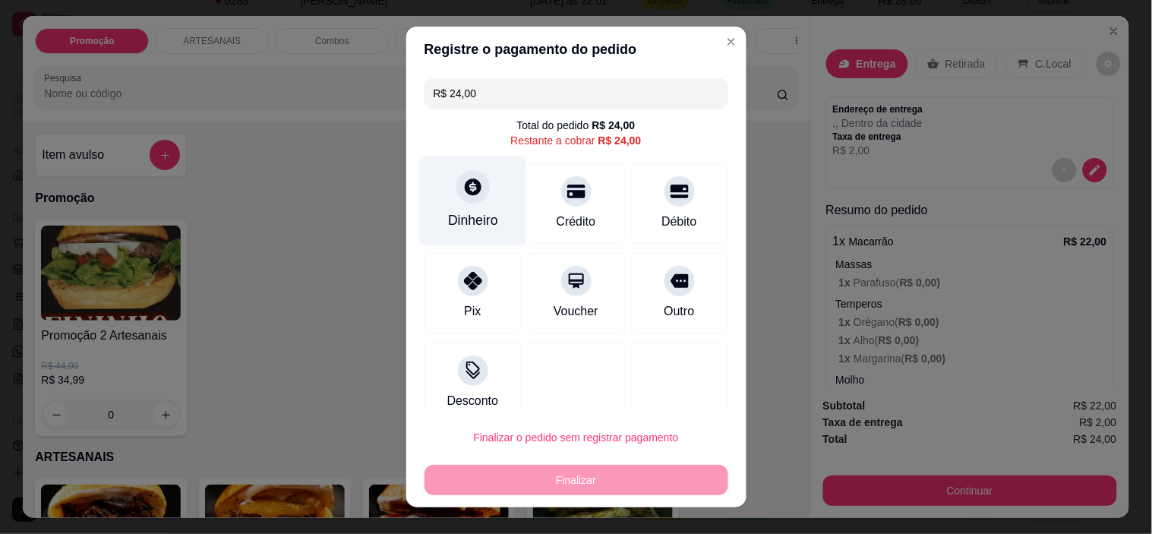
click at [478, 199] on div "Dinheiro" at bounding box center [472, 200] width 107 height 89
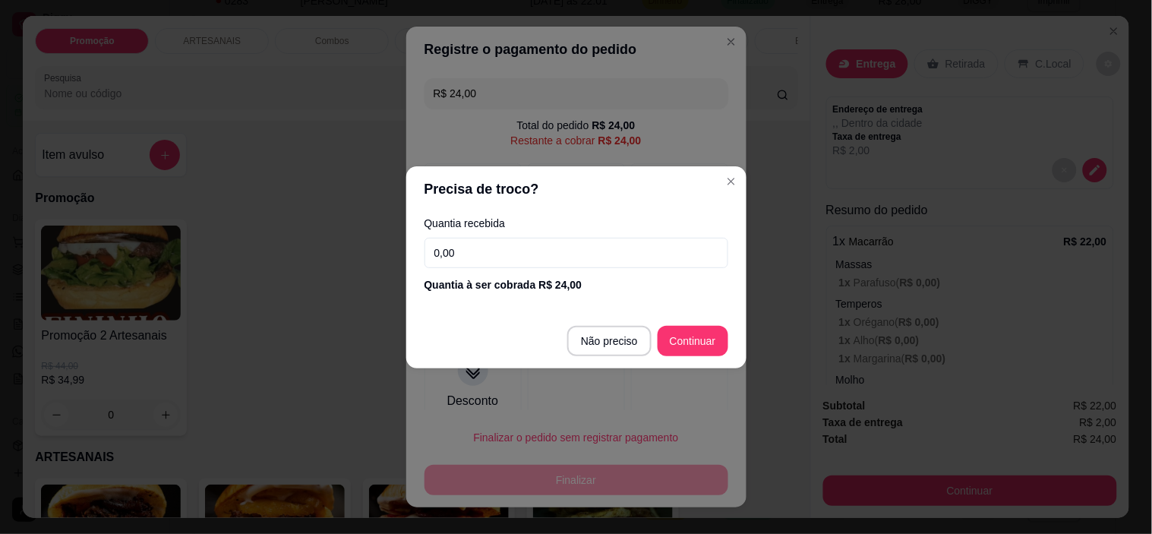
click at [568, 244] on input "0,00" at bounding box center [576, 253] width 304 height 30
type input "25,00"
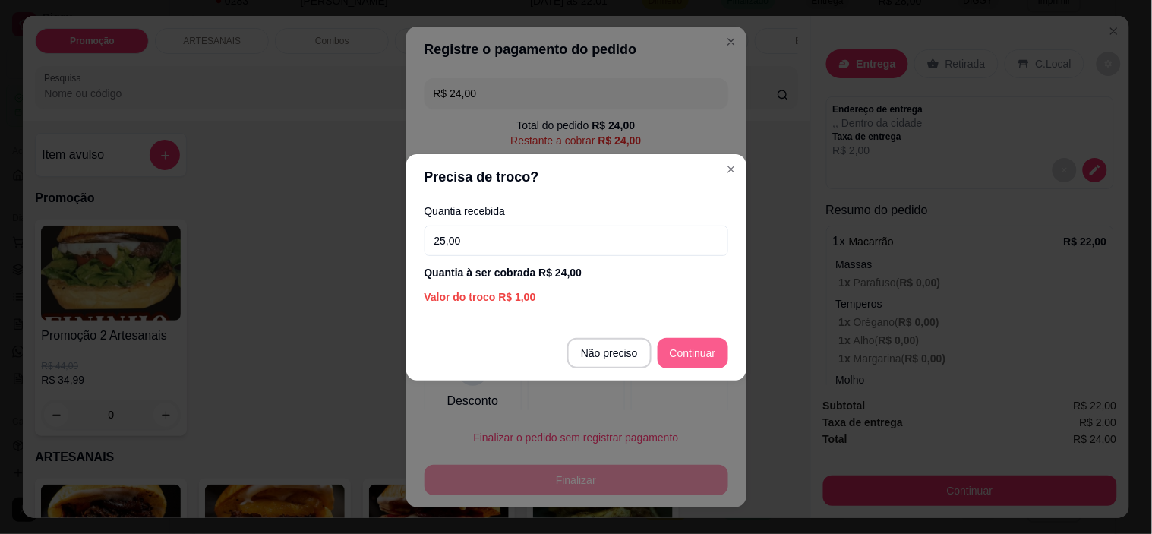
type input "R$ 0,00"
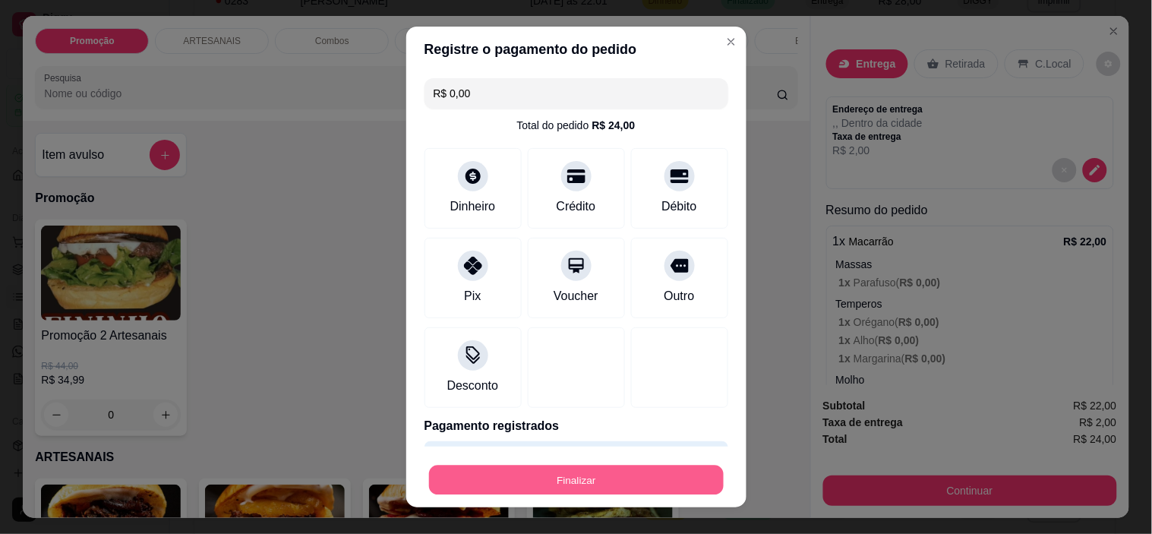
click at [548, 482] on button "Finalizar" at bounding box center [576, 480] width 295 height 30
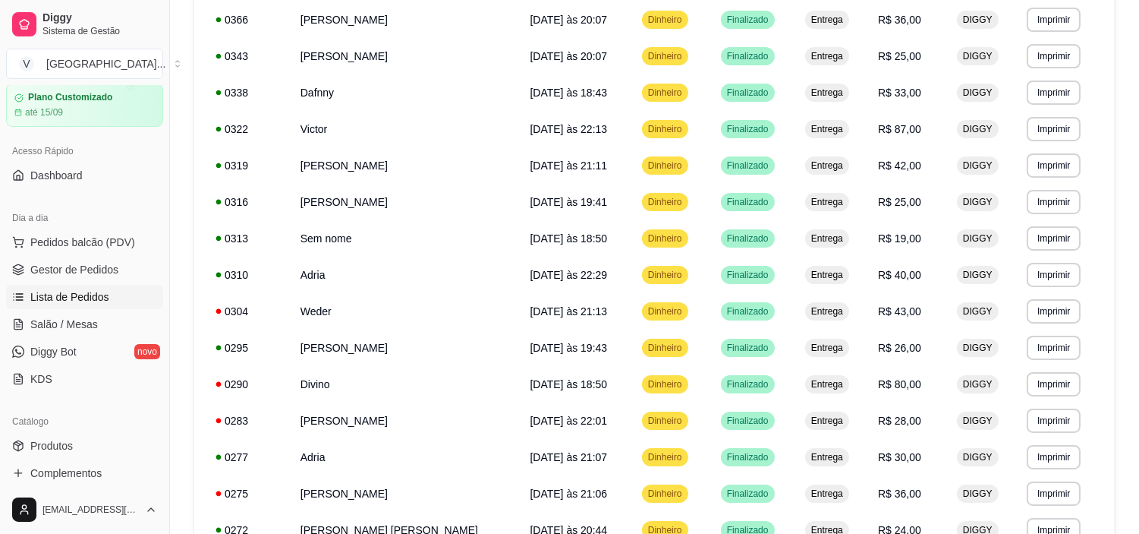
scroll to position [169, 0]
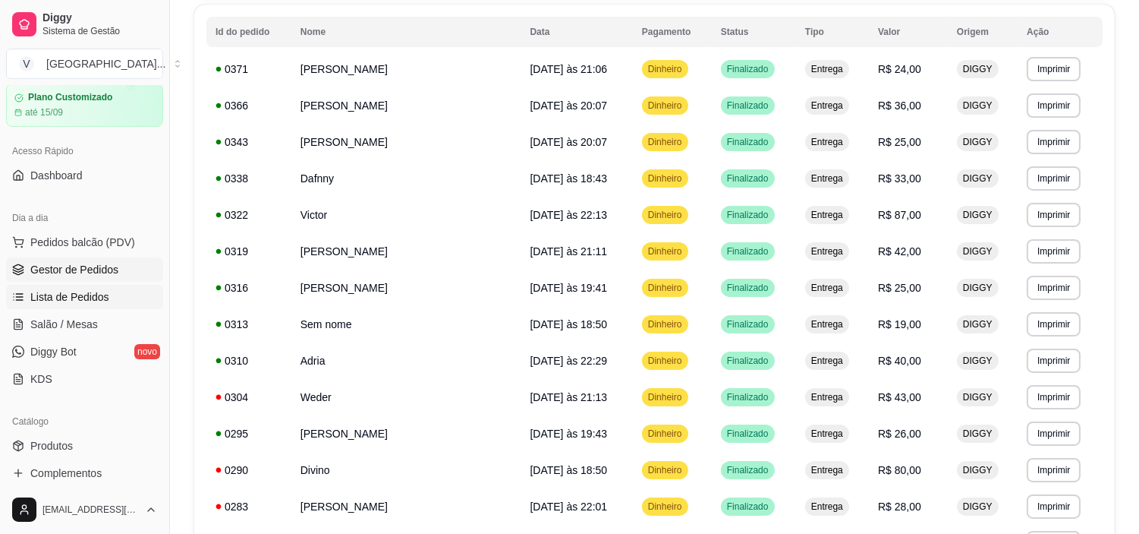
click at [66, 269] on span "Gestor de Pedidos" at bounding box center [74, 269] width 88 height 15
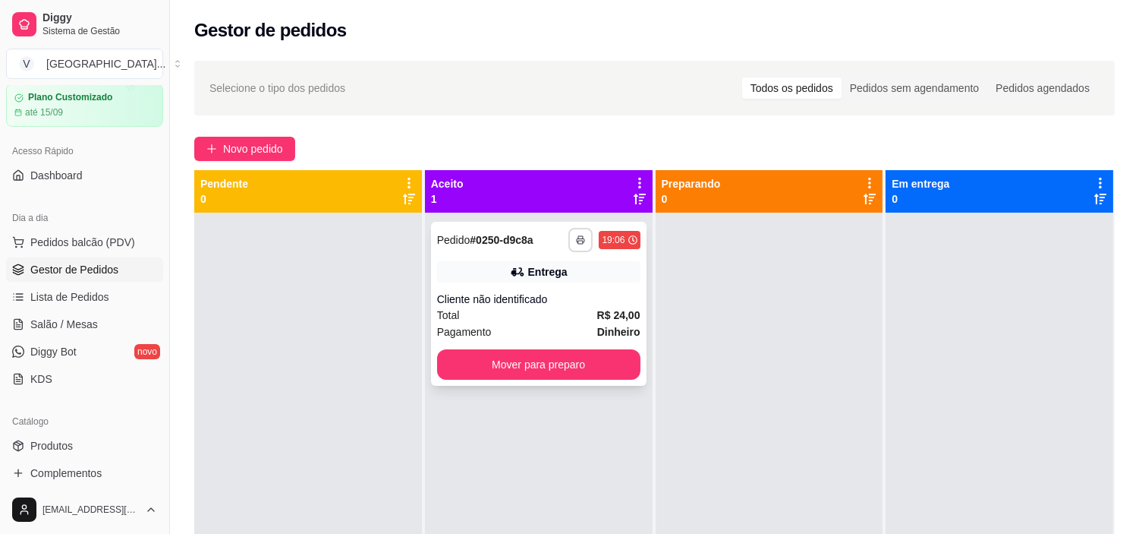
click at [573, 233] on button "button" at bounding box center [581, 240] width 24 height 24
click at [557, 297] on button "IMPRESSORA" at bounding box center [536, 293] width 106 height 24
click at [600, 369] on button "Mover para preparo" at bounding box center [538, 364] width 203 height 30
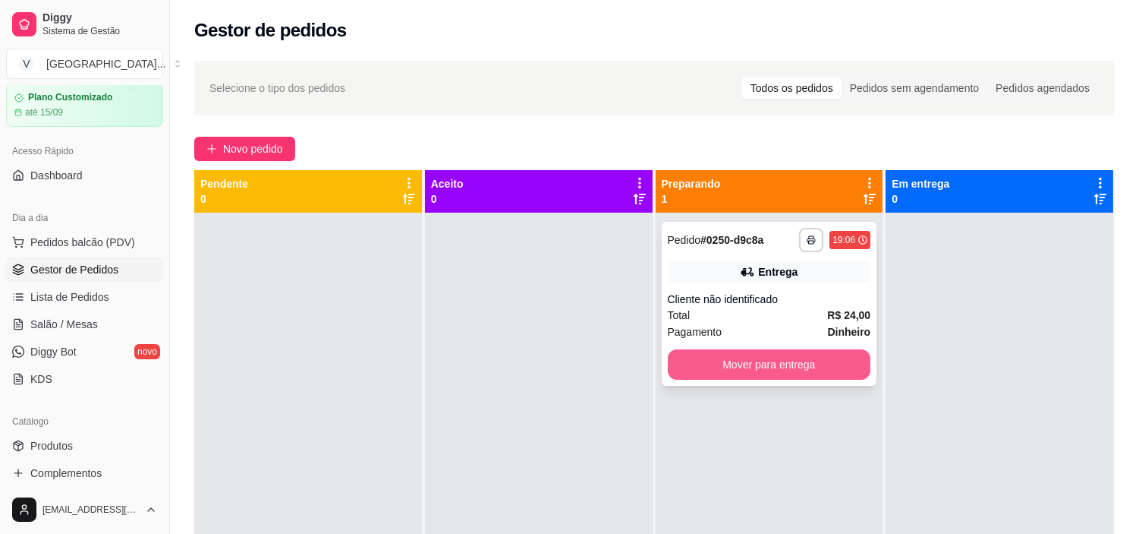
click at [799, 372] on button "Mover para entrega" at bounding box center [769, 364] width 203 height 30
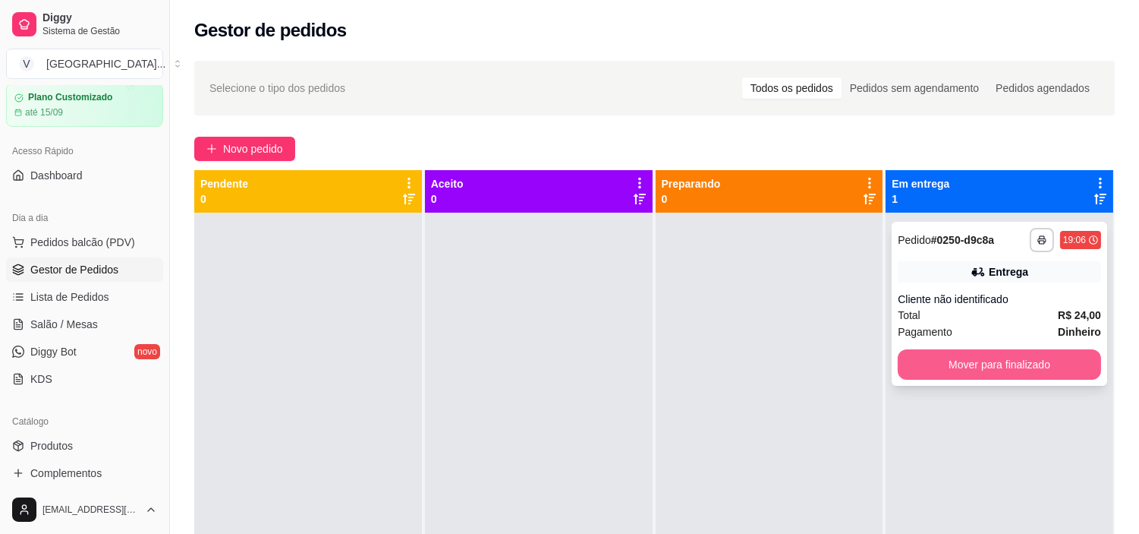
click at [1066, 349] on button "Mover para finalizado" at bounding box center [999, 364] width 203 height 30
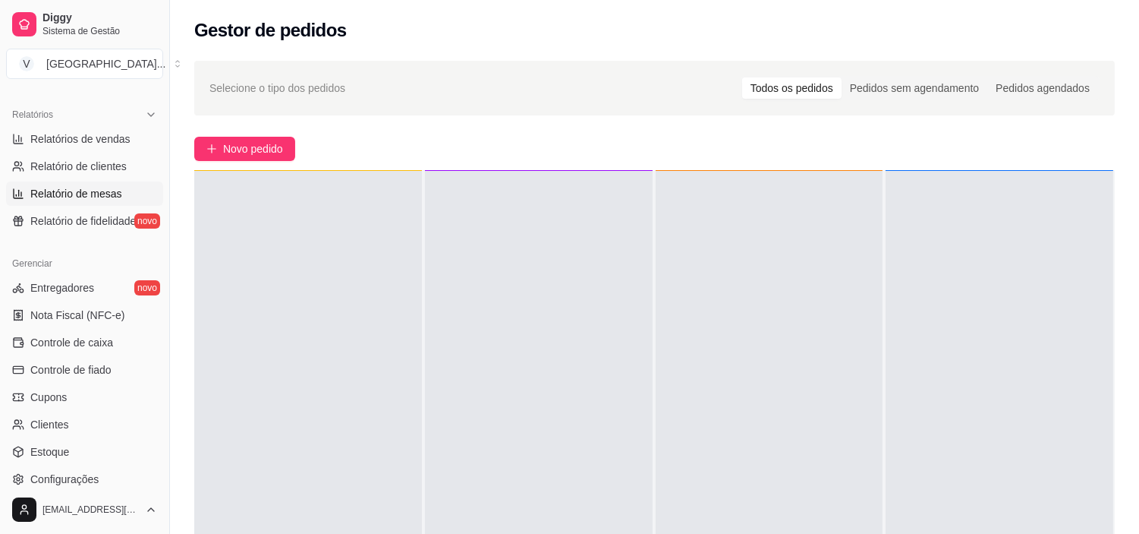
scroll to position [389, 0]
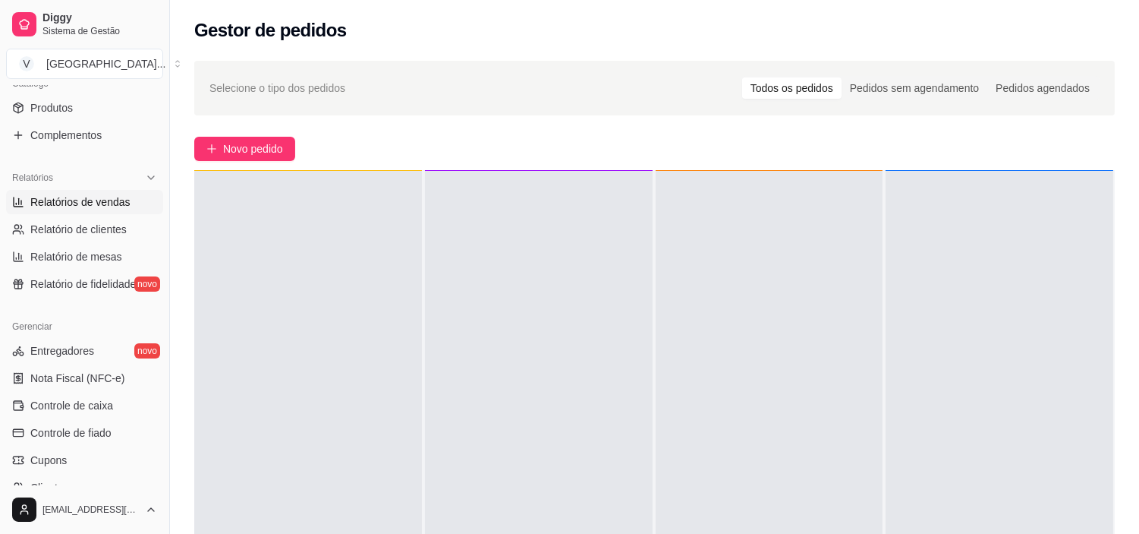
click at [124, 208] on span "Relatórios de vendas" at bounding box center [80, 201] width 100 height 15
select select "ALL"
select select "0"
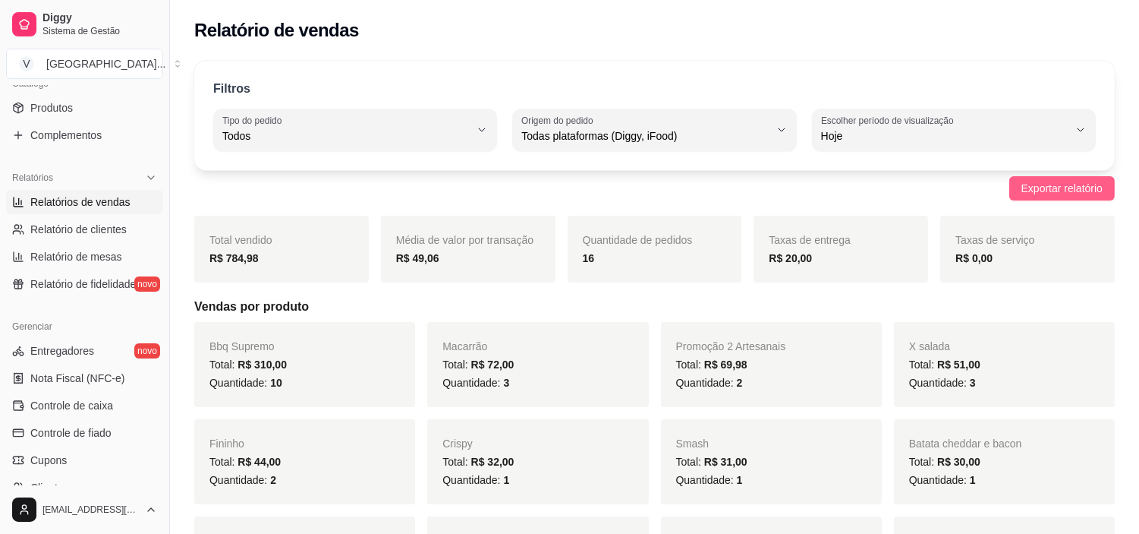
click at [1080, 184] on span "Exportar relatório" at bounding box center [1062, 188] width 81 height 17
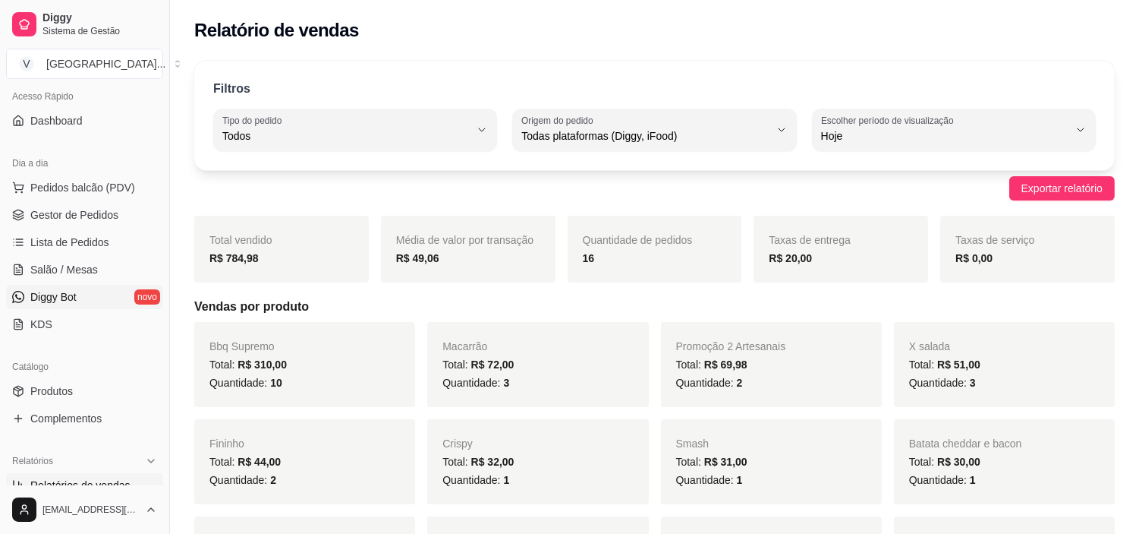
scroll to position [52, 0]
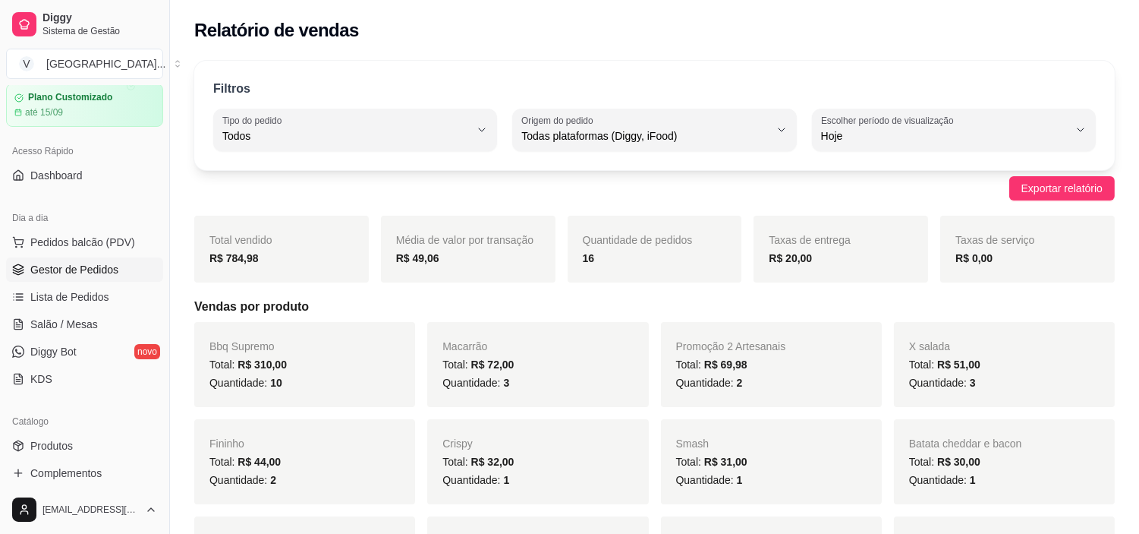
click at [104, 266] on span "Gestor de Pedidos" at bounding box center [74, 269] width 88 height 15
